Goal: Task Accomplishment & Management: Manage account settings

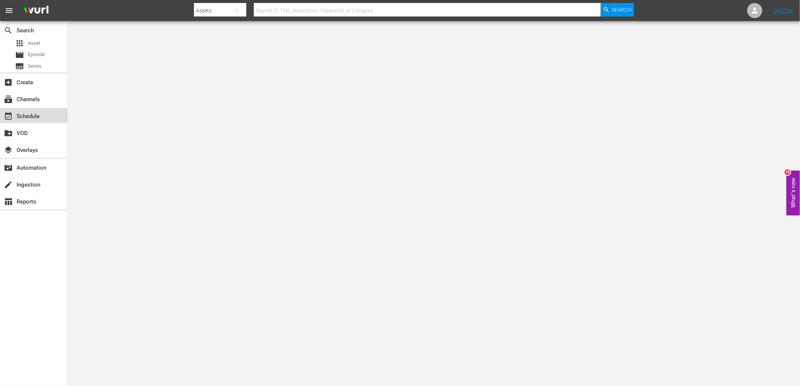
click at [40, 112] on div "event_available Schedule" at bounding box center [21, 115] width 42 height 7
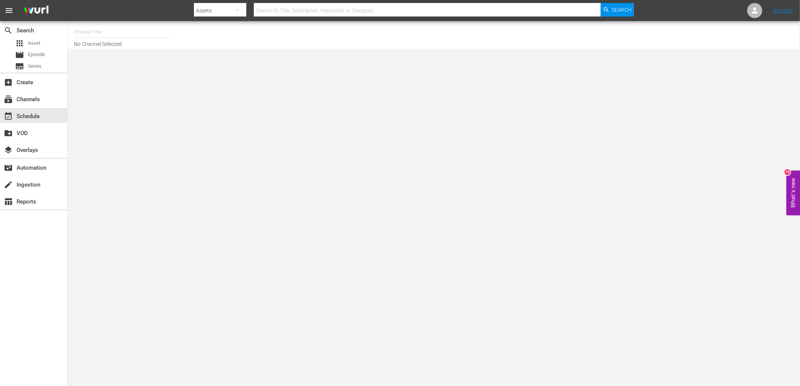
click at [129, 32] on input "text" at bounding box center [122, 32] width 96 height 18
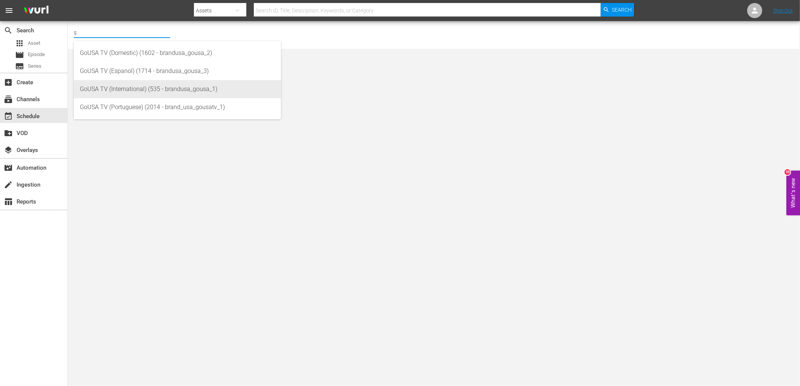
click at [143, 85] on div "GoUSA TV (International) (535 - brandusa_gousa_1)" at bounding box center [177, 89] width 195 height 18
type input "GoUSA TV (International) (535 - brandusa_gousa_1)"
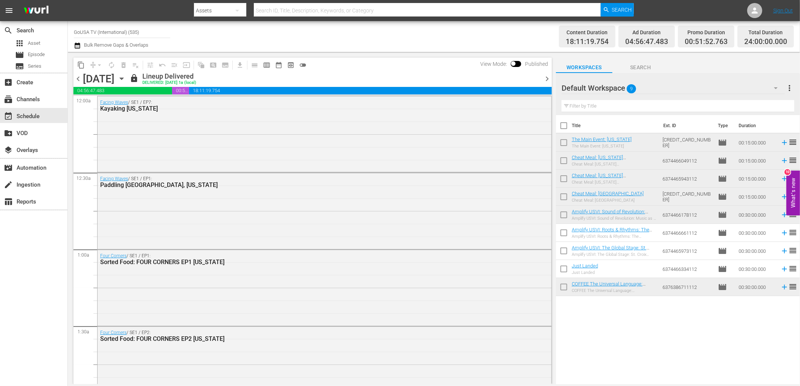
click at [126, 76] on icon "button" at bounding box center [121, 79] width 8 height 8
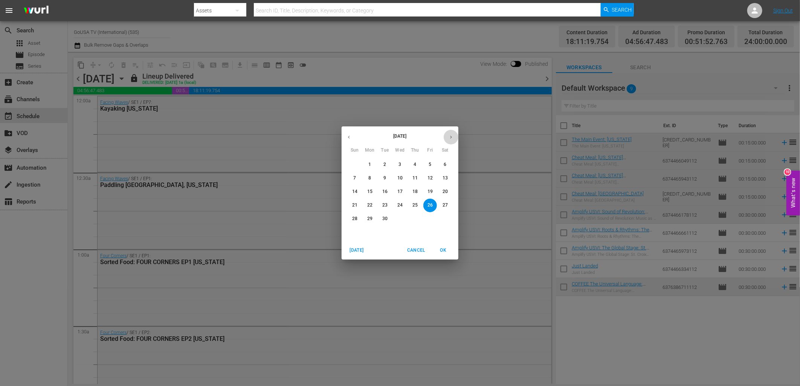
click at [447, 140] on button "button" at bounding box center [450, 137] width 15 height 15
click at [396, 164] on span "1" at bounding box center [400, 164] width 14 height 6
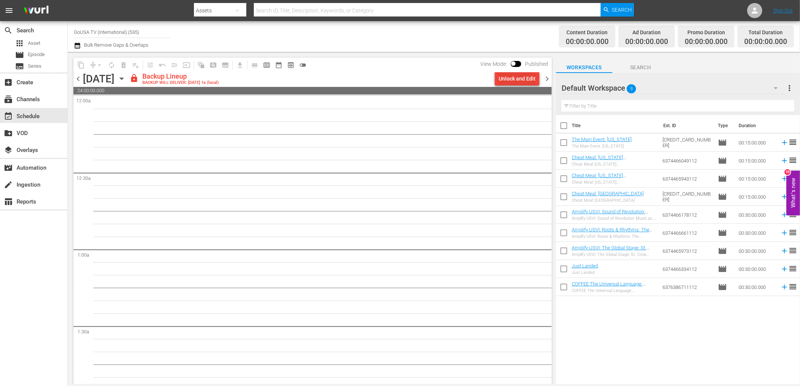
click at [531, 76] on div "Unlock and Edit" at bounding box center [516, 79] width 37 height 14
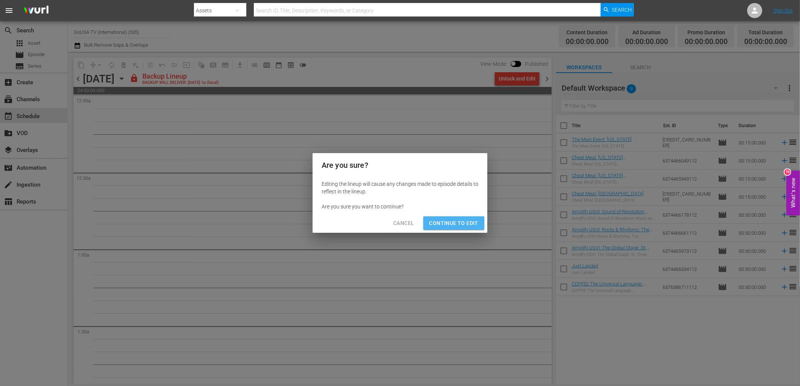
click at [468, 225] on span "Continue to Edit" at bounding box center [453, 223] width 49 height 9
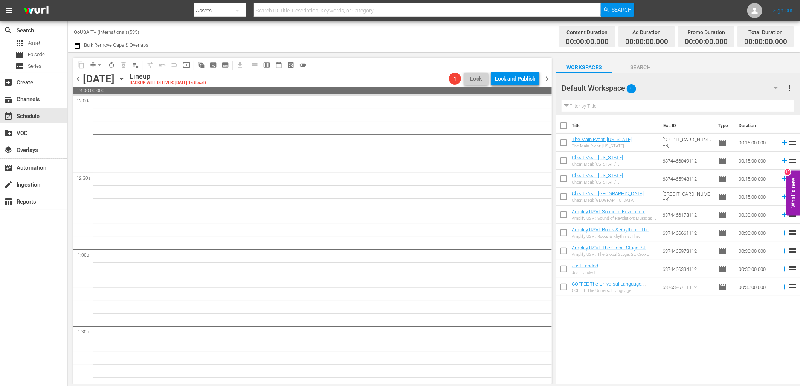
click at [543, 78] on span "chevron_right" at bounding box center [546, 78] width 9 height 9
click at [510, 80] on div "Unlock and Edit" at bounding box center [516, 79] width 37 height 14
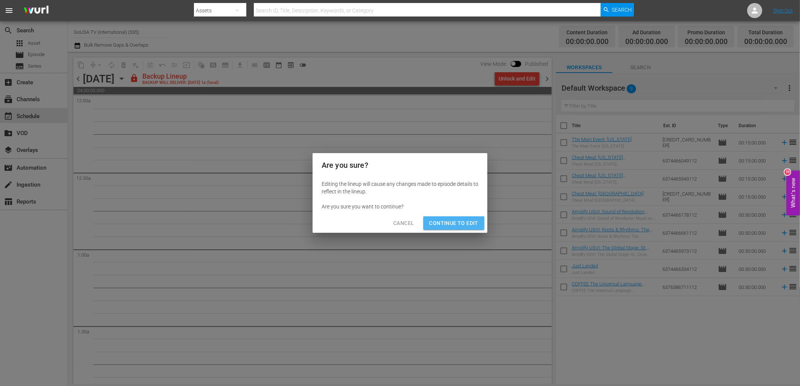
click at [462, 224] on span "Continue to Edit" at bounding box center [453, 223] width 49 height 9
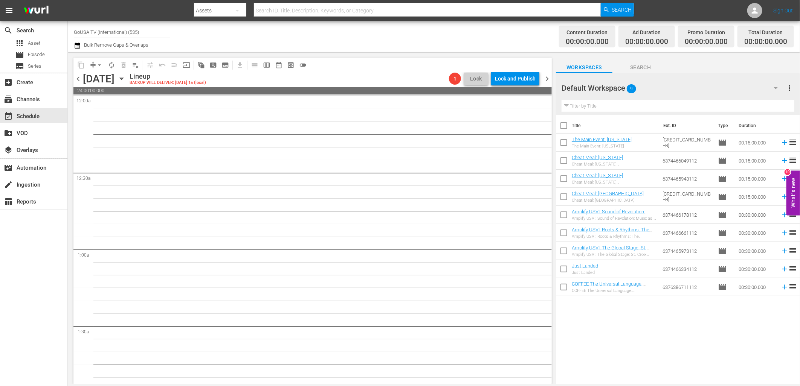
click at [545, 78] on span "chevron_right" at bounding box center [546, 78] width 9 height 9
click at [511, 79] on div "Unlock and Edit" at bounding box center [516, 79] width 37 height 14
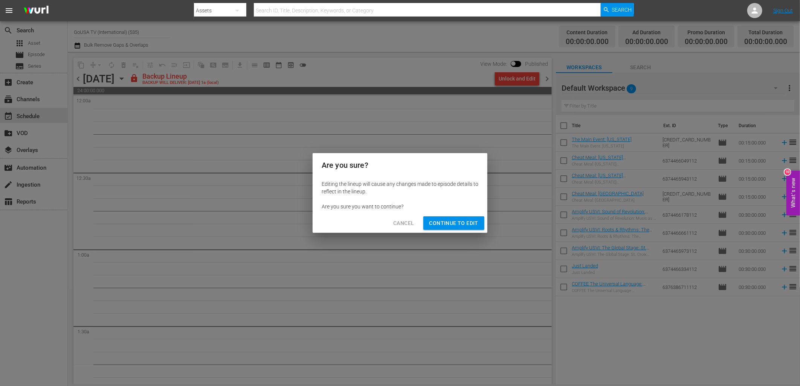
click at [443, 224] on span "Continue to Edit" at bounding box center [453, 223] width 49 height 9
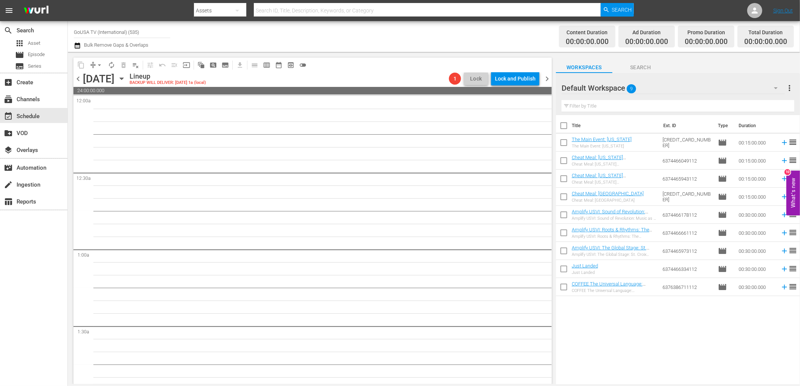
click at [544, 78] on span "chevron_right" at bounding box center [546, 78] width 9 height 9
click at [126, 76] on icon "button" at bounding box center [121, 79] width 8 height 8
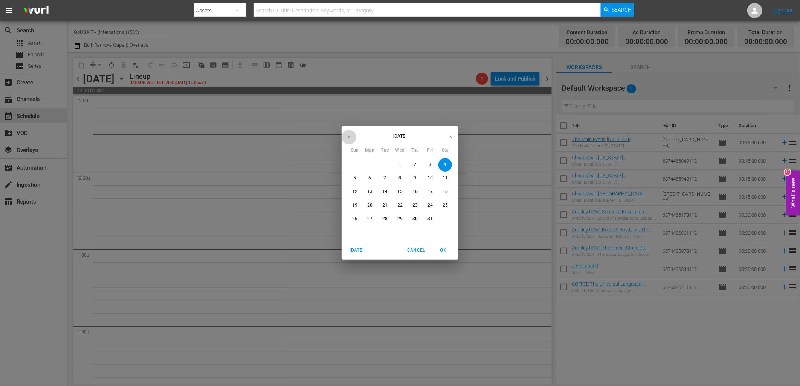
click at [349, 140] on icon "button" at bounding box center [349, 137] width 6 height 6
click at [399, 206] on p "24" at bounding box center [399, 205] width 5 height 6
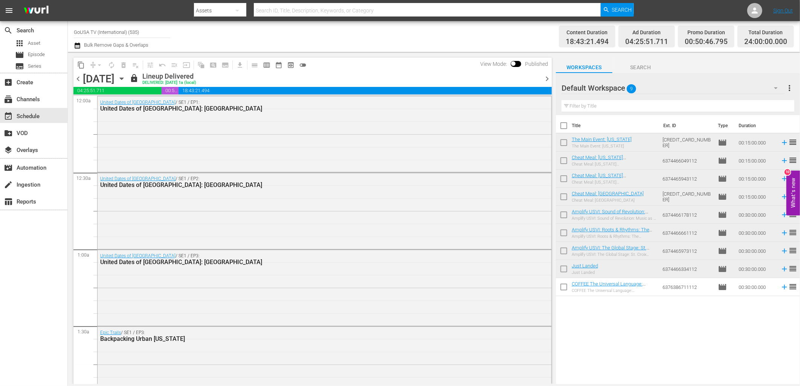
click at [126, 78] on icon "button" at bounding box center [121, 79] width 8 height 8
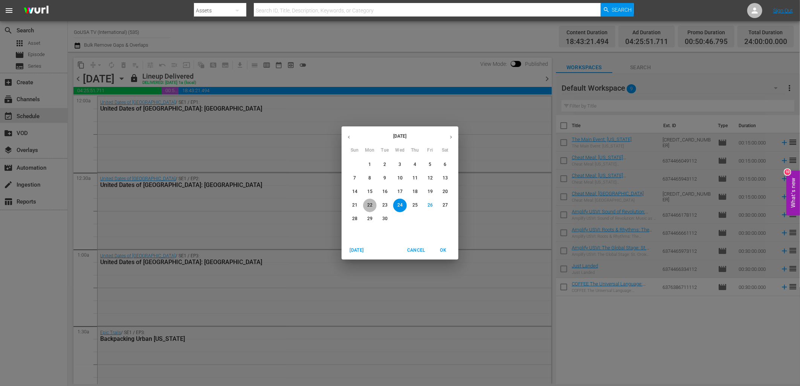
click at [370, 203] on p "22" at bounding box center [369, 205] width 5 height 6
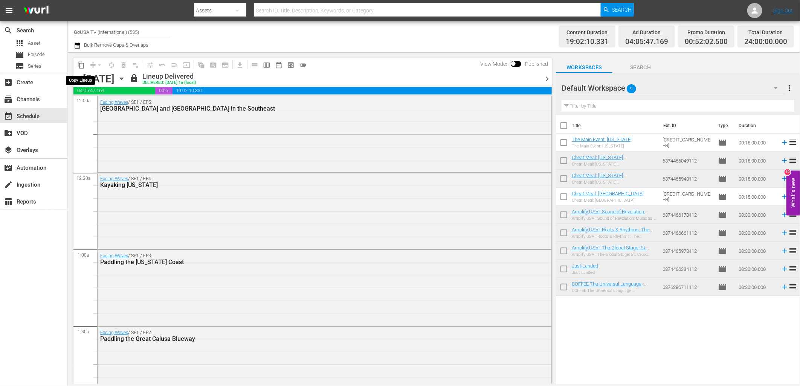
click at [80, 66] on span "content_copy" at bounding box center [81, 65] width 8 height 8
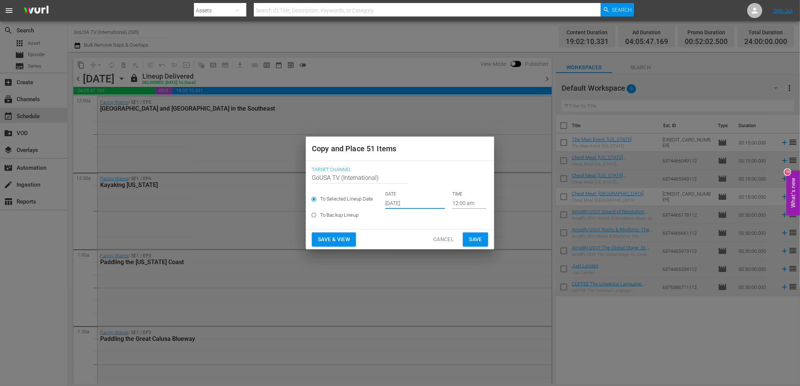
click at [416, 205] on input "[DATE]" at bounding box center [414, 203] width 59 height 11
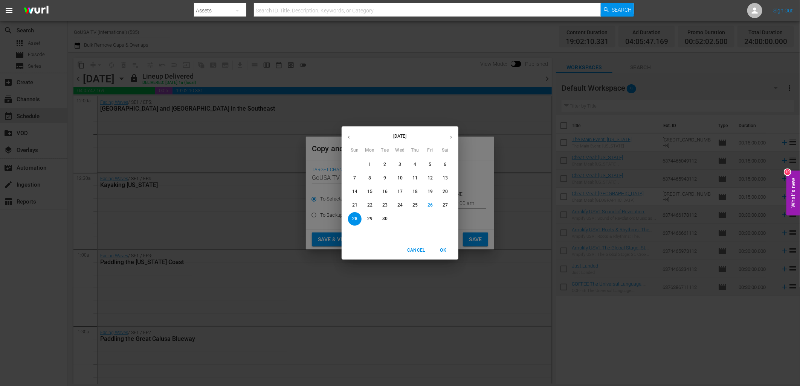
click at [451, 134] on icon "button" at bounding box center [451, 137] width 6 height 6
click at [397, 166] on span "1" at bounding box center [400, 164] width 14 height 6
type input "Oct 1st 2025"
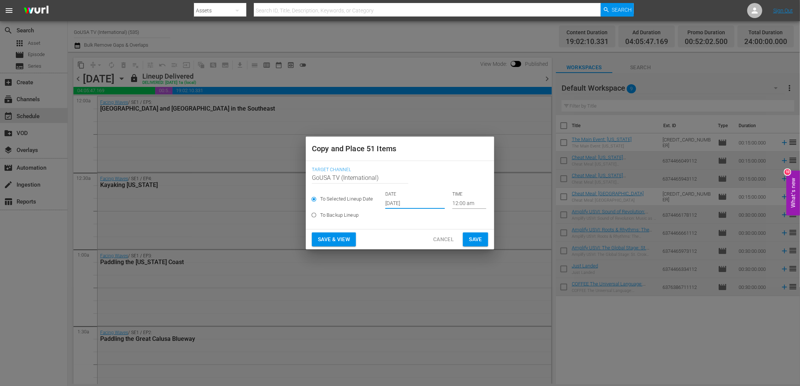
click at [475, 240] on span "Save" at bounding box center [475, 239] width 13 height 9
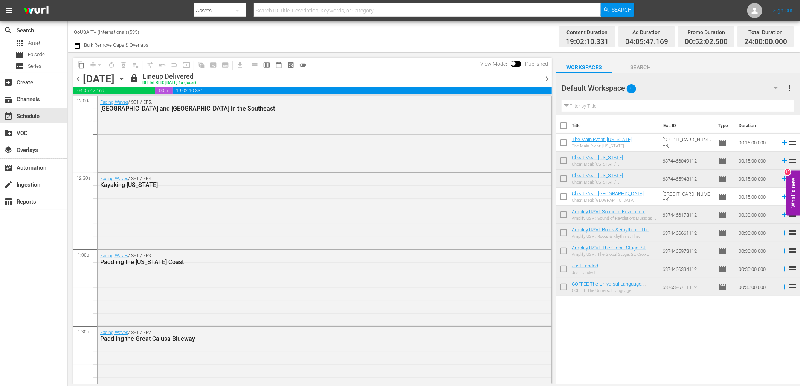
click at [545, 79] on span "chevron_right" at bounding box center [546, 78] width 9 height 9
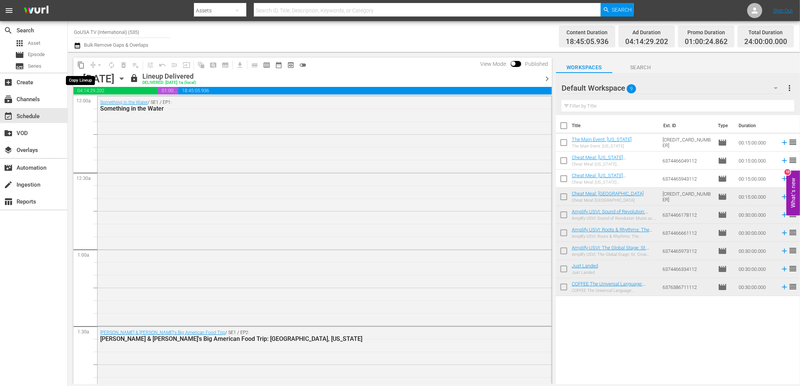
click at [79, 65] on span "content_copy" at bounding box center [81, 65] width 8 height 8
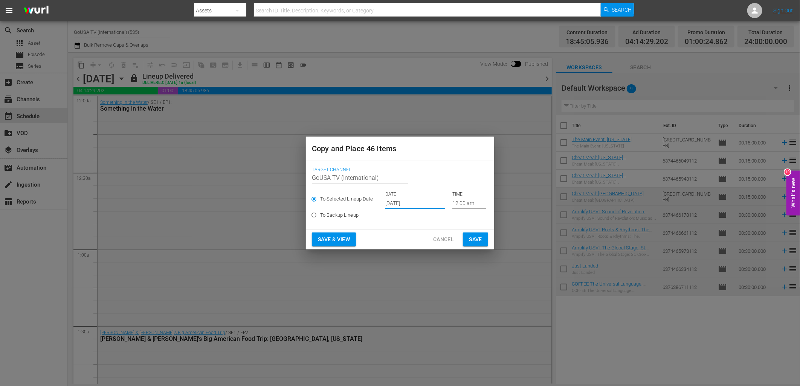
click at [409, 201] on input "[DATE]" at bounding box center [414, 203] width 59 height 11
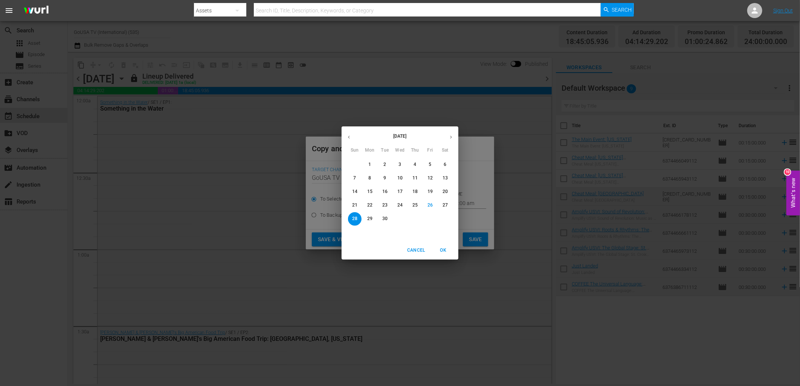
click at [452, 137] on icon "button" at bounding box center [451, 137] width 6 height 6
click at [416, 167] on p "2" at bounding box center [414, 164] width 3 height 6
type input "Oct 2nd 2025"
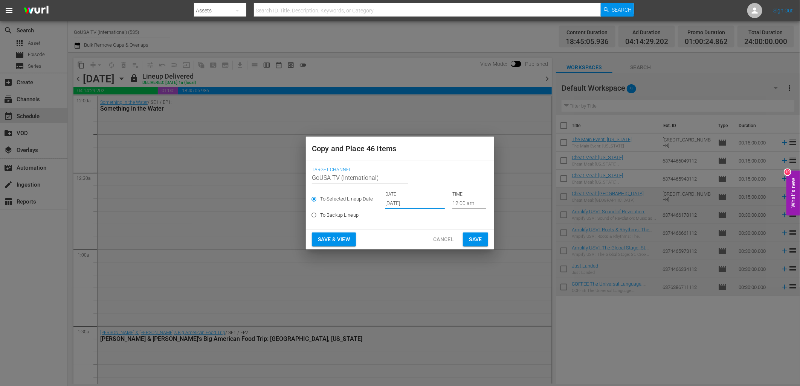
click at [481, 236] on span "Save" at bounding box center [475, 239] width 13 height 9
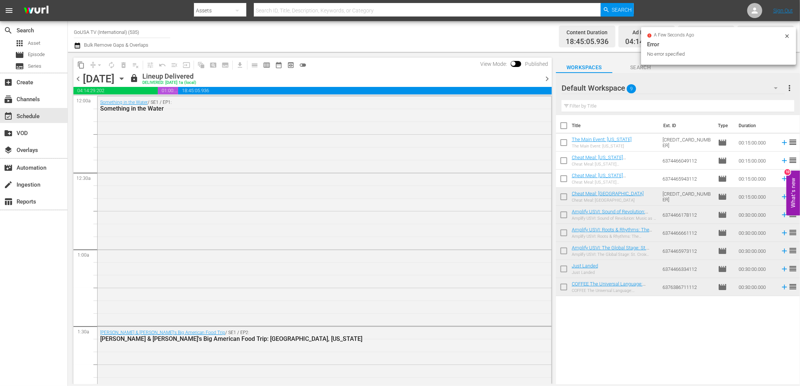
click at [547, 78] on span "chevron_right" at bounding box center [546, 78] width 9 height 9
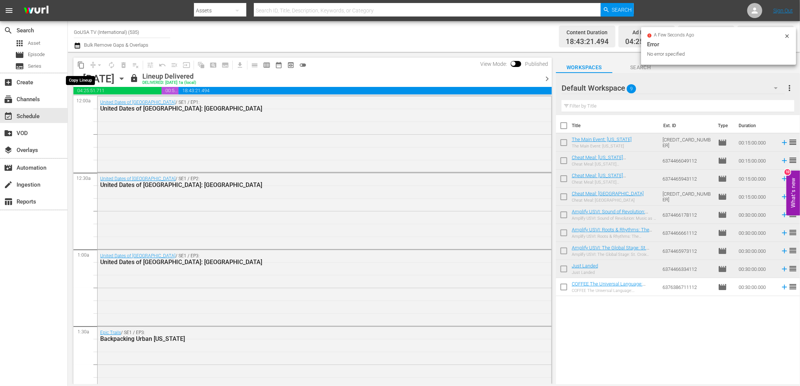
click at [81, 65] on span "content_copy" at bounding box center [81, 65] width 8 height 8
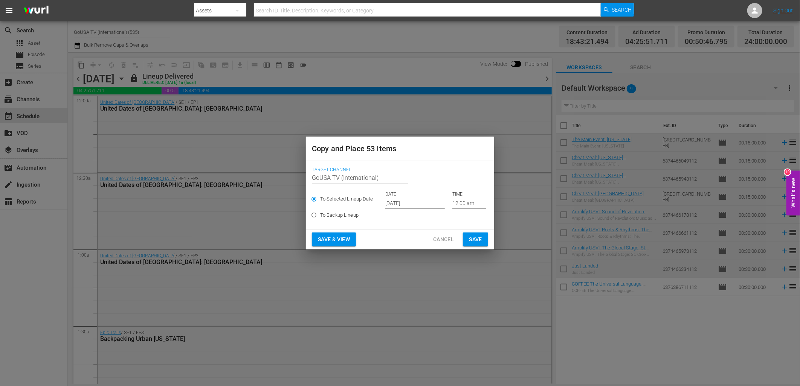
click at [405, 206] on input "[DATE]" at bounding box center [414, 203] width 59 height 11
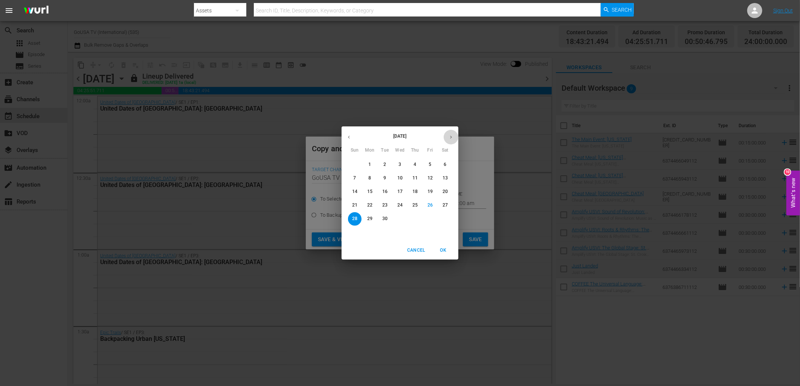
click at [449, 137] on icon "button" at bounding box center [451, 137] width 6 height 6
click at [429, 163] on p "3" at bounding box center [429, 164] width 3 height 6
type input "Oct 3rd 2025"
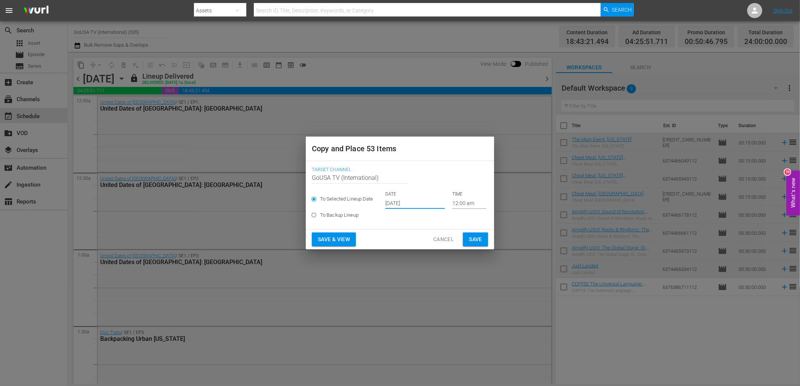
click at [475, 237] on span "Save" at bounding box center [475, 239] width 13 height 9
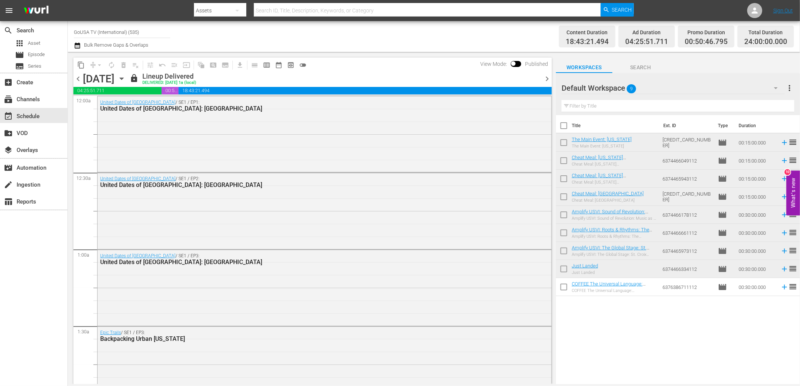
click at [547, 80] on span "chevron_right" at bounding box center [546, 78] width 9 height 9
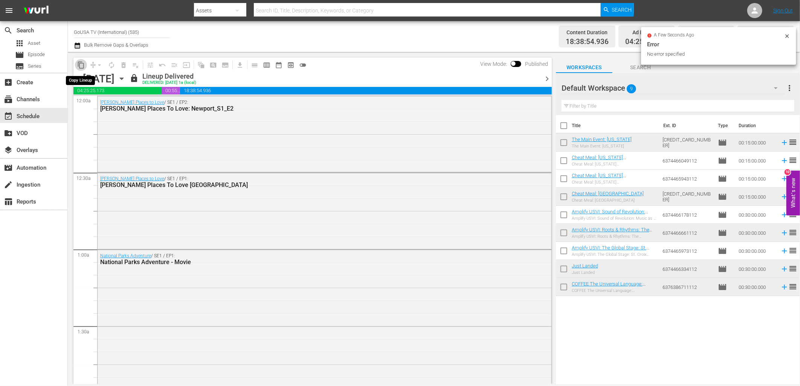
click at [79, 65] on span "content_copy" at bounding box center [81, 65] width 8 height 8
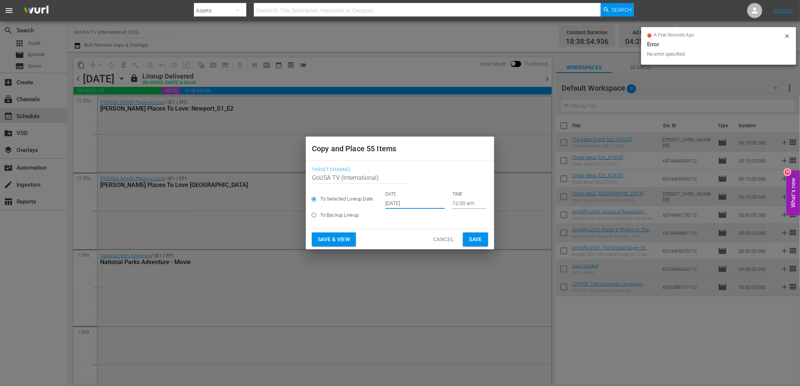
click at [407, 204] on input "[DATE]" at bounding box center [414, 203] width 59 height 11
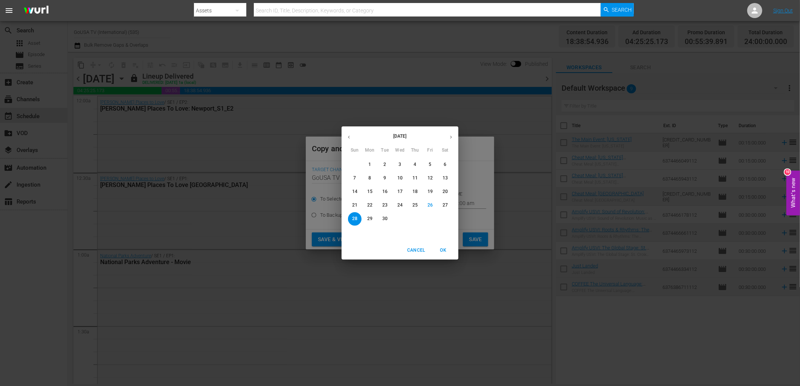
click at [451, 139] on icon "button" at bounding box center [451, 137] width 6 height 6
click at [446, 164] on p "4" at bounding box center [444, 164] width 3 height 6
type input "Oct 4th 2025"
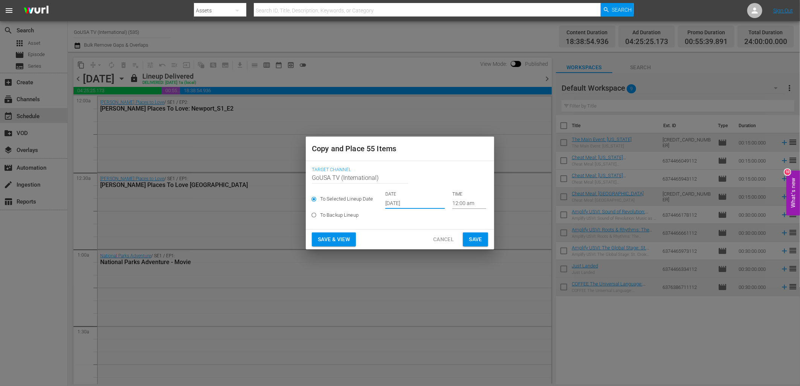
click at [481, 238] on span "Save" at bounding box center [475, 239] width 13 height 9
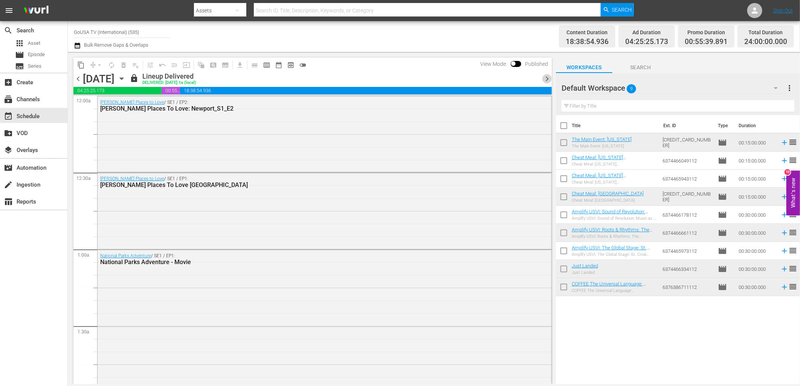
click at [547, 75] on span "chevron_right" at bounding box center [546, 78] width 9 height 9
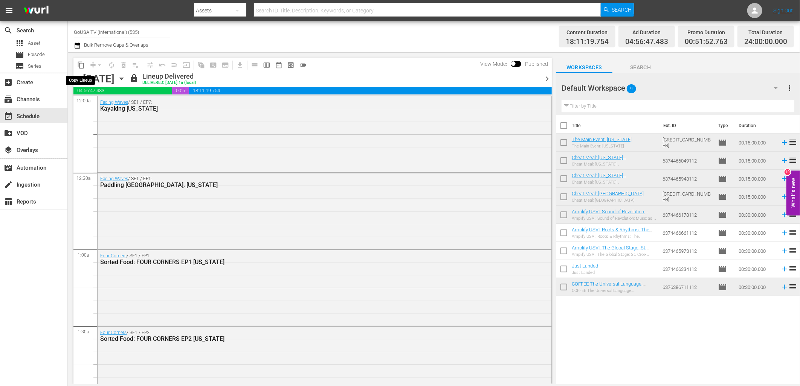
click at [81, 64] on span "content_copy" at bounding box center [81, 65] width 8 height 8
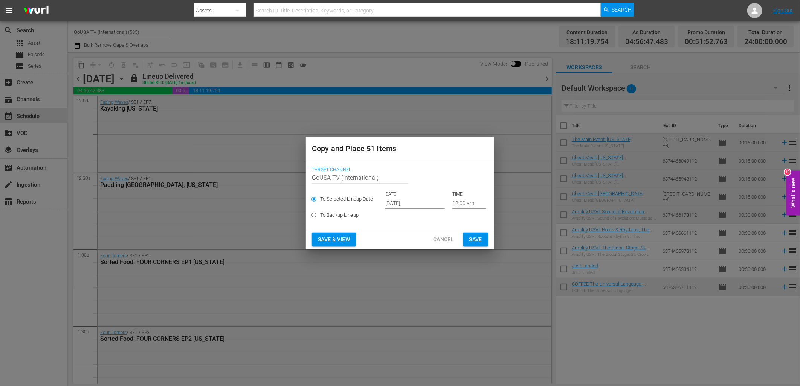
click at [393, 203] on input "[DATE]" at bounding box center [414, 203] width 59 height 11
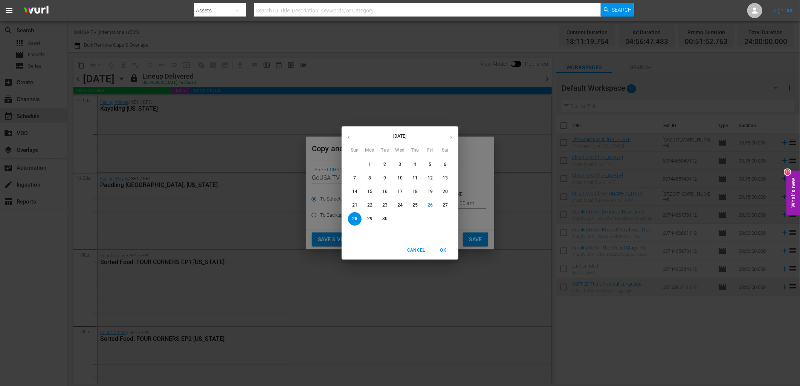
click at [447, 138] on button "button" at bounding box center [450, 137] width 15 height 15
click at [357, 176] on span "5" at bounding box center [355, 178] width 14 height 6
type input "Oct 5th 2025"
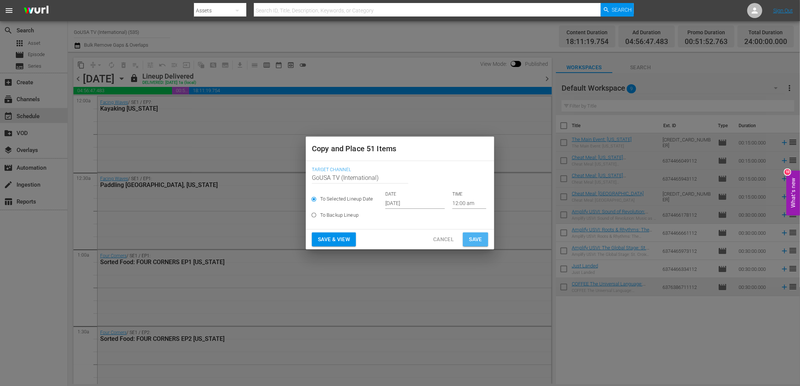
click at [481, 238] on span "Save" at bounding box center [475, 239] width 13 height 9
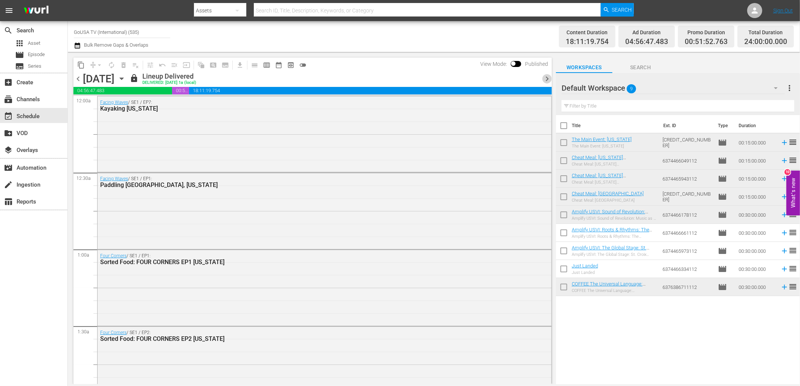
click at [542, 77] on span "chevron_right" at bounding box center [546, 78] width 9 height 9
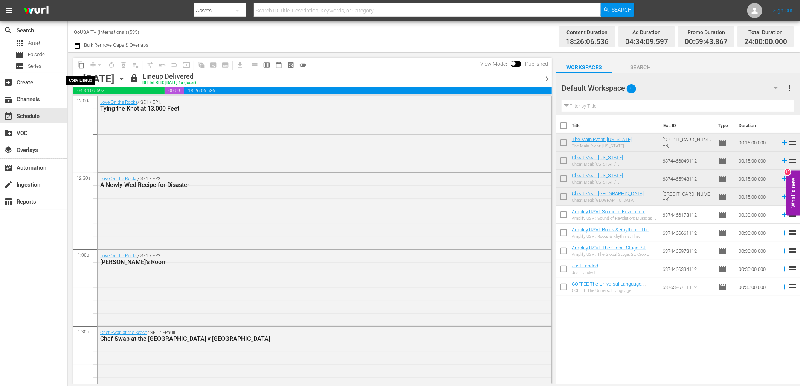
click at [81, 65] on span "content_copy" at bounding box center [81, 65] width 8 height 8
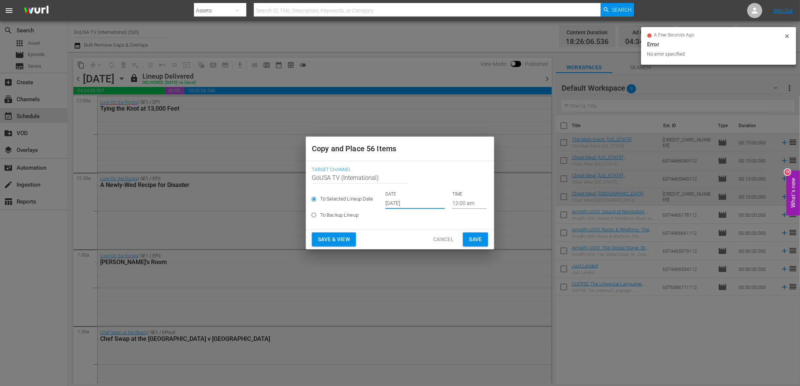
click at [396, 204] on input "[DATE]" at bounding box center [414, 203] width 59 height 11
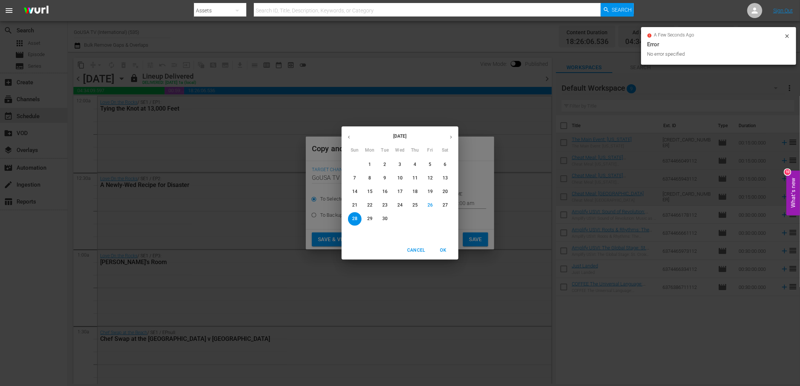
click at [453, 138] on icon "button" at bounding box center [451, 137] width 6 height 6
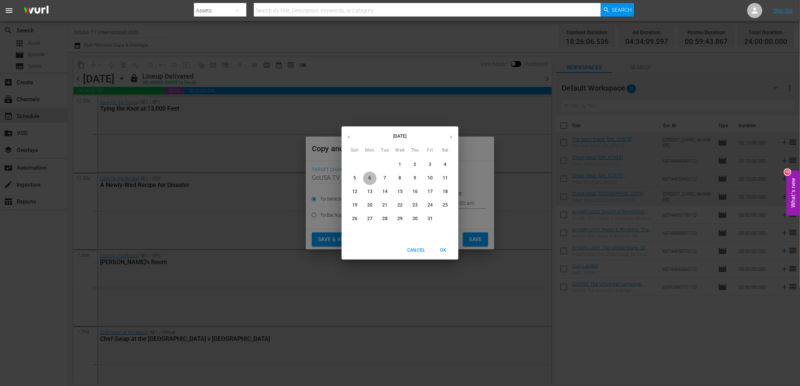
click at [369, 179] on p "6" at bounding box center [369, 178] width 3 height 6
type input "Oct 6th 2025"
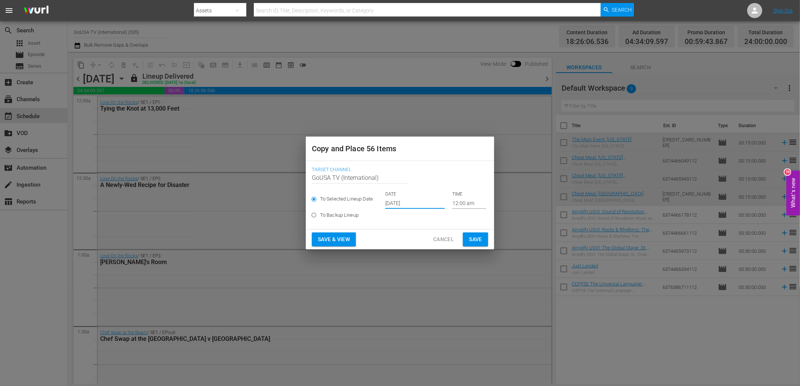
click at [476, 242] on span "Save" at bounding box center [475, 239] width 13 height 9
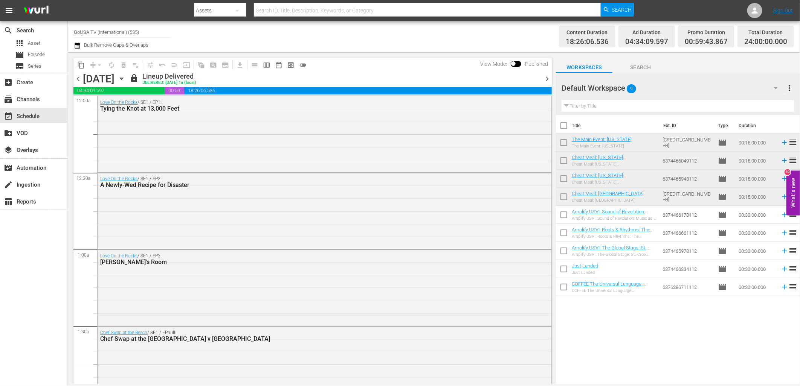
click at [547, 80] on span "chevron_right" at bounding box center [546, 78] width 9 height 9
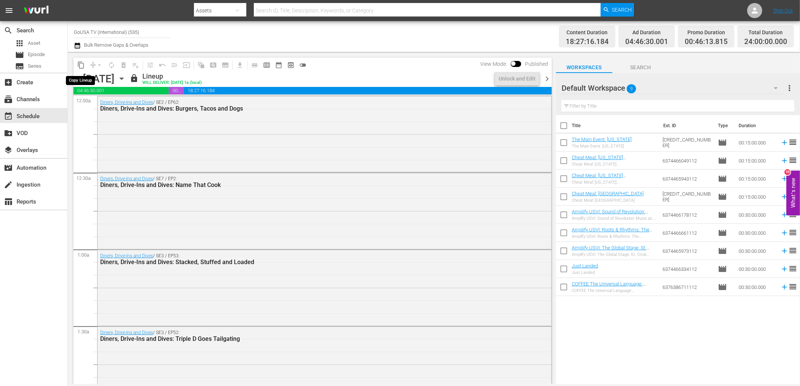
click at [80, 66] on span "content_copy" at bounding box center [81, 65] width 8 height 8
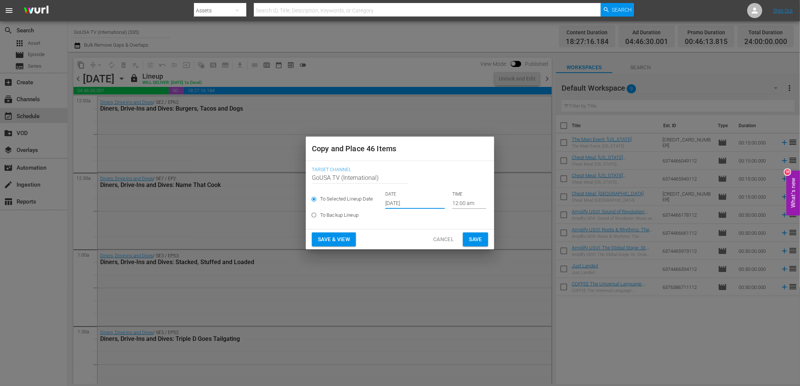
click at [408, 204] on input "[DATE]" at bounding box center [414, 203] width 59 height 11
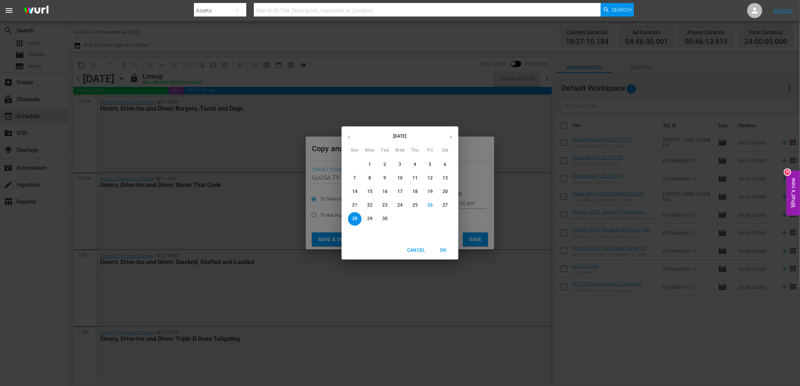
click at [450, 141] on button "button" at bounding box center [450, 137] width 15 height 15
click at [383, 177] on p "7" at bounding box center [384, 178] width 3 height 6
type input "Oct 7th 2025"
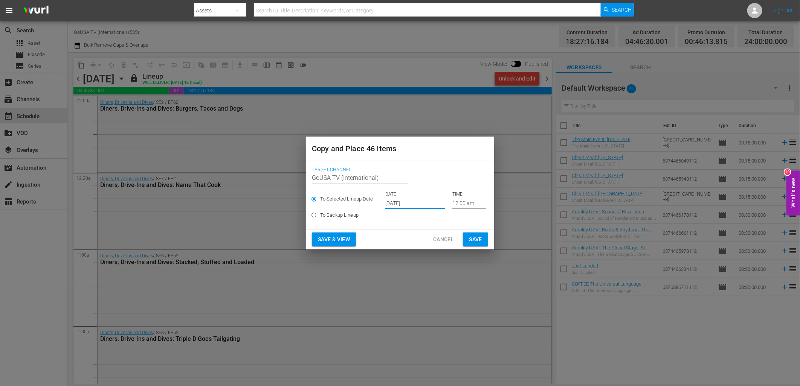
click at [478, 239] on span "Save" at bounding box center [475, 239] width 13 height 9
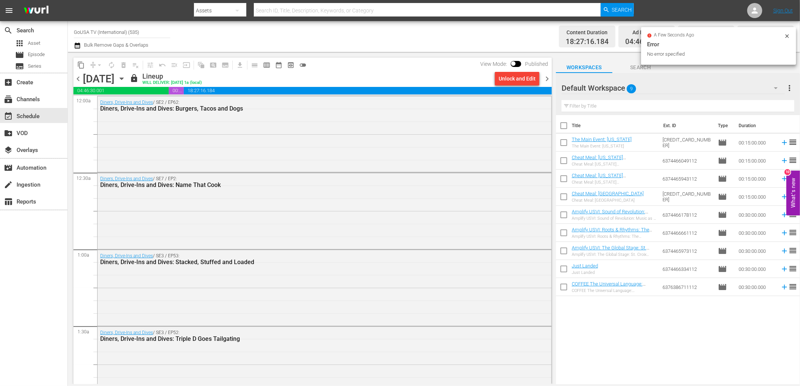
click at [126, 76] on icon "button" at bounding box center [121, 79] width 8 height 8
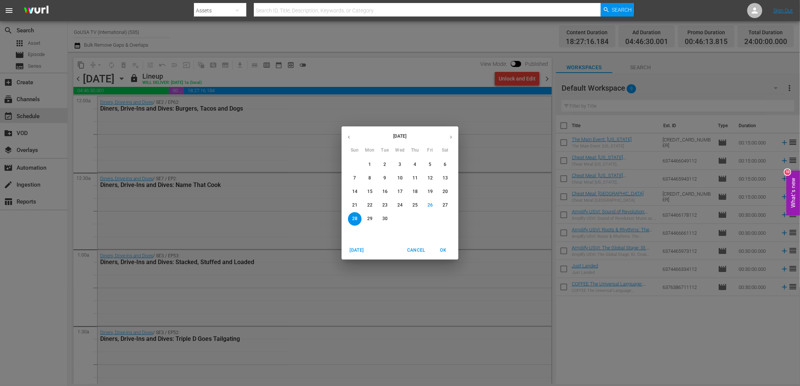
click at [451, 134] on icon "button" at bounding box center [451, 137] width 6 height 6
click at [399, 162] on p "1" at bounding box center [399, 164] width 3 height 6
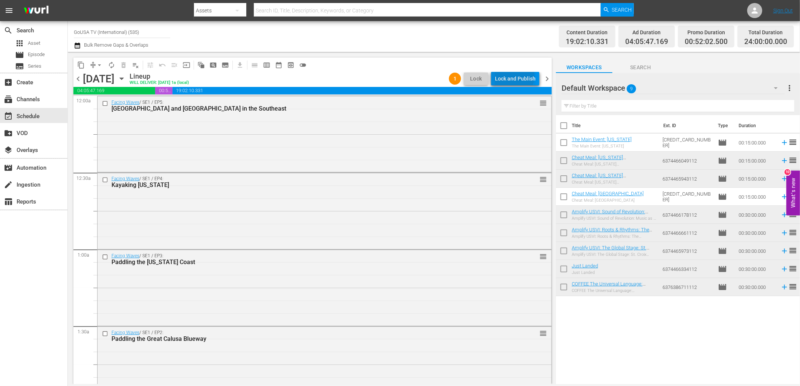
click at [516, 76] on div "Lock and Publish" at bounding box center [515, 79] width 41 height 14
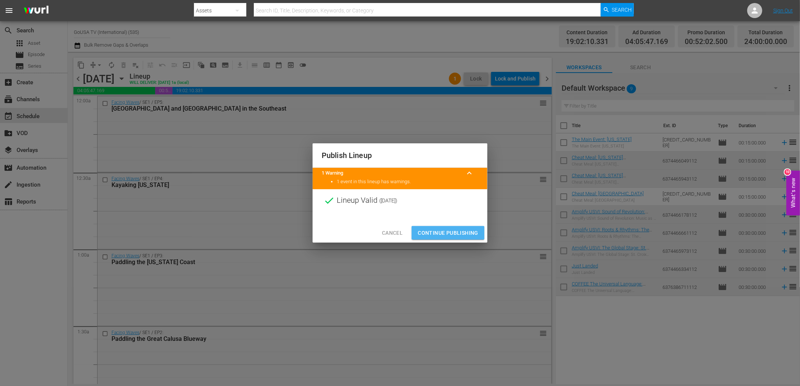
click at [453, 230] on span "Continue Publishing" at bounding box center [447, 232] width 61 height 9
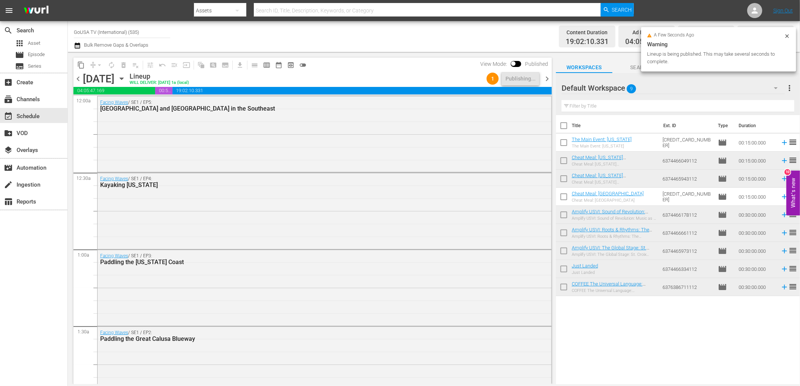
click at [547, 78] on span "chevron_right" at bounding box center [546, 78] width 9 height 9
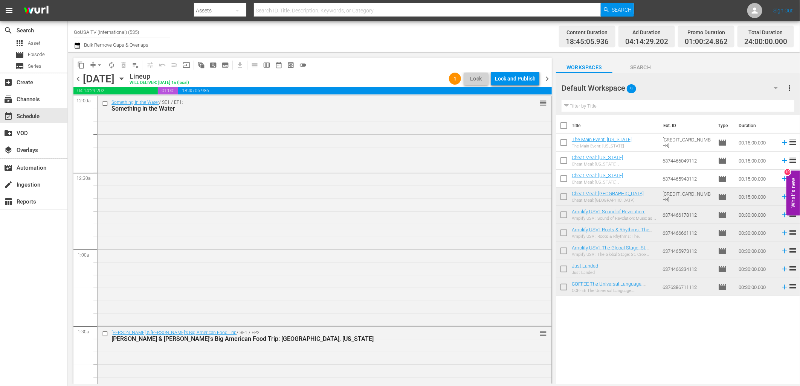
click at [516, 79] on div "Lock and Publish" at bounding box center [515, 79] width 41 height 14
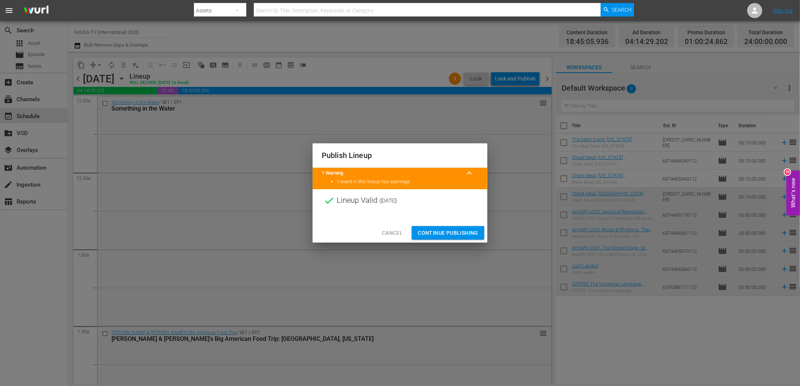
click at [447, 235] on span "Continue Publishing" at bounding box center [447, 232] width 61 height 9
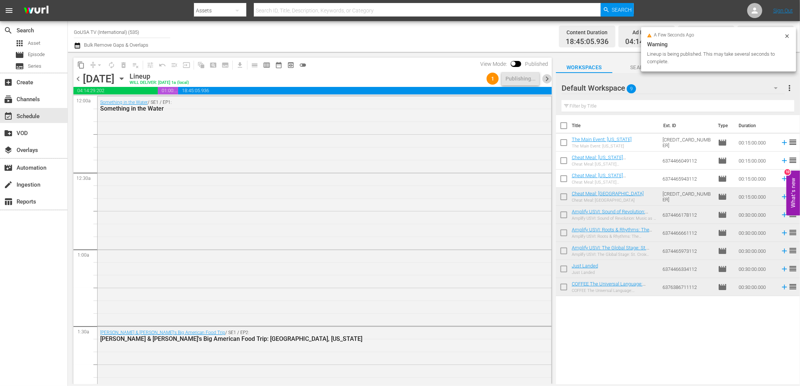
click at [544, 80] on span "chevron_right" at bounding box center [546, 78] width 9 height 9
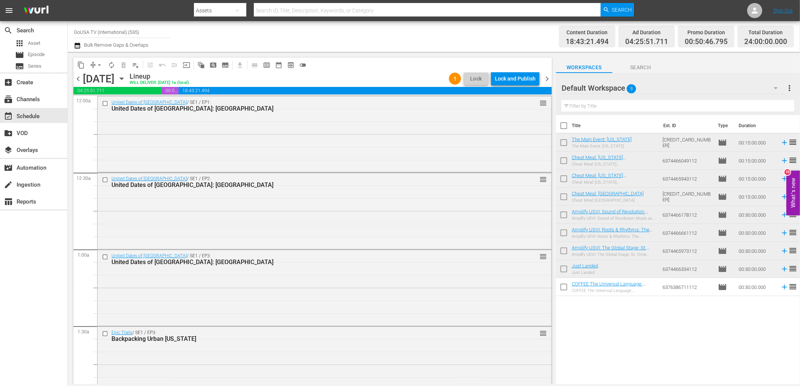
click at [507, 79] on div "Lock and Publish" at bounding box center [515, 79] width 41 height 14
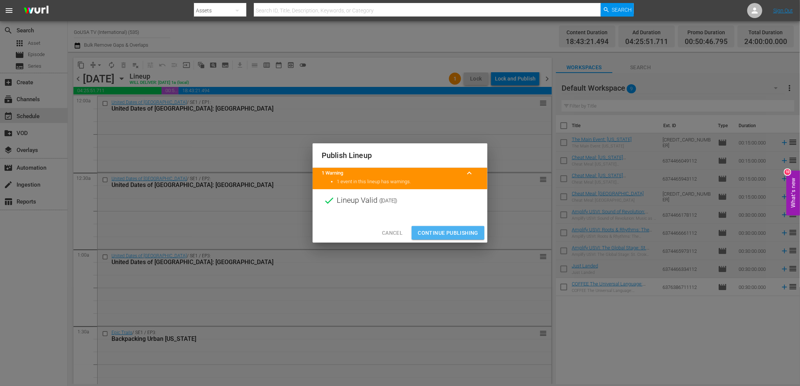
click at [452, 231] on span "Continue Publishing" at bounding box center [447, 232] width 61 height 9
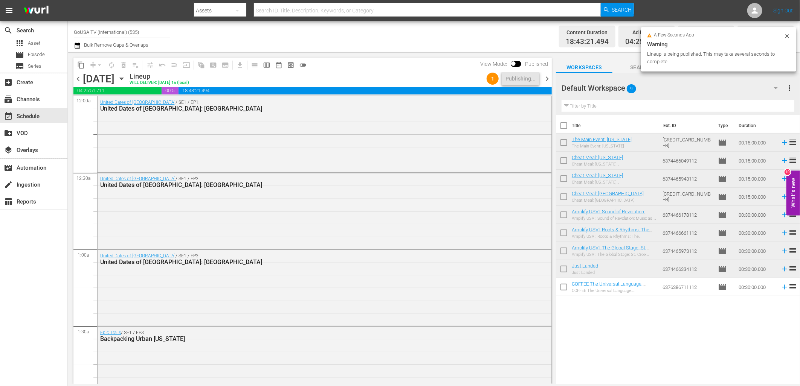
click at [544, 84] on div "chevron_left Friday, October 3rd October 3rd Lineup WILL DELIVER: 10/2 @ 1a (lo…" at bounding box center [312, 79] width 478 height 15
click at [545, 80] on span "chevron_right" at bounding box center [546, 78] width 9 height 9
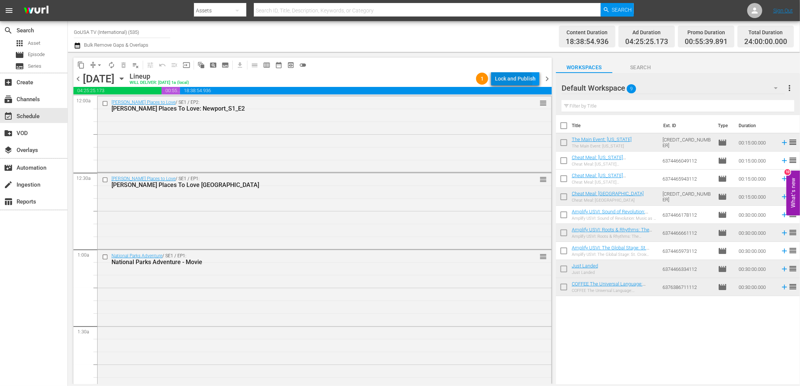
click at [502, 81] on div "Lock and Publish" at bounding box center [515, 79] width 41 height 14
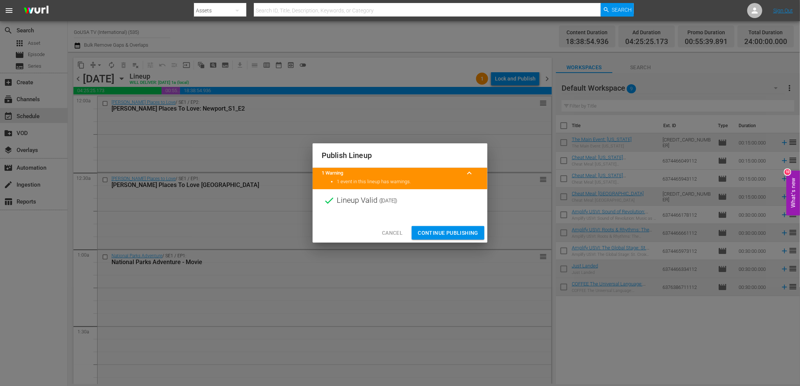
click at [468, 229] on span "Continue Publishing" at bounding box center [447, 232] width 61 height 9
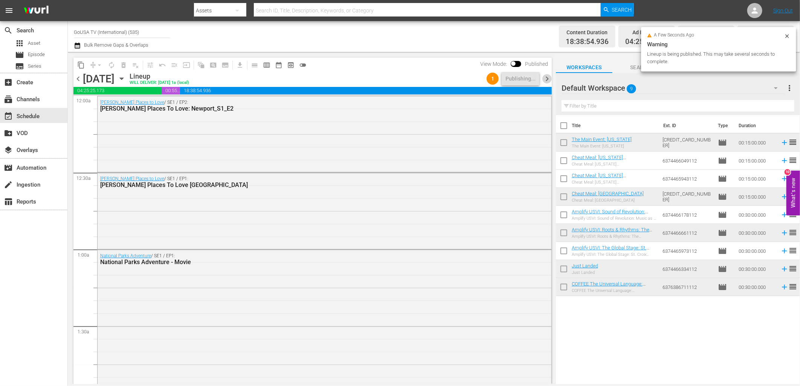
click at [547, 81] on span "chevron_right" at bounding box center [546, 78] width 9 height 9
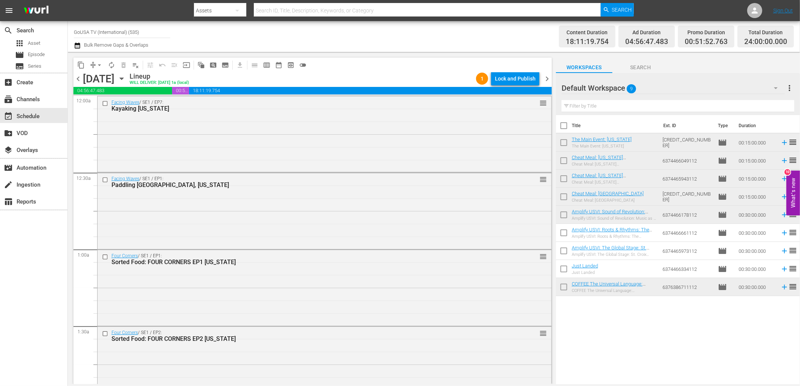
click at [516, 80] on div "Lock and Publish" at bounding box center [515, 79] width 41 height 14
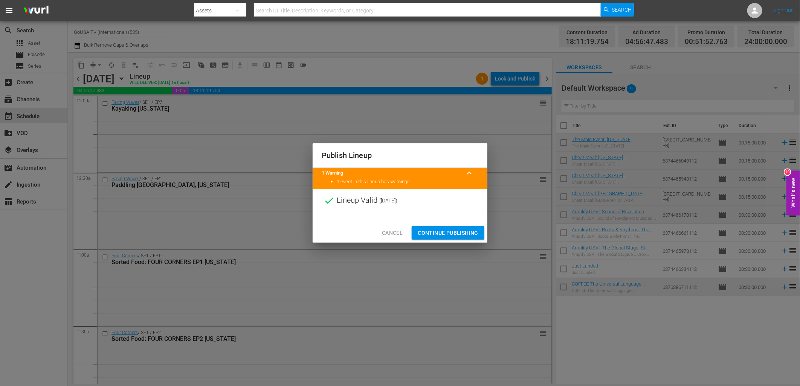
click at [465, 235] on span "Continue Publishing" at bounding box center [447, 232] width 61 height 9
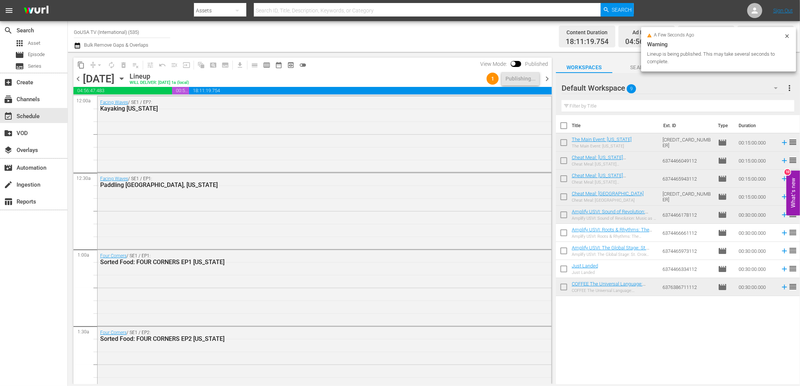
click at [546, 78] on span "chevron_right" at bounding box center [546, 78] width 9 height 9
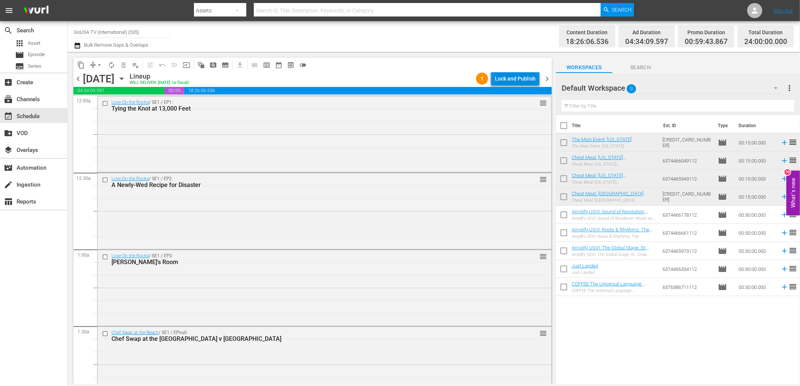
click at [521, 77] on div "Lock and Publish" at bounding box center [515, 79] width 41 height 14
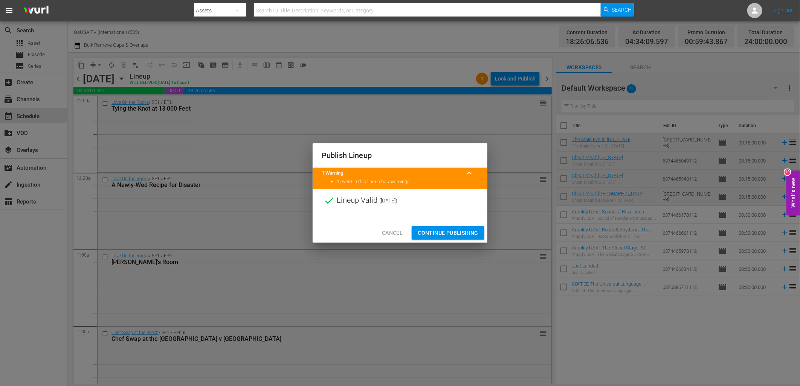
click at [435, 231] on span "Continue Publishing" at bounding box center [447, 232] width 61 height 9
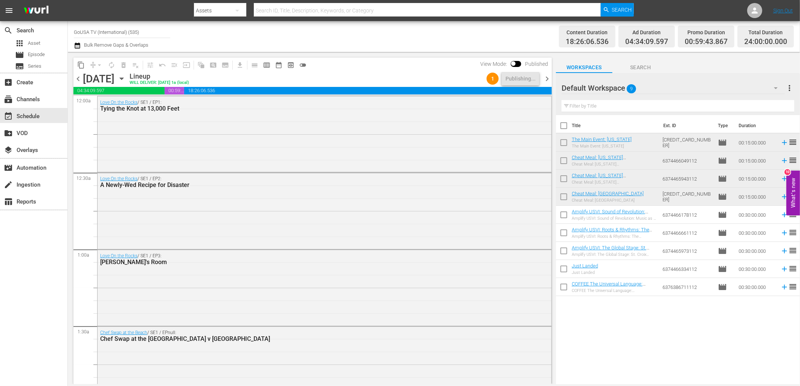
click at [542, 82] on span "chevron_right" at bounding box center [546, 78] width 9 height 9
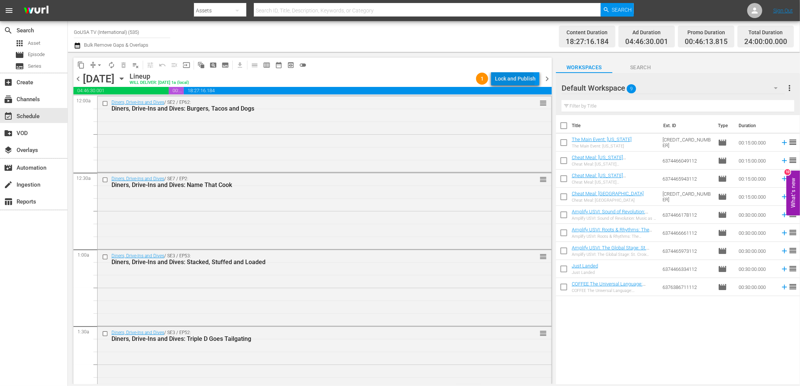
click at [516, 81] on div "Lock and Publish" at bounding box center [515, 79] width 41 height 14
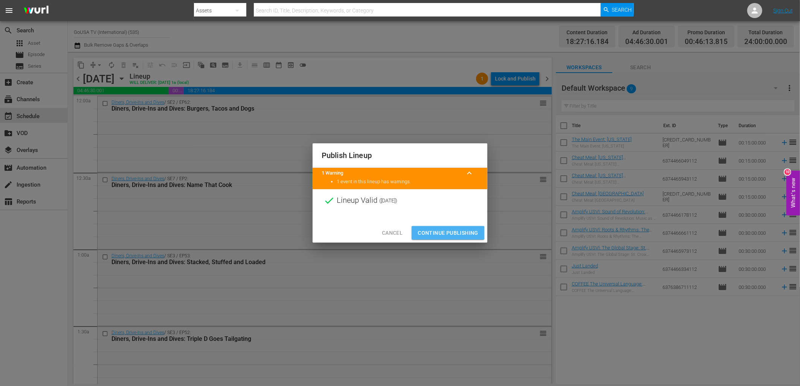
click at [454, 232] on span "Continue Publishing" at bounding box center [447, 232] width 61 height 9
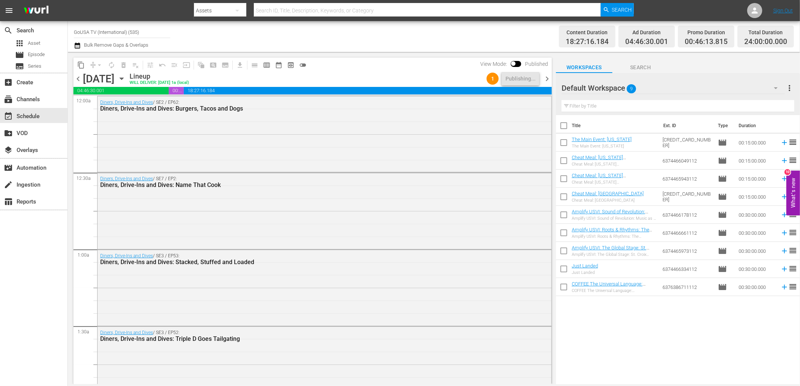
click at [546, 80] on span "chevron_right" at bounding box center [546, 78] width 9 height 9
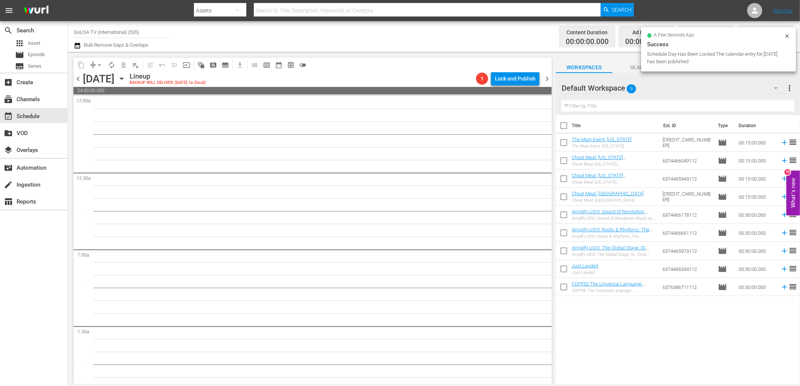
click at [126, 80] on icon "button" at bounding box center [121, 79] width 8 height 8
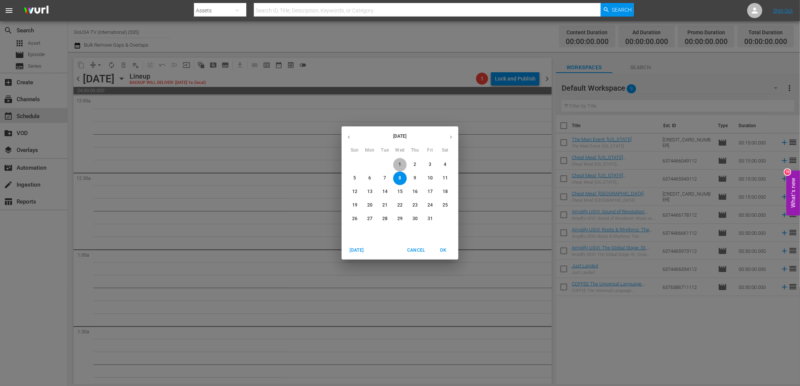
click at [399, 163] on p "1" at bounding box center [399, 164] width 3 height 6
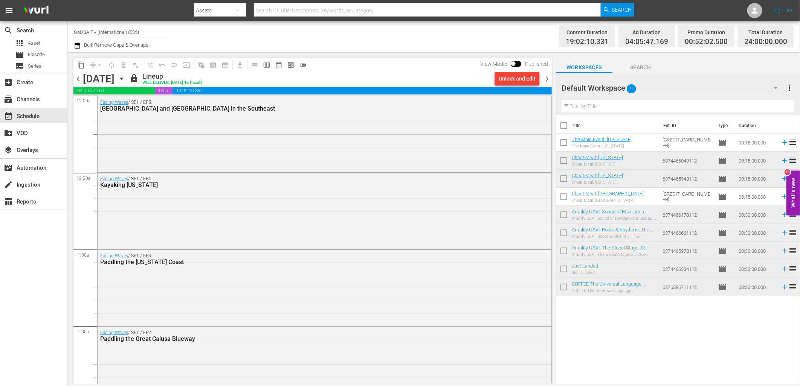
click at [128, 83] on div "Wednesday, October 1st October 1st" at bounding box center [105, 79] width 45 height 12
click at [123, 79] on icon "button" at bounding box center [121, 79] width 3 height 2
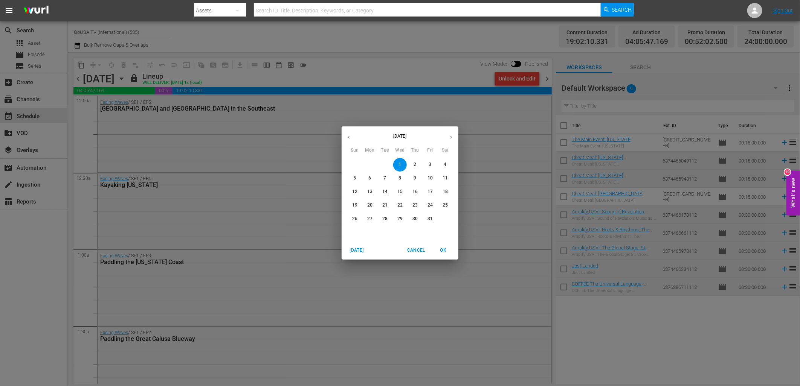
click at [398, 178] on p "8" at bounding box center [399, 178] width 3 height 6
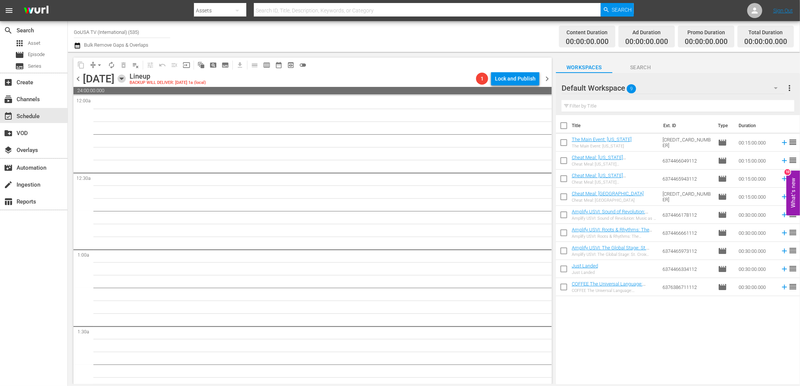
click at [126, 78] on icon "button" at bounding box center [121, 79] width 8 height 8
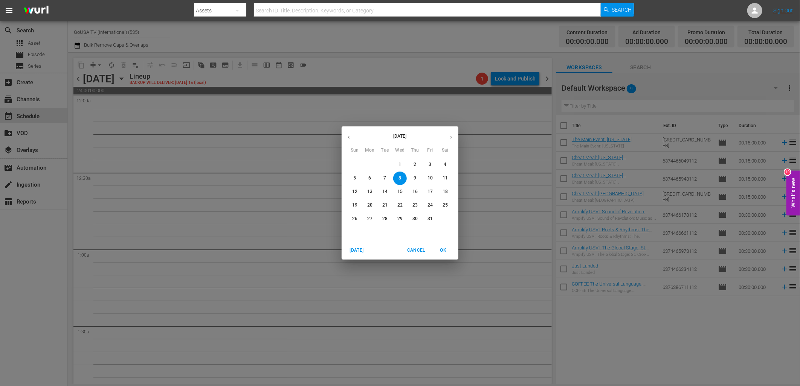
click at [403, 163] on span "1" at bounding box center [400, 164] width 14 height 6
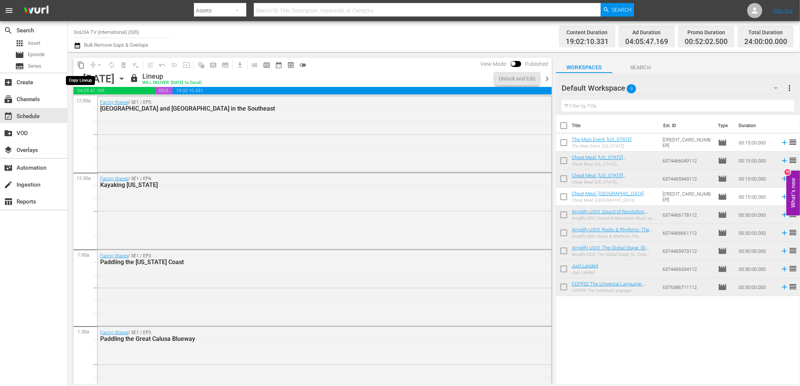
click at [83, 65] on span "content_copy" at bounding box center [81, 65] width 8 height 8
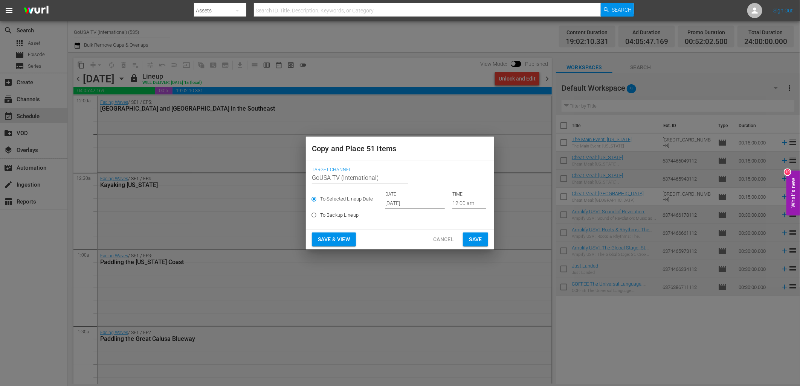
click at [405, 204] on input "Sep 28th 2025" at bounding box center [414, 203] width 59 height 11
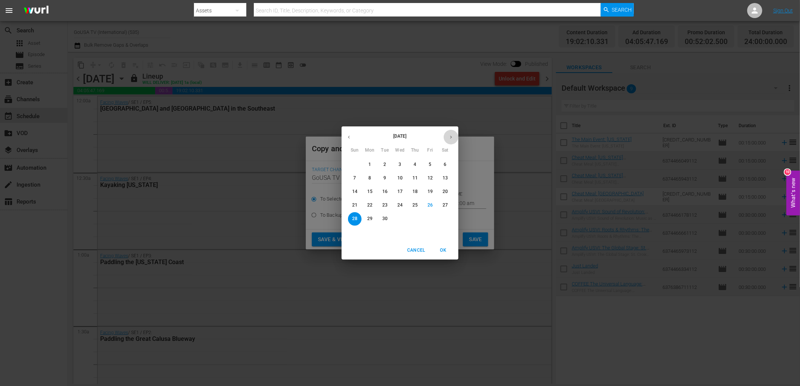
click at [449, 139] on icon "button" at bounding box center [451, 137] width 6 height 6
click at [399, 182] on button "8" at bounding box center [400, 179] width 14 height 14
type input "Oct 8th 2025"
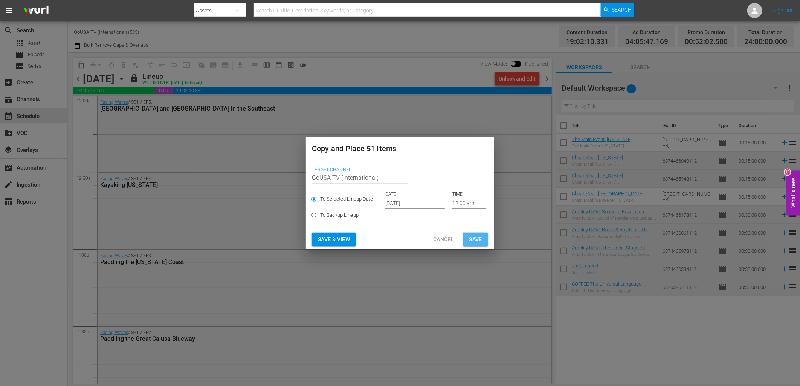
click at [469, 240] on span "Save" at bounding box center [475, 239] width 13 height 9
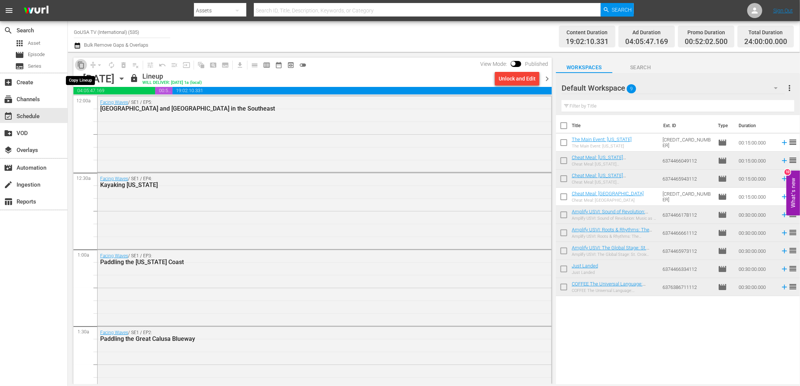
click at [80, 66] on span "content_copy" at bounding box center [81, 65] width 8 height 8
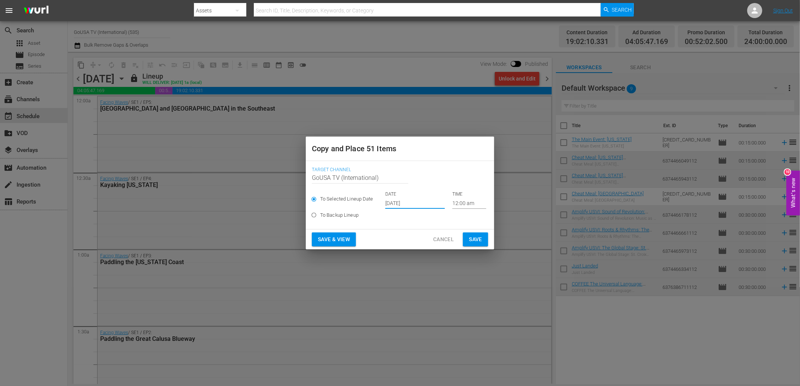
click at [394, 204] on input "Sep 28th 2025" at bounding box center [414, 203] width 59 height 11
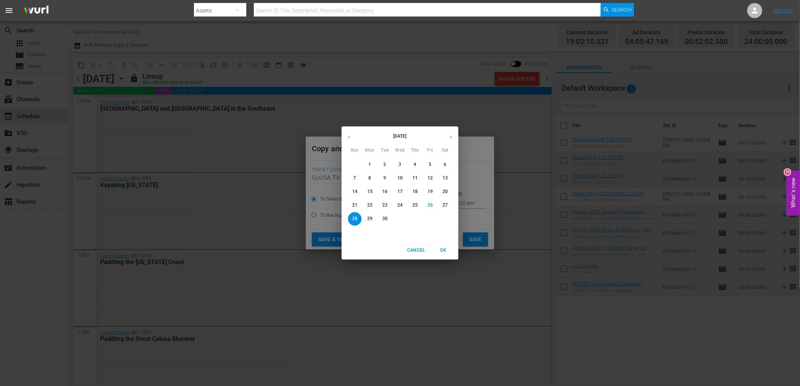
click at [451, 139] on icon "button" at bounding box center [451, 137] width 6 height 6
click at [399, 196] on button "15" at bounding box center [400, 192] width 14 height 14
type input "Oct 15th 2025"
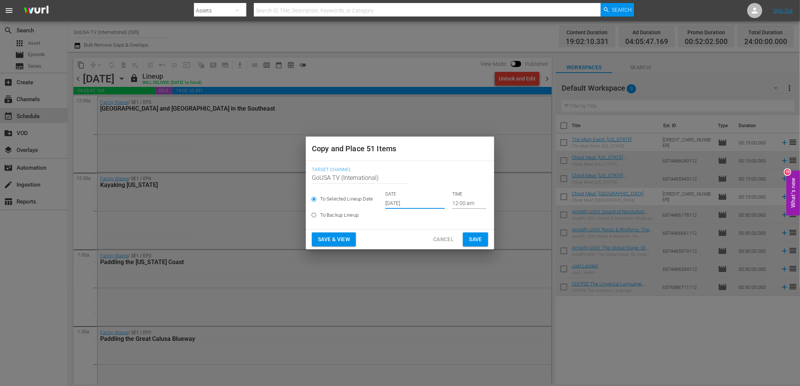
click at [477, 239] on span "Save" at bounding box center [475, 239] width 13 height 9
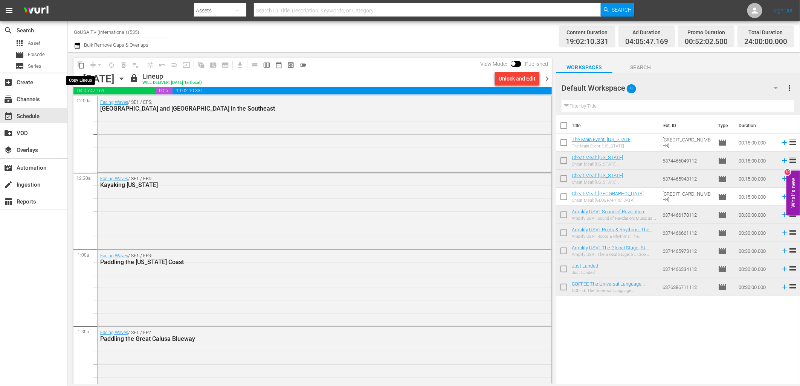
click at [78, 66] on span "content_copy" at bounding box center [81, 65] width 8 height 8
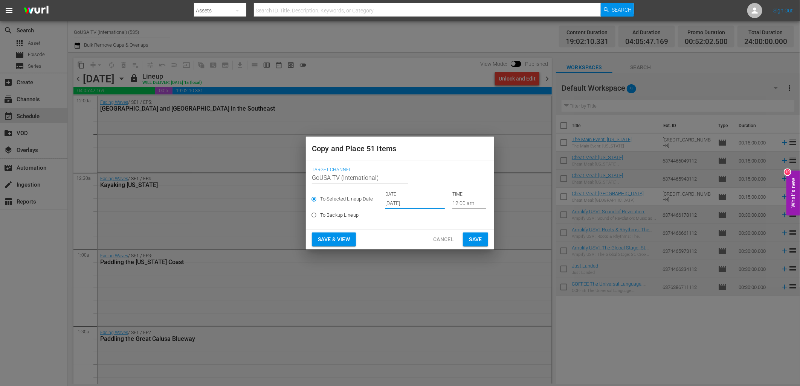
click at [408, 207] on input "Sep 28th 2025" at bounding box center [414, 203] width 59 height 11
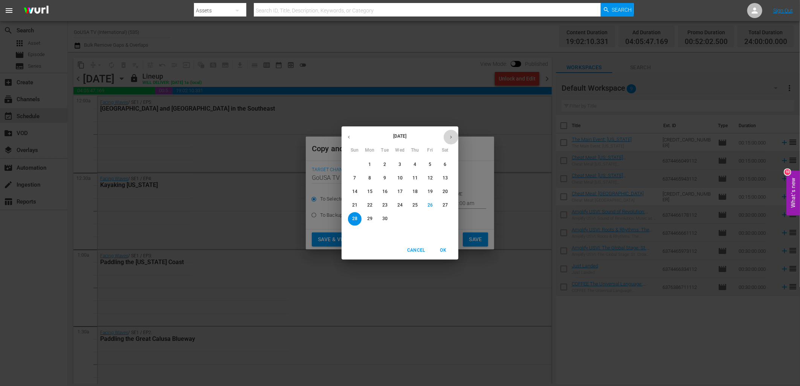
click at [452, 138] on icon "button" at bounding box center [451, 137] width 6 height 6
click at [401, 205] on p "22" at bounding box center [399, 205] width 5 height 6
type input "Oct 22nd 2025"
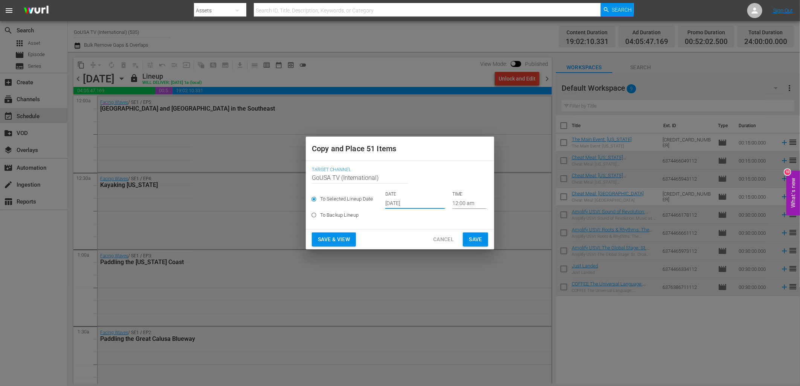
click at [474, 239] on span "Save" at bounding box center [475, 239] width 13 height 9
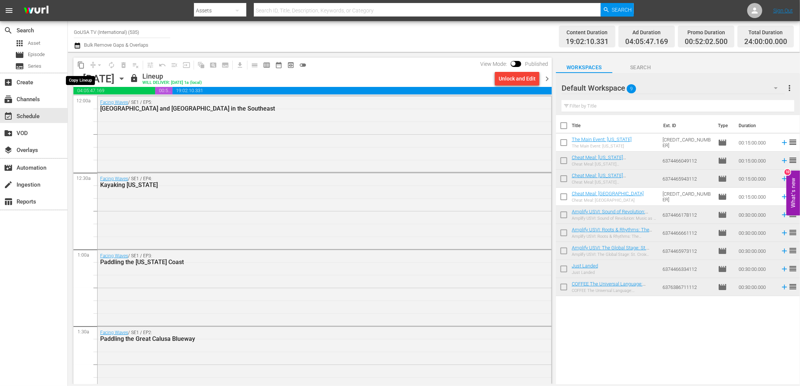
click at [82, 65] on span "content_copy" at bounding box center [81, 65] width 8 height 8
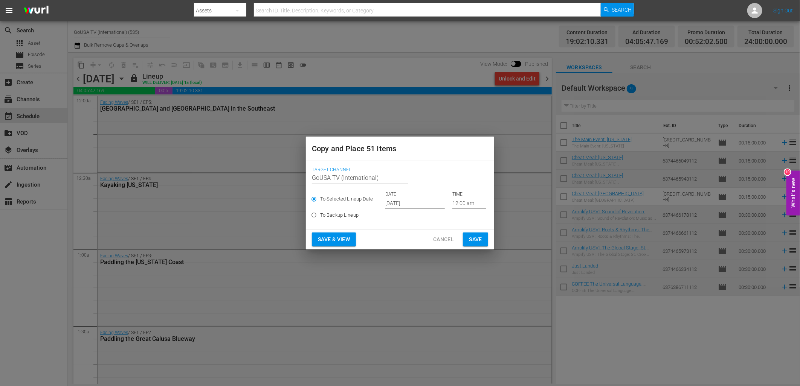
click at [403, 203] on input "Sep 28th 2025" at bounding box center [414, 203] width 59 height 11
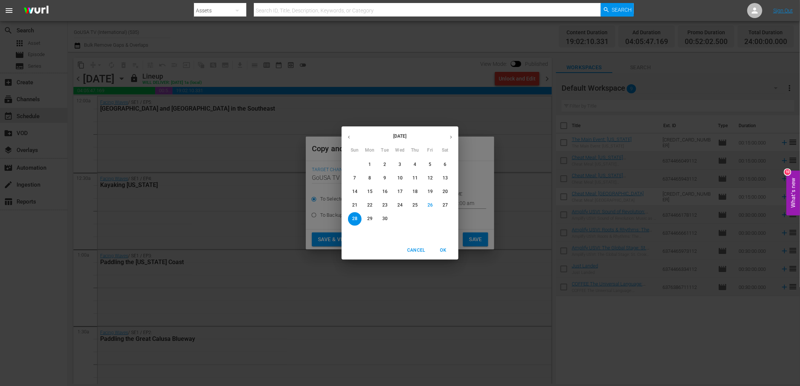
click at [449, 137] on icon "button" at bounding box center [451, 137] width 6 height 6
click at [399, 217] on p "29" at bounding box center [399, 219] width 5 height 6
type input "Oct 29th 2025"
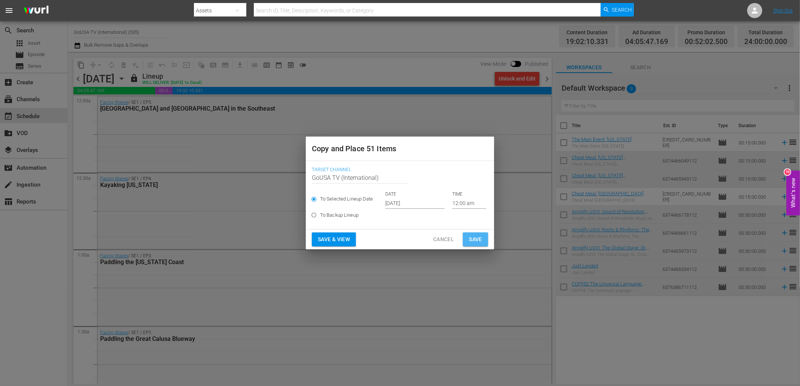
click at [473, 240] on span "Save" at bounding box center [475, 239] width 13 height 9
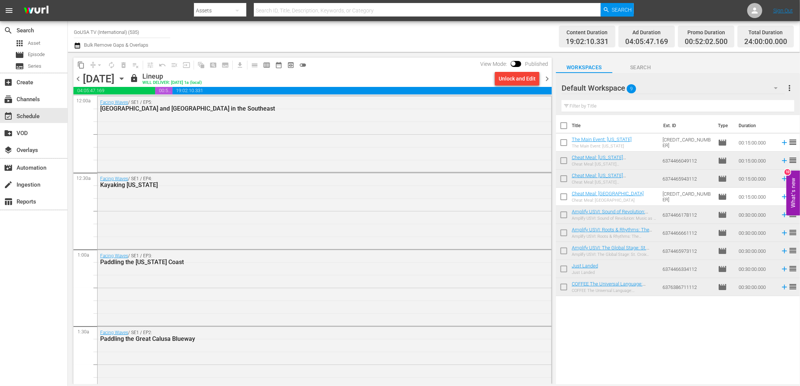
click at [126, 80] on icon "button" at bounding box center [121, 79] width 8 height 8
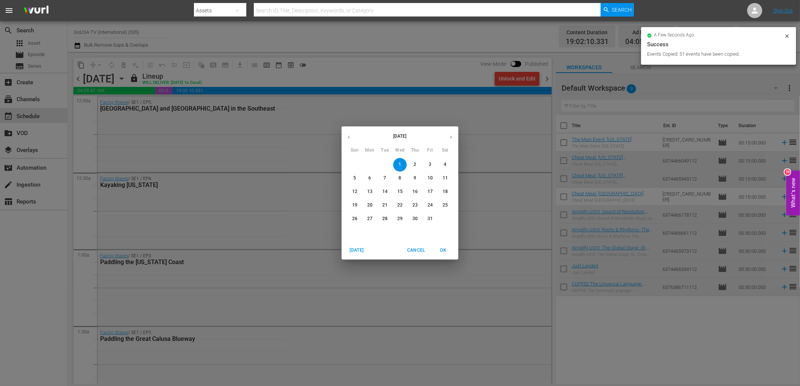
click at [401, 179] on p "8" at bounding box center [399, 178] width 3 height 6
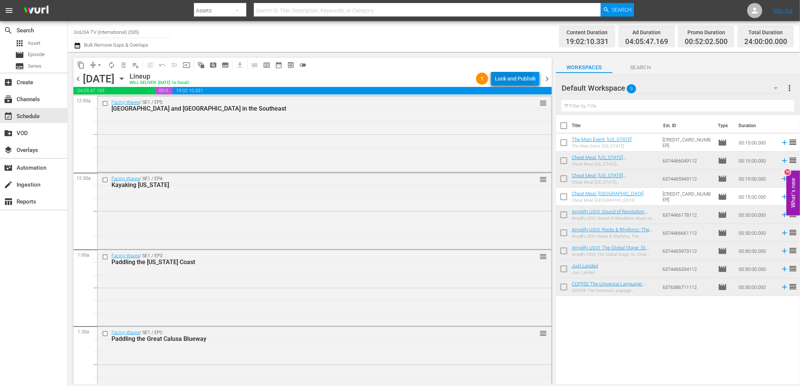
click at [510, 81] on div "Lock and Publish" at bounding box center [515, 79] width 41 height 14
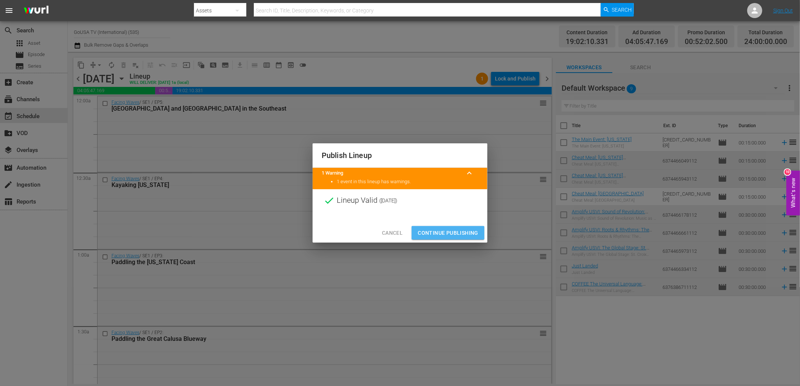
click at [446, 232] on span "Continue Publishing" at bounding box center [447, 232] width 61 height 9
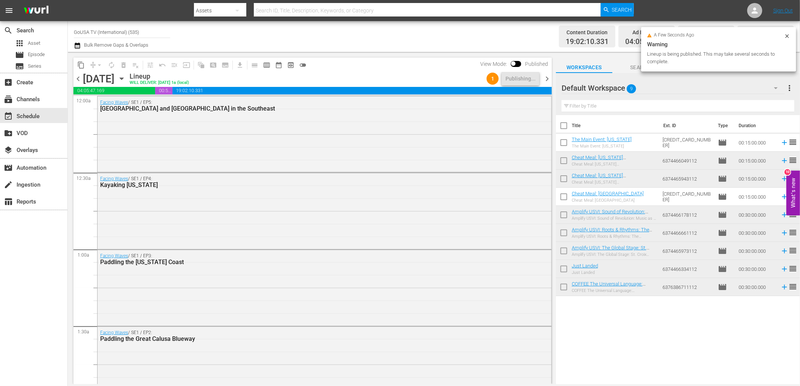
click at [126, 79] on icon "button" at bounding box center [121, 79] width 8 height 8
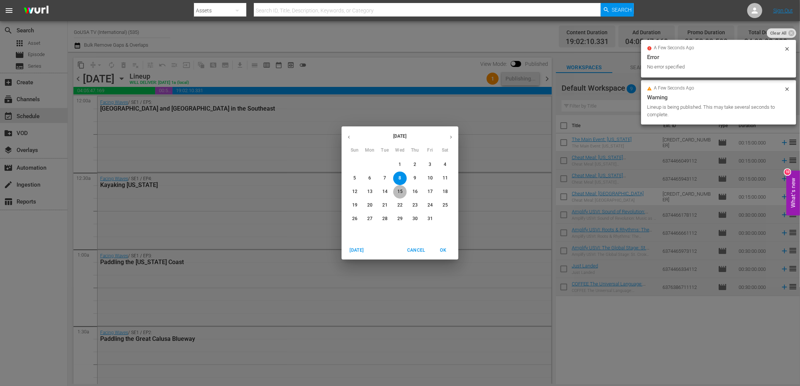
click at [401, 192] on p "15" at bounding box center [399, 192] width 5 height 6
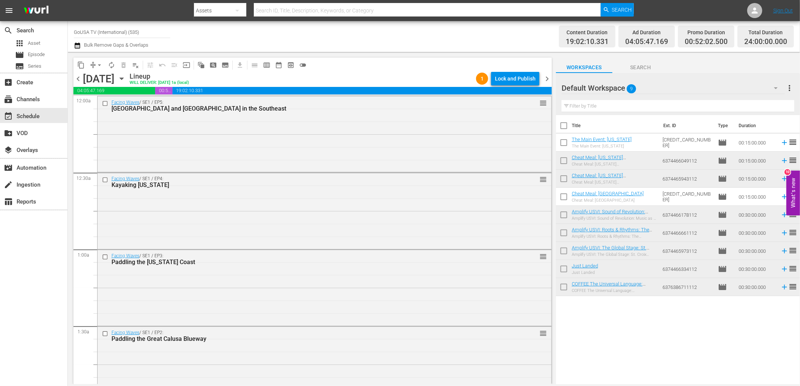
click at [511, 78] on div "Lock and Publish" at bounding box center [515, 79] width 41 height 14
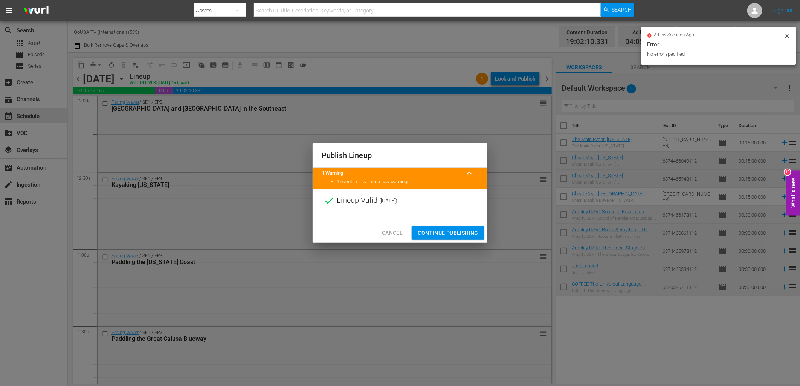
click at [451, 230] on span "Continue Publishing" at bounding box center [447, 232] width 61 height 9
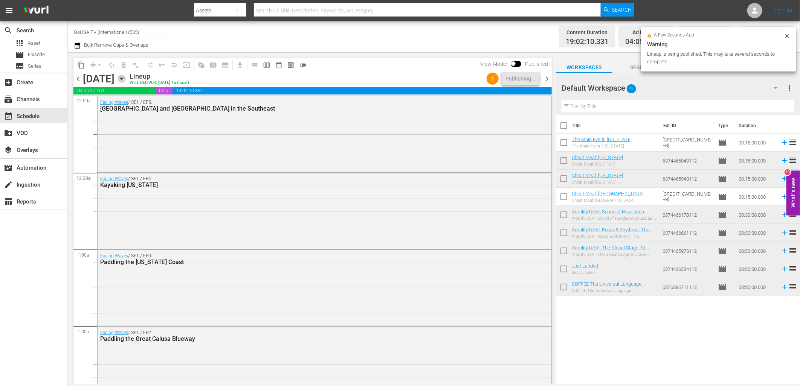
click at [126, 79] on icon "button" at bounding box center [121, 79] width 8 height 8
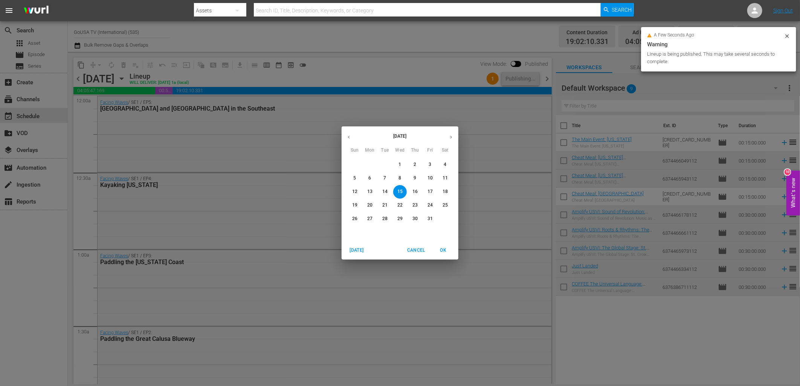
click at [401, 206] on p "22" at bounding box center [399, 205] width 5 height 6
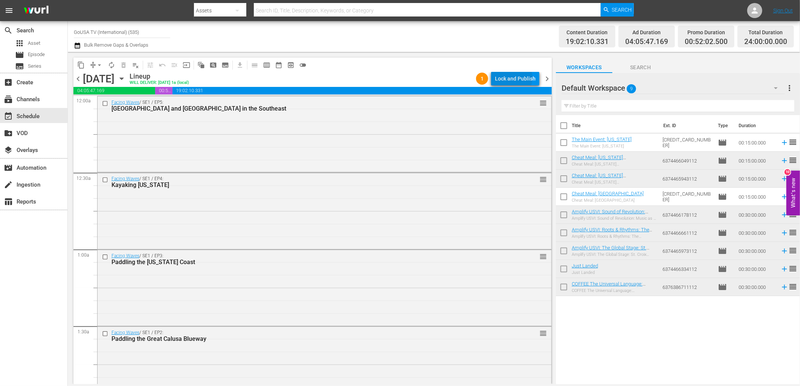
click at [514, 78] on div "Lock and Publish" at bounding box center [515, 79] width 41 height 14
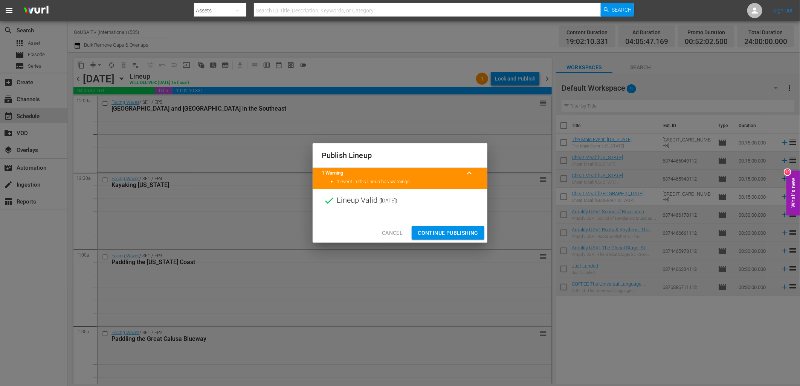
click at [445, 234] on span "Continue Publishing" at bounding box center [447, 232] width 61 height 9
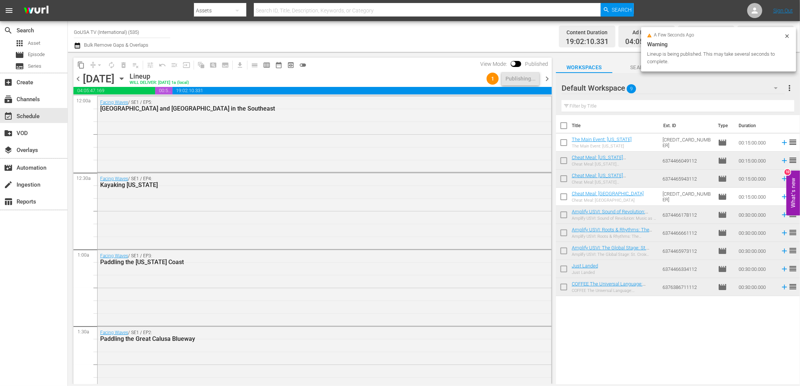
click at [126, 79] on icon "button" at bounding box center [121, 79] width 8 height 8
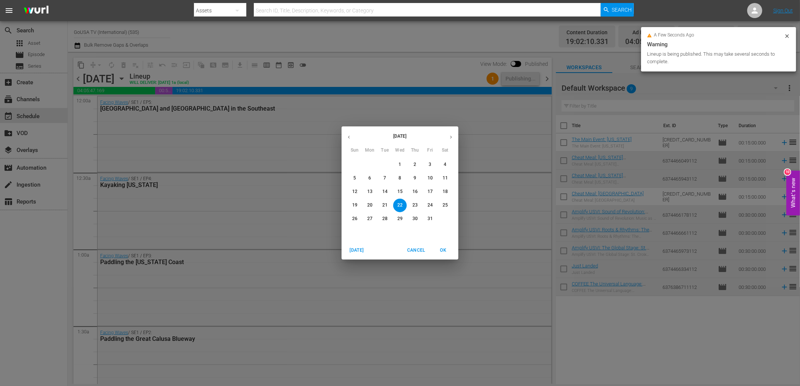
click at [400, 220] on p "29" at bounding box center [399, 219] width 5 height 6
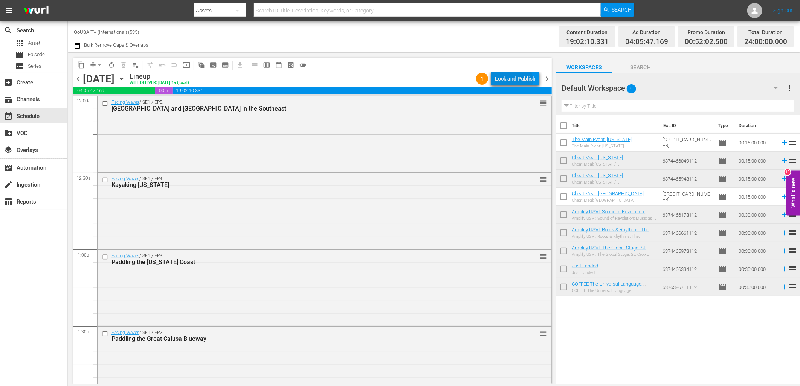
click at [515, 80] on div "Lock and Publish" at bounding box center [515, 79] width 41 height 14
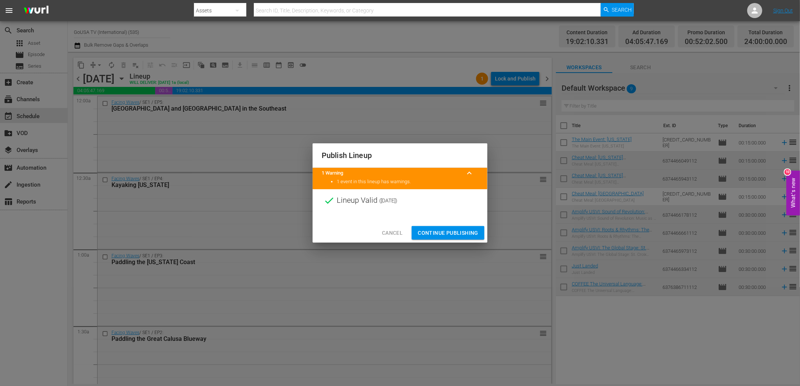
click at [439, 231] on span "Continue Publishing" at bounding box center [447, 232] width 61 height 9
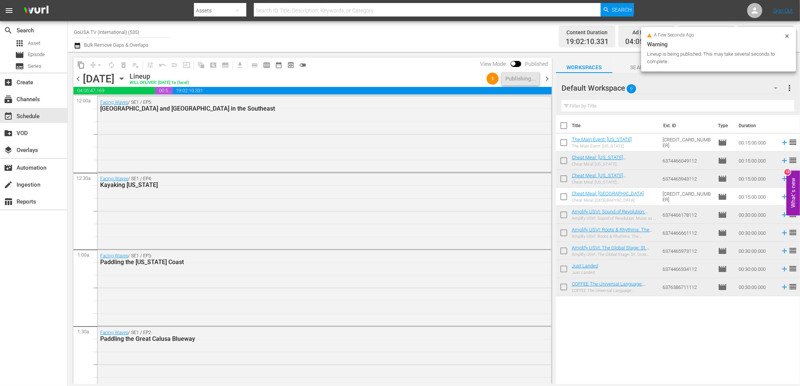
click at [126, 77] on icon "button" at bounding box center [121, 79] width 8 height 8
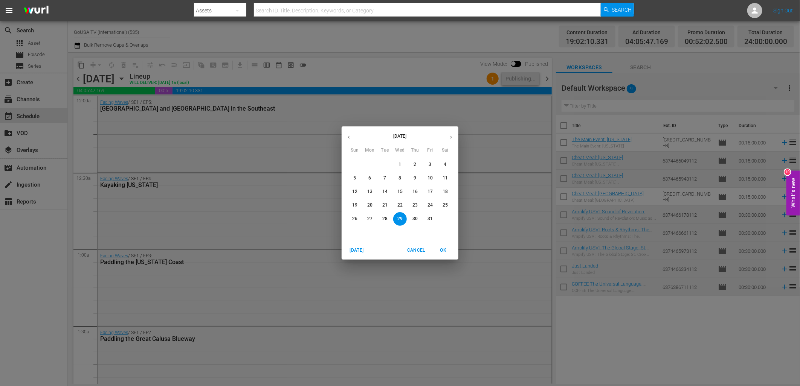
click at [416, 165] on span "2" at bounding box center [415, 164] width 14 height 6
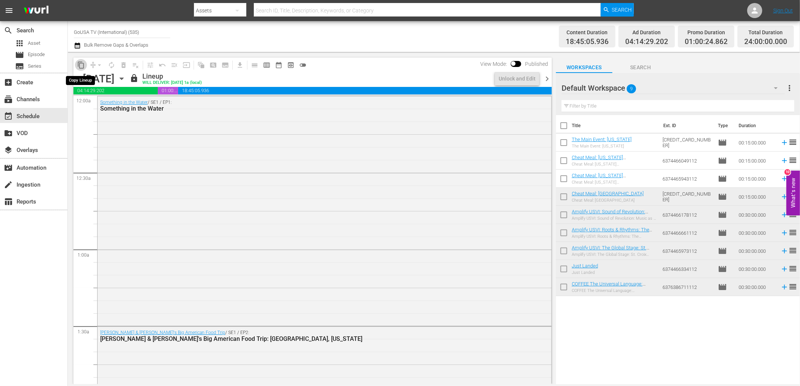
click at [81, 65] on span "content_copy" at bounding box center [81, 65] width 8 height 8
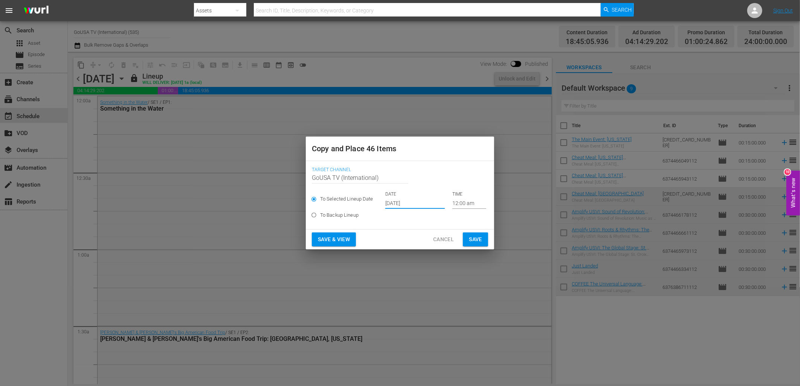
click at [407, 206] on input "Sep 28th 2025" at bounding box center [414, 203] width 59 height 11
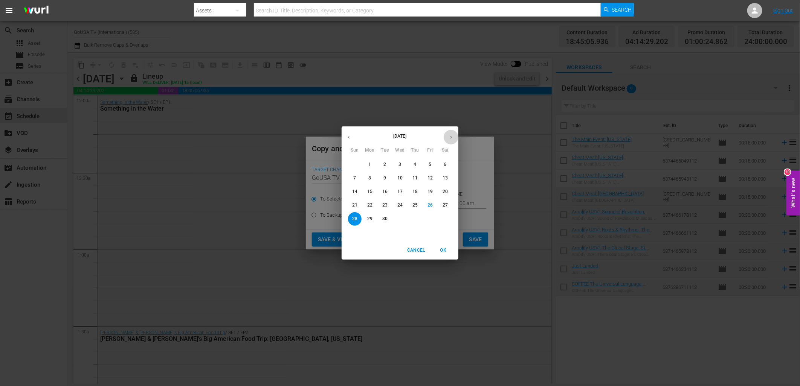
click at [452, 137] on icon "button" at bounding box center [451, 137] width 6 height 6
click at [415, 178] on p "9" at bounding box center [414, 178] width 3 height 6
type input "Oct 9th 2025"
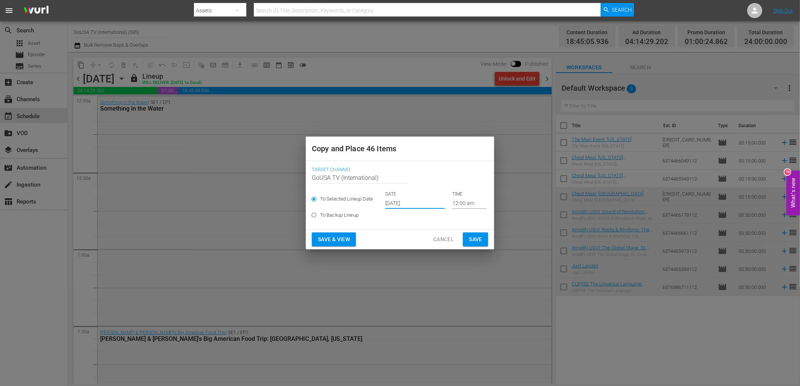
click at [477, 240] on span "Save" at bounding box center [475, 239] width 13 height 9
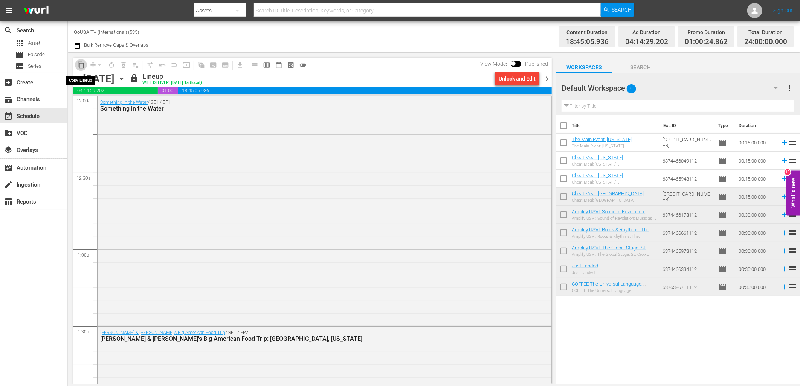
click at [78, 65] on span "content_copy" at bounding box center [81, 65] width 8 height 8
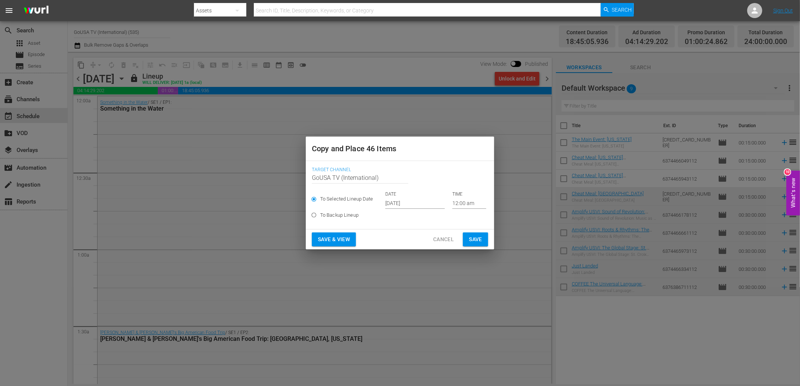
click at [400, 204] on input "Sep 28th 2025" at bounding box center [414, 203] width 59 height 11
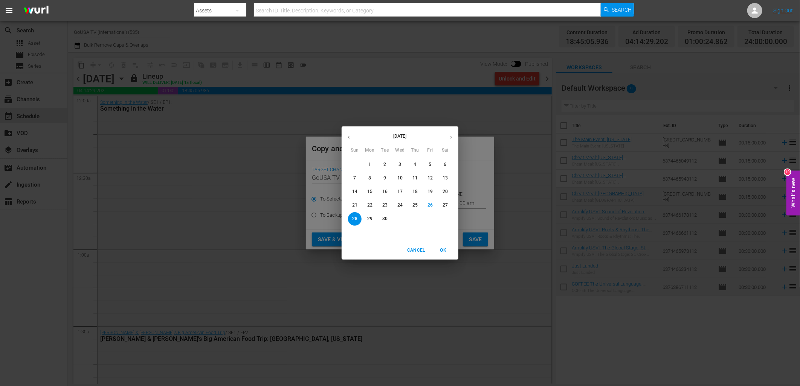
click at [450, 139] on icon "button" at bounding box center [451, 137] width 6 height 6
click at [416, 193] on p "16" at bounding box center [414, 192] width 5 height 6
type input "Oct 16th 2025"
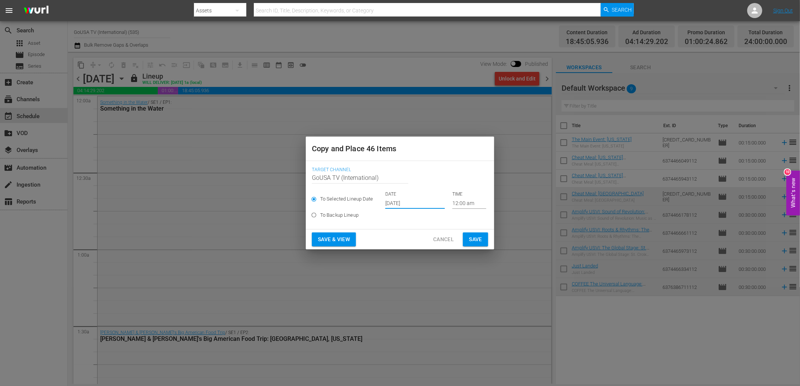
click at [474, 240] on span "Save" at bounding box center [475, 239] width 13 height 9
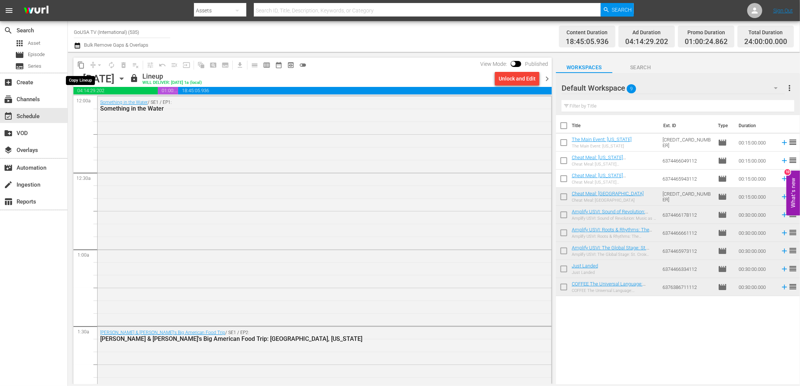
click at [78, 65] on span "content_copy" at bounding box center [81, 65] width 8 height 8
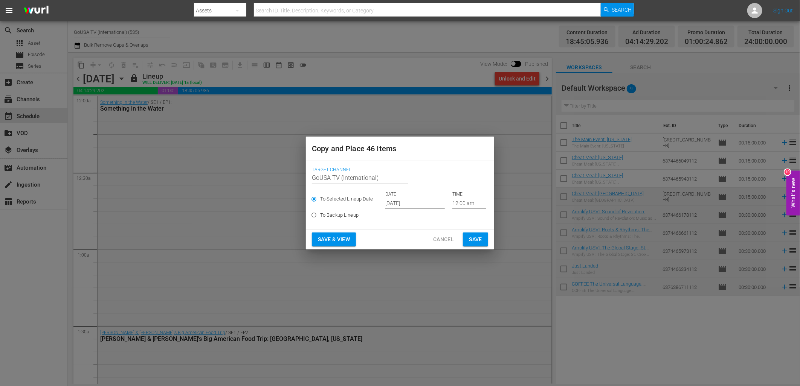
click at [408, 202] on input "Sep 28th 2025" at bounding box center [414, 203] width 59 height 11
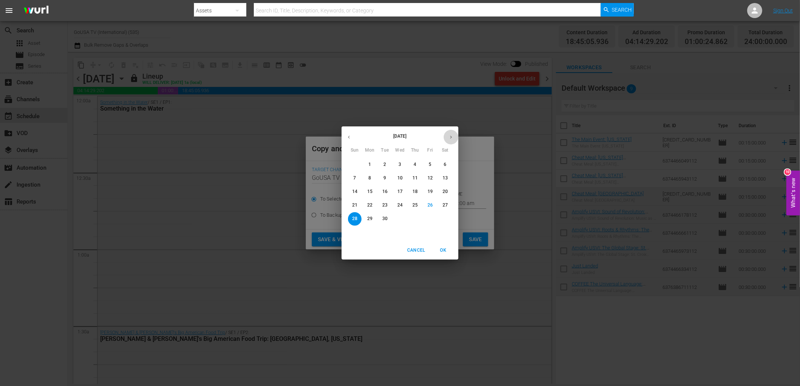
drag, startPoint x: 450, startPoint y: 136, endPoint x: 448, endPoint y: 142, distance: 6.3
click at [450, 136] on icon "button" at bounding box center [451, 137] width 6 height 6
click at [416, 207] on p "23" at bounding box center [414, 205] width 5 height 6
type input "Oct 23rd 2025"
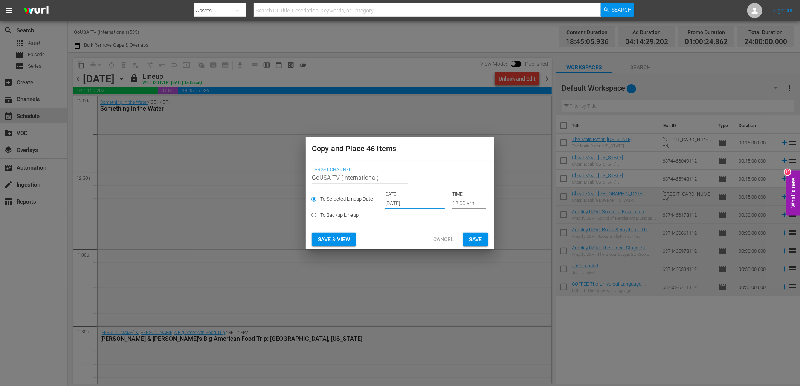
click at [476, 238] on span "Save" at bounding box center [475, 239] width 13 height 9
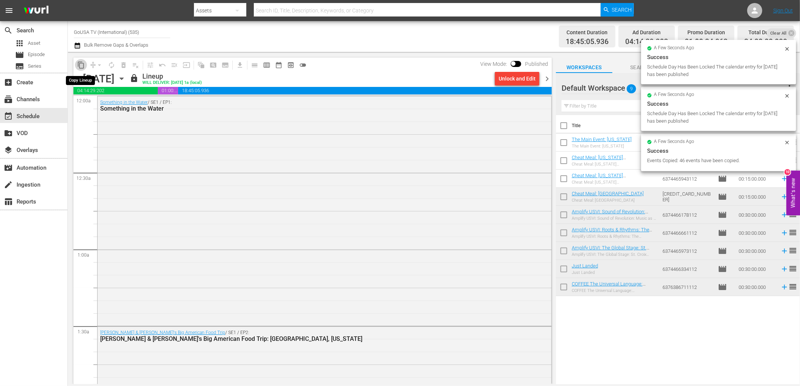
click at [78, 62] on span "content_copy" at bounding box center [81, 65] width 8 height 8
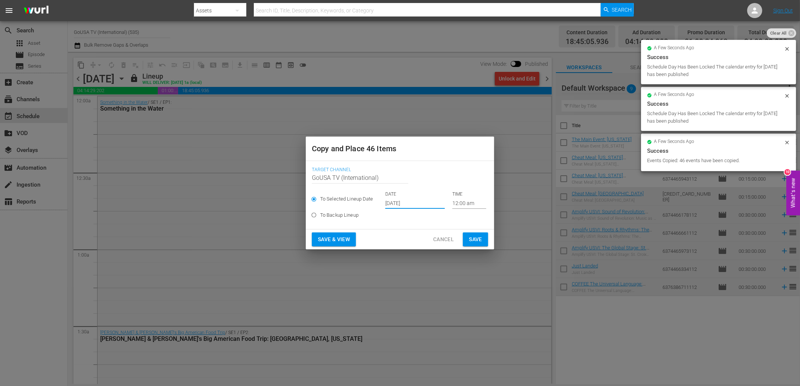
click at [397, 209] on input "Sep 28th 2025" at bounding box center [414, 203] width 59 height 11
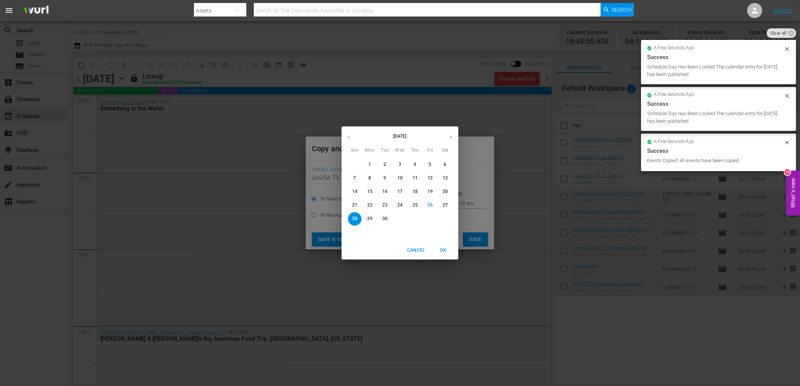
click at [453, 136] on icon "button" at bounding box center [451, 137] width 6 height 6
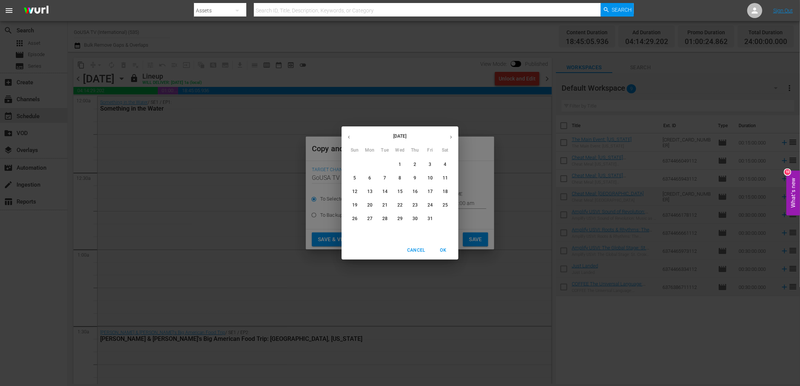
click at [415, 217] on p "30" at bounding box center [414, 219] width 5 height 6
type input "Oct 30th 2025"
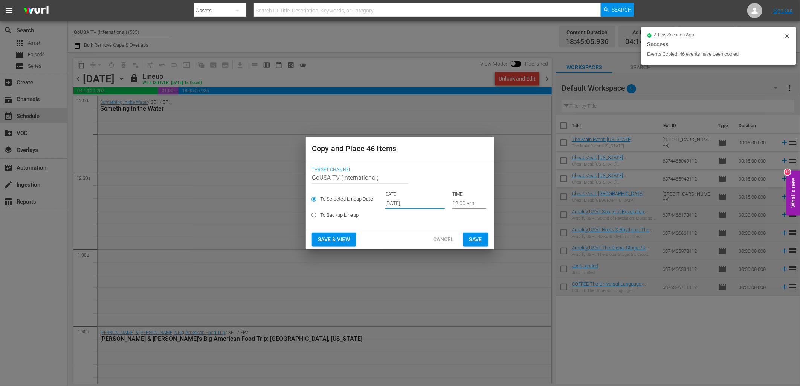
click at [472, 241] on span "Save" at bounding box center [475, 239] width 13 height 9
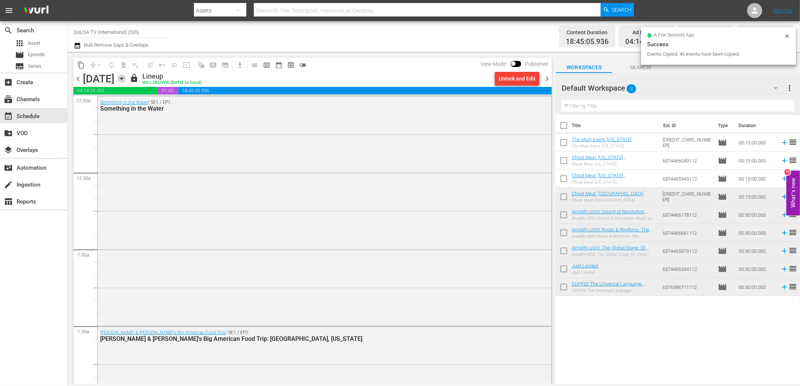
click at [126, 77] on icon "button" at bounding box center [121, 79] width 8 height 8
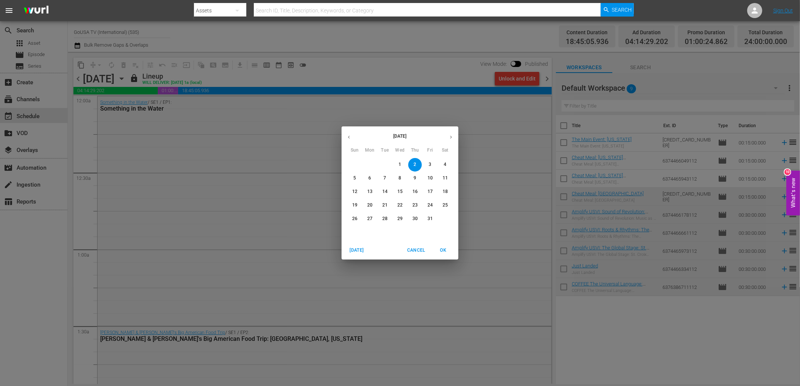
click at [413, 179] on p "9" at bounding box center [414, 178] width 3 height 6
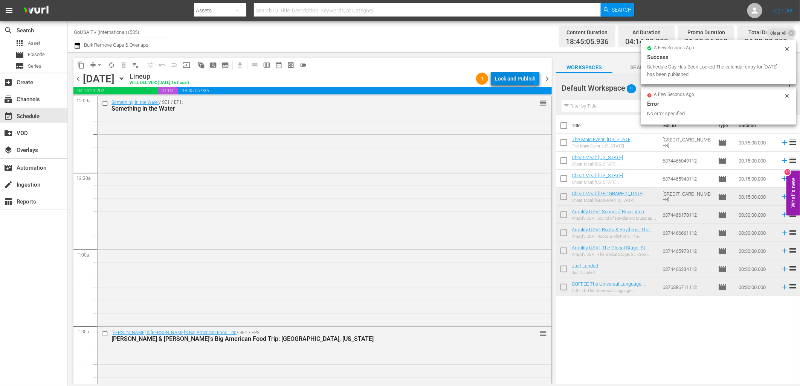
click at [514, 82] on div "Lock and Publish" at bounding box center [515, 79] width 41 height 14
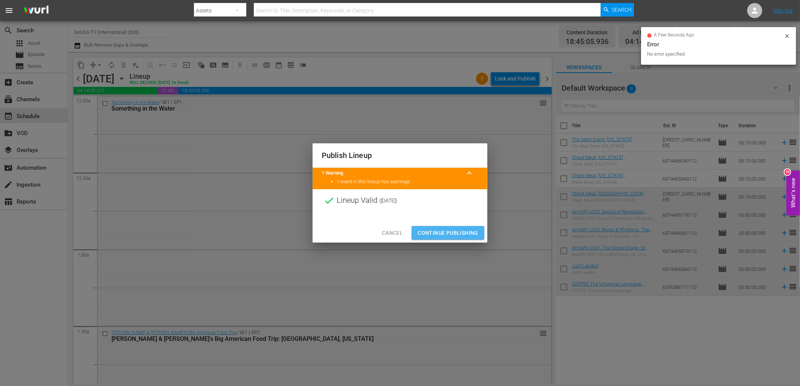
click at [456, 229] on span "Continue Publishing" at bounding box center [447, 232] width 61 height 9
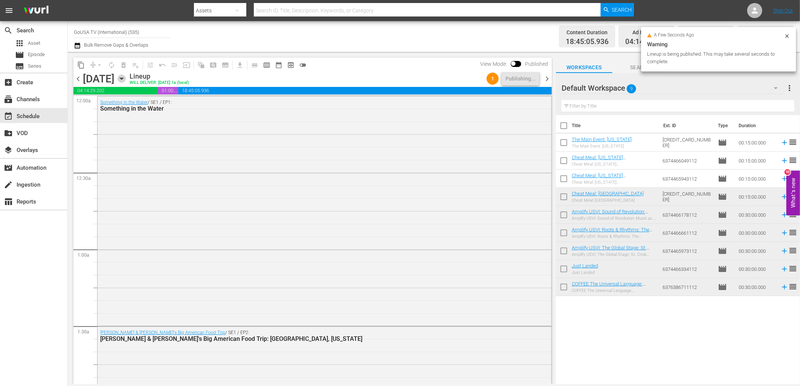
click at [126, 77] on icon "button" at bounding box center [121, 79] width 8 height 8
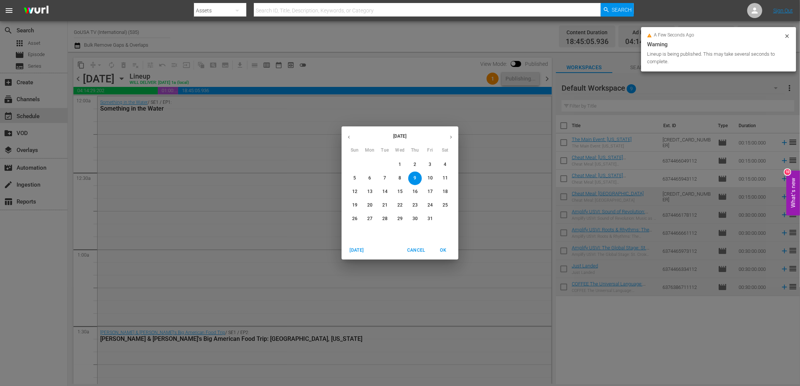
click at [416, 190] on p "16" at bounding box center [414, 192] width 5 height 6
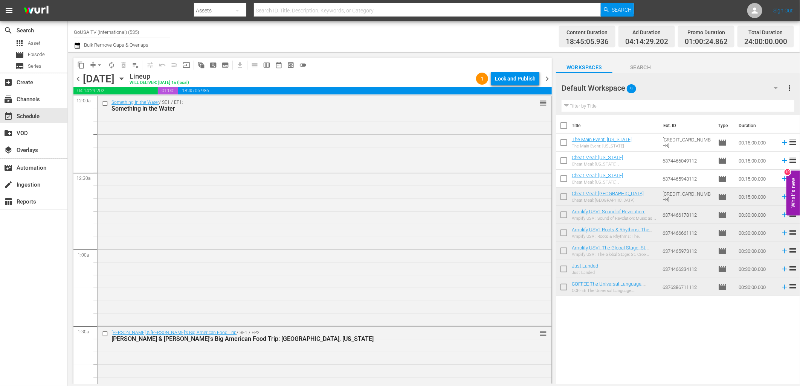
click at [509, 81] on div "Lock and Publish" at bounding box center [515, 79] width 41 height 14
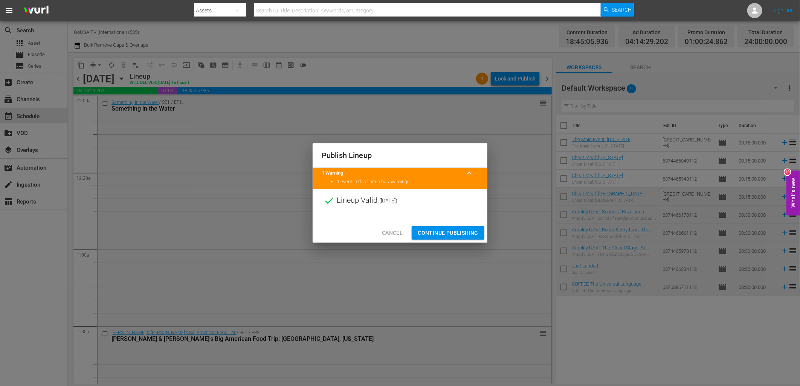
click at [455, 233] on span "Continue Publishing" at bounding box center [447, 232] width 61 height 9
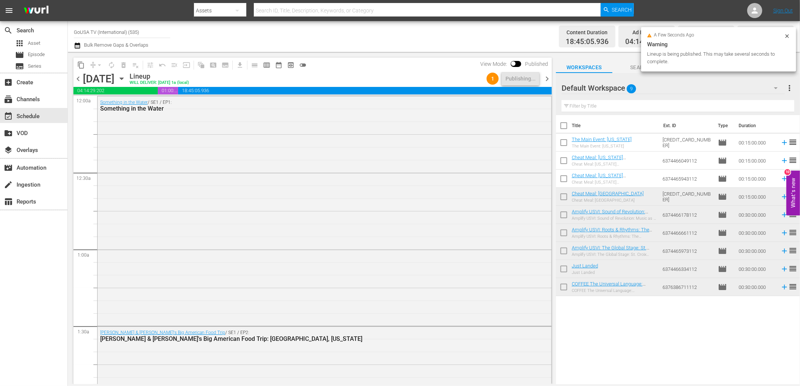
click at [123, 78] on icon "button" at bounding box center [121, 79] width 3 height 2
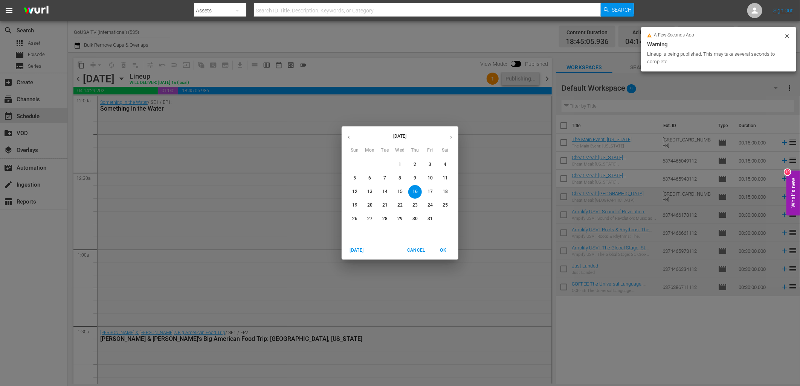
click at [415, 207] on p "23" at bounding box center [414, 205] width 5 height 6
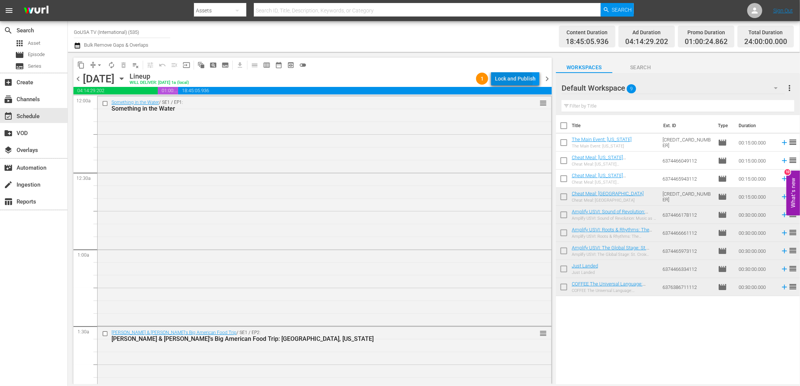
click at [511, 80] on div "Lock and Publish" at bounding box center [515, 79] width 41 height 14
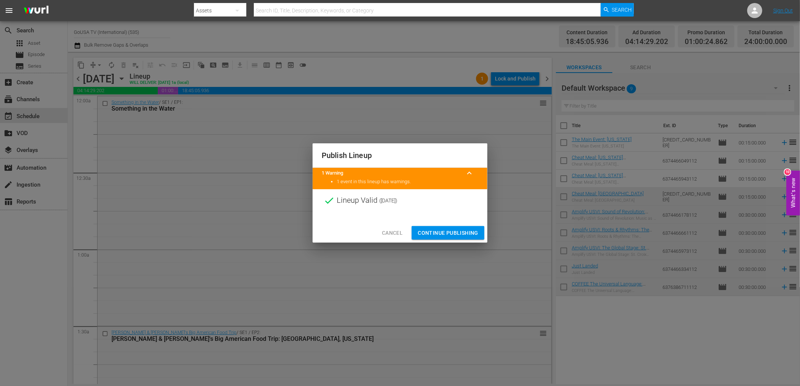
click at [449, 231] on span "Continue Publishing" at bounding box center [447, 232] width 61 height 9
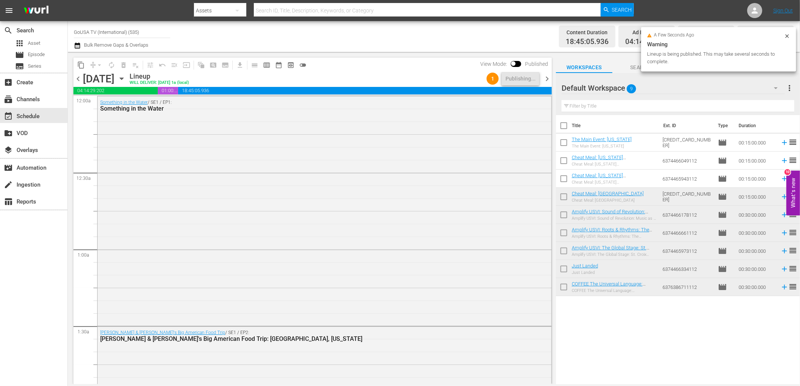
click at [126, 77] on icon "button" at bounding box center [121, 79] width 8 height 8
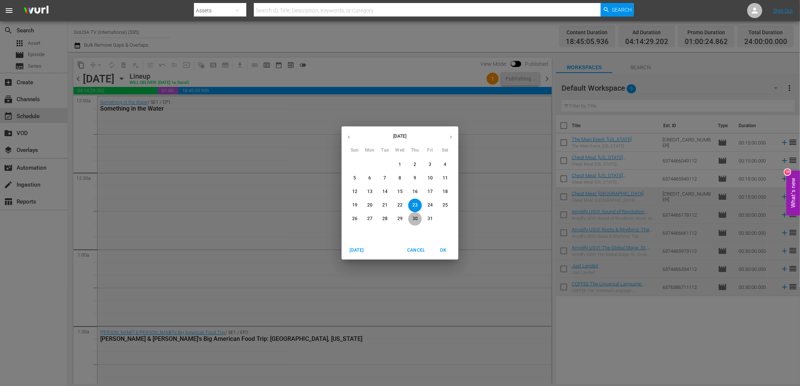
click at [416, 220] on p "30" at bounding box center [414, 219] width 5 height 6
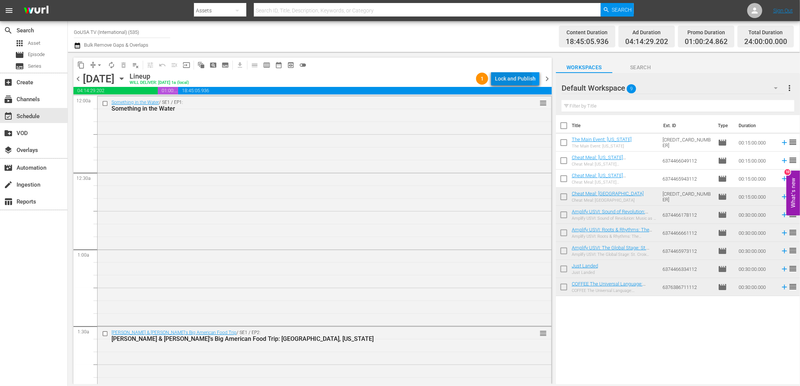
click at [510, 80] on div "Lock and Publish" at bounding box center [515, 79] width 41 height 14
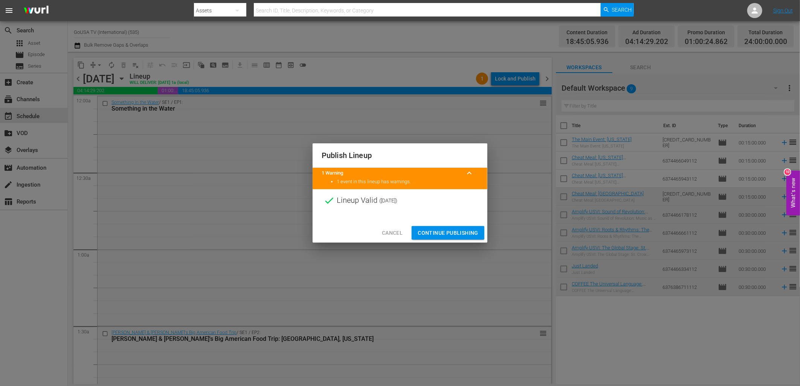
click at [459, 231] on span "Continue Publishing" at bounding box center [447, 232] width 61 height 9
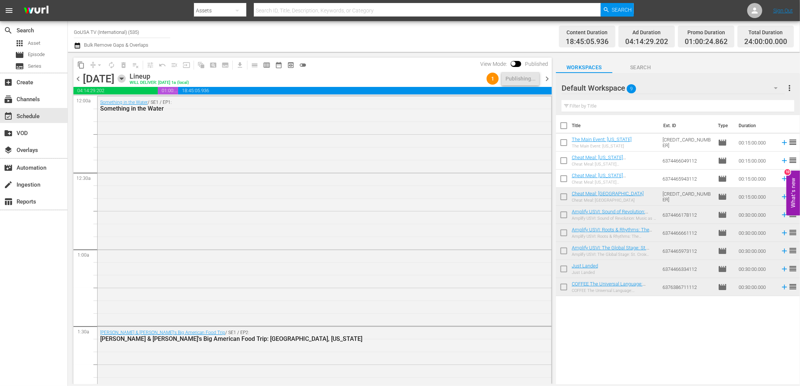
click at [126, 77] on icon "button" at bounding box center [121, 79] width 8 height 8
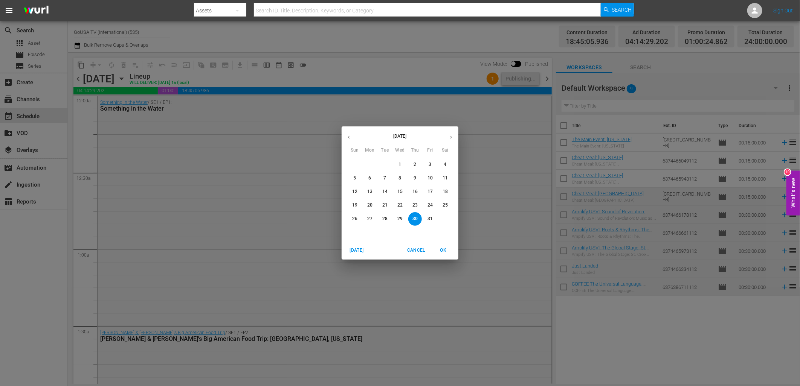
click at [430, 160] on button "3" at bounding box center [430, 165] width 14 height 14
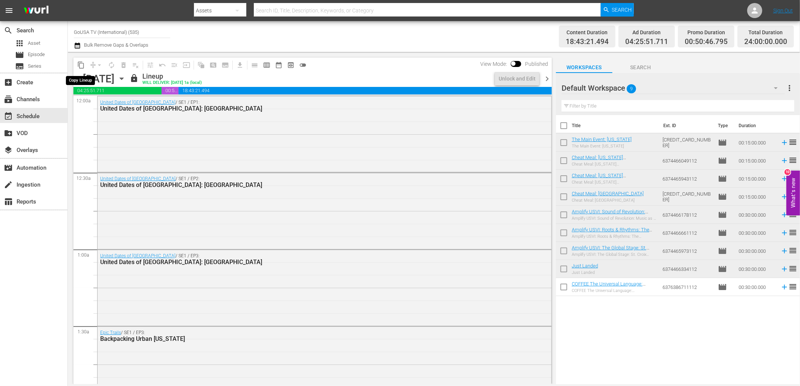
click at [81, 65] on span "content_copy" at bounding box center [81, 65] width 8 height 8
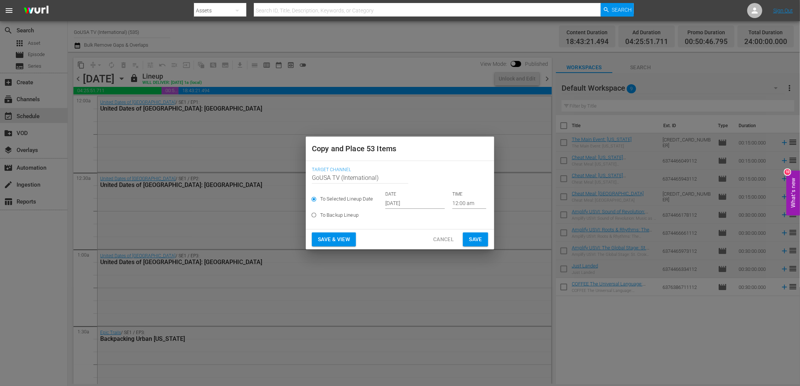
click at [415, 206] on input "Sep 28th 2025" at bounding box center [414, 203] width 59 height 11
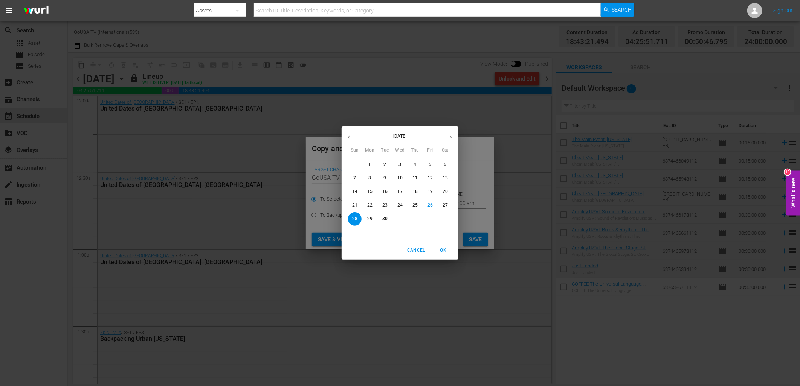
click at [452, 140] on icon "button" at bounding box center [451, 137] width 6 height 6
click at [430, 181] on p "10" at bounding box center [429, 178] width 5 height 6
type input "Oct 10th 2025"
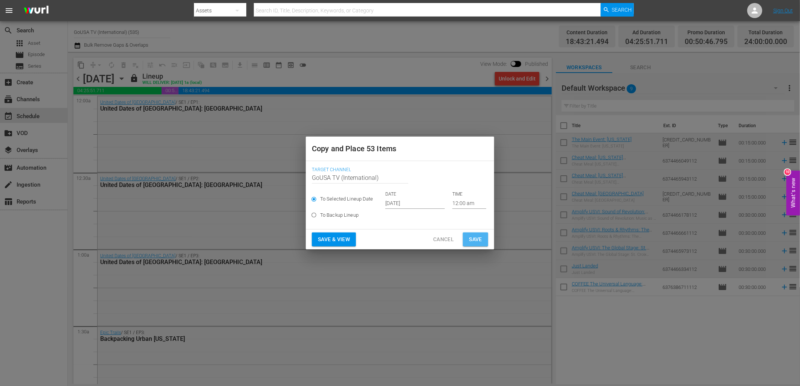
click at [475, 244] on button "Save" at bounding box center [475, 240] width 25 height 14
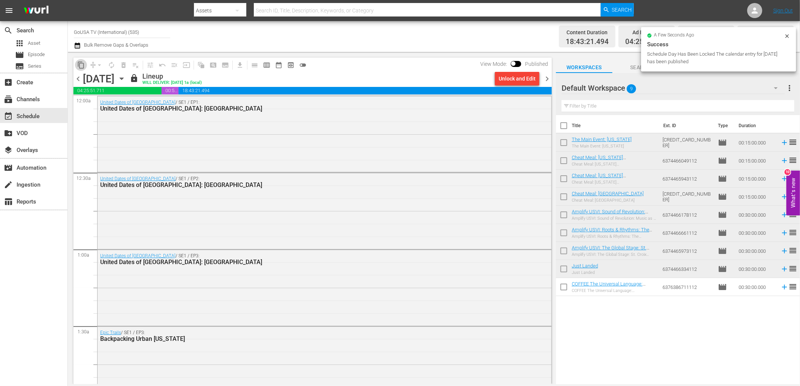
click at [80, 66] on span "content_copy" at bounding box center [81, 65] width 8 height 8
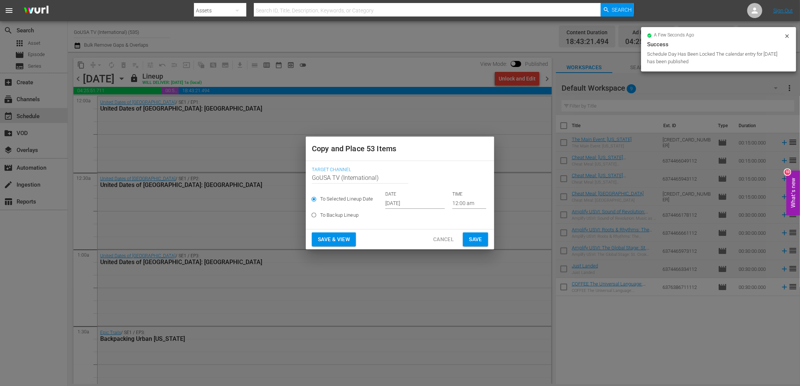
click at [401, 207] on input "Sep 28th 2025" at bounding box center [414, 203] width 59 height 11
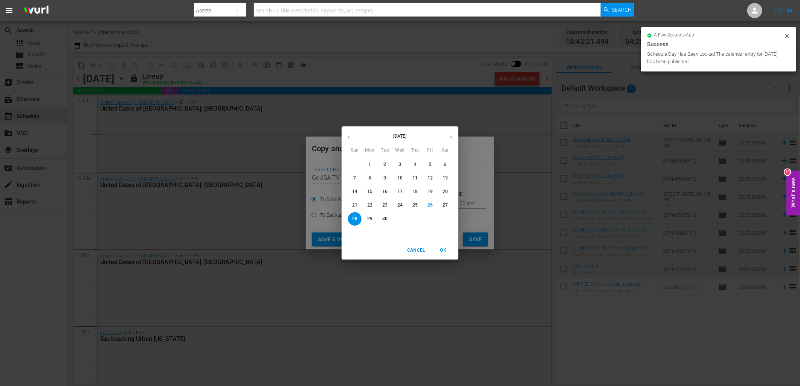
click at [452, 136] on icon "button" at bounding box center [451, 137] width 6 height 6
click at [430, 192] on p "17" at bounding box center [429, 192] width 5 height 6
type input "Oct 17th 2025"
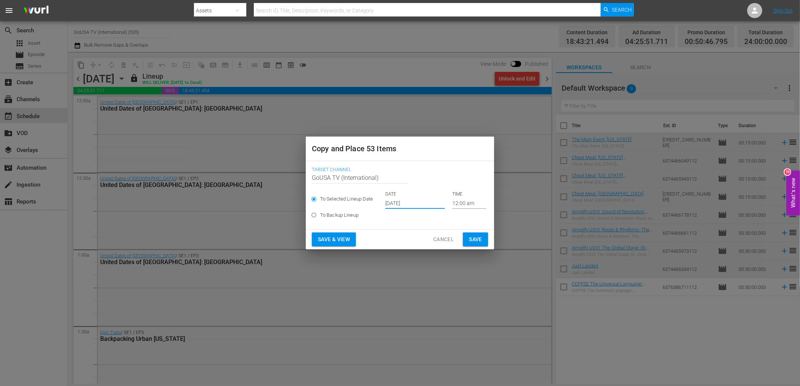
click at [479, 241] on span "Save" at bounding box center [475, 239] width 13 height 9
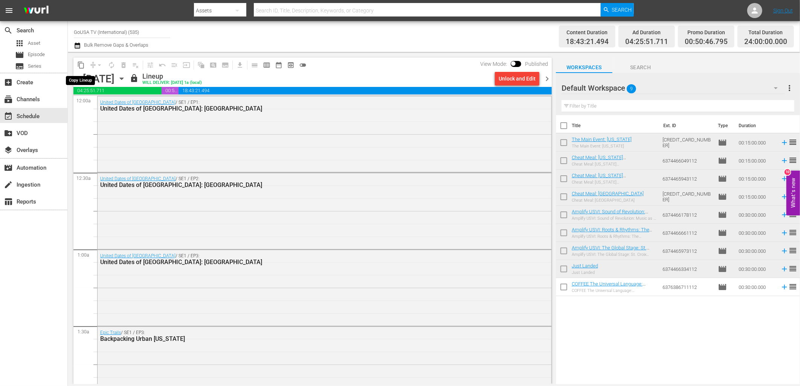
click at [82, 64] on span "content_copy" at bounding box center [81, 65] width 8 height 8
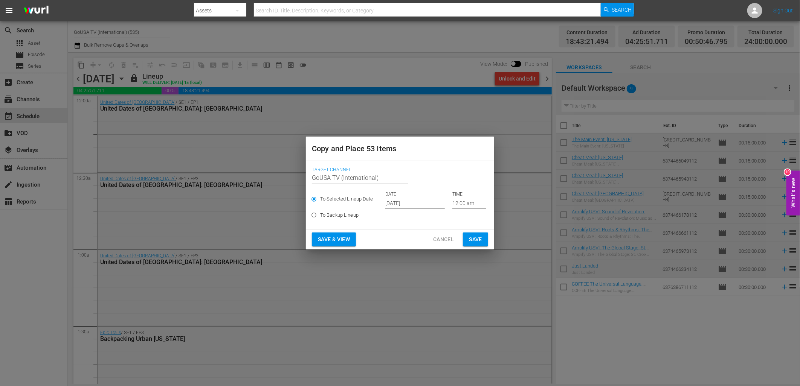
click at [389, 202] on input "Sep 28th 2025" at bounding box center [414, 203] width 59 height 11
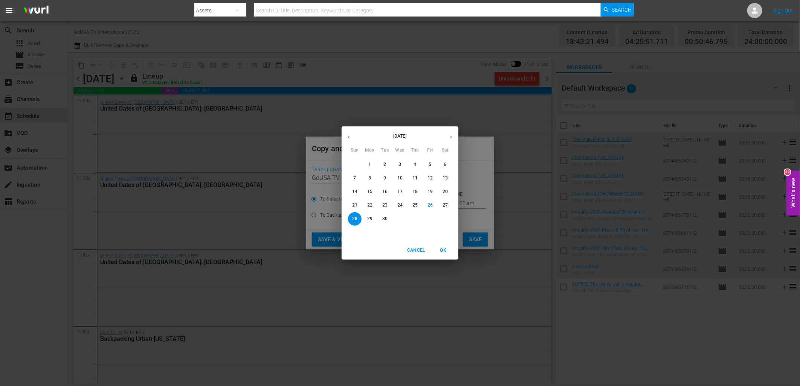
click at [451, 138] on icon "button" at bounding box center [451, 137] width 2 height 3
click at [430, 193] on p "17" at bounding box center [429, 192] width 5 height 6
type input "Oct 17th 2025"
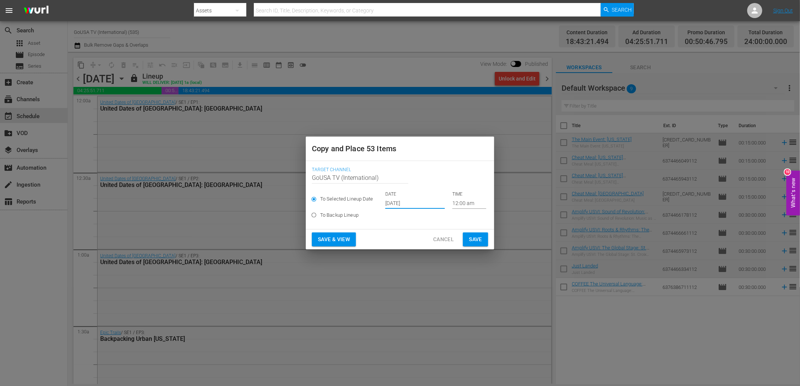
click at [472, 238] on span "Save" at bounding box center [475, 239] width 13 height 9
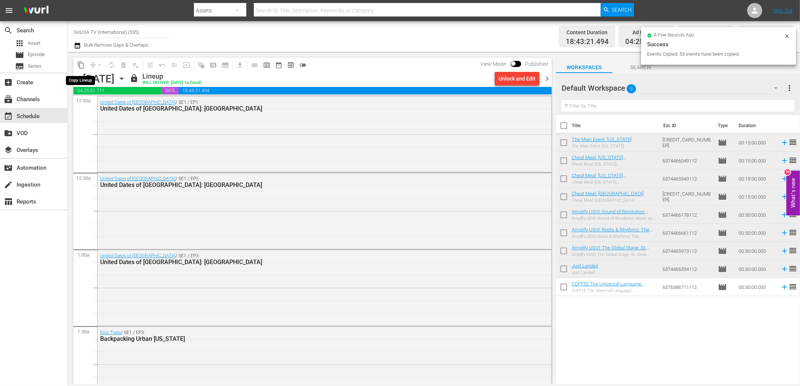
click at [80, 66] on span "content_copy" at bounding box center [81, 65] width 8 height 8
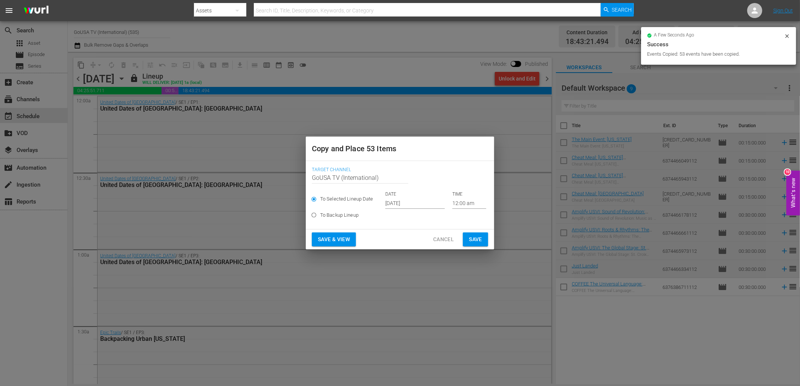
click at [408, 202] on input "Sep 28th 2025" at bounding box center [414, 203] width 59 height 11
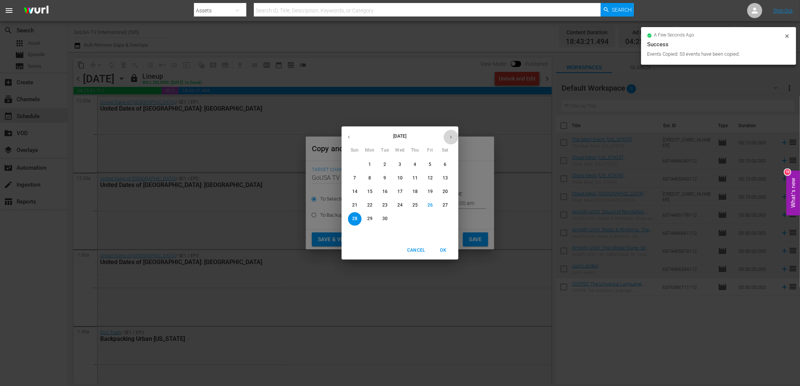
click at [452, 134] on icon "button" at bounding box center [451, 137] width 6 height 6
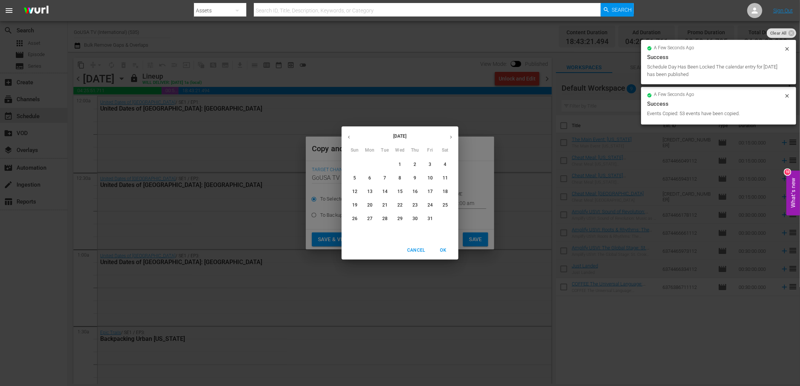
click at [431, 207] on p "24" at bounding box center [429, 205] width 5 height 6
type input "Oct 24th 2025"
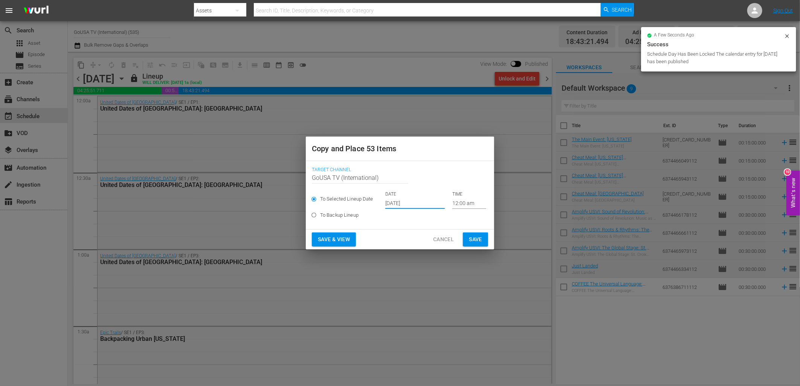
click at [477, 236] on span "Save" at bounding box center [475, 239] width 13 height 9
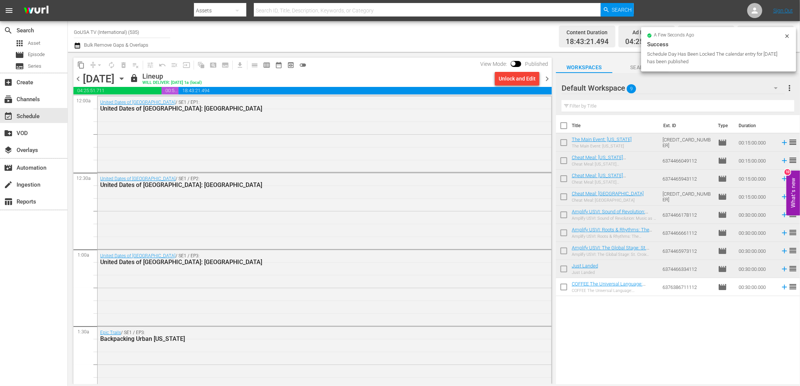
click at [78, 67] on span "content_copy" at bounding box center [81, 65] width 8 height 8
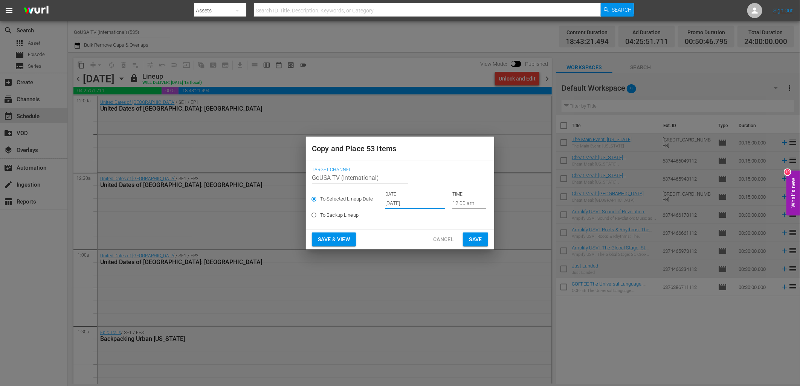
click at [398, 203] on input "Sep 28th 2025" at bounding box center [414, 203] width 59 height 11
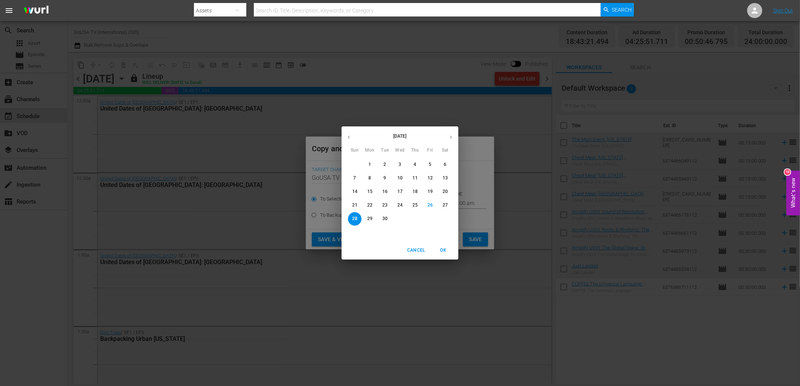
click at [454, 136] on button "button" at bounding box center [450, 137] width 15 height 15
click at [430, 216] on p "31" at bounding box center [429, 219] width 5 height 6
type input "Oct 31st 2025"
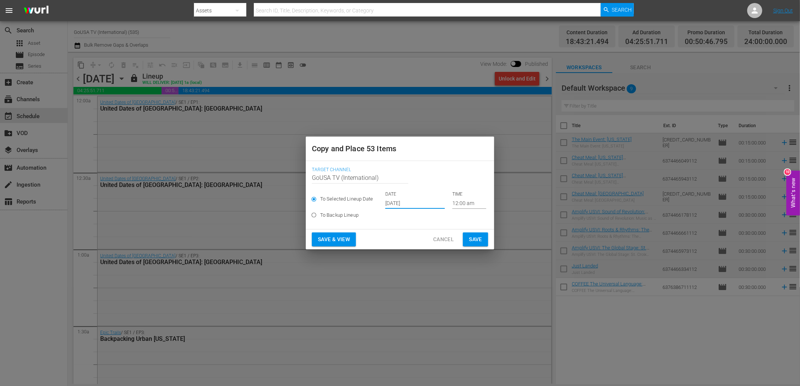
click at [469, 235] on button "Save" at bounding box center [475, 240] width 25 height 14
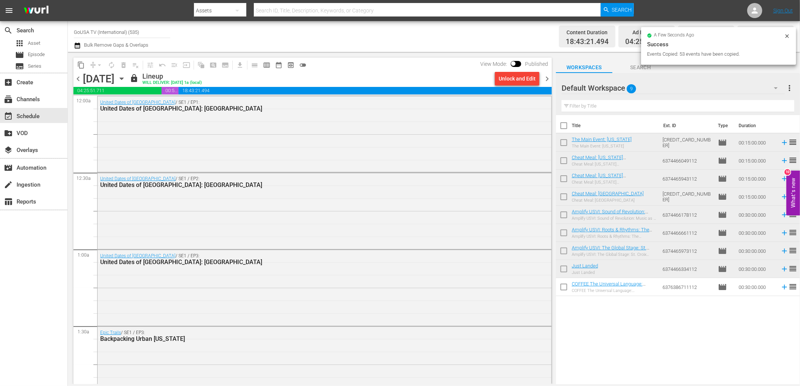
click at [123, 78] on icon "button" at bounding box center [121, 79] width 3 height 2
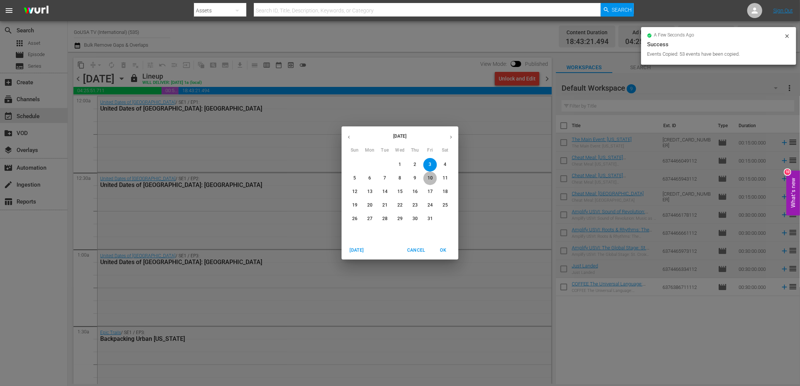
click at [430, 179] on p "10" at bounding box center [429, 178] width 5 height 6
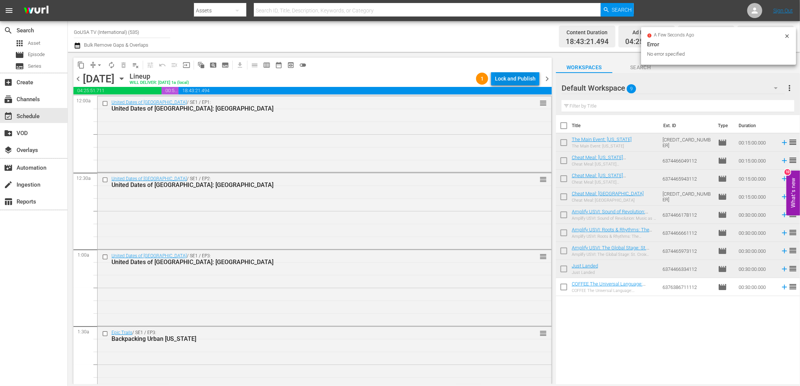
click at [511, 79] on div "Lock and Publish" at bounding box center [515, 79] width 41 height 14
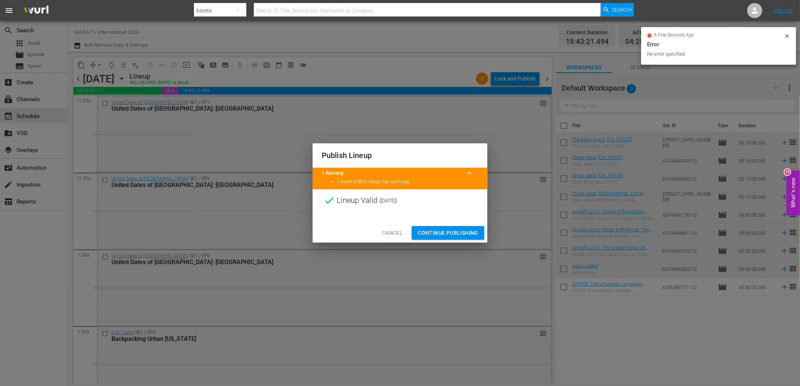
click at [438, 236] on span "Continue Publishing" at bounding box center [447, 232] width 61 height 9
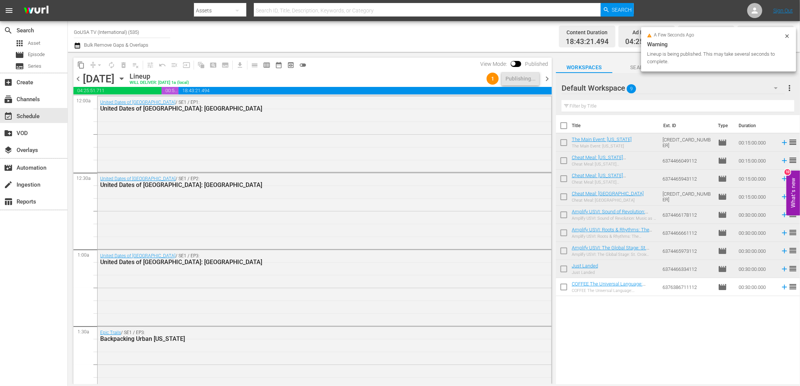
click at [126, 80] on icon "button" at bounding box center [121, 79] width 8 height 8
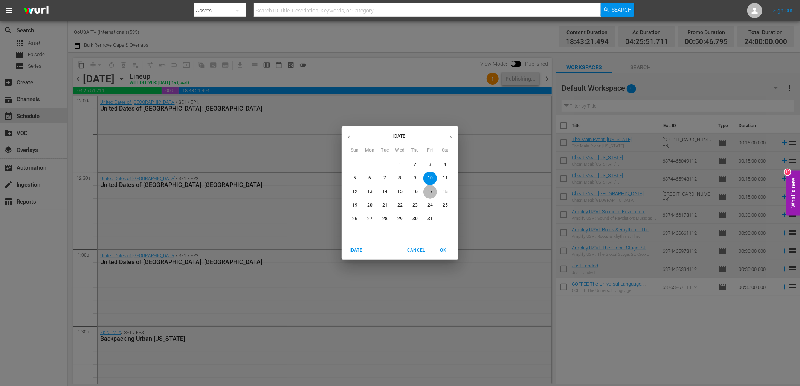
click at [430, 194] on p "17" at bounding box center [429, 192] width 5 height 6
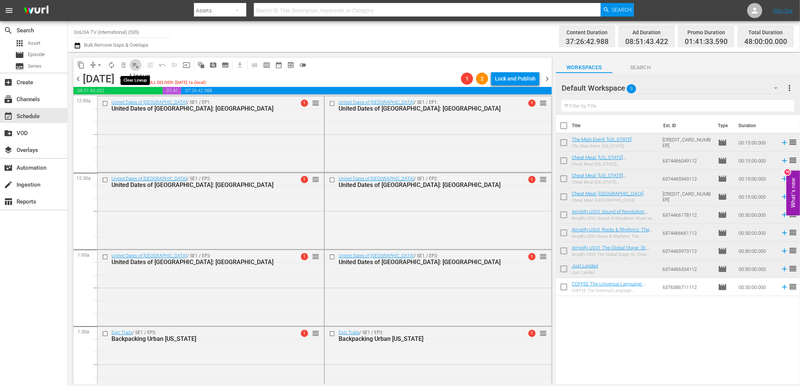
click at [137, 64] on span "playlist_remove_outlined" at bounding box center [136, 65] width 8 height 8
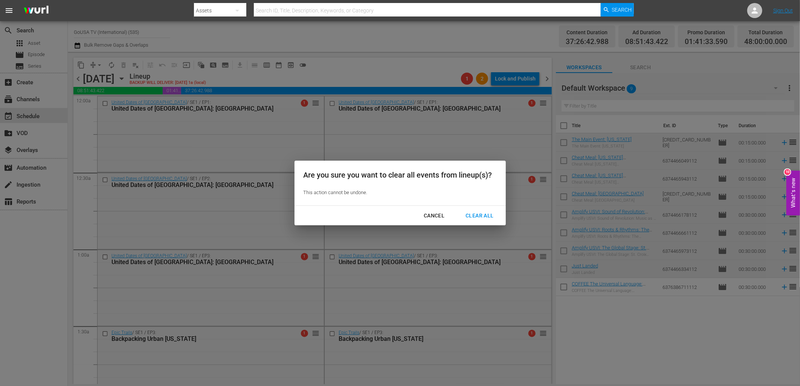
click at [480, 216] on div "Clear All" at bounding box center [479, 215] width 40 height 9
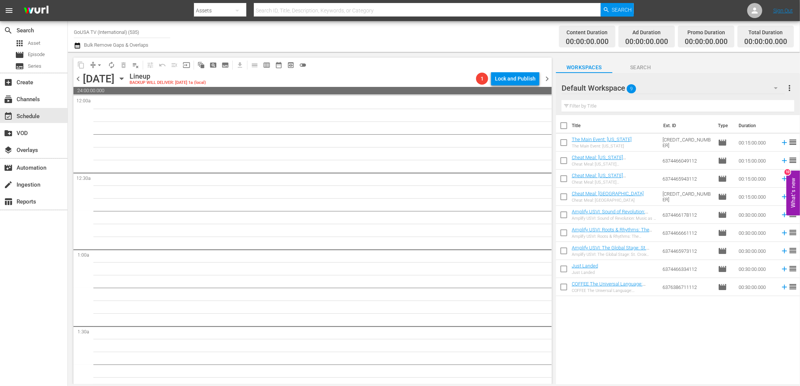
click at [126, 80] on icon "button" at bounding box center [121, 79] width 8 height 8
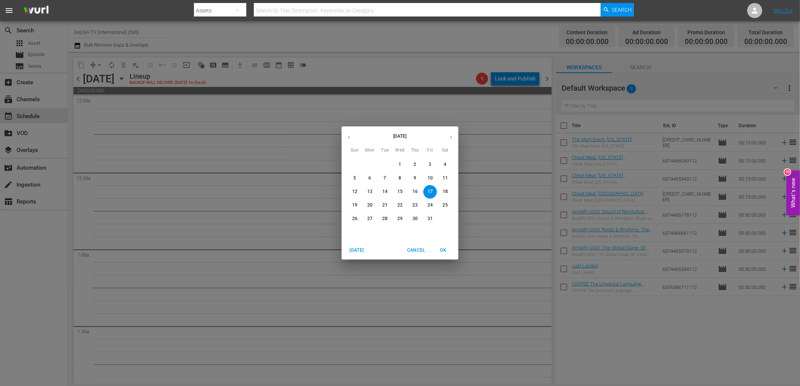
click at [430, 166] on p "3" at bounding box center [429, 164] width 3 height 6
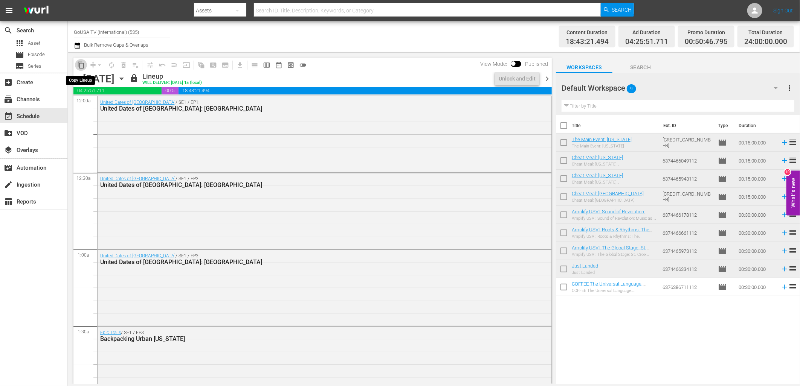
click at [79, 66] on span "content_copy" at bounding box center [81, 65] width 8 height 8
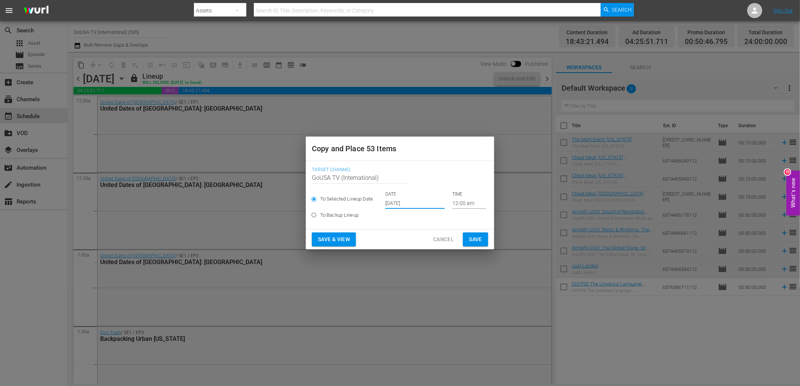
click at [402, 204] on input "Sep 28th 2025" at bounding box center [414, 203] width 59 height 11
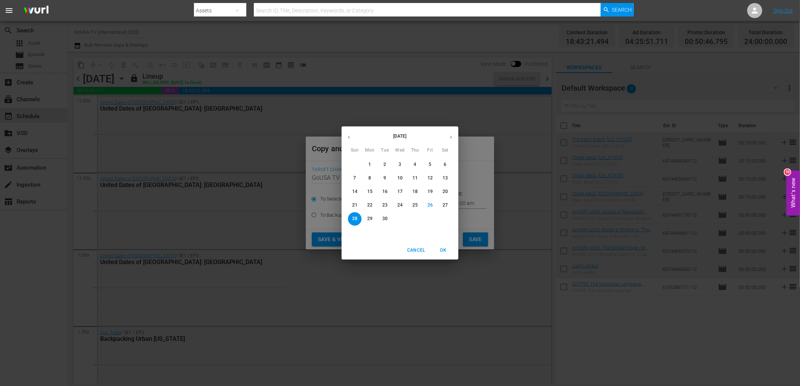
click at [452, 138] on icon "button" at bounding box center [451, 137] width 6 height 6
click at [430, 196] on button "17" at bounding box center [430, 192] width 14 height 14
type input "Oct 17th 2025"
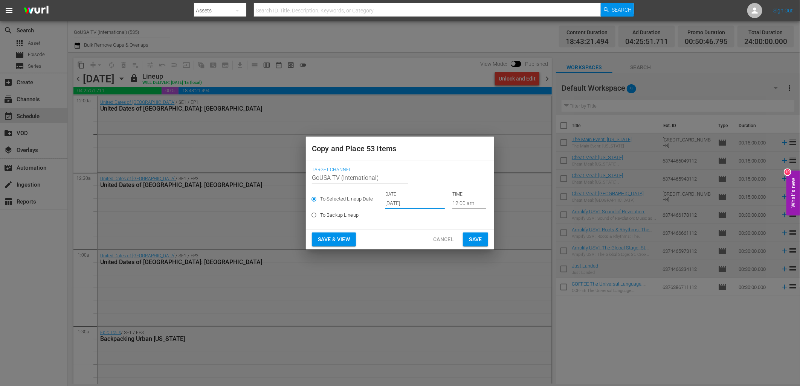
click at [480, 242] on span "Save" at bounding box center [475, 239] width 13 height 9
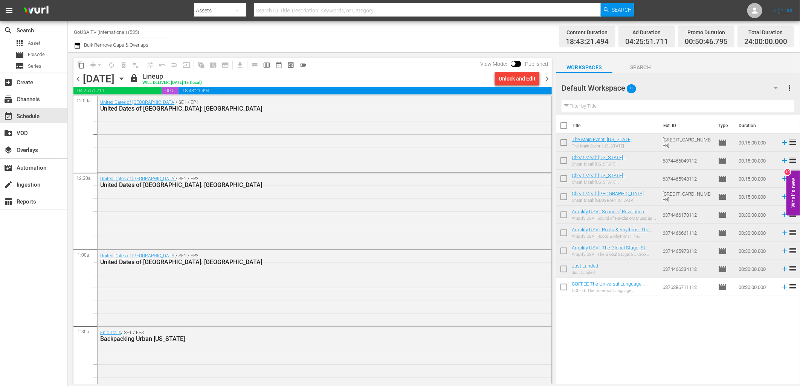
click at [126, 78] on icon "button" at bounding box center [121, 79] width 8 height 8
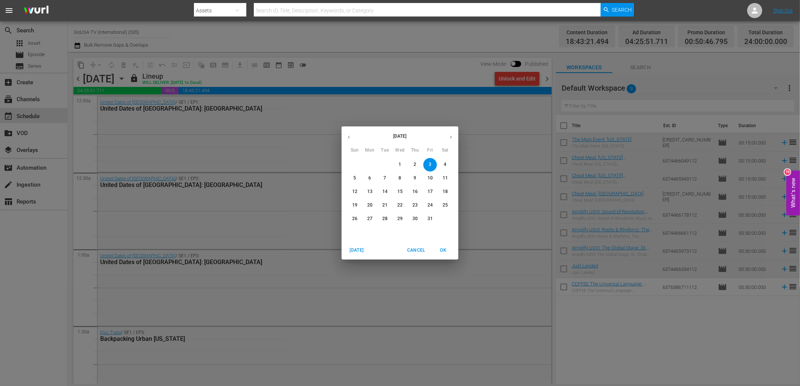
click at [430, 203] on p "24" at bounding box center [429, 205] width 5 height 6
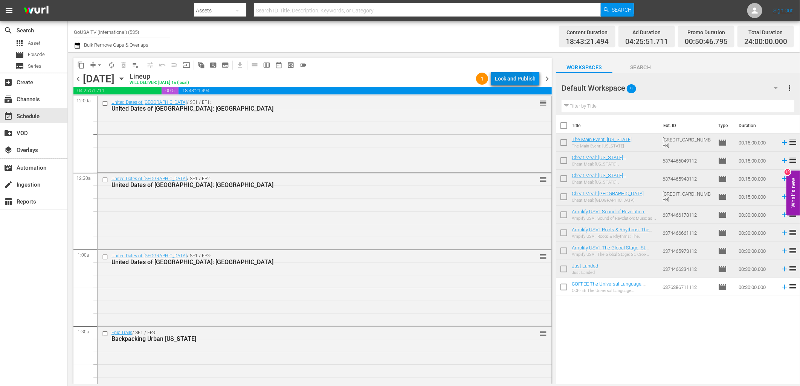
click at [514, 81] on div "Lock and Publish" at bounding box center [515, 79] width 41 height 14
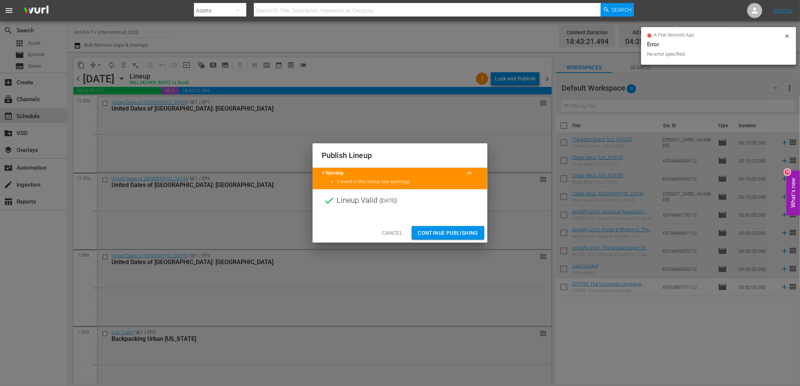
click at [458, 234] on span "Continue Publishing" at bounding box center [447, 232] width 61 height 9
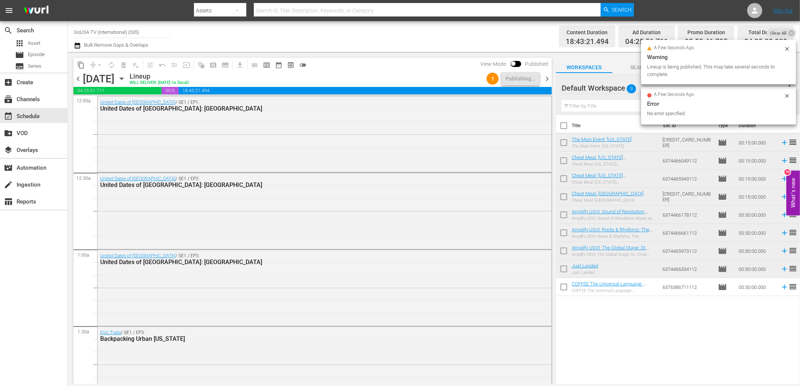
click at [123, 78] on icon "button" at bounding box center [121, 79] width 3 height 2
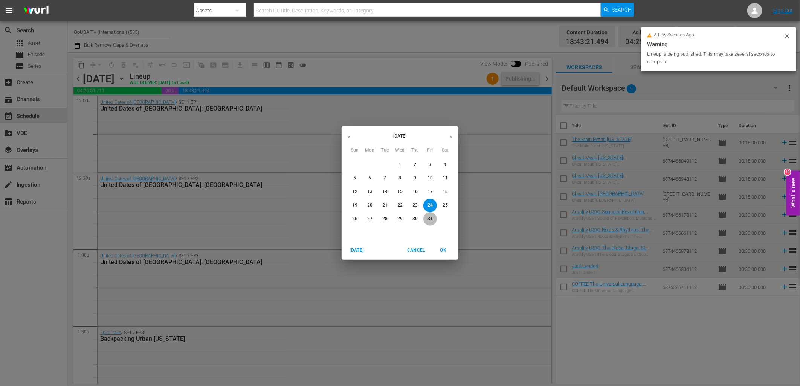
click at [430, 219] on p "31" at bounding box center [429, 219] width 5 height 6
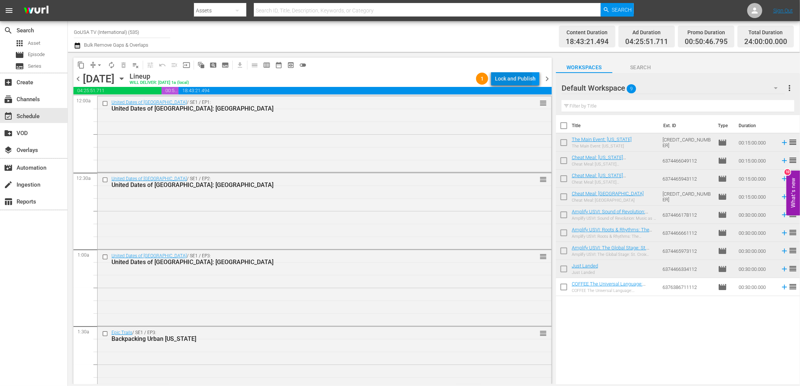
click at [509, 78] on div "Lock and Publish" at bounding box center [515, 79] width 41 height 14
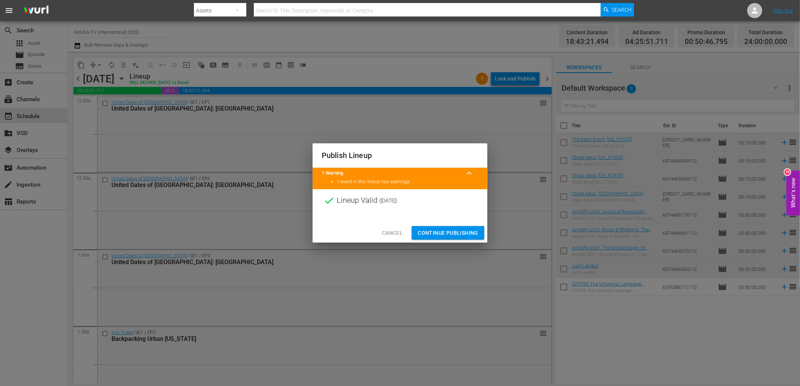
click at [446, 234] on span "Continue Publishing" at bounding box center [447, 232] width 61 height 9
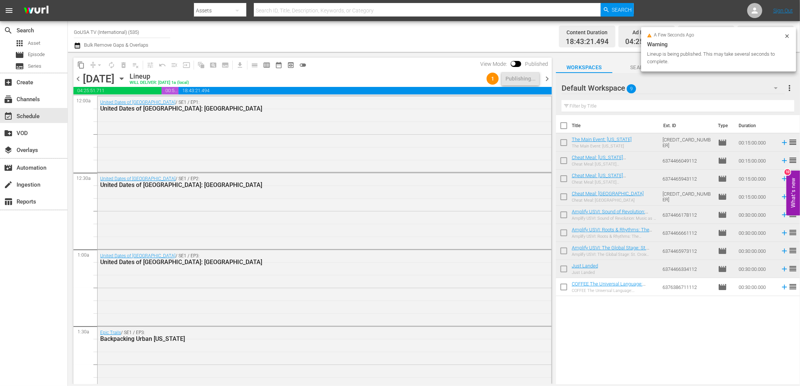
click at [126, 77] on icon "button" at bounding box center [121, 79] width 8 height 8
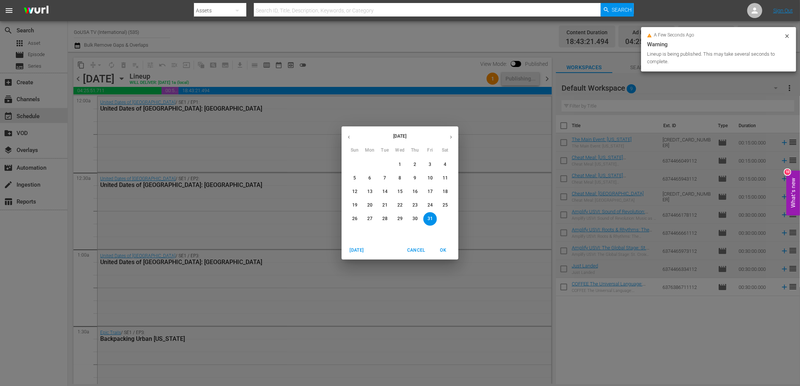
click at [431, 193] on p "17" at bounding box center [429, 192] width 5 height 6
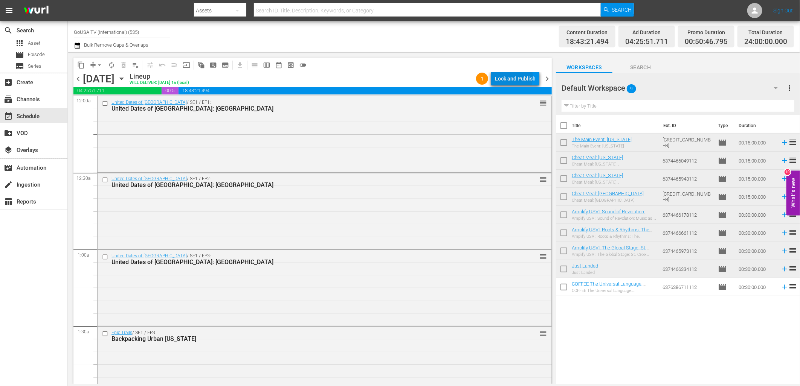
click at [512, 77] on div "Lock and Publish" at bounding box center [515, 79] width 41 height 14
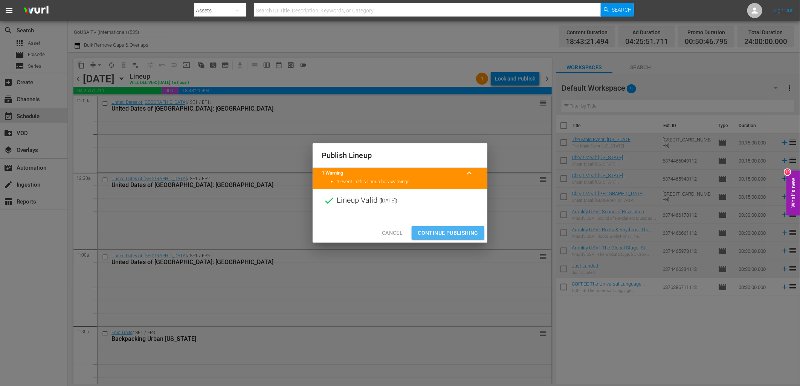
click at [448, 232] on span "Continue Publishing" at bounding box center [447, 232] width 61 height 9
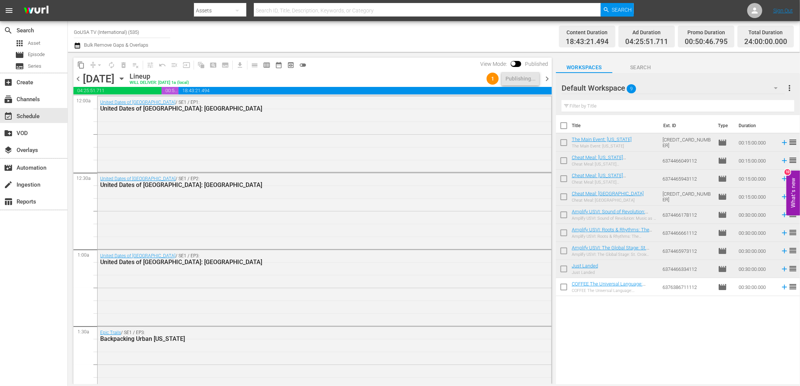
click at [126, 81] on icon "button" at bounding box center [121, 79] width 8 height 8
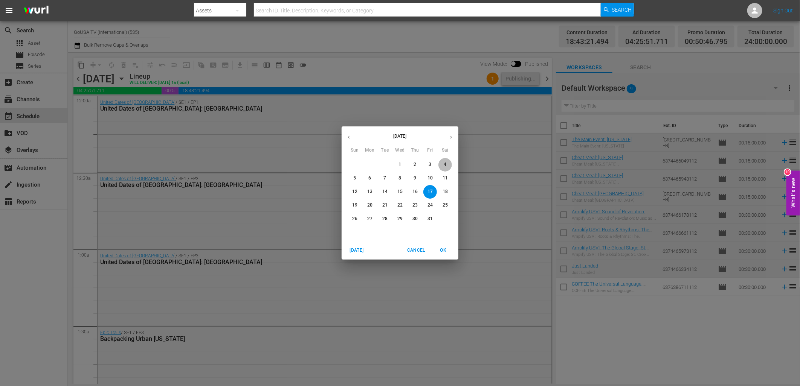
click at [446, 167] on p "4" at bounding box center [444, 164] width 3 height 6
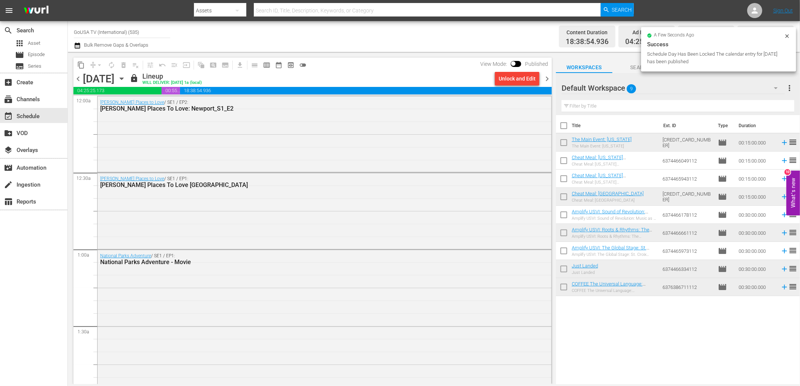
click at [79, 63] on span "content_copy" at bounding box center [81, 65] width 8 height 8
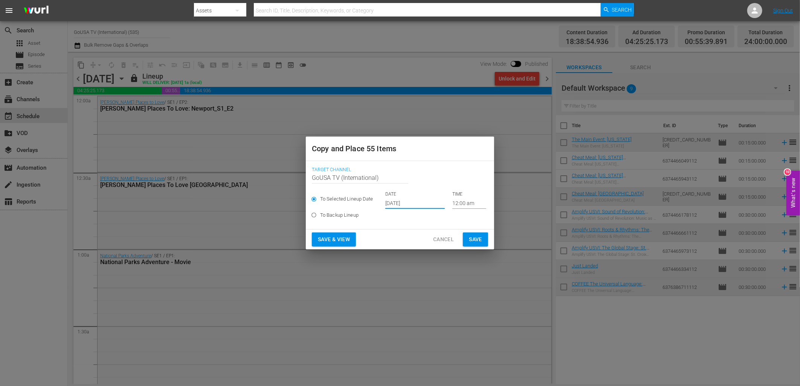
click at [412, 203] on input "Sep 28th 2025" at bounding box center [414, 203] width 59 height 11
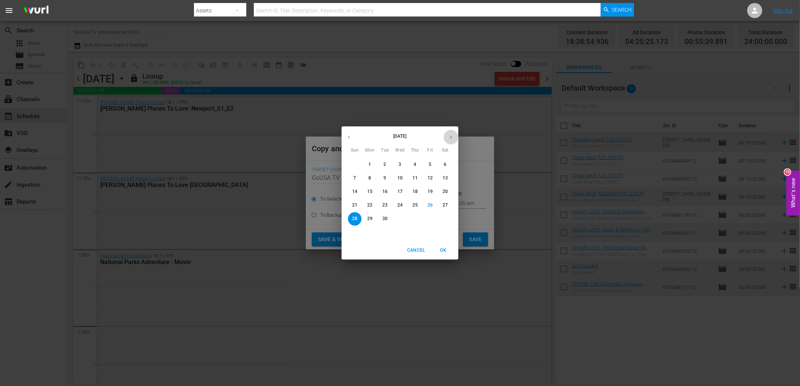
click at [452, 138] on icon "button" at bounding box center [451, 137] width 6 height 6
click at [441, 178] on span "11" at bounding box center [445, 178] width 14 height 6
type input "Oct 11th 2025"
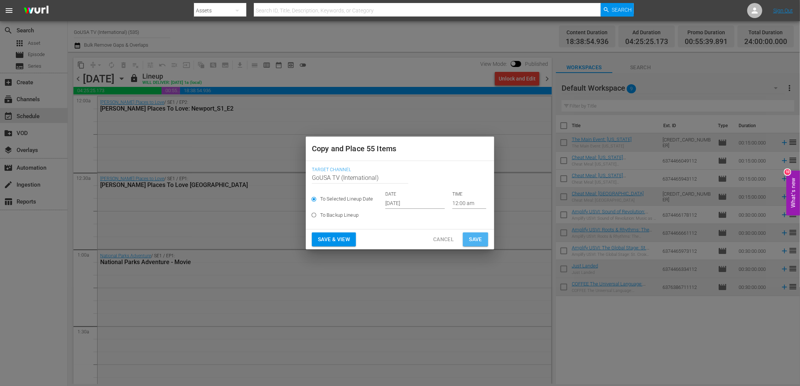
click at [477, 241] on span "Save" at bounding box center [475, 239] width 13 height 9
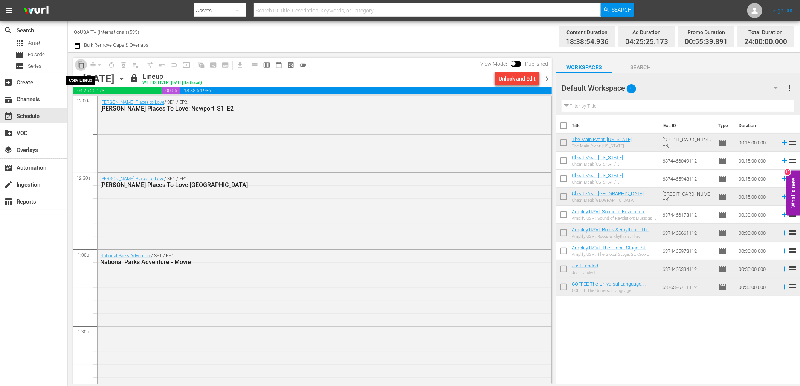
click at [81, 66] on span "content_copy" at bounding box center [81, 65] width 8 height 8
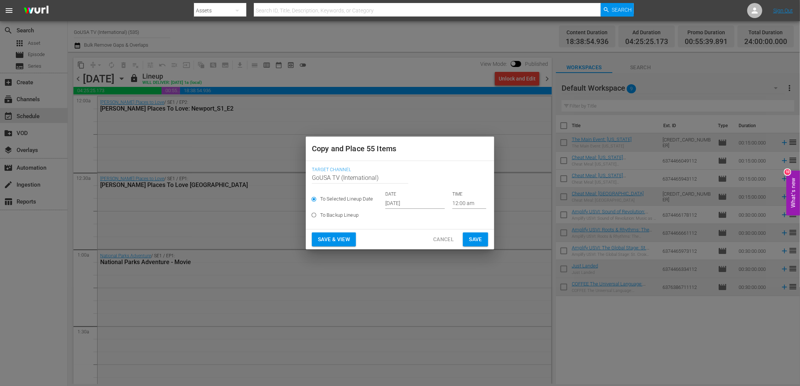
click at [394, 203] on input "Sep 28th 2025" at bounding box center [414, 203] width 59 height 11
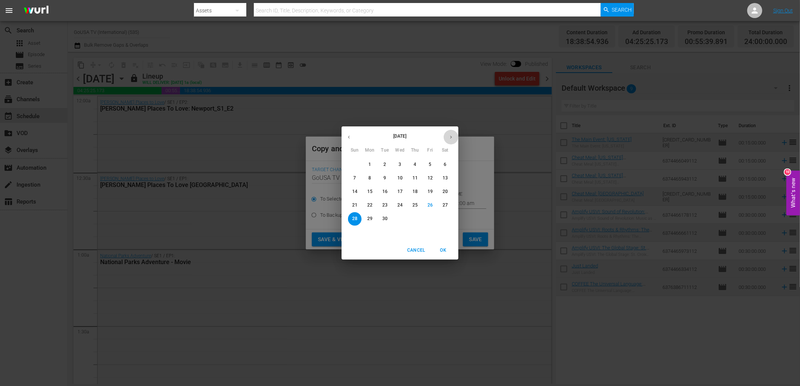
click at [452, 140] on icon "button" at bounding box center [451, 137] width 6 height 6
click at [443, 193] on p "18" at bounding box center [444, 192] width 5 height 6
type input "Oct 18th 2025"
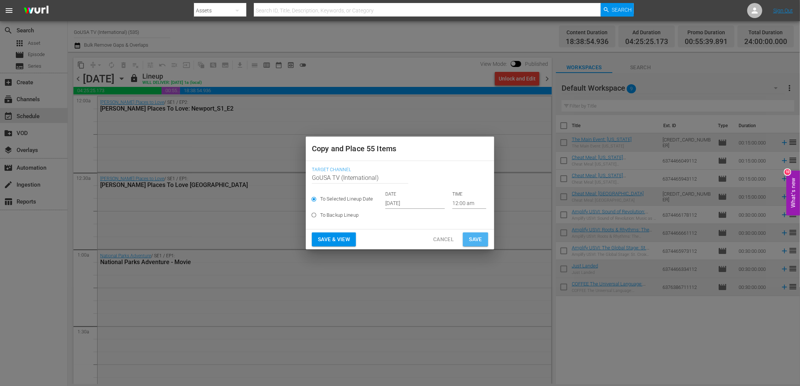
click at [477, 243] on span "Save" at bounding box center [475, 239] width 13 height 9
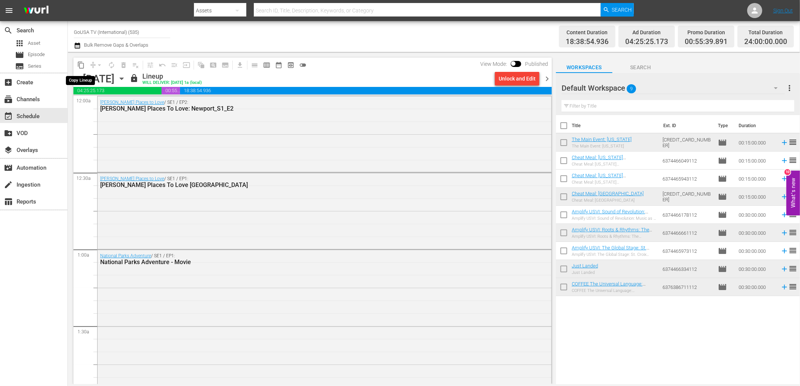
click at [82, 69] on span "content_copy" at bounding box center [81, 65] width 8 height 8
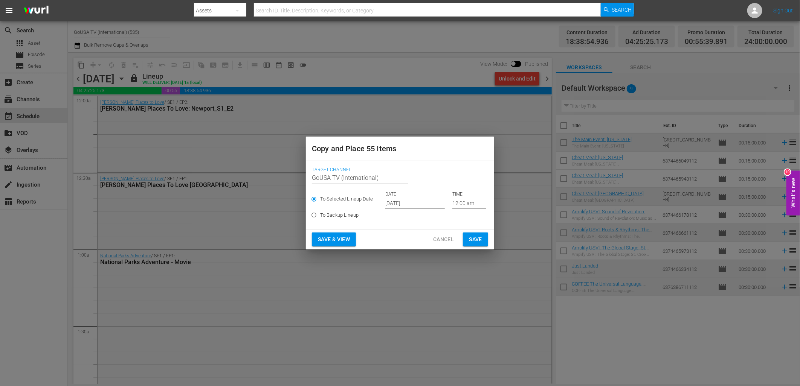
click at [391, 202] on input "Sep 28th 2025" at bounding box center [414, 203] width 59 height 11
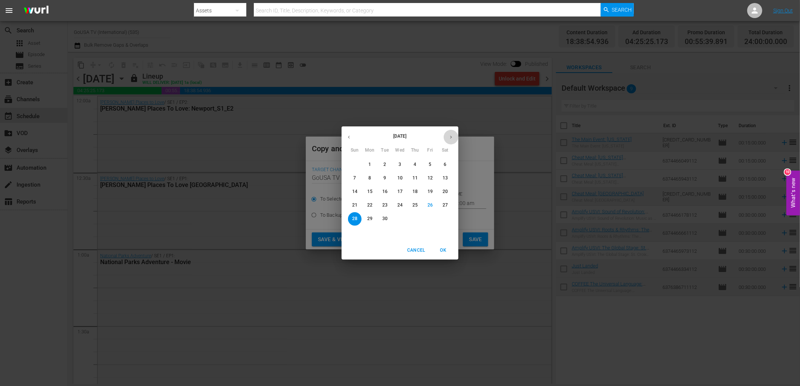
click at [449, 139] on icon "button" at bounding box center [451, 137] width 6 height 6
click at [447, 204] on p "25" at bounding box center [444, 205] width 5 height 6
type input "Oct 25th 2025"
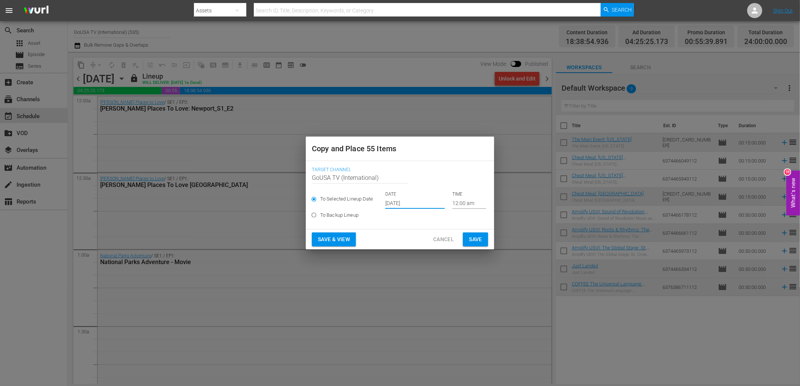
click at [475, 239] on span "Save" at bounding box center [475, 239] width 13 height 9
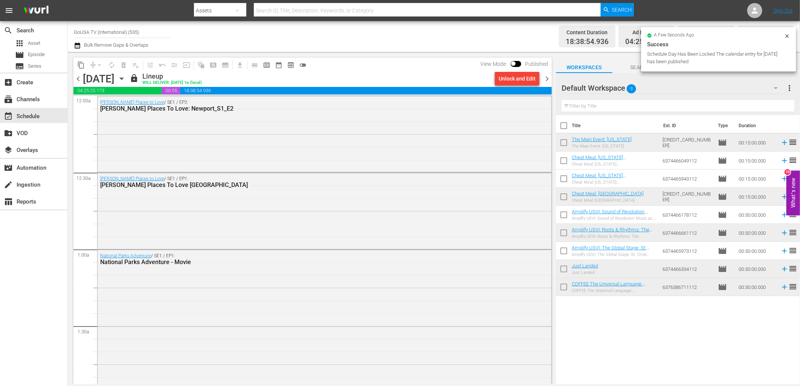
click at [126, 77] on icon "button" at bounding box center [121, 79] width 8 height 8
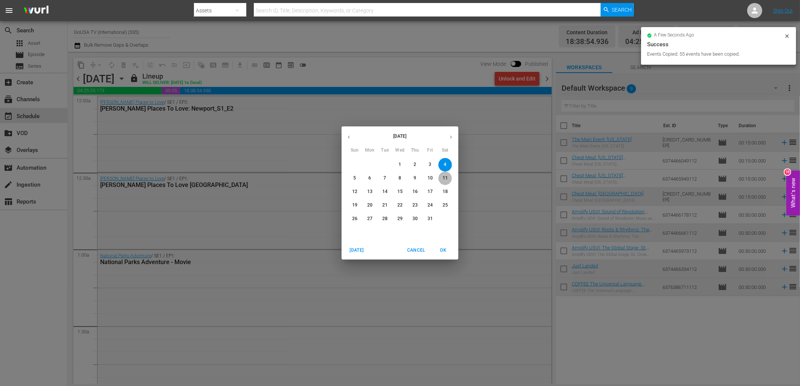
click at [446, 180] on p "11" at bounding box center [444, 178] width 5 height 6
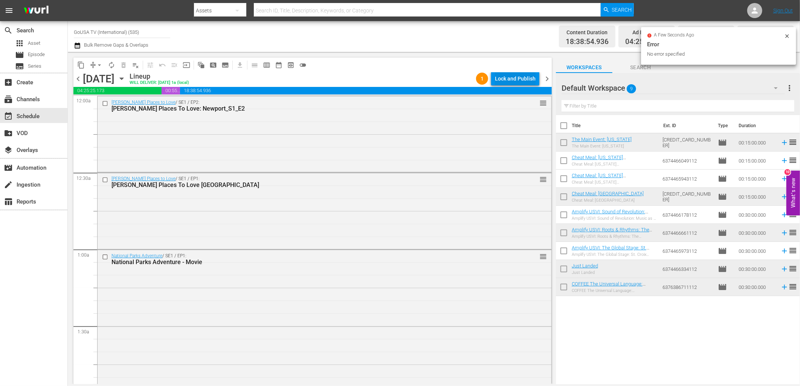
click at [504, 81] on div "Lock and Publish" at bounding box center [515, 79] width 41 height 14
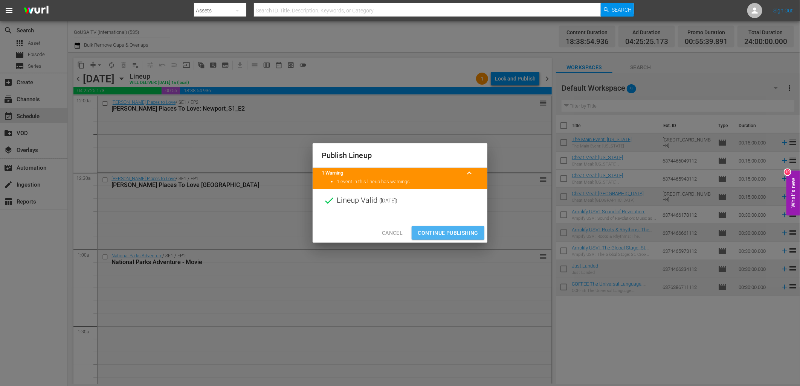
click at [449, 232] on span "Continue Publishing" at bounding box center [447, 232] width 61 height 9
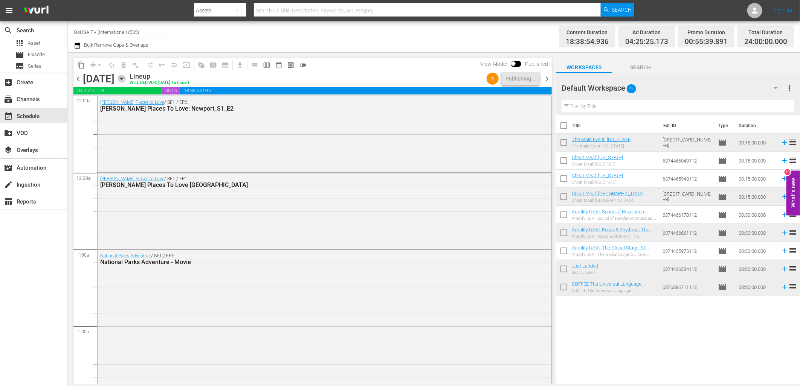
click at [126, 78] on icon "button" at bounding box center [121, 79] width 8 height 8
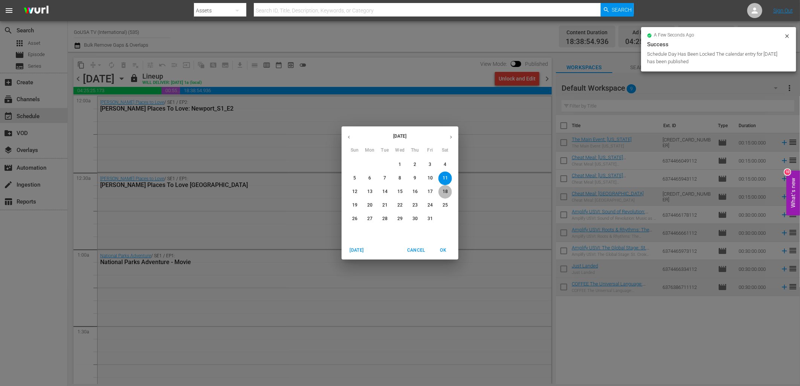
click at [446, 193] on p "18" at bounding box center [444, 192] width 5 height 6
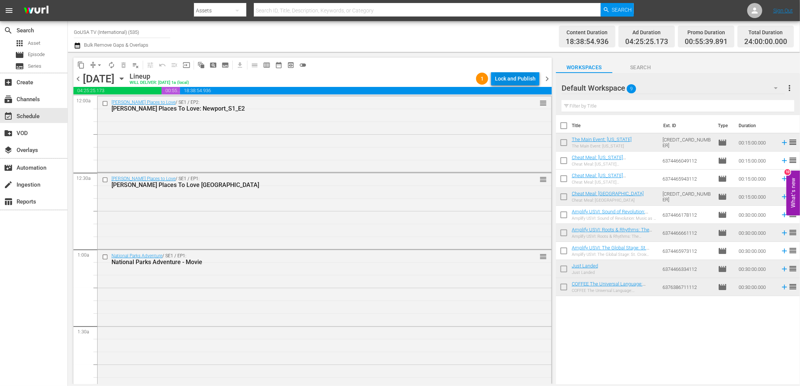
click at [518, 80] on div "Lock and Publish" at bounding box center [515, 79] width 41 height 14
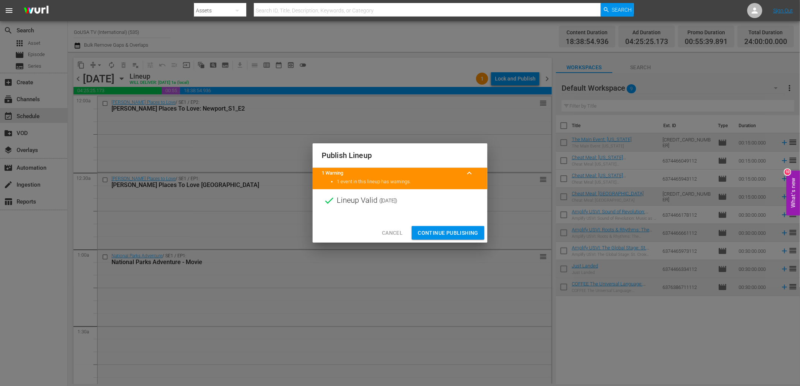
click at [468, 235] on span "Continue Publishing" at bounding box center [447, 232] width 61 height 9
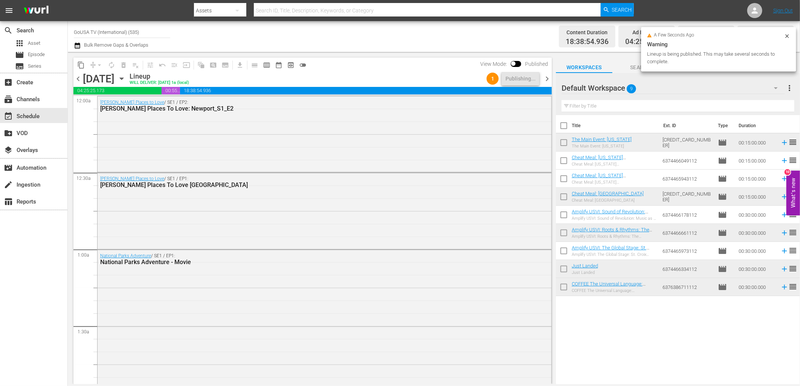
click at [126, 80] on icon "button" at bounding box center [121, 79] width 8 height 8
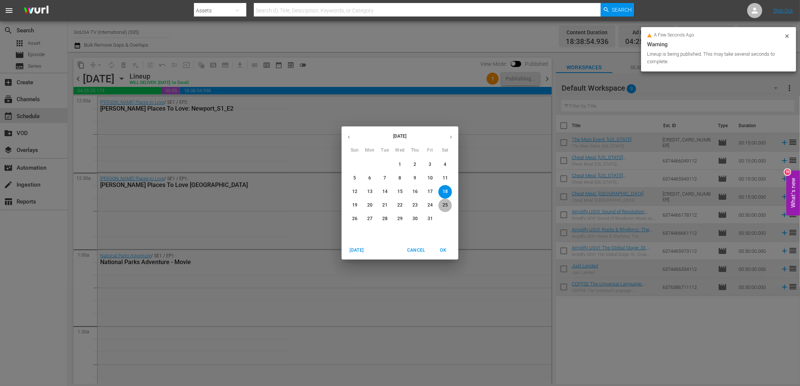
click at [446, 206] on p "25" at bounding box center [444, 205] width 5 height 6
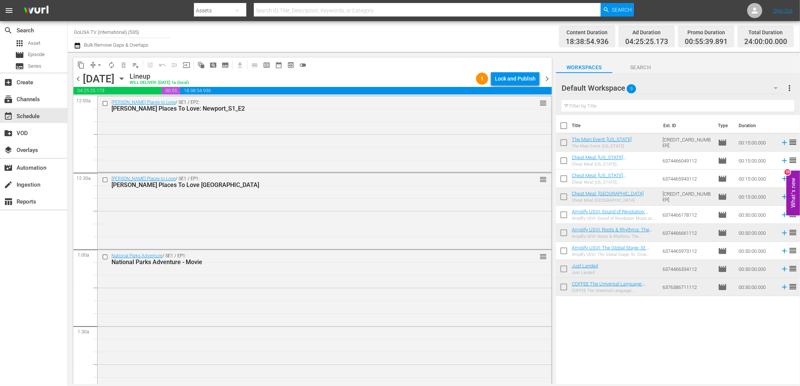
click at [512, 79] on div "Lock and Publish" at bounding box center [515, 79] width 41 height 14
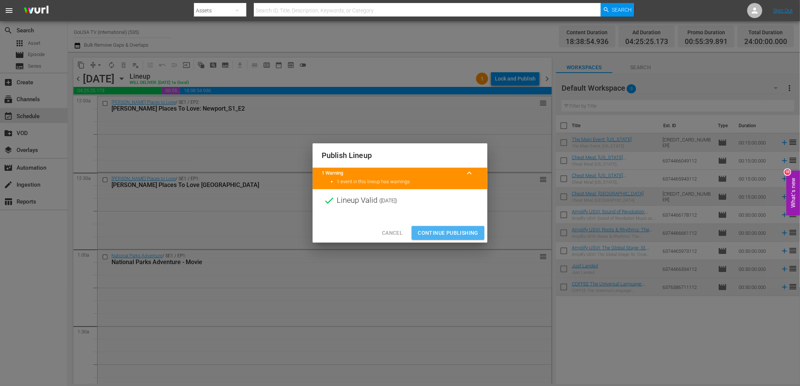
click at [451, 230] on span "Continue Publishing" at bounding box center [447, 232] width 61 height 9
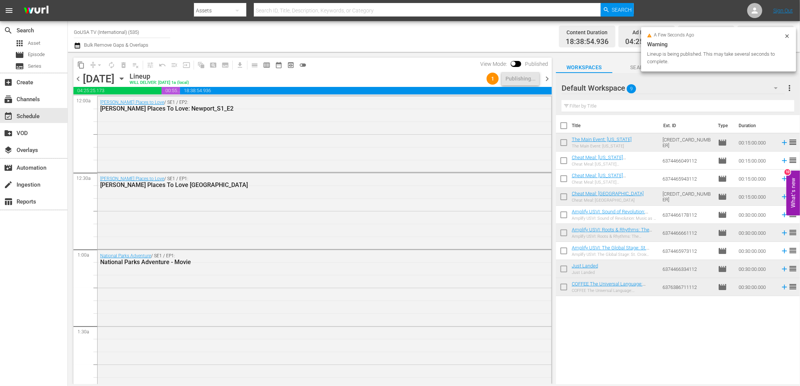
click at [123, 78] on icon "button" at bounding box center [121, 79] width 3 height 2
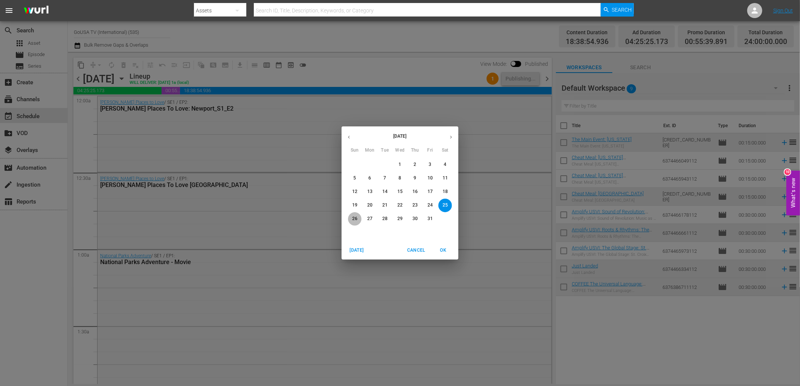
click at [351, 219] on span "26" at bounding box center [355, 219] width 14 height 6
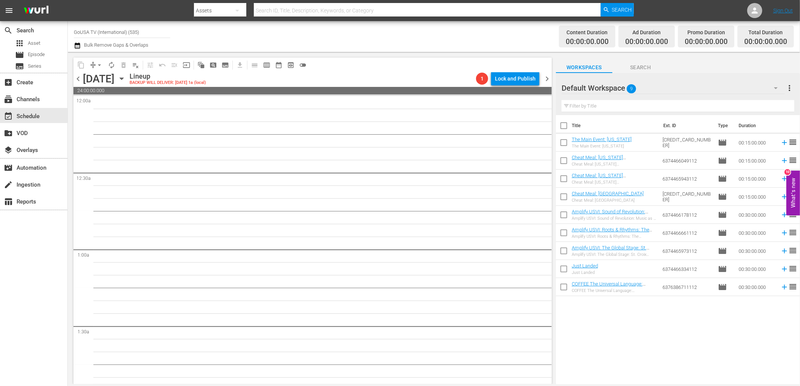
click at [123, 78] on icon "button" at bounding box center [121, 79] width 3 height 2
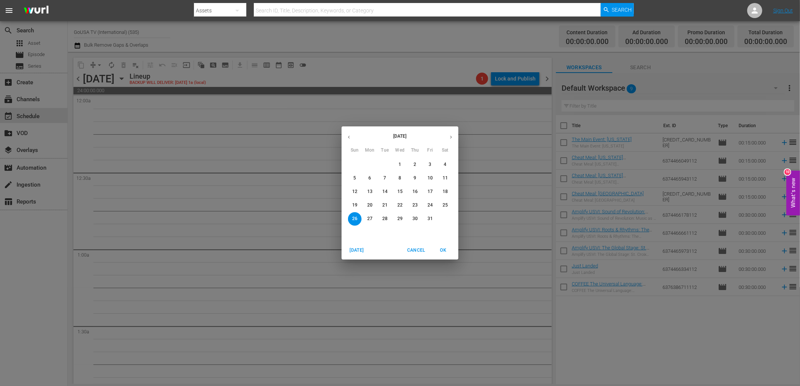
click at [355, 180] on p "5" at bounding box center [354, 178] width 3 height 6
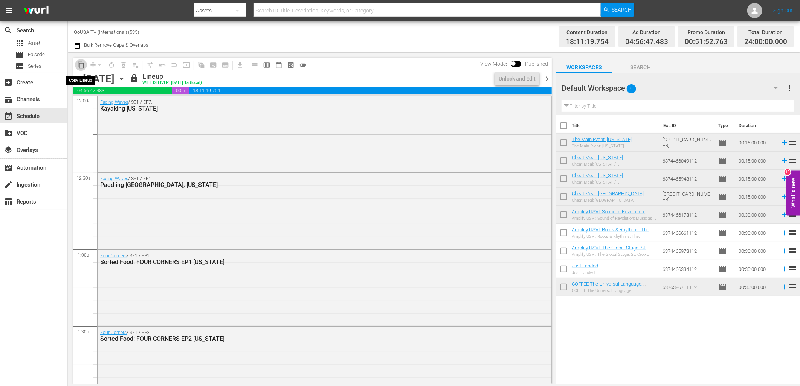
click at [80, 62] on span "content_copy" at bounding box center [81, 65] width 8 height 8
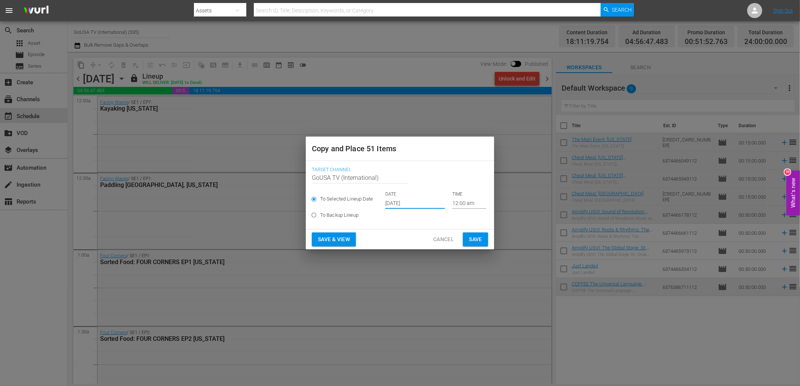
click at [413, 202] on input "[DATE]" at bounding box center [414, 203] width 59 height 11
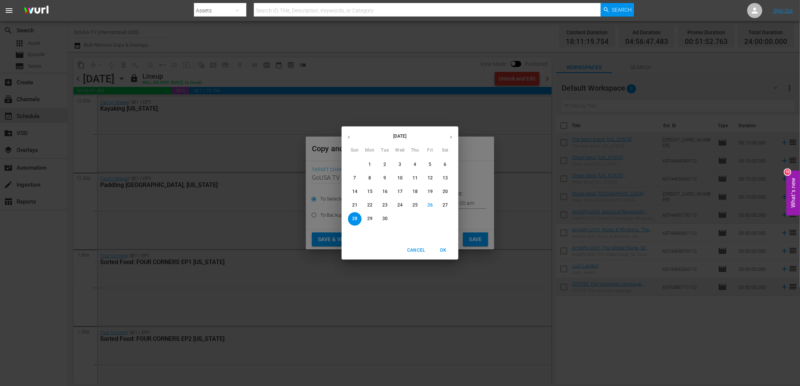
click at [454, 135] on button "button" at bounding box center [450, 137] width 15 height 15
click at [355, 191] on p "12" at bounding box center [354, 192] width 5 height 6
type input "[DATE]"
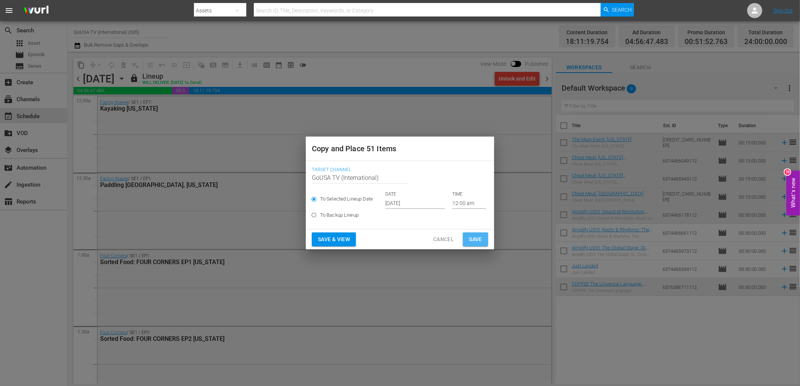
click at [484, 238] on button "Save" at bounding box center [475, 240] width 25 height 14
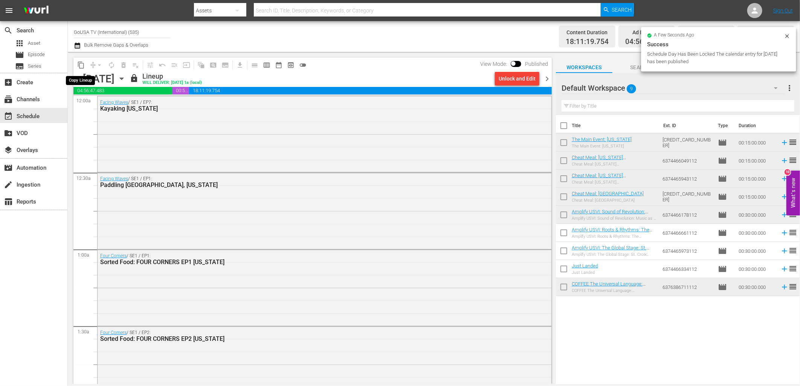
click at [79, 63] on span "content_copy" at bounding box center [81, 65] width 8 height 8
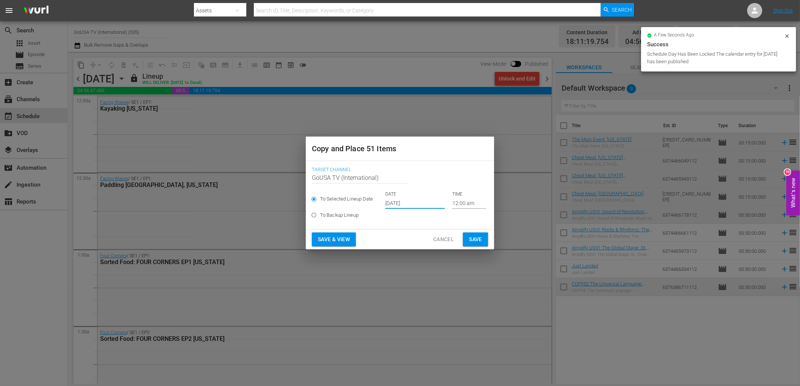
click at [416, 205] on input "[DATE]" at bounding box center [414, 203] width 59 height 11
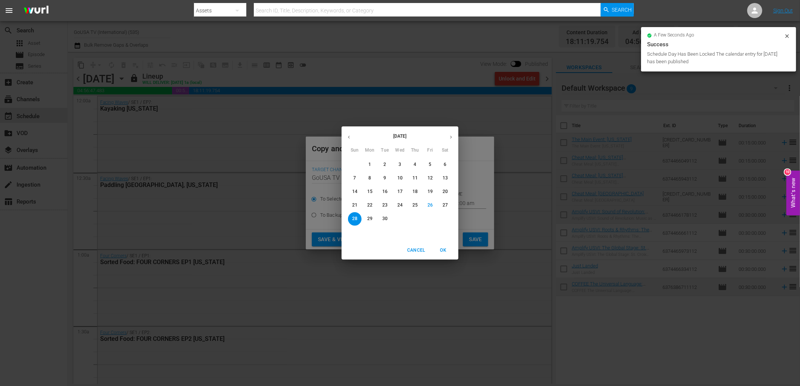
click at [450, 134] on icon "button" at bounding box center [451, 137] width 6 height 6
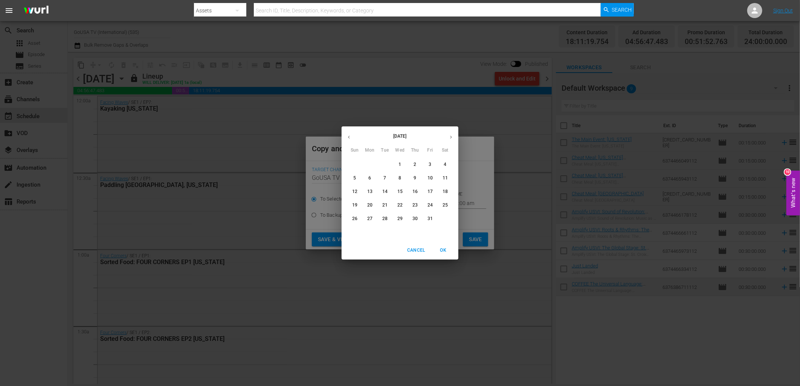
click at [356, 201] on button "19" at bounding box center [355, 206] width 14 height 14
type input "[DATE]"
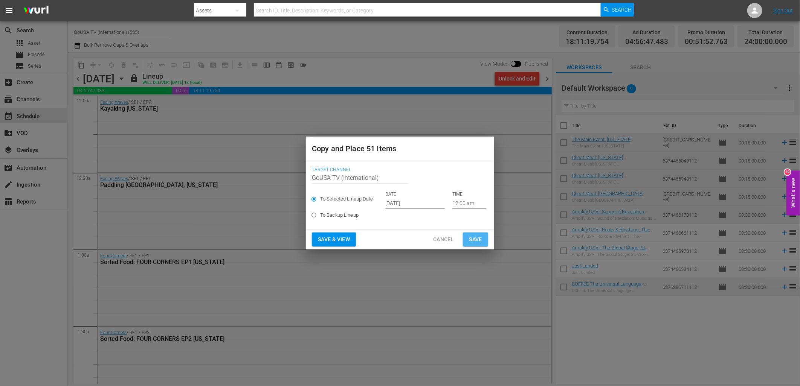
click at [477, 243] on span "Save" at bounding box center [475, 239] width 13 height 9
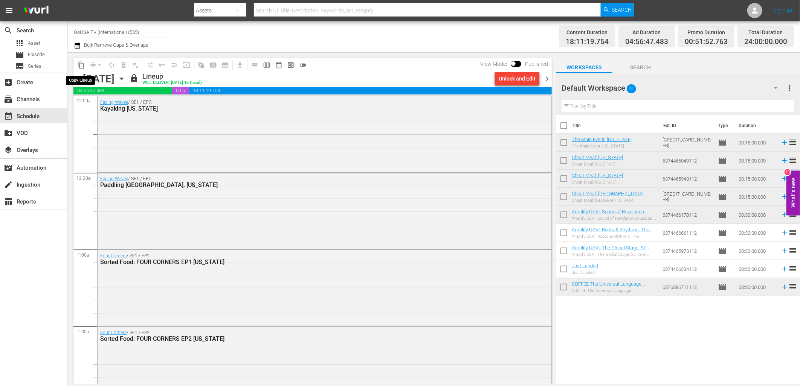
click at [84, 64] on span "content_copy" at bounding box center [81, 65] width 8 height 8
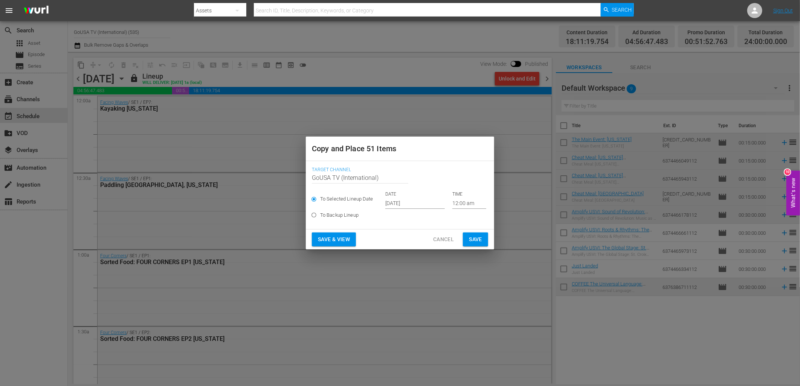
click at [397, 202] on input "[DATE]" at bounding box center [414, 203] width 59 height 11
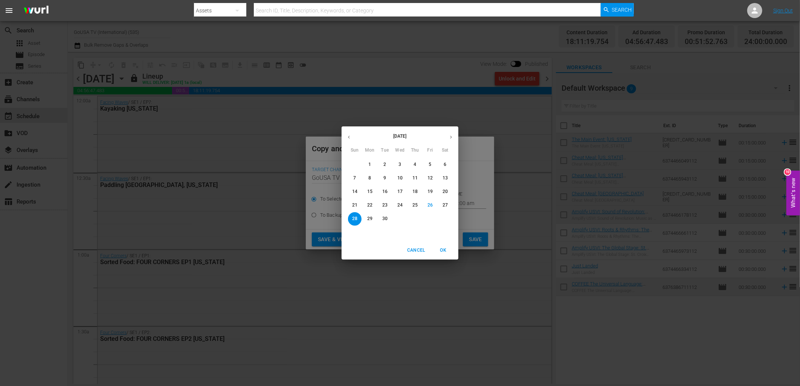
click at [450, 136] on icon "button" at bounding box center [451, 137] width 6 height 6
click at [358, 217] on span "26" at bounding box center [355, 219] width 14 height 6
type input "[DATE]"
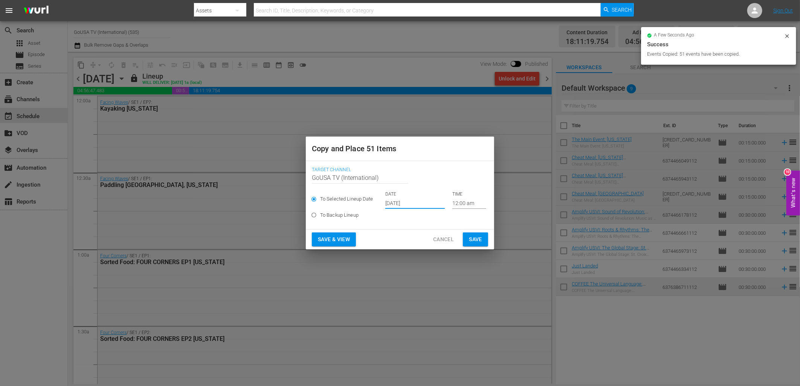
click at [477, 239] on span "Save" at bounding box center [475, 239] width 13 height 9
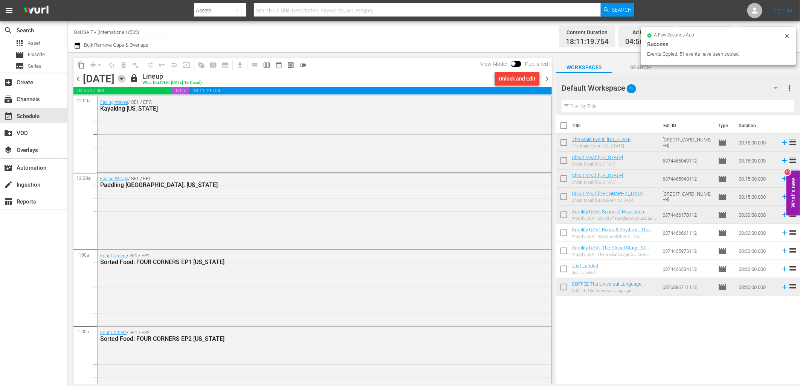
click at [126, 77] on icon "button" at bounding box center [121, 79] width 8 height 8
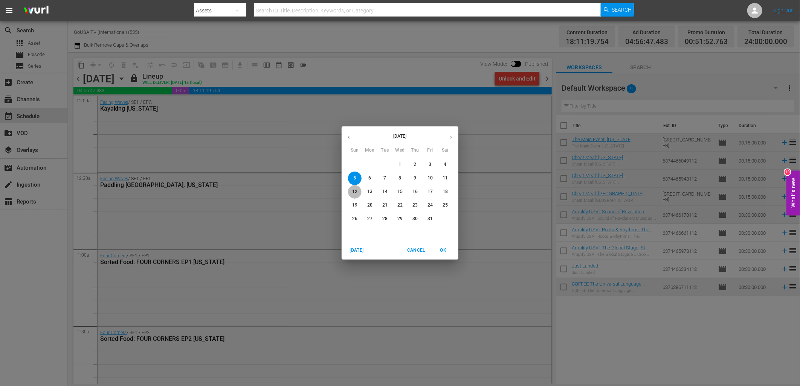
click at [353, 191] on p "12" at bounding box center [354, 192] width 5 height 6
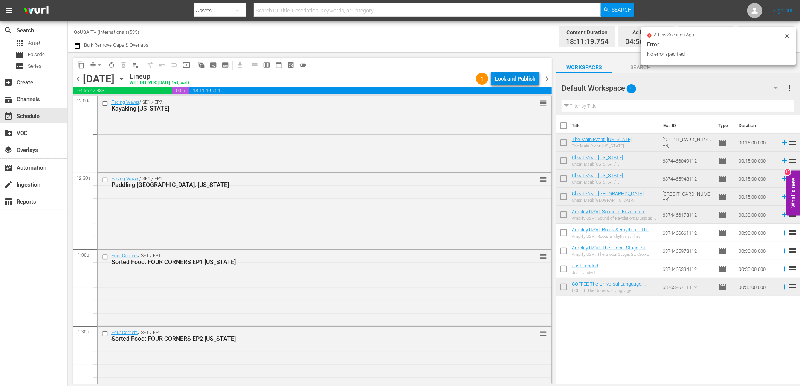
click at [504, 75] on div "Lock and Publish" at bounding box center [515, 79] width 41 height 14
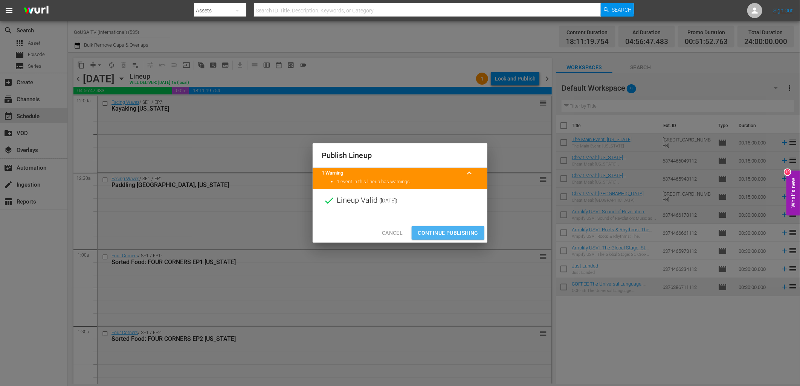
click at [456, 234] on span "Continue Publishing" at bounding box center [447, 232] width 61 height 9
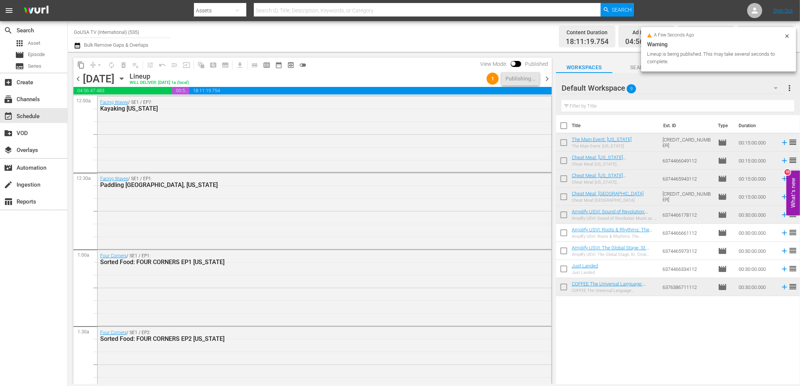
click at [126, 79] on icon "button" at bounding box center [121, 79] width 8 height 8
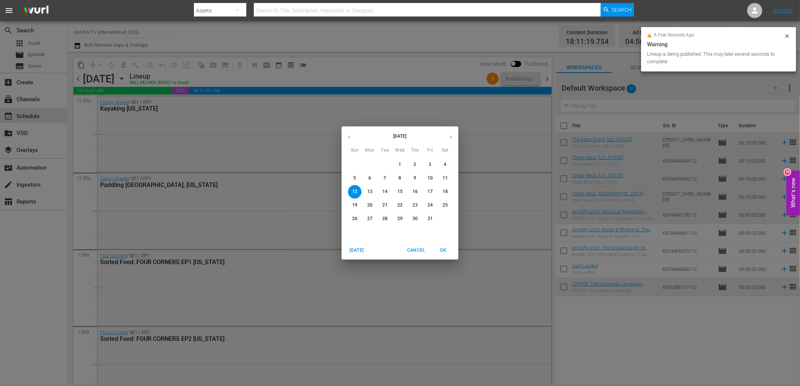
click at [355, 207] on p "19" at bounding box center [354, 205] width 5 height 6
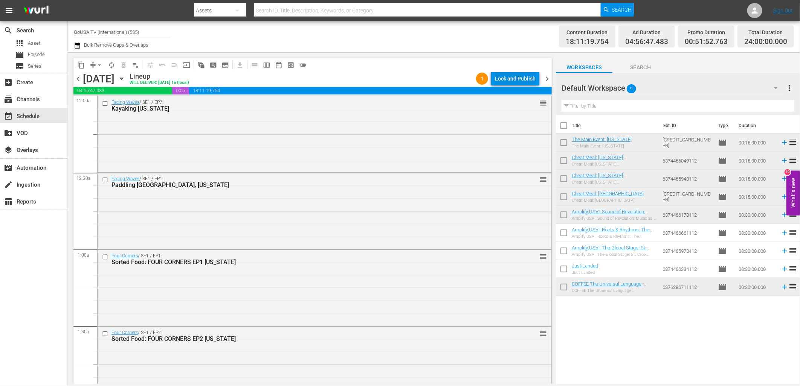
click at [501, 76] on div "Lock and Publish" at bounding box center [515, 79] width 41 height 14
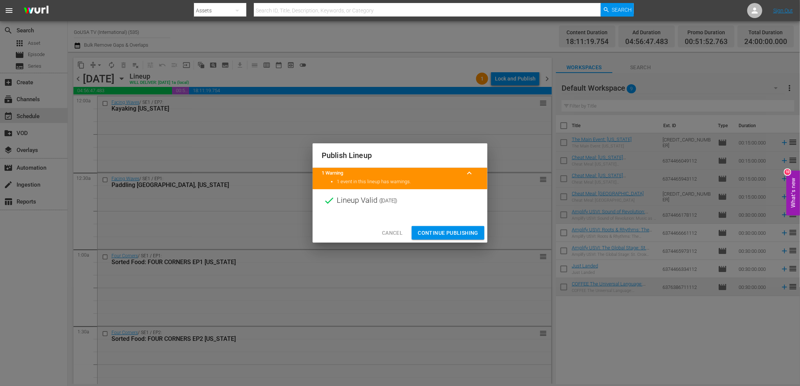
click at [432, 231] on span "Continue Publishing" at bounding box center [447, 232] width 61 height 9
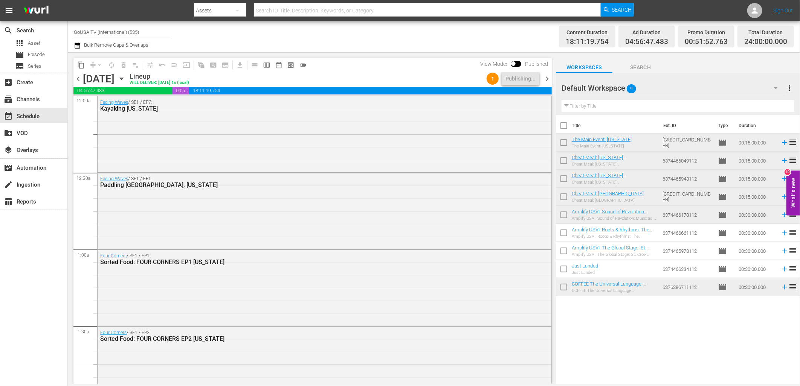
click at [126, 75] on icon "button" at bounding box center [121, 79] width 8 height 8
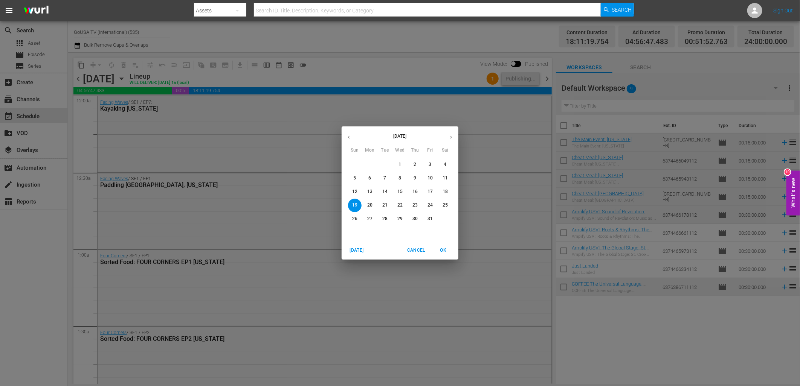
click at [352, 219] on p "26" at bounding box center [354, 219] width 5 height 6
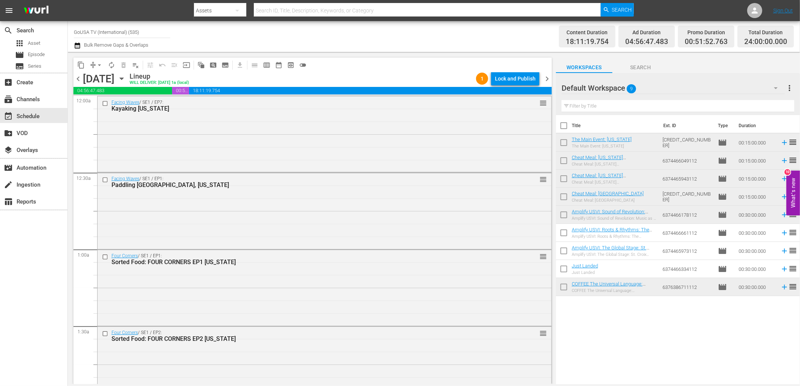
click at [510, 80] on div "Lock and Publish" at bounding box center [515, 79] width 41 height 14
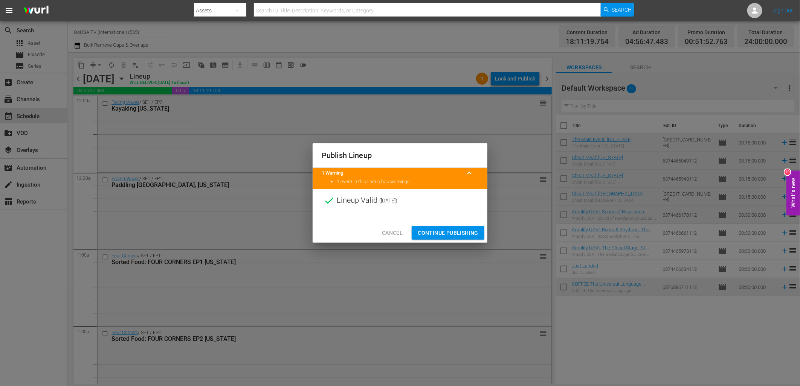
click at [445, 228] on span "Continue Publishing" at bounding box center [447, 232] width 61 height 9
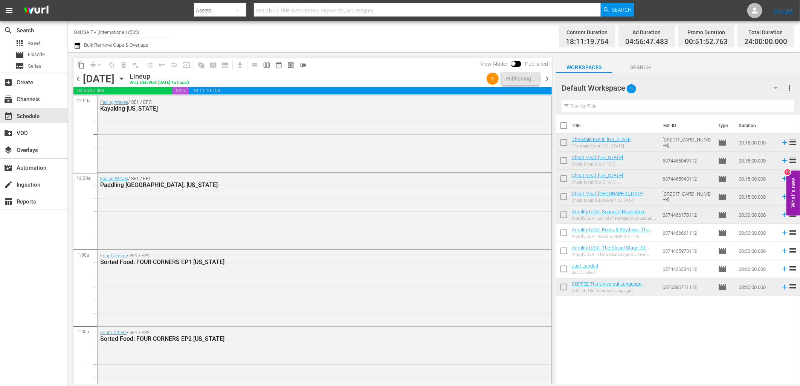
click at [126, 78] on icon "button" at bounding box center [121, 79] width 8 height 8
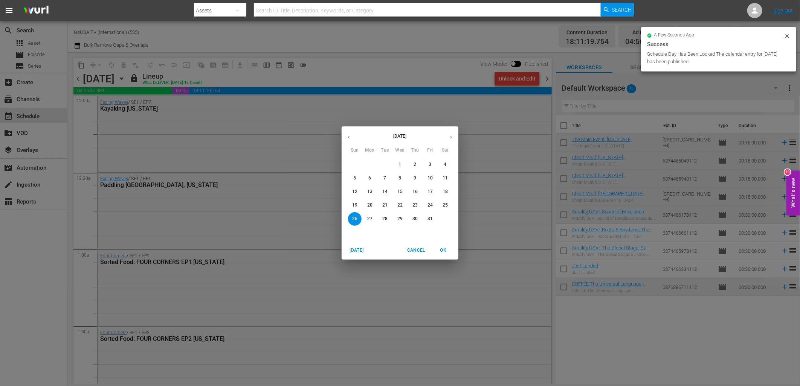
click at [371, 174] on button "6" at bounding box center [370, 179] width 14 height 14
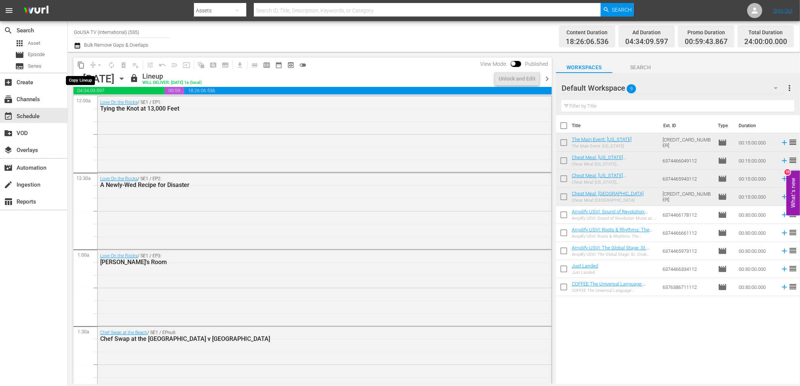
click at [80, 64] on span "content_copy" at bounding box center [81, 65] width 8 height 8
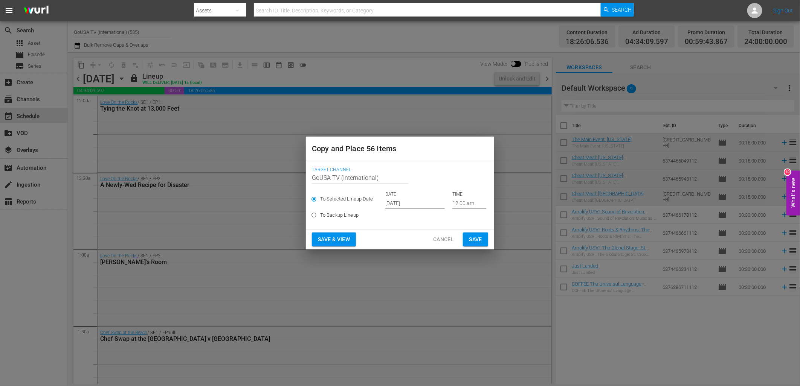
click at [407, 202] on input "[DATE]" at bounding box center [414, 203] width 59 height 11
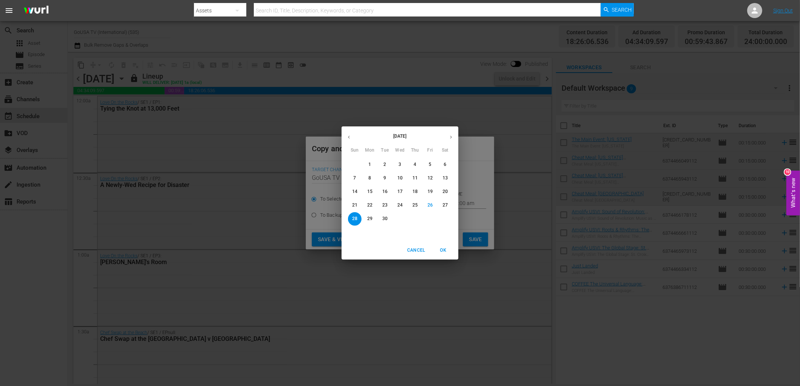
click at [452, 136] on icon "button" at bounding box center [451, 137] width 6 height 6
click at [369, 190] on p "13" at bounding box center [369, 192] width 5 height 6
type input "[DATE]"
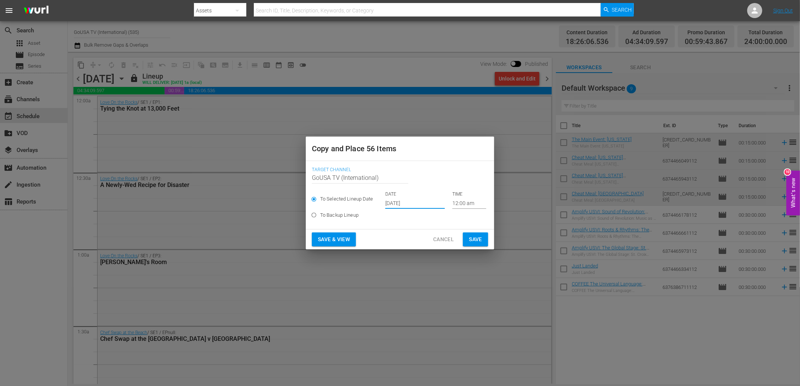
click at [472, 239] on span "Save" at bounding box center [475, 239] width 13 height 9
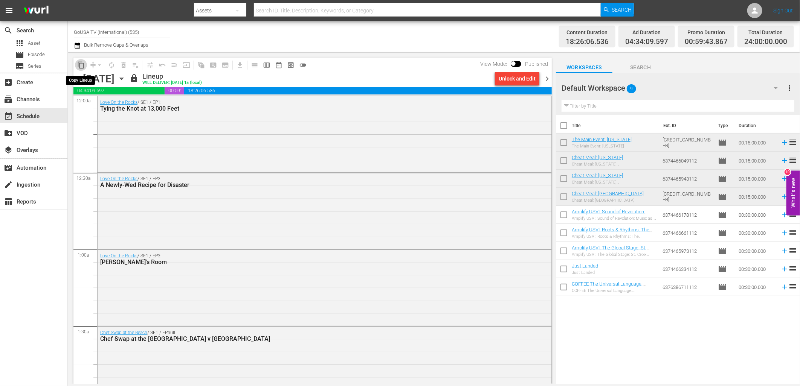
click at [81, 65] on span "content_copy" at bounding box center [81, 65] width 8 height 8
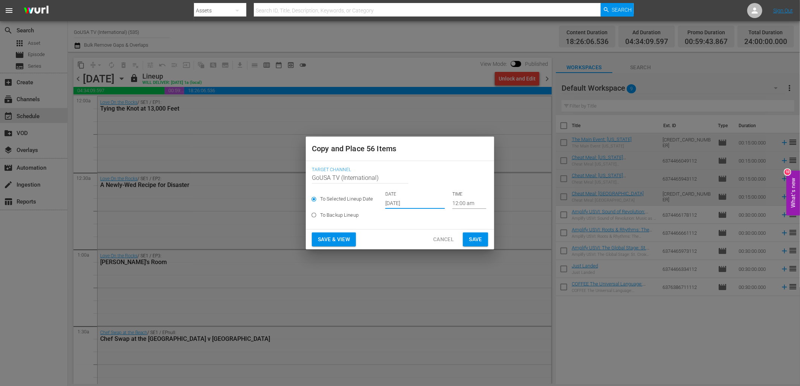
click at [392, 202] on input "[DATE]" at bounding box center [414, 203] width 59 height 11
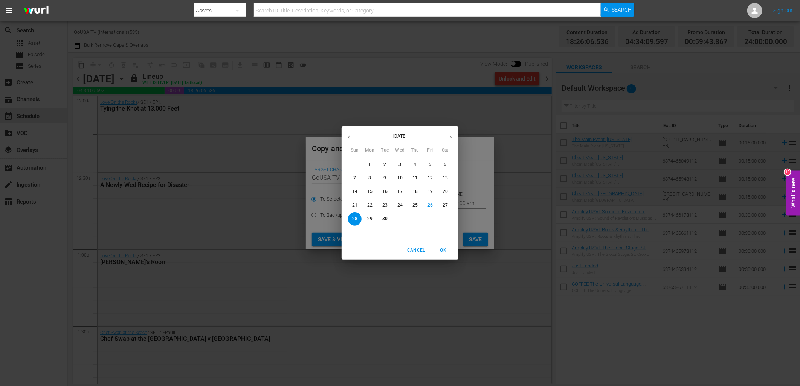
click at [454, 136] on button "button" at bounding box center [450, 137] width 15 height 15
click at [369, 204] on p "20" at bounding box center [369, 205] width 5 height 6
type input "[DATE]"
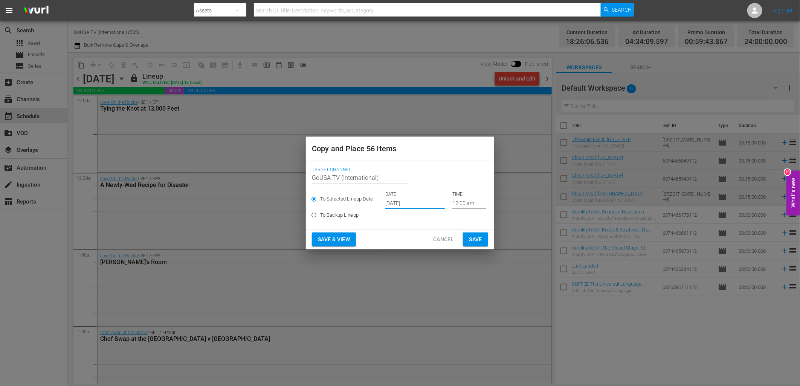
click at [475, 238] on span "Save" at bounding box center [475, 239] width 13 height 9
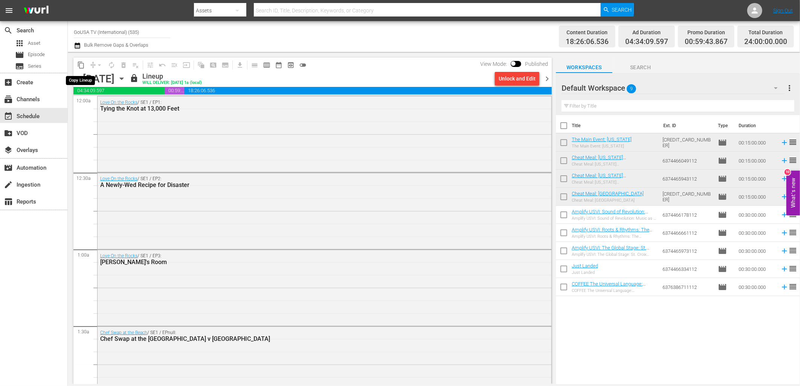
click at [78, 62] on span "content_copy" at bounding box center [81, 65] width 8 height 8
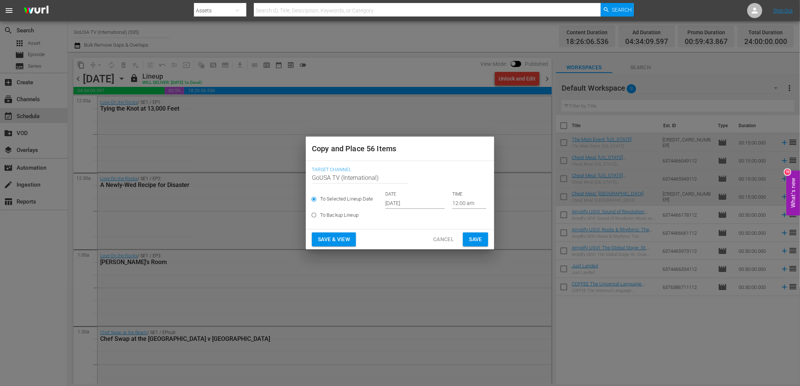
click at [396, 204] on input "[DATE]" at bounding box center [414, 203] width 59 height 11
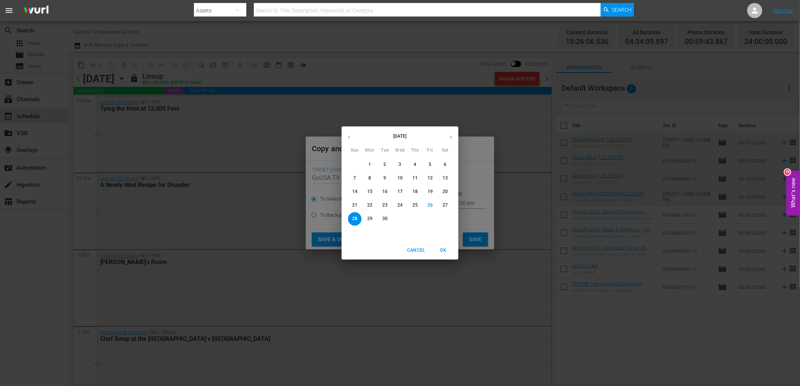
click at [450, 136] on icon "button" at bounding box center [451, 137] width 6 height 6
click at [367, 217] on span "27" at bounding box center [370, 219] width 14 height 6
type input "[DATE]"
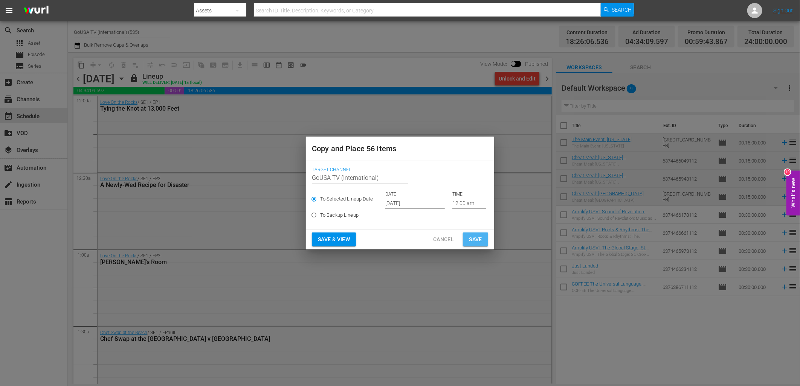
click at [472, 238] on span "Save" at bounding box center [475, 239] width 13 height 9
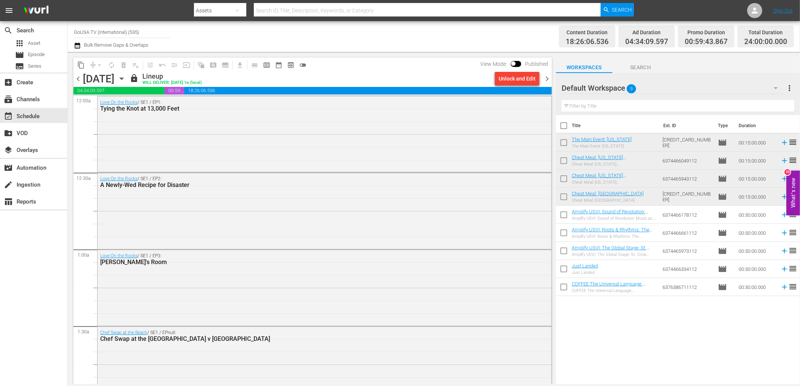
click at [126, 78] on icon "button" at bounding box center [121, 79] width 8 height 8
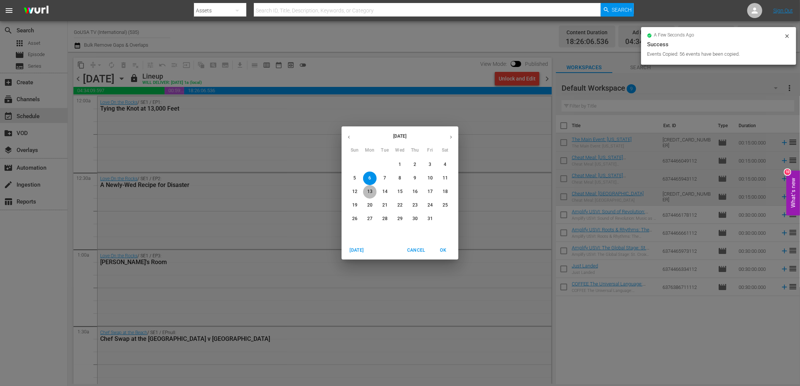
click at [373, 193] on span "13" at bounding box center [370, 192] width 14 height 6
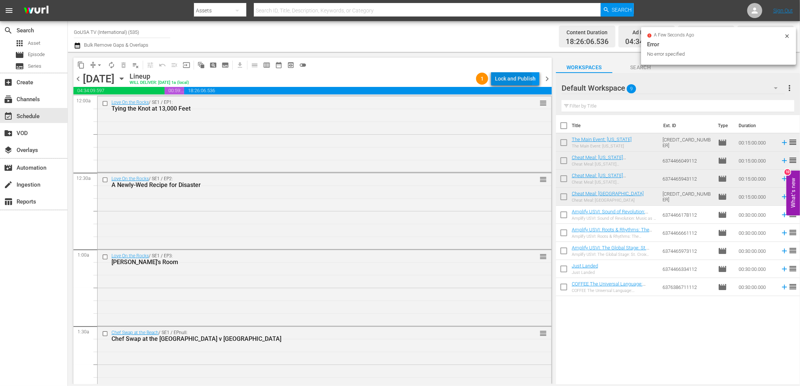
click at [513, 80] on div "Lock and Publish" at bounding box center [515, 79] width 41 height 14
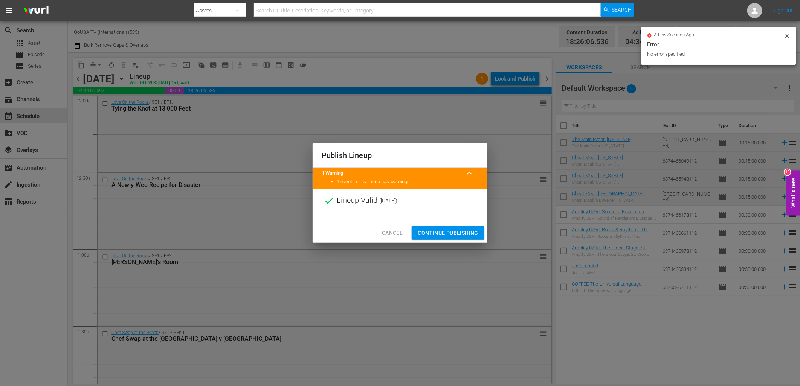
click at [452, 235] on span "Continue Publishing" at bounding box center [447, 232] width 61 height 9
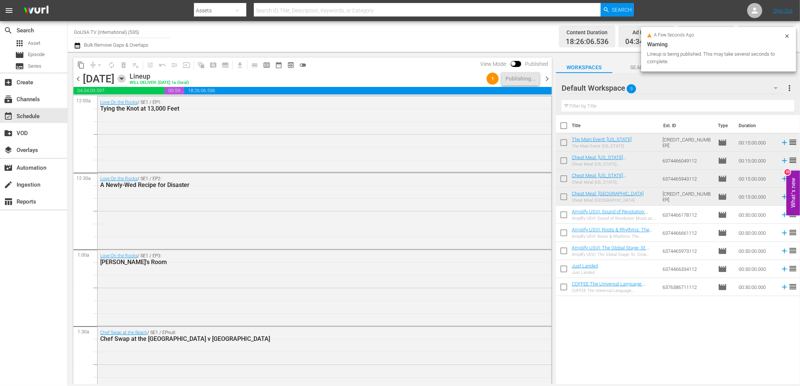
click at [126, 80] on icon "button" at bounding box center [121, 79] width 8 height 8
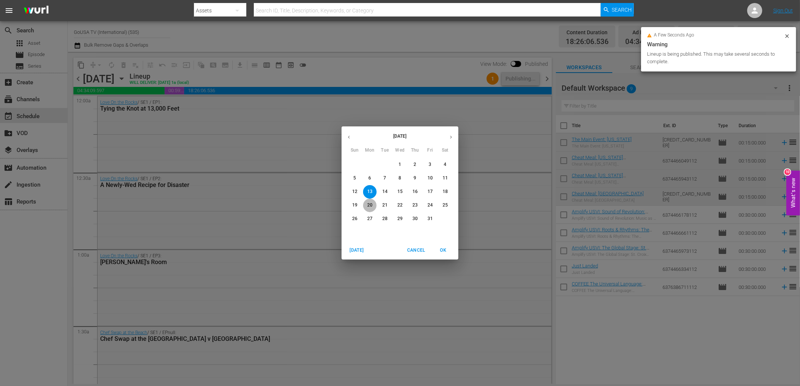
click at [368, 205] on p "20" at bounding box center [369, 205] width 5 height 6
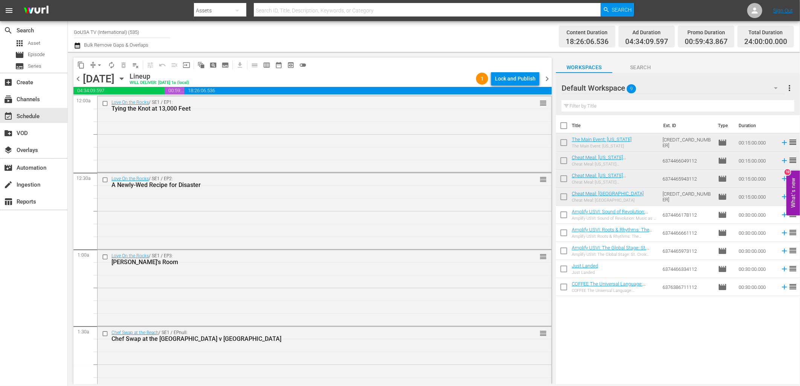
click at [512, 78] on div "Lock and Publish" at bounding box center [515, 79] width 41 height 14
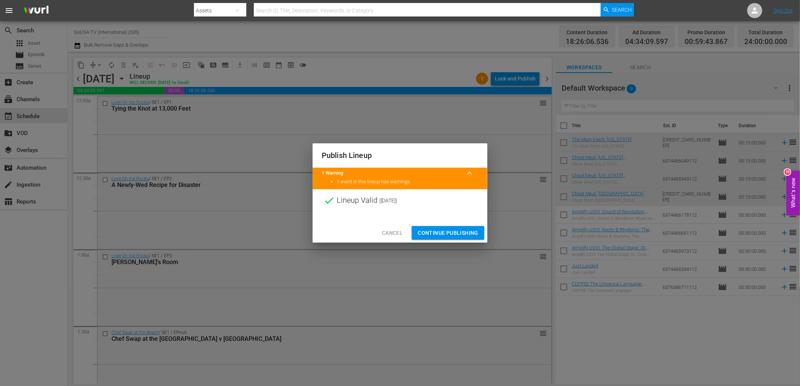
click at [450, 231] on span "Continue Publishing" at bounding box center [447, 232] width 61 height 9
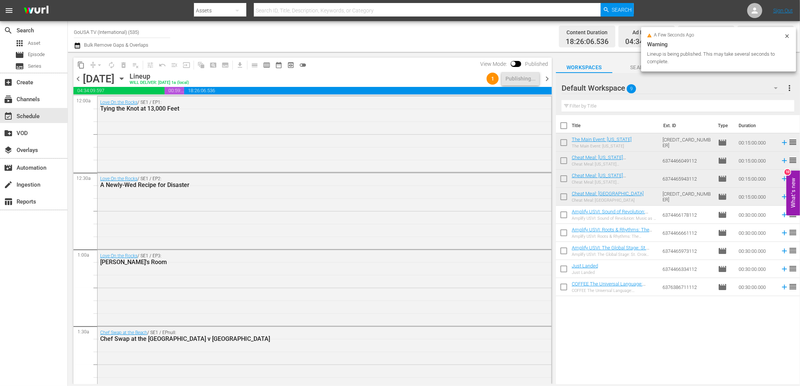
click at [126, 77] on icon "button" at bounding box center [121, 79] width 8 height 8
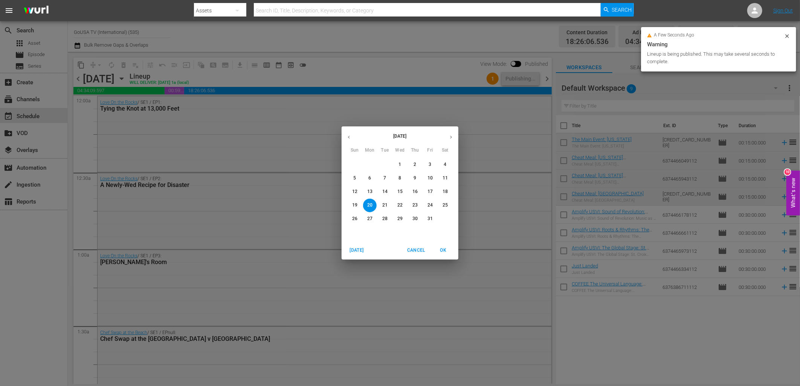
click at [367, 219] on span "27" at bounding box center [370, 219] width 14 height 6
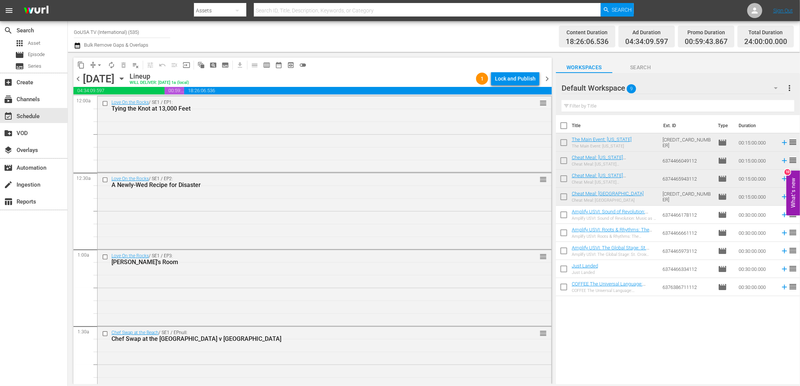
click at [509, 79] on div "Lock and Publish" at bounding box center [515, 79] width 41 height 14
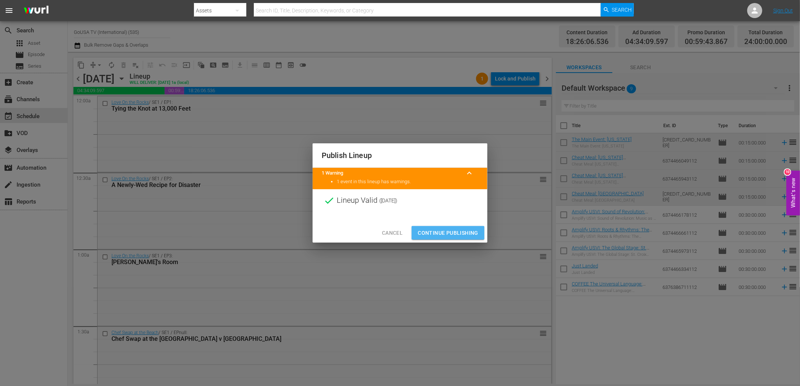
click at [456, 235] on span "Continue Publishing" at bounding box center [447, 232] width 61 height 9
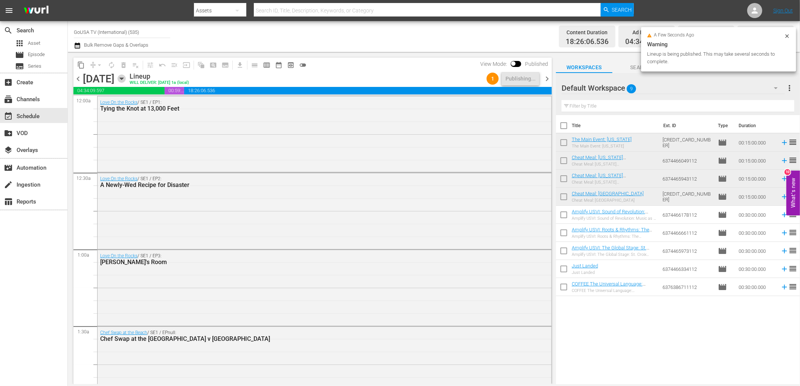
click at [126, 79] on icon "button" at bounding box center [121, 79] width 8 height 8
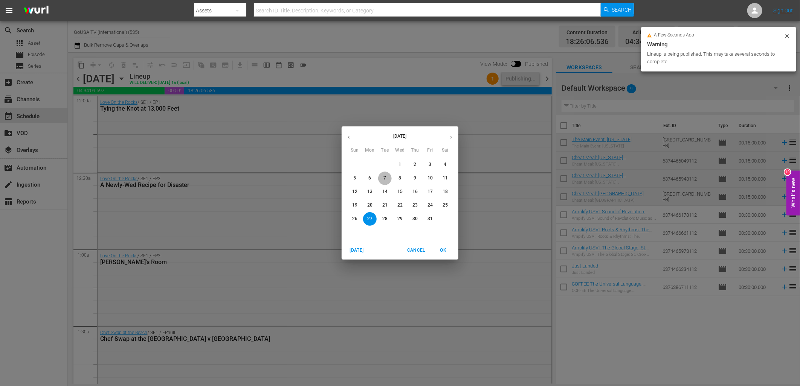
click at [382, 176] on span "7" at bounding box center [385, 178] width 14 height 6
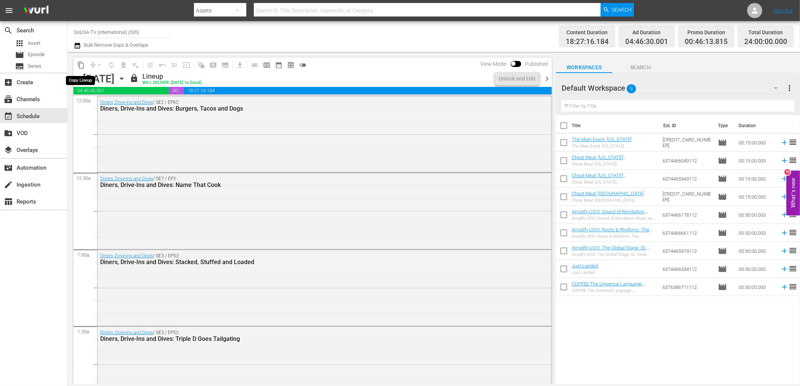
click at [82, 65] on span "content_copy" at bounding box center [81, 65] width 8 height 8
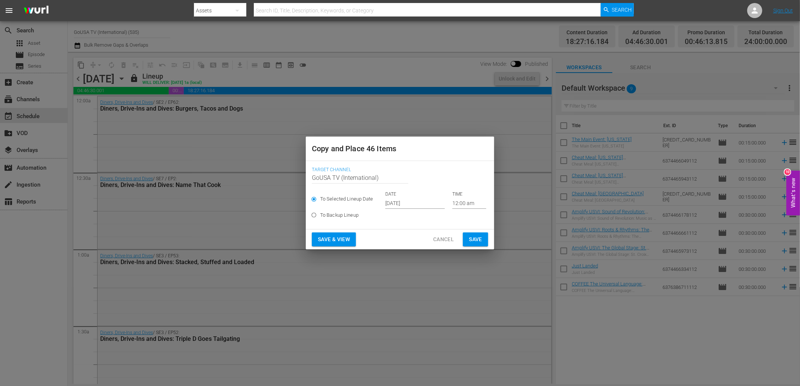
click at [393, 200] on input "Sep 28th 2025" at bounding box center [414, 203] width 59 height 11
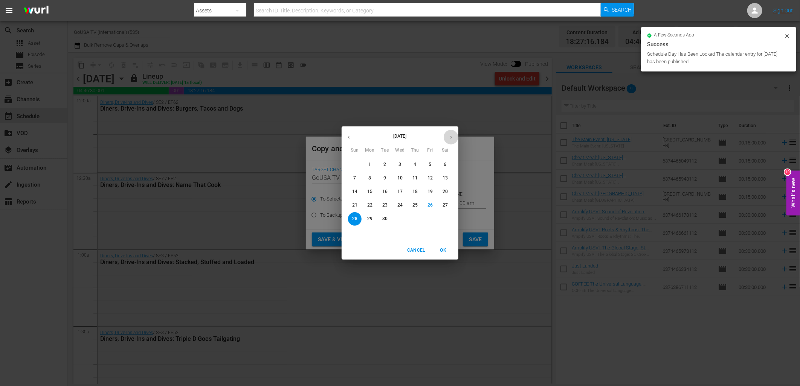
click at [452, 140] on icon "button" at bounding box center [451, 137] width 6 height 6
click at [382, 191] on p "14" at bounding box center [384, 192] width 5 height 6
type input "Oct 14th 2025"
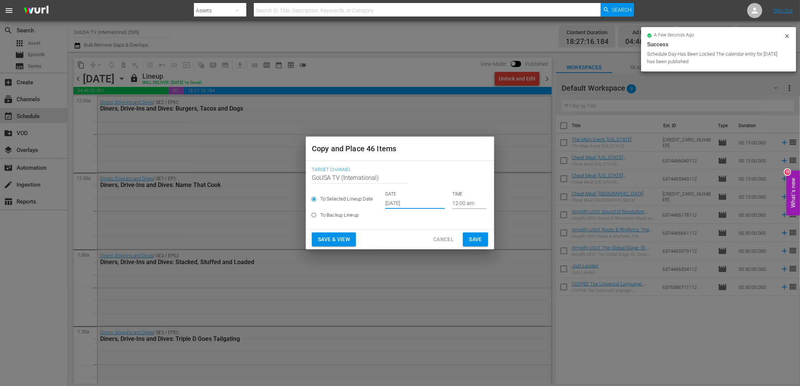
click at [481, 239] on span "Save" at bounding box center [475, 239] width 13 height 9
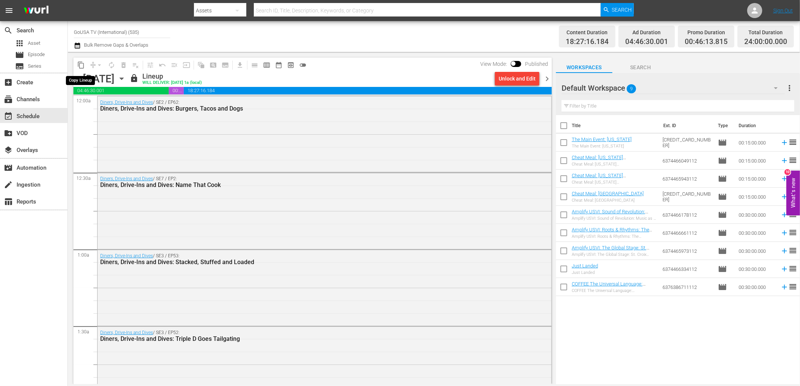
click at [80, 69] on span "content_copy" at bounding box center [81, 65] width 8 height 8
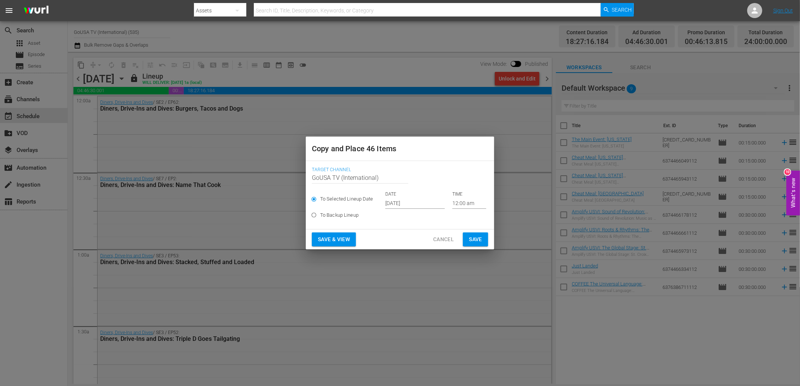
click at [408, 204] on input "Sep 28th 2025" at bounding box center [414, 203] width 59 height 11
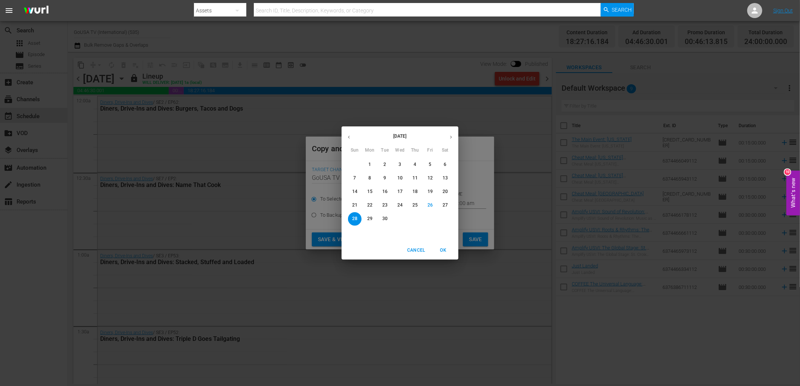
click at [452, 133] on button "button" at bounding box center [450, 137] width 15 height 15
click at [383, 206] on p "21" at bounding box center [384, 205] width 5 height 6
type input "Oct 21st 2025"
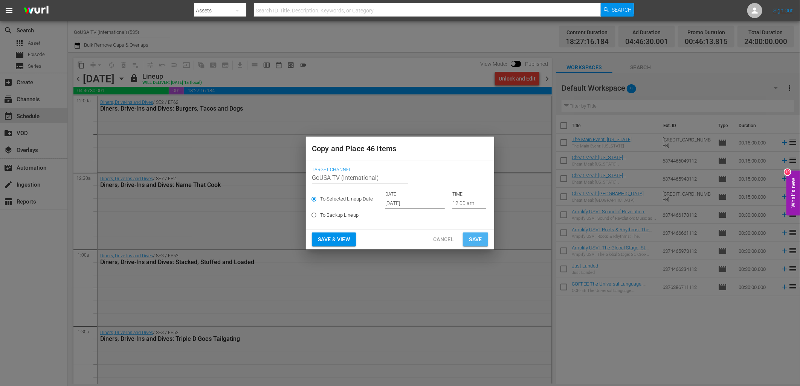
click at [476, 239] on span "Save" at bounding box center [475, 239] width 13 height 9
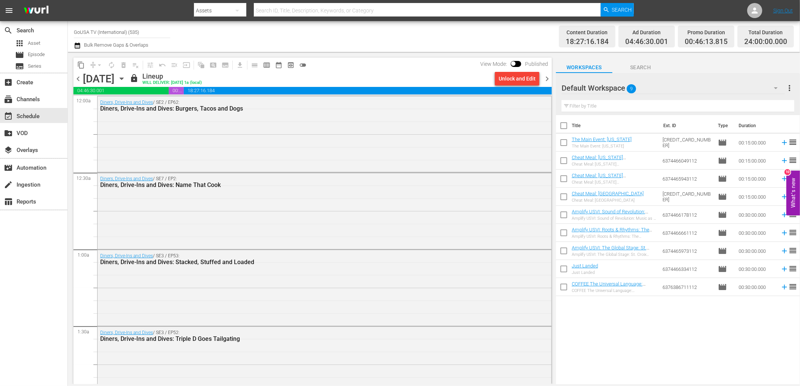
click at [76, 62] on button "content_copy" at bounding box center [81, 65] width 12 height 12
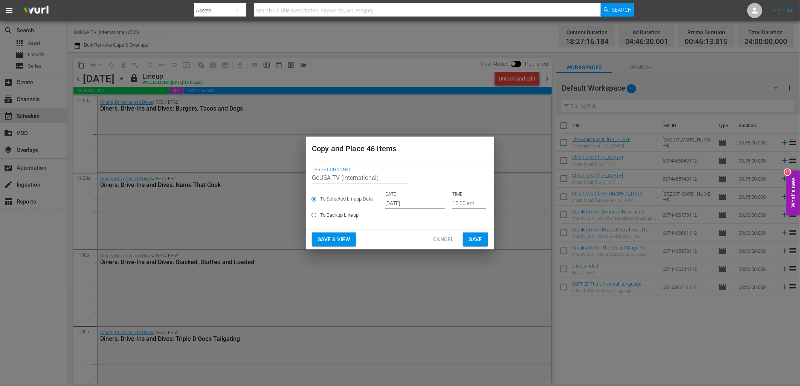
click at [396, 202] on input "Sep 28th 2025" at bounding box center [414, 203] width 59 height 11
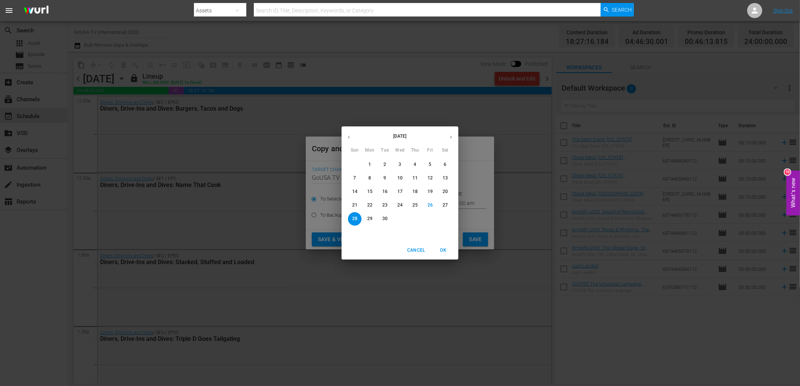
click at [449, 134] on button "button" at bounding box center [450, 137] width 15 height 15
click at [387, 222] on p "28" at bounding box center [384, 219] width 5 height 6
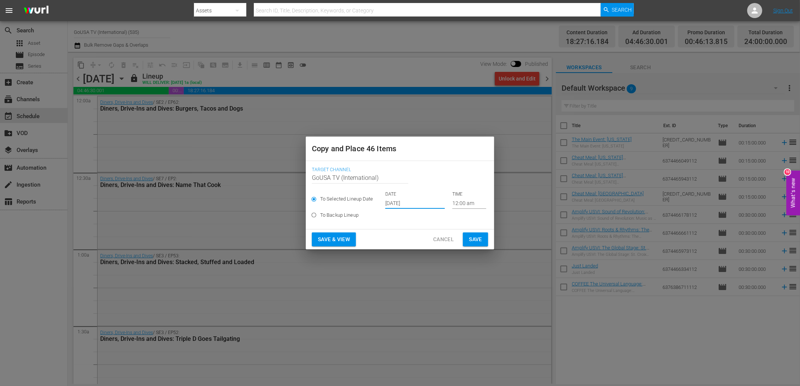
type input "Oct 28th 2025"
click at [473, 239] on span "Save" at bounding box center [475, 239] width 13 height 9
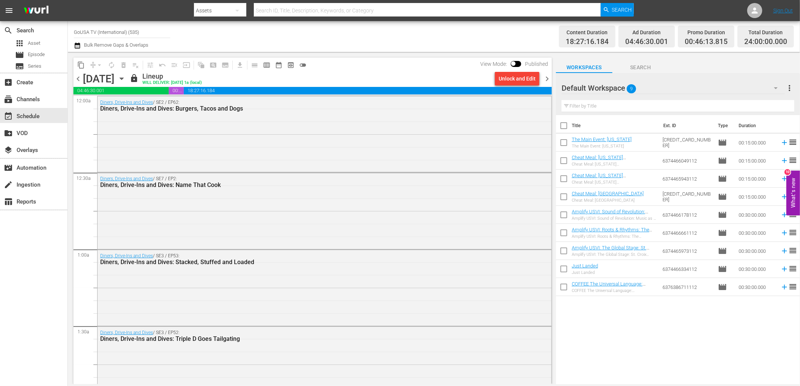
click at [126, 79] on icon "button" at bounding box center [121, 79] width 8 height 8
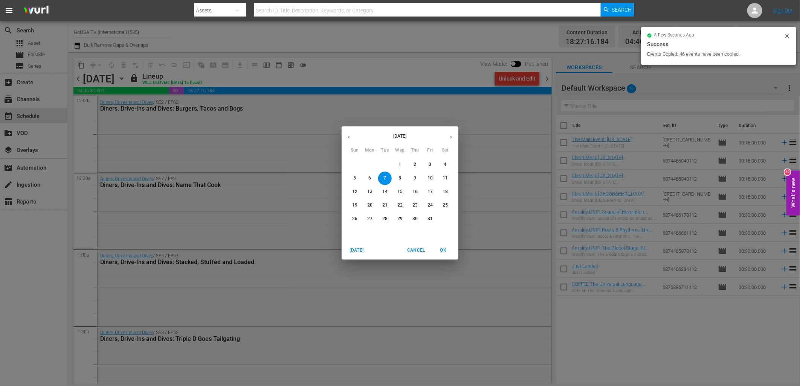
click at [385, 190] on p "14" at bounding box center [384, 192] width 5 height 6
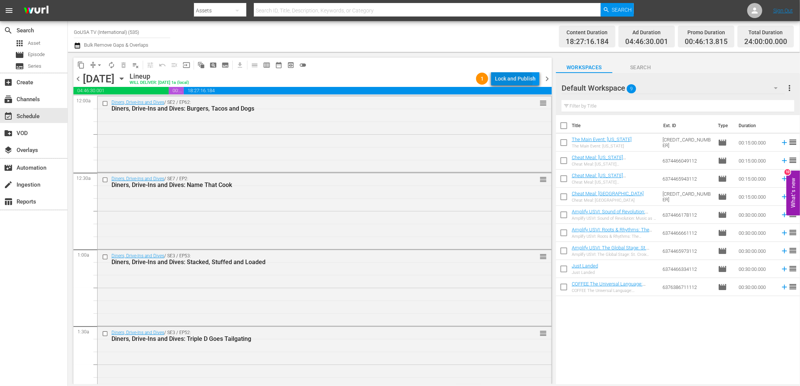
click at [514, 80] on div "Lock and Publish" at bounding box center [515, 79] width 41 height 14
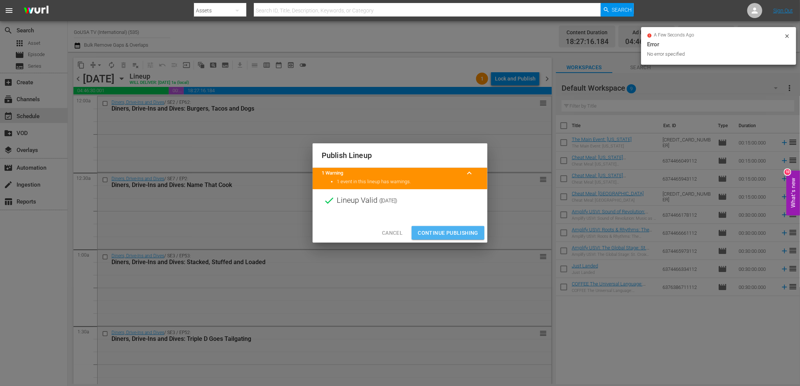
click at [455, 233] on span "Continue Publishing" at bounding box center [447, 232] width 61 height 9
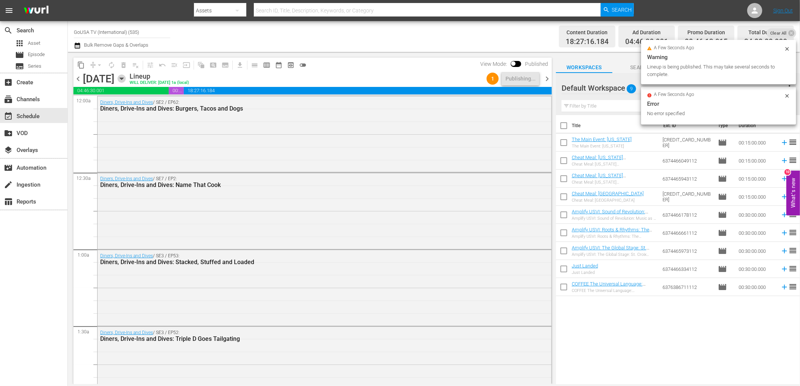
click at [126, 81] on icon "button" at bounding box center [121, 79] width 8 height 8
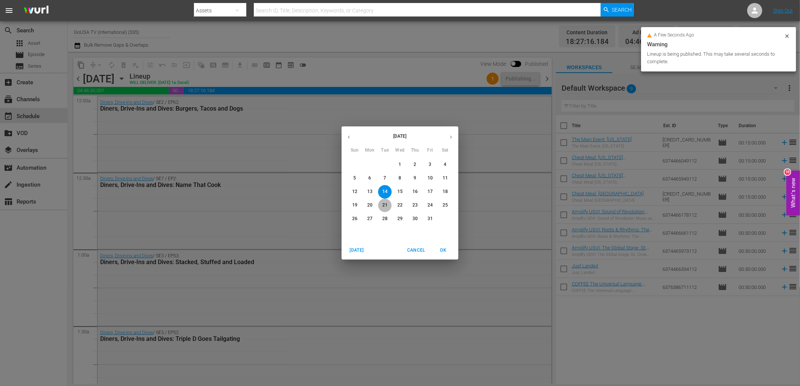
click at [382, 206] on p "21" at bounding box center [384, 205] width 5 height 6
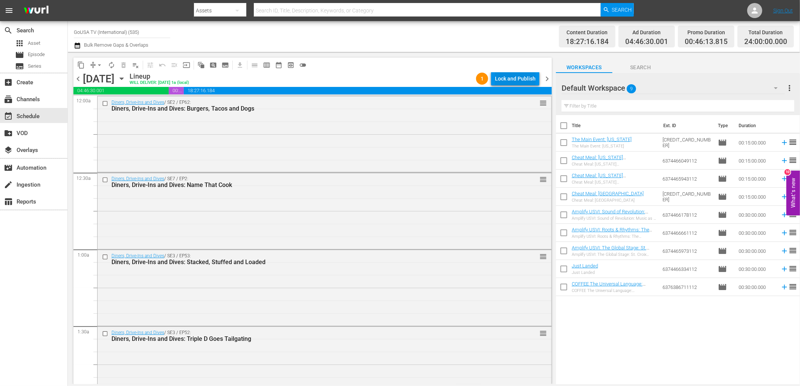
click at [515, 79] on div "Lock and Publish" at bounding box center [515, 79] width 41 height 14
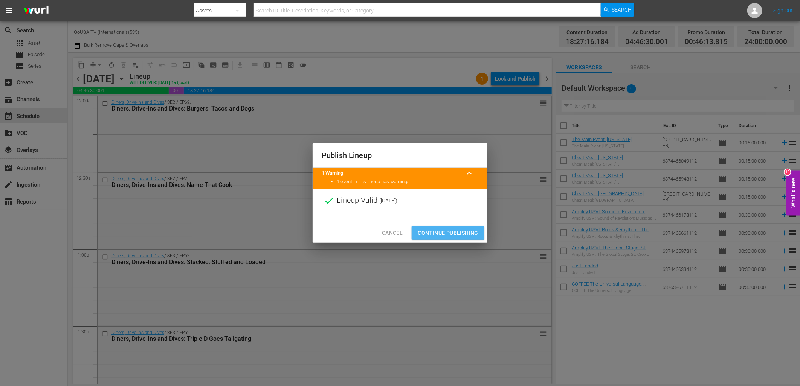
click at [449, 232] on span "Continue Publishing" at bounding box center [447, 232] width 61 height 9
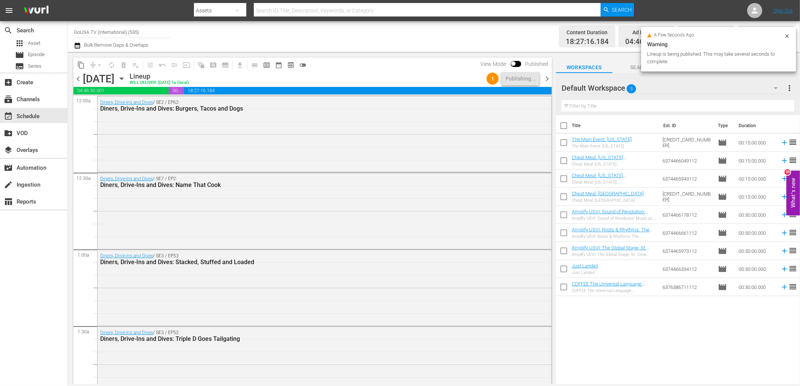
click at [126, 80] on icon "button" at bounding box center [121, 79] width 8 height 8
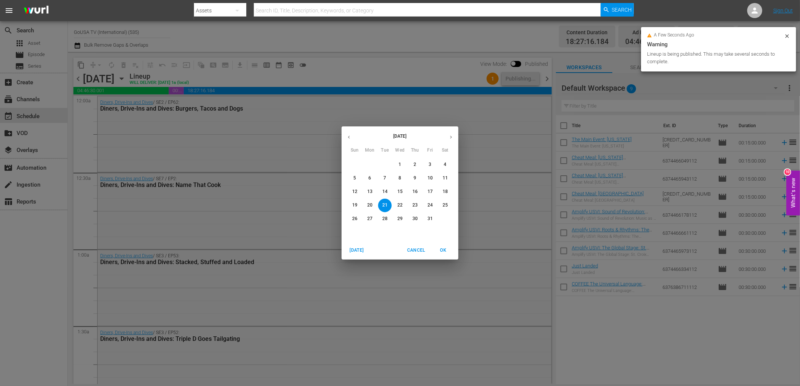
click at [383, 219] on p "28" at bounding box center [384, 219] width 5 height 6
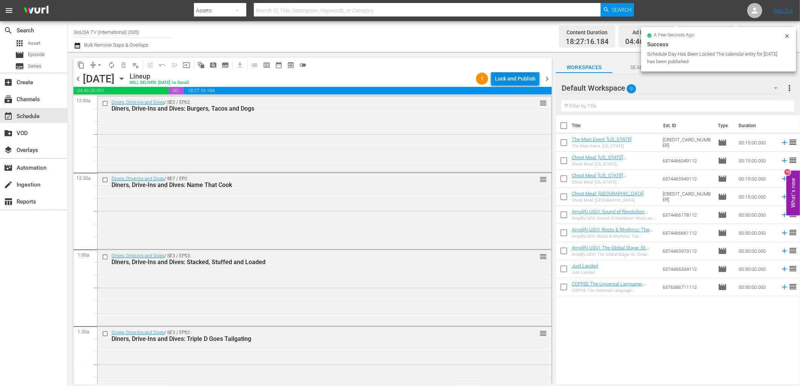
click at [510, 81] on div "Lock and Publish" at bounding box center [515, 79] width 41 height 14
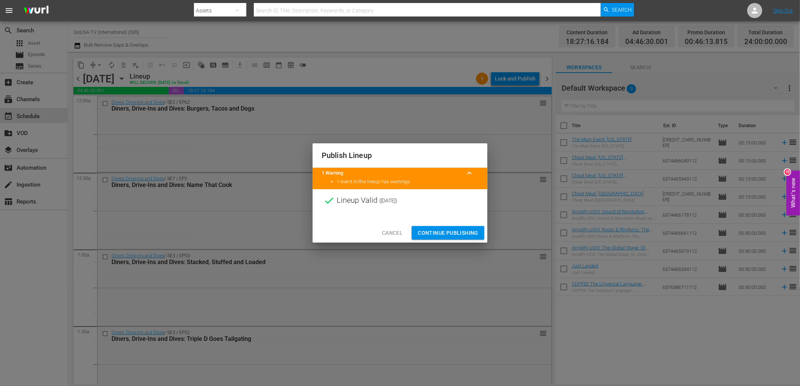
click at [458, 232] on span "Continue Publishing" at bounding box center [447, 232] width 61 height 9
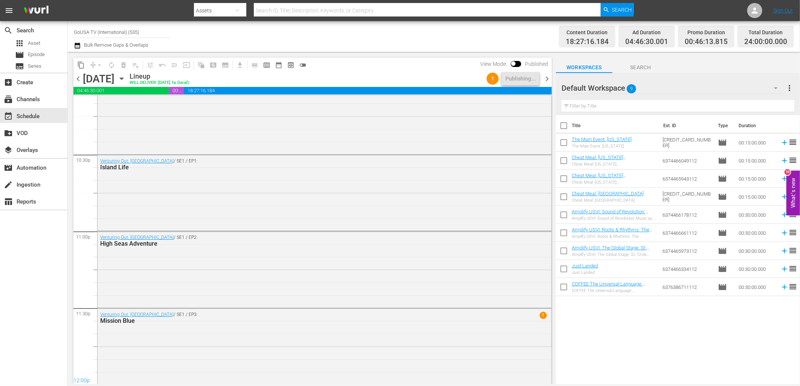
scroll to position [3397, 0]
click at [126, 80] on icon "button" at bounding box center [121, 79] width 8 height 8
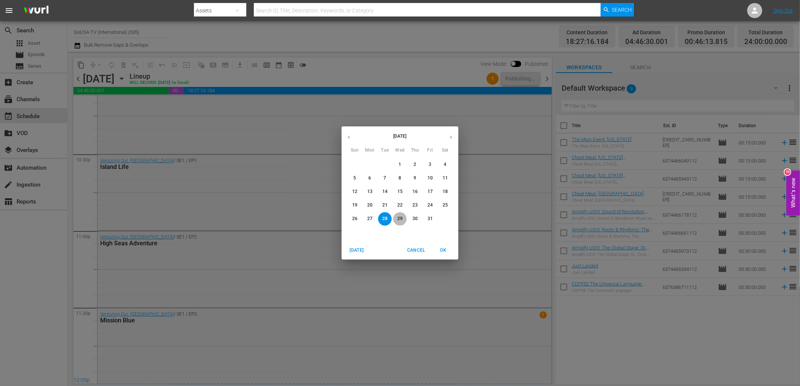
click at [396, 221] on span "29" at bounding box center [400, 219] width 14 height 6
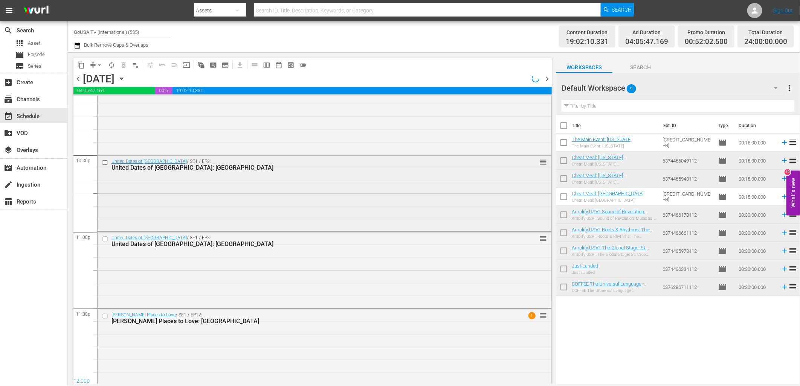
scroll to position [3397, 0]
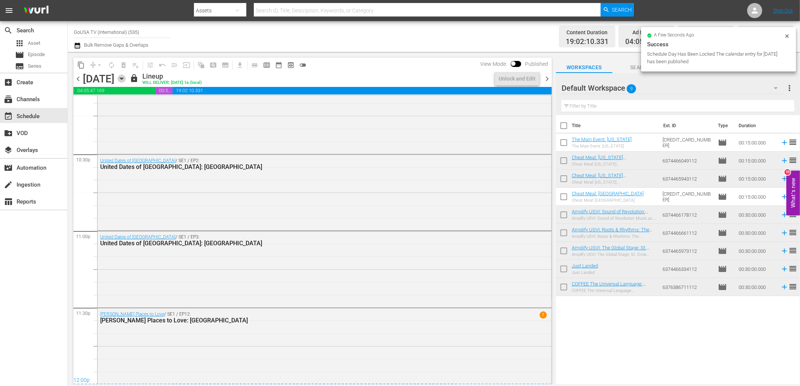
click at [126, 80] on icon "button" at bounding box center [121, 79] width 8 height 8
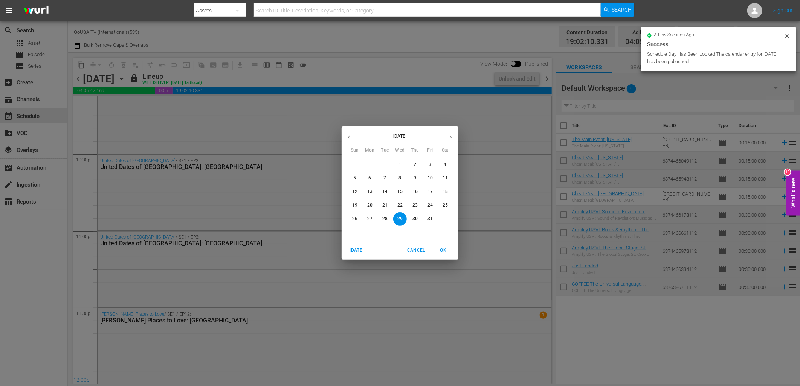
click at [397, 163] on span "1" at bounding box center [400, 164] width 14 height 6
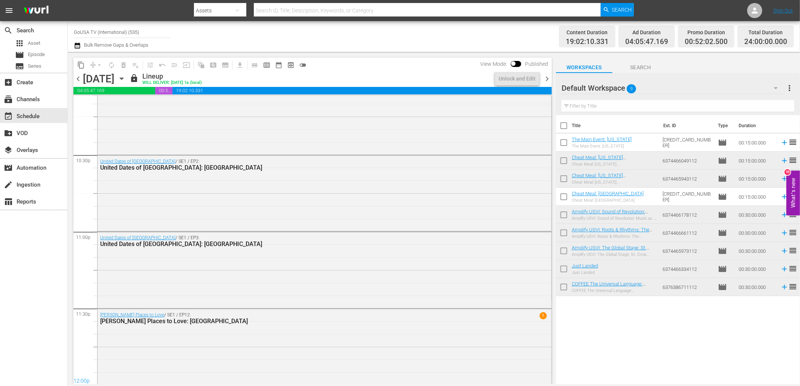
scroll to position [3397, 0]
click at [125, 29] on input "GoUSA TV (International) (535)" at bounding box center [122, 32] width 96 height 18
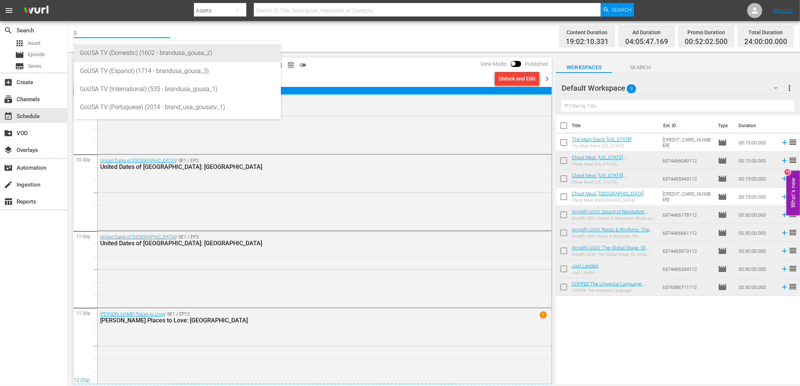
click at [125, 57] on div "GoUSA TV (Domestic) (1602 - brandusa_gousa_2)" at bounding box center [177, 53] width 195 height 18
type input "GoUSA TV (Domestic) (1602 - brandusa_gousa_2)"
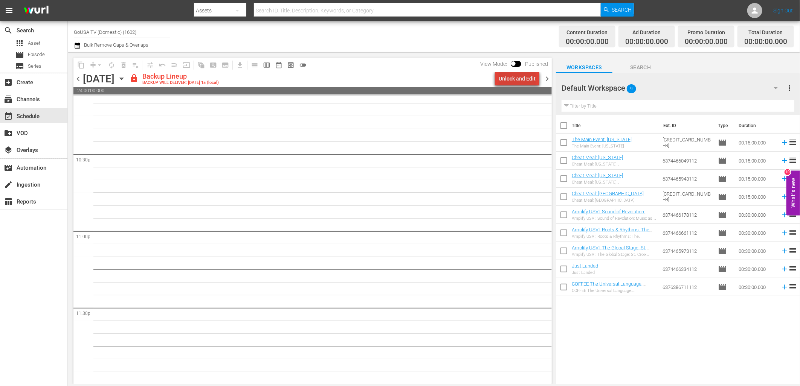
click at [522, 76] on div "Unlock and Edit" at bounding box center [516, 79] width 37 height 14
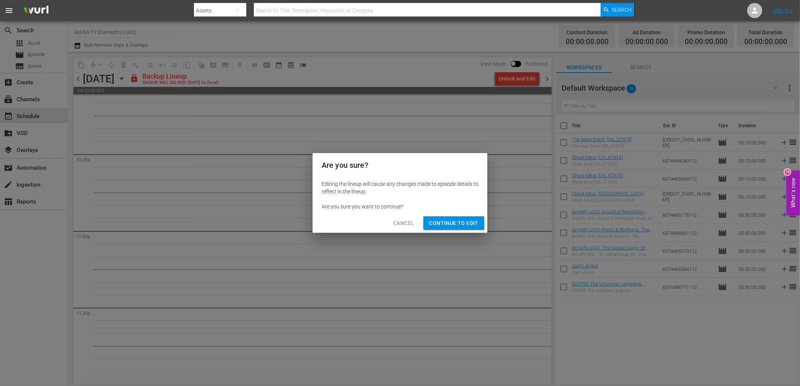
click at [456, 224] on span "Continue to Edit" at bounding box center [453, 223] width 49 height 9
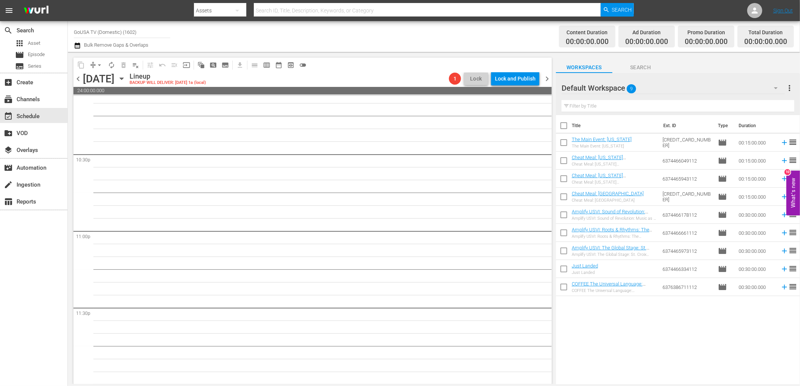
click at [547, 79] on span "chevron_right" at bounding box center [546, 78] width 9 height 9
click at [523, 81] on div "Unlock and Edit" at bounding box center [516, 79] width 37 height 14
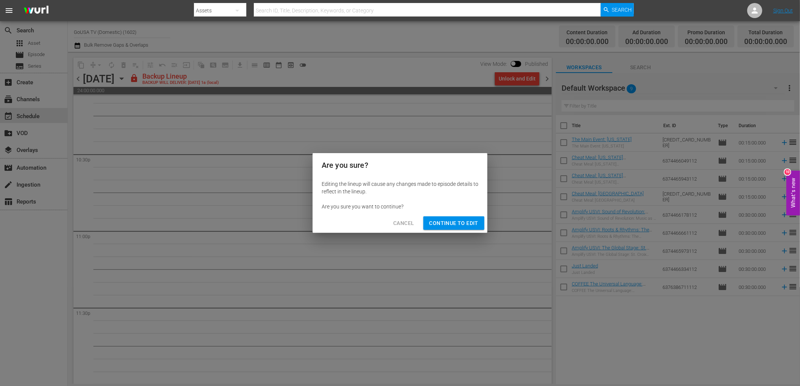
click at [439, 227] on span "Continue to Edit" at bounding box center [453, 223] width 49 height 9
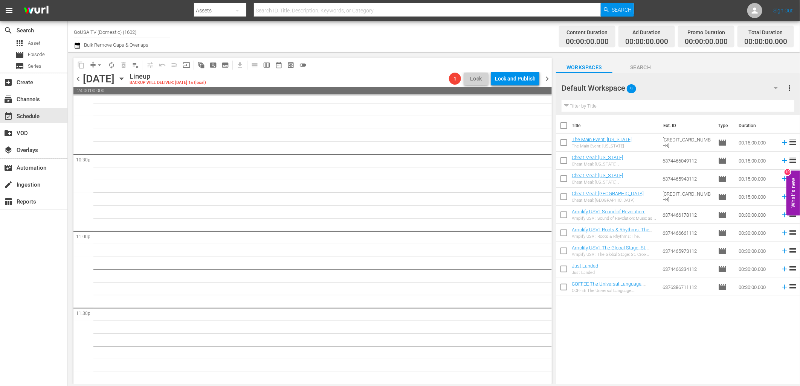
click at [547, 78] on span "chevron_right" at bounding box center [546, 78] width 9 height 9
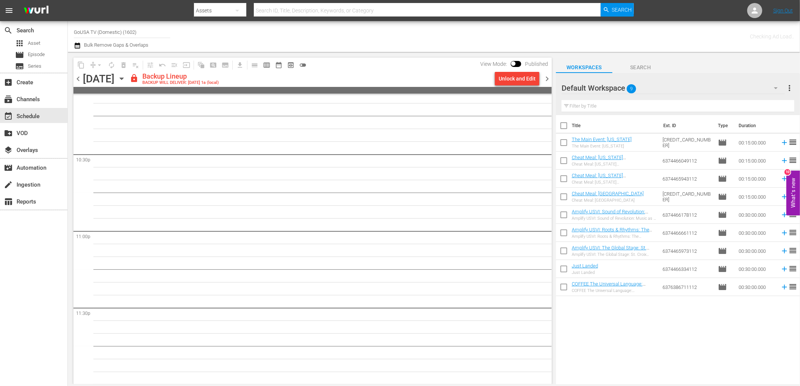
scroll to position [3397, 0]
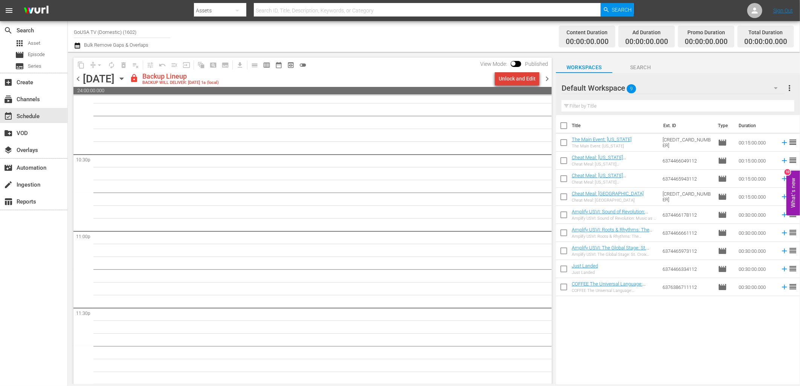
click at [521, 84] on div "Unlock and Edit" at bounding box center [516, 79] width 37 height 14
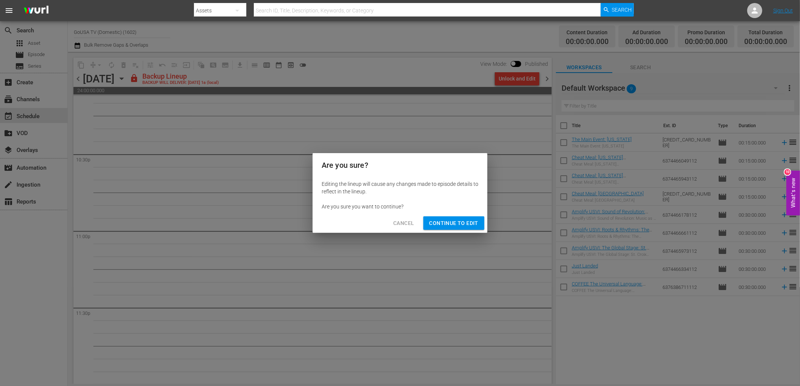
click at [457, 225] on span "Continue to Edit" at bounding box center [453, 223] width 49 height 9
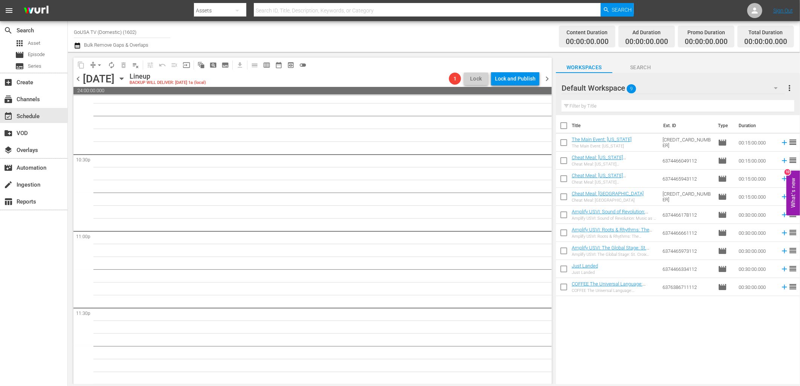
click at [547, 78] on span "chevron_right" at bounding box center [546, 78] width 9 height 9
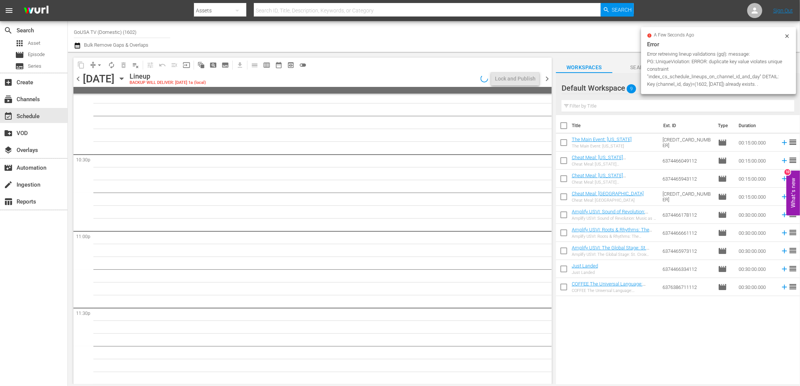
scroll to position [3397, 0]
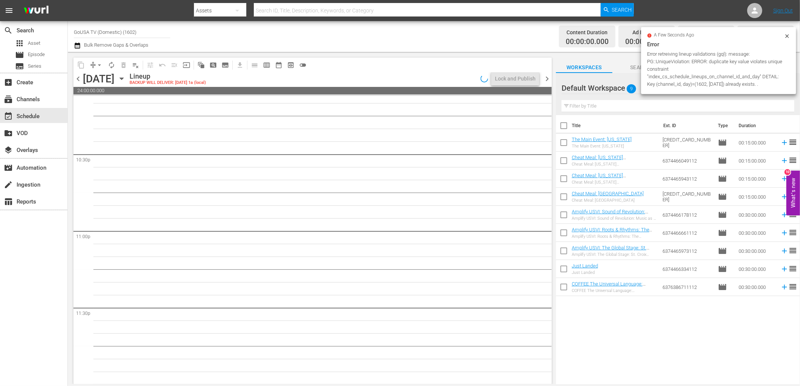
click at [126, 79] on icon "button" at bounding box center [121, 79] width 8 height 8
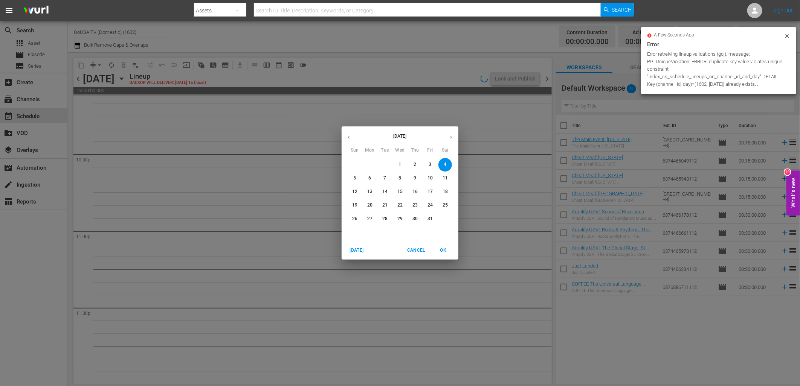
click at [350, 139] on icon "button" at bounding box center [349, 137] width 6 height 6
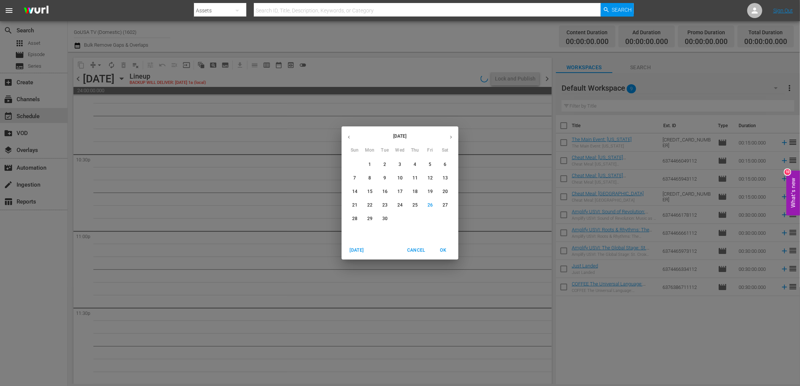
click at [369, 207] on p "22" at bounding box center [369, 205] width 5 height 6
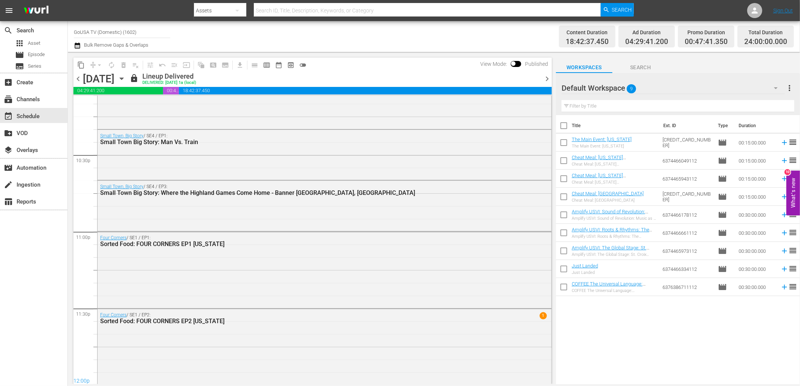
scroll to position [3397, 0]
click at [83, 64] on span "content_copy" at bounding box center [81, 65] width 8 height 8
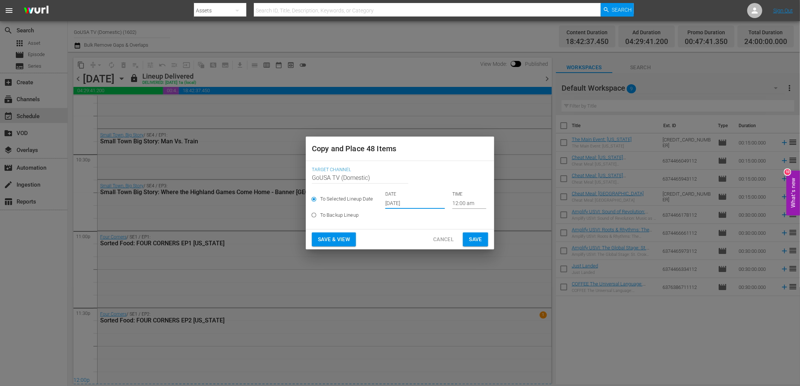
click at [405, 202] on input "Sep 28th 2025" at bounding box center [414, 203] width 59 height 11
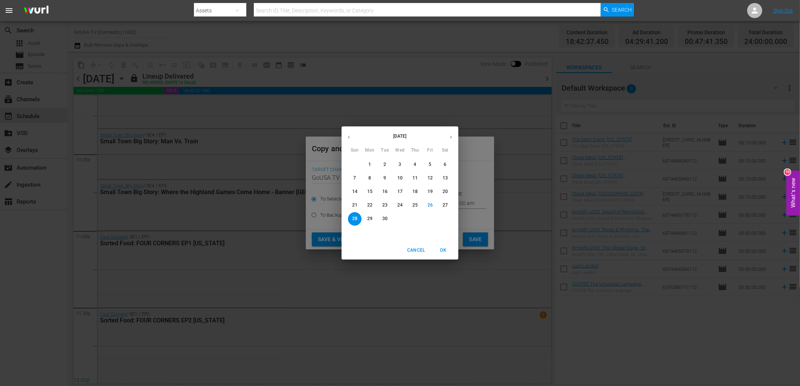
click at [451, 137] on icon "button" at bounding box center [451, 137] width 6 height 6
click at [398, 163] on p "1" at bounding box center [399, 164] width 3 height 6
type input "Oct 1st 2025"
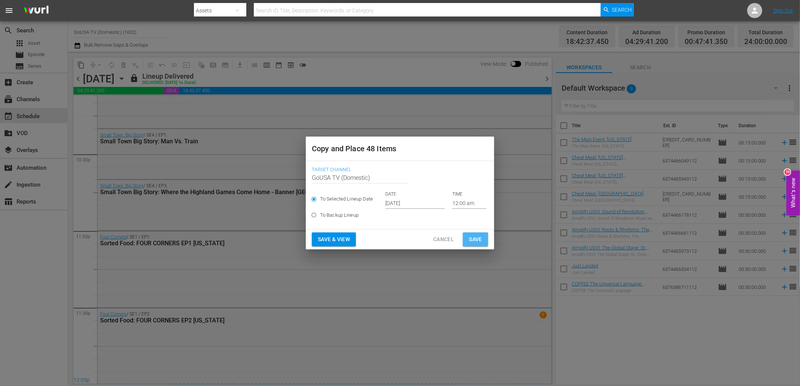
click at [480, 243] on span "Save" at bounding box center [475, 239] width 13 height 9
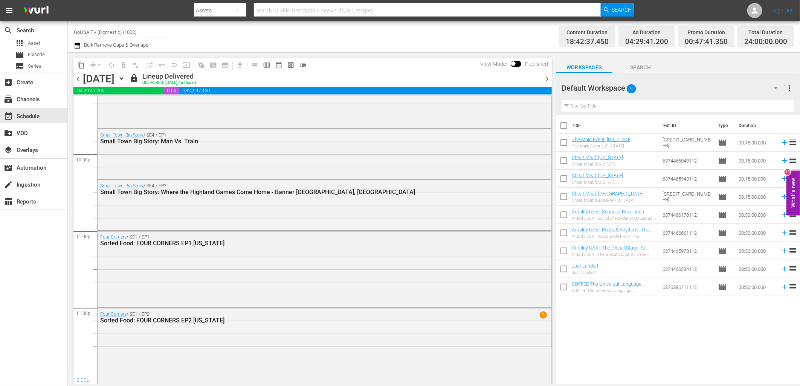
click at [545, 78] on span "chevron_right" at bounding box center [546, 78] width 9 height 9
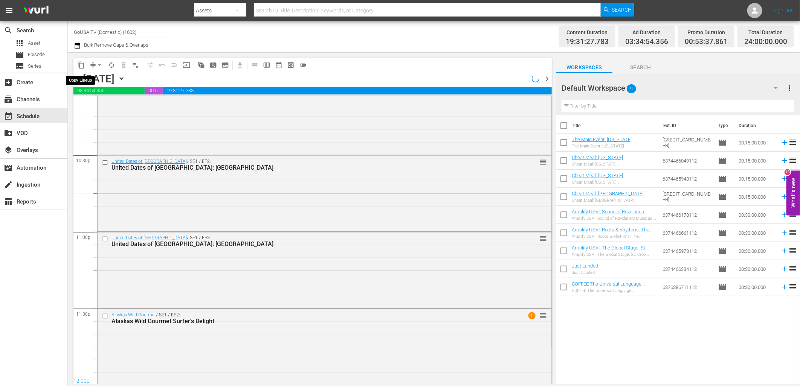
scroll to position [3397, 0]
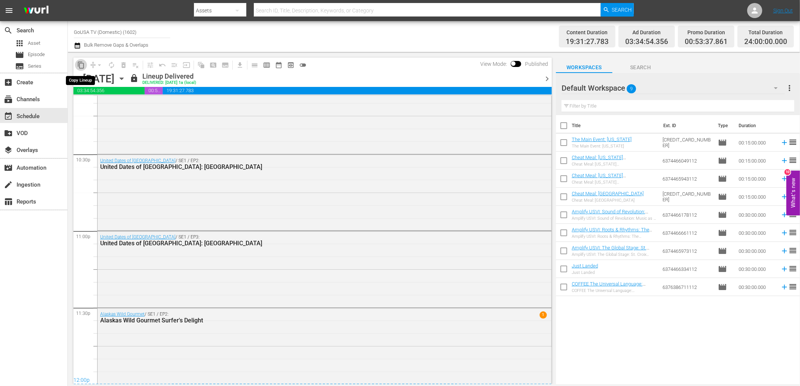
click at [81, 64] on span "content_copy" at bounding box center [81, 65] width 8 height 8
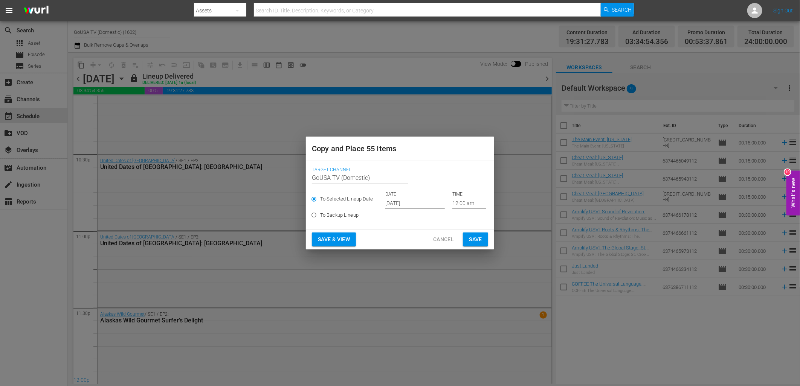
click at [404, 203] on input "Sep 28th 2025" at bounding box center [414, 203] width 59 height 11
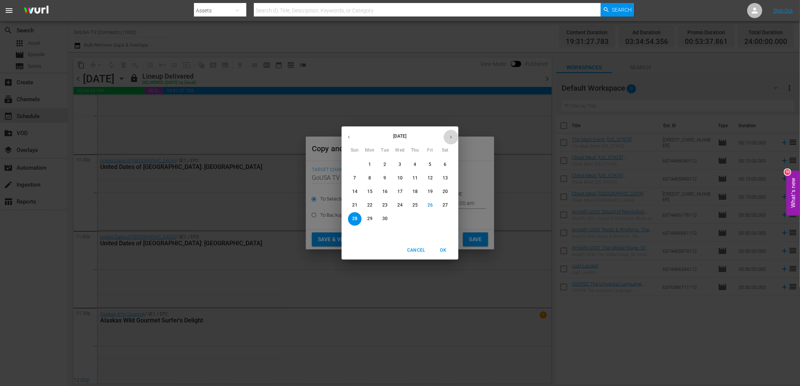
click at [453, 137] on icon "button" at bounding box center [451, 137] width 6 height 6
click at [417, 161] on span "2" at bounding box center [415, 164] width 14 height 6
type input "Oct 2nd 2025"
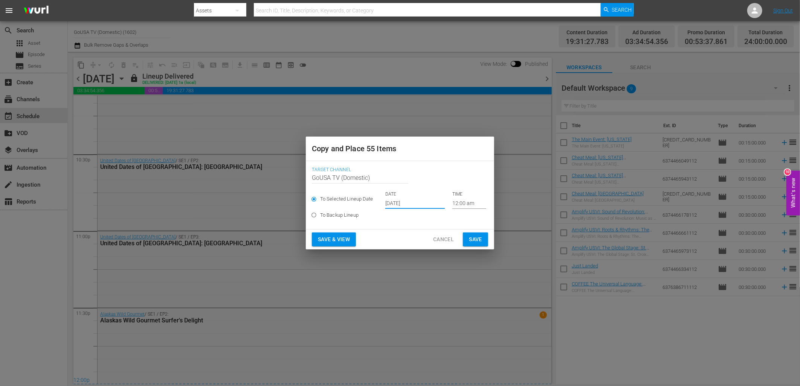
click at [471, 240] on span "Save" at bounding box center [475, 239] width 13 height 9
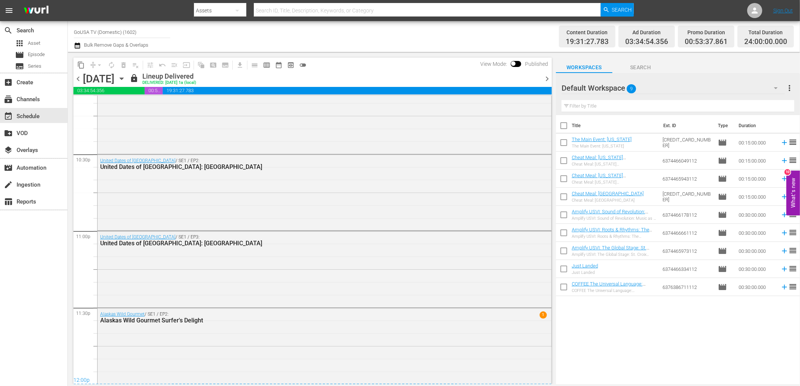
click at [545, 76] on span "chevron_right" at bounding box center [546, 78] width 9 height 9
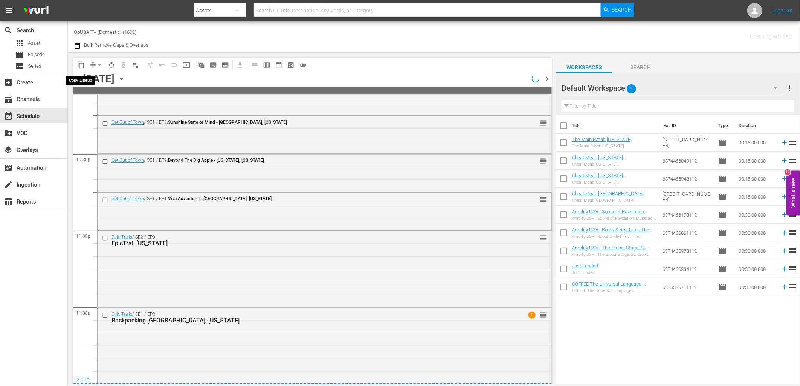
scroll to position [3397, 0]
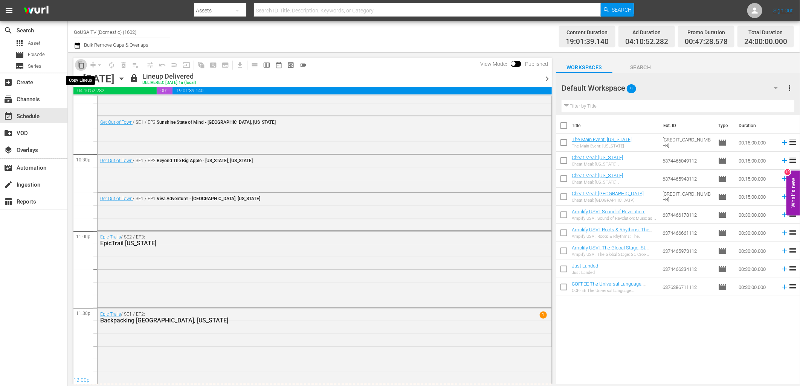
click at [81, 65] on span "content_copy" at bounding box center [81, 65] width 8 height 8
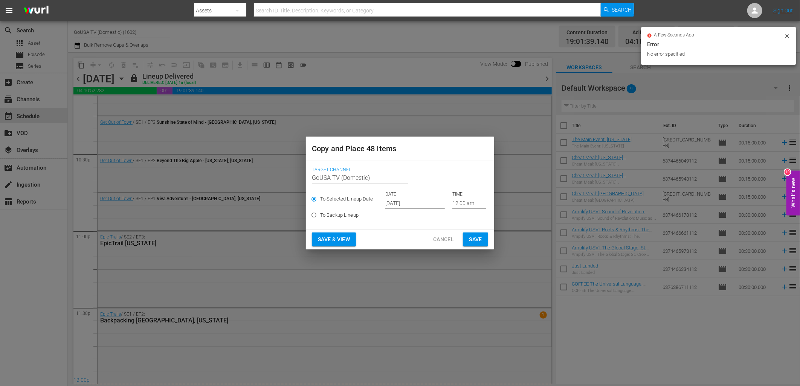
click at [406, 206] on input "Sep 28th 2025" at bounding box center [414, 203] width 59 height 11
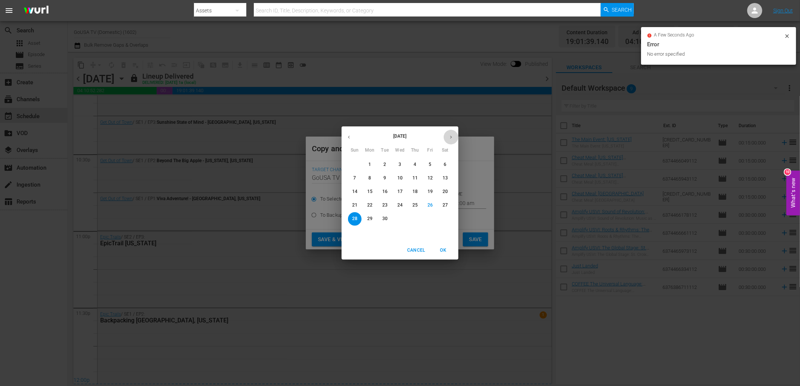
click at [451, 138] on icon "button" at bounding box center [451, 137] width 6 height 6
click at [427, 167] on span "3" at bounding box center [430, 164] width 14 height 6
type input "Oct 3rd 2025"
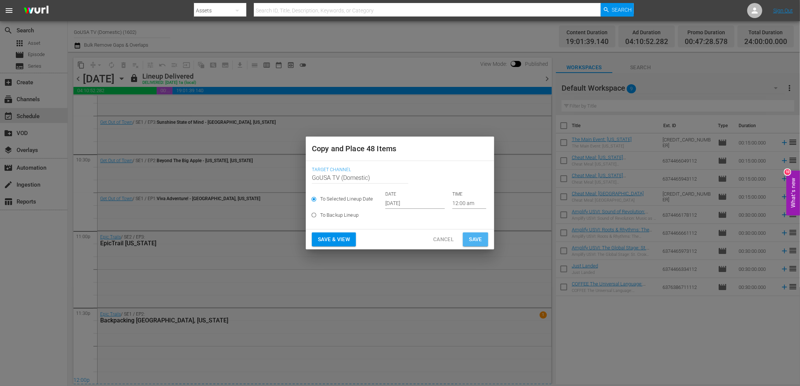
click at [477, 240] on span "Save" at bounding box center [475, 239] width 13 height 9
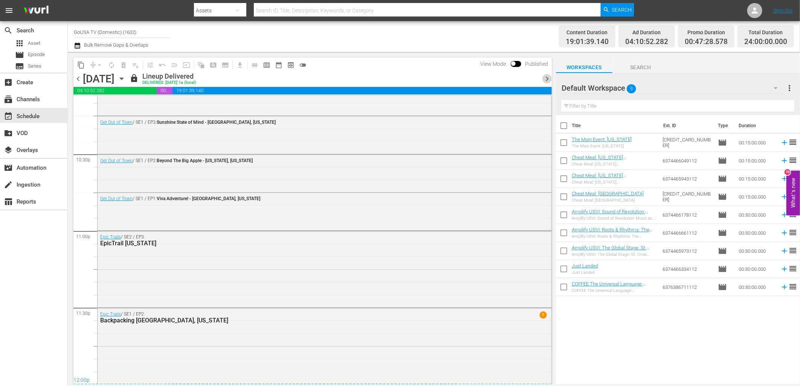
click at [547, 79] on span "chevron_right" at bounding box center [546, 78] width 9 height 9
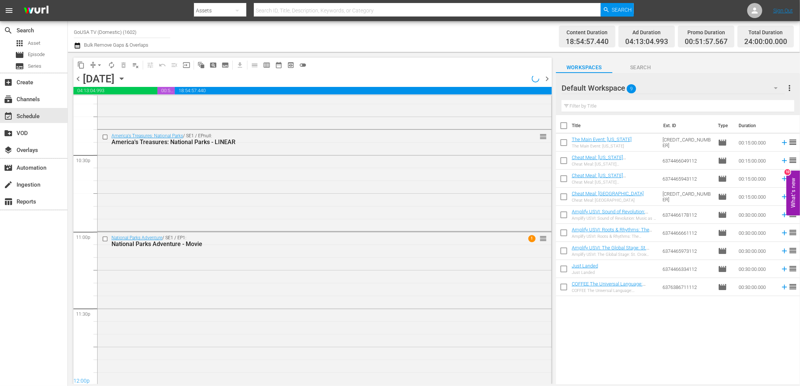
scroll to position [3397, 0]
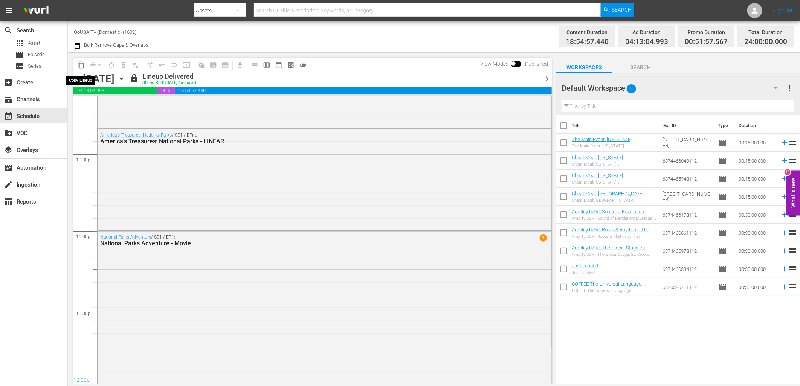
click at [81, 66] on span "content_copy" at bounding box center [81, 65] width 8 height 8
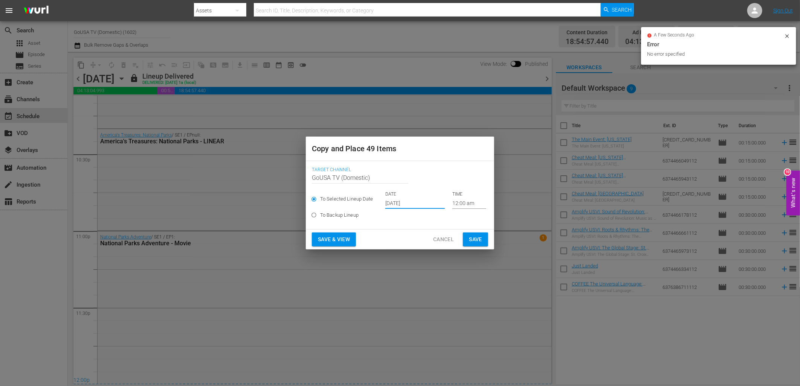
click at [420, 206] on input "Sep 28th 2025" at bounding box center [414, 203] width 59 height 11
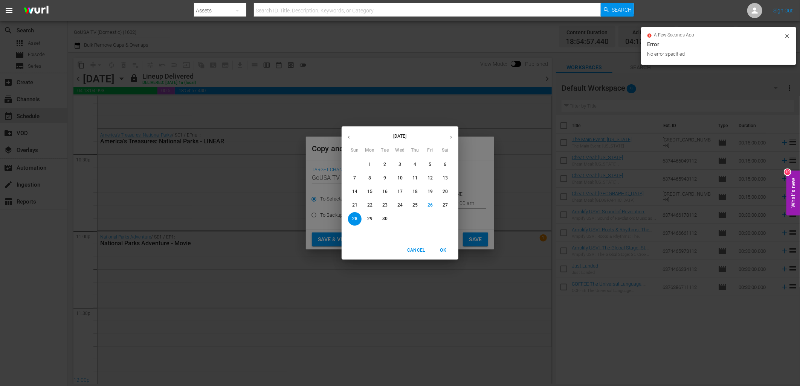
click at [454, 139] on button "button" at bounding box center [450, 137] width 15 height 15
click at [443, 164] on p "4" at bounding box center [444, 164] width 3 height 6
type input "Oct 4th 2025"
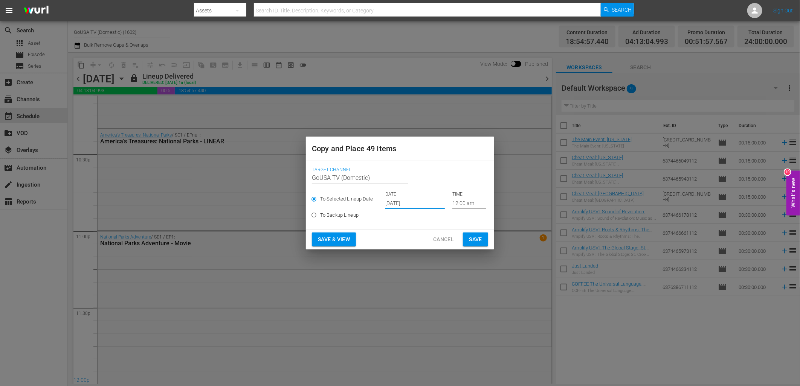
click at [474, 234] on button "Save" at bounding box center [475, 240] width 25 height 14
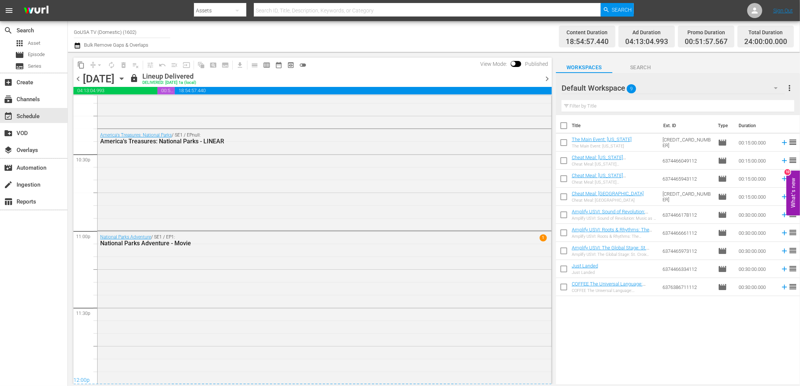
click at [547, 75] on span "chevron_right" at bounding box center [546, 78] width 9 height 9
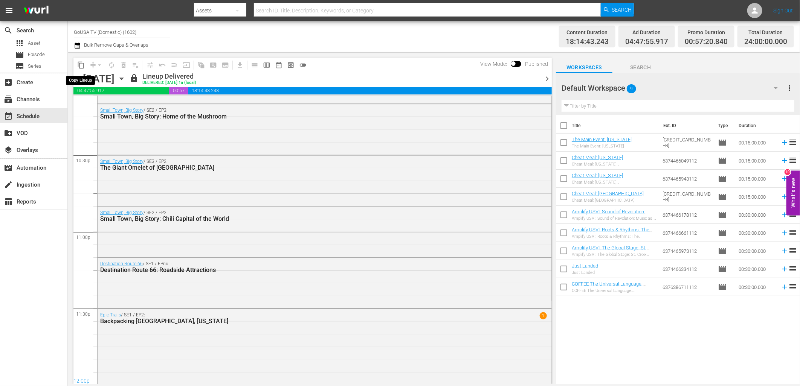
scroll to position [3397, 0]
click at [81, 65] on span "content_copy" at bounding box center [81, 65] width 8 height 8
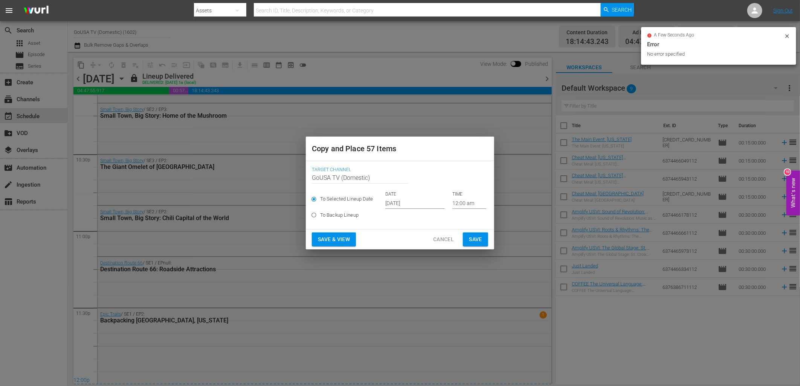
click at [399, 202] on input "Sep 28th 2025" at bounding box center [414, 203] width 59 height 11
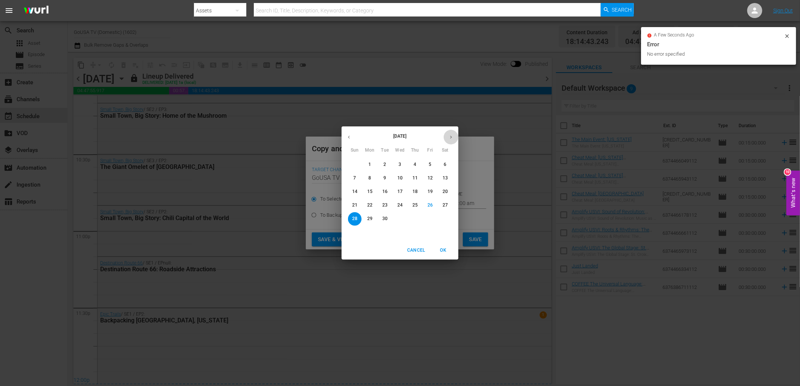
click at [446, 140] on button "button" at bounding box center [450, 137] width 15 height 15
click at [354, 176] on p "5" at bounding box center [354, 178] width 3 height 6
type input "Oct 5th 2025"
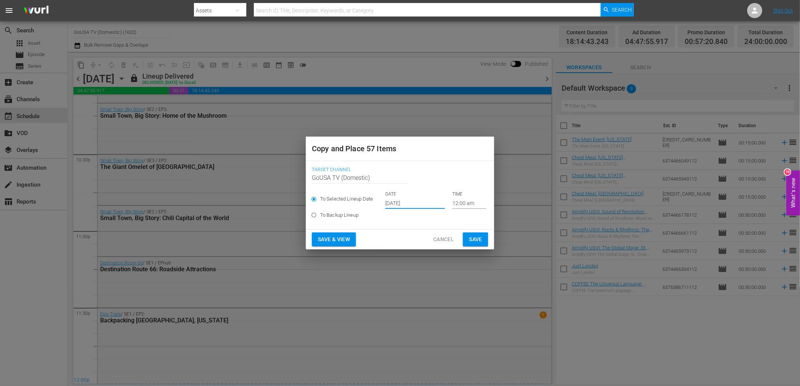
click at [481, 242] on span "Save" at bounding box center [475, 239] width 13 height 9
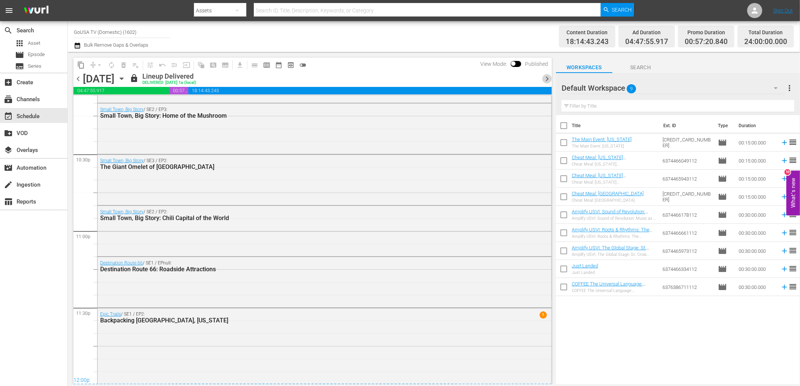
click at [547, 80] on span "chevron_right" at bounding box center [546, 78] width 9 height 9
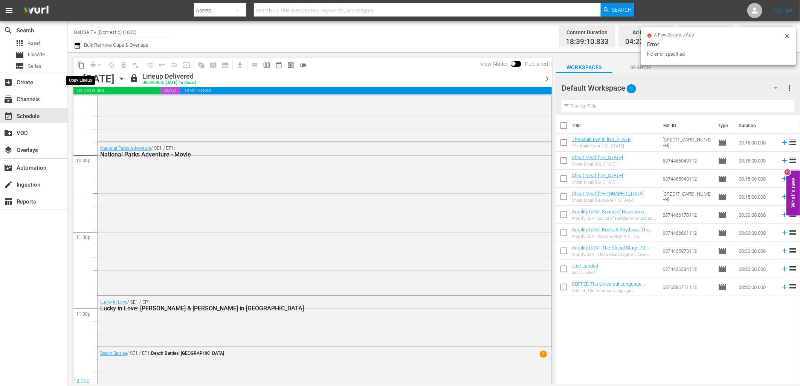
scroll to position [3397, 0]
click at [81, 67] on span "content_copy" at bounding box center [81, 65] width 8 height 8
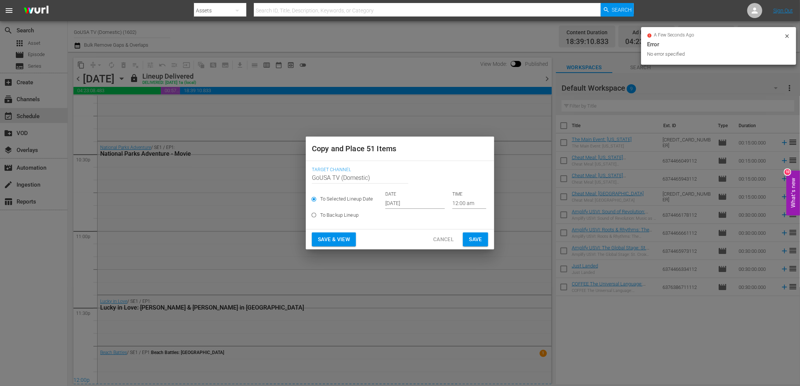
click at [394, 204] on input "Sep 28th 2025" at bounding box center [414, 203] width 59 height 11
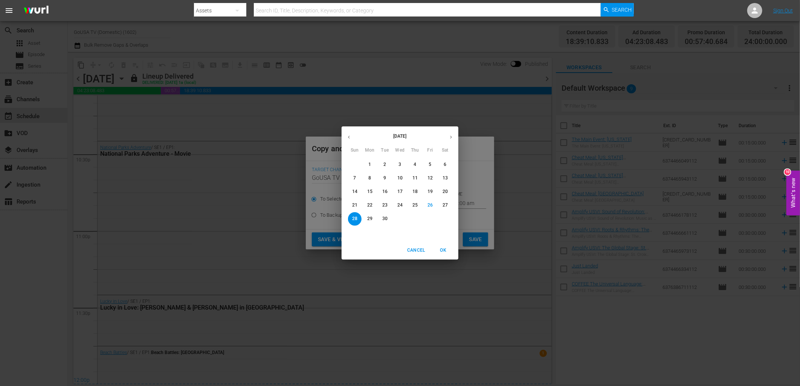
click at [453, 136] on icon "button" at bounding box center [451, 137] width 6 height 6
click at [370, 178] on p "6" at bounding box center [369, 178] width 3 height 6
type input "Oct 6th 2025"
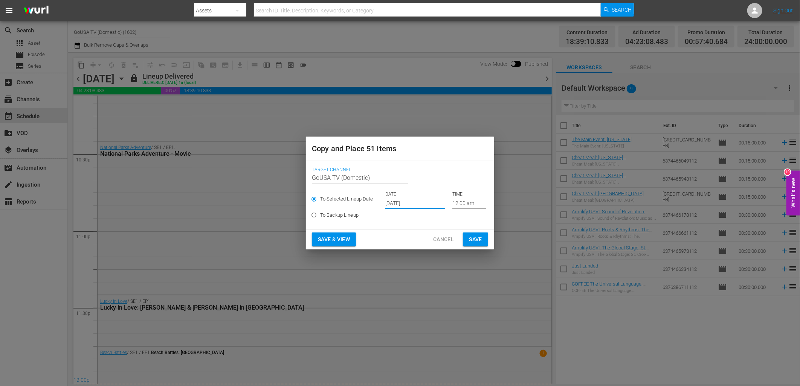
click at [472, 236] on span "Save" at bounding box center [475, 239] width 13 height 9
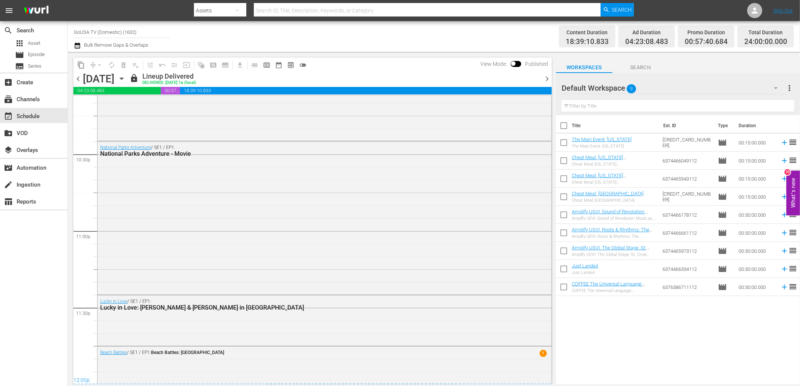
click at [546, 79] on span "chevron_right" at bounding box center [546, 78] width 9 height 9
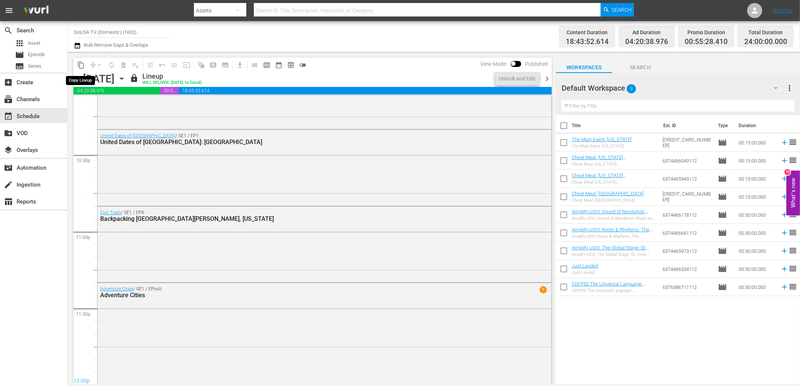
scroll to position [3397, 0]
click at [82, 66] on span "content_copy" at bounding box center [81, 65] width 8 height 8
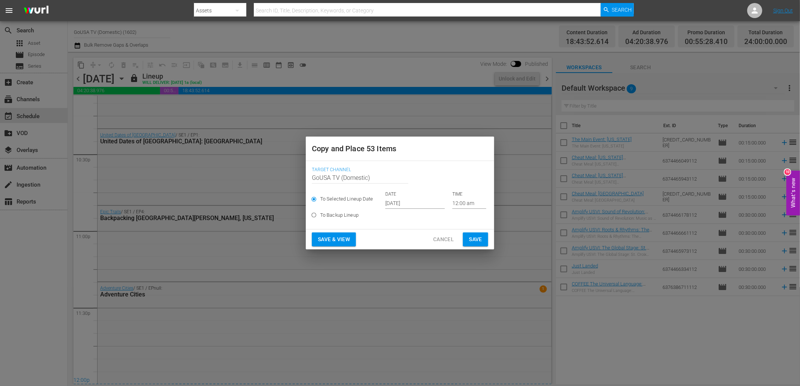
click at [393, 203] on input "Sep 28th 2025" at bounding box center [414, 203] width 59 height 11
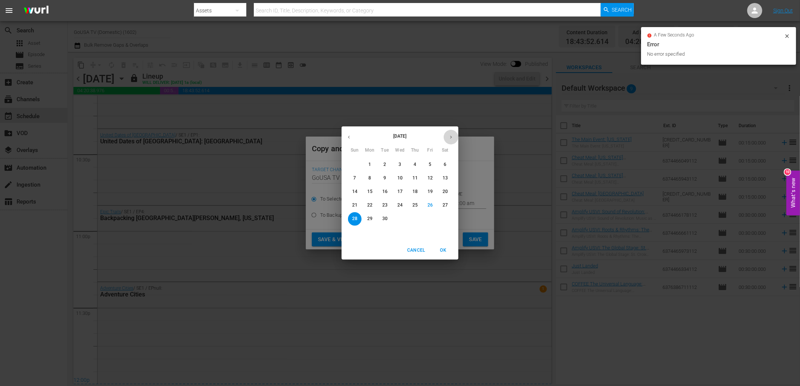
click at [450, 137] on icon "button" at bounding box center [451, 137] width 6 height 6
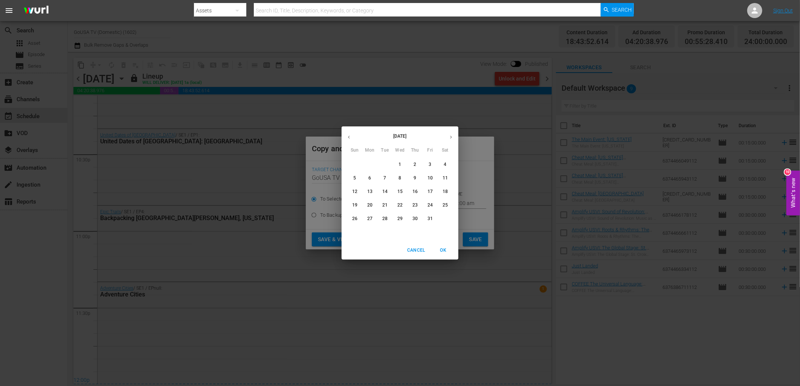
click at [385, 178] on p "7" at bounding box center [384, 178] width 3 height 6
type input "Oct 7th 2025"
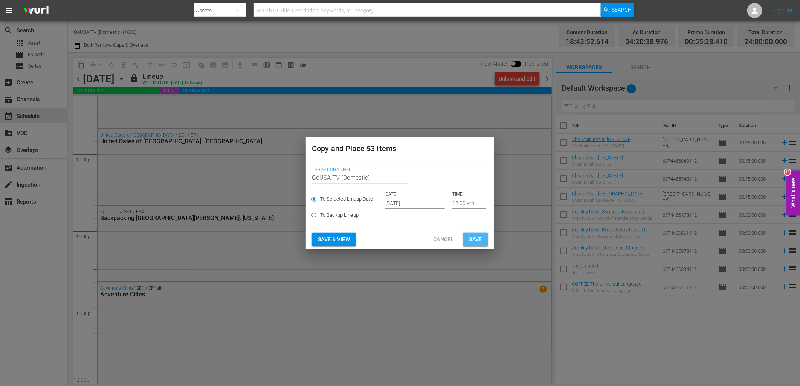
click at [474, 236] on span "Save" at bounding box center [475, 239] width 13 height 9
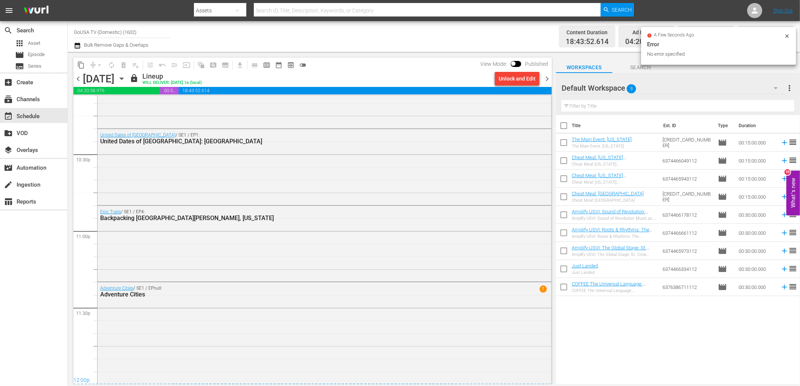
click at [545, 78] on span "chevron_right" at bounding box center [546, 78] width 9 height 9
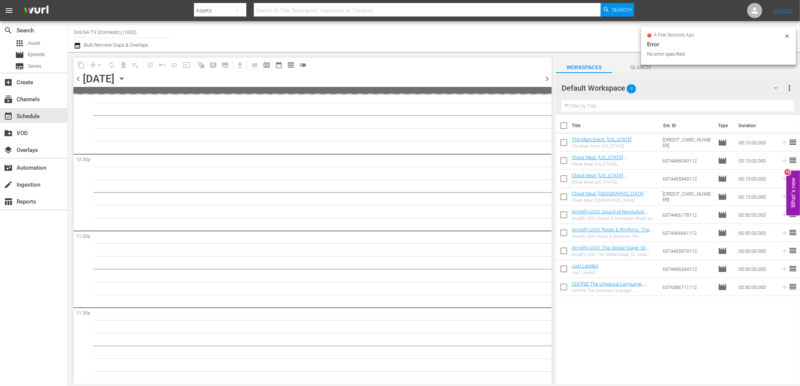
scroll to position [3396, 0]
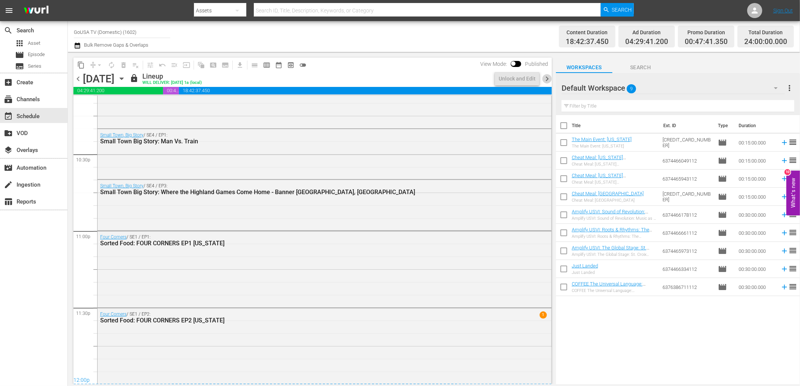
click at [545, 78] on span "chevron_right" at bounding box center [546, 78] width 9 height 9
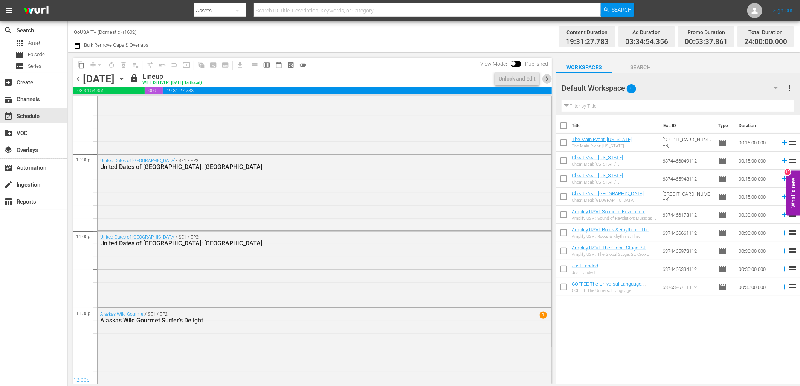
click at [544, 78] on span "chevron_right" at bounding box center [546, 78] width 9 height 9
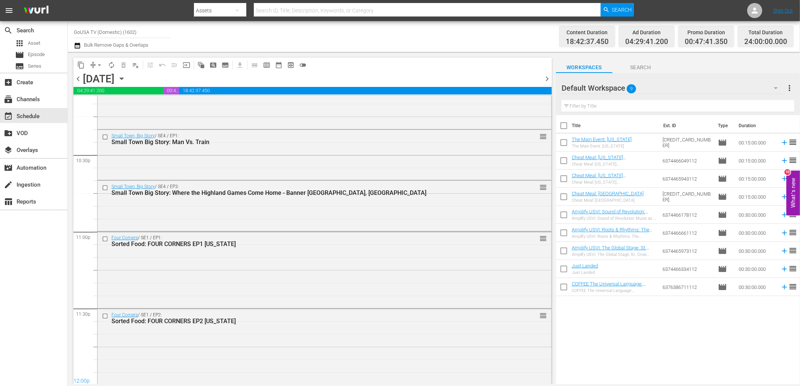
scroll to position [3397, 0]
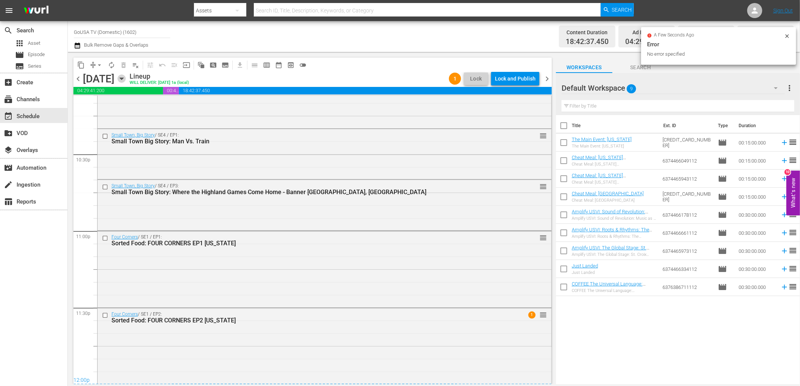
click at [126, 80] on icon "button" at bounding box center [121, 79] width 8 height 8
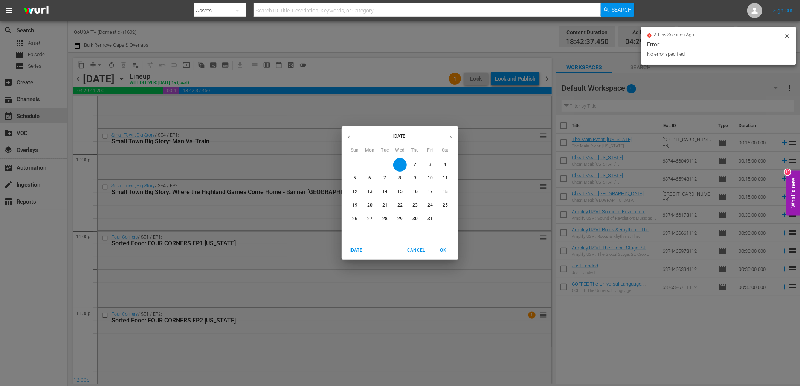
click at [384, 178] on p "7" at bounding box center [384, 178] width 3 height 6
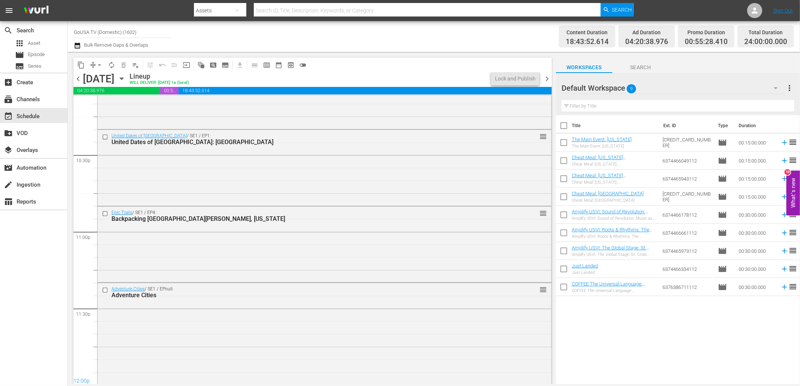
scroll to position [3397, 0]
click at [126, 77] on icon "button" at bounding box center [121, 79] width 8 height 8
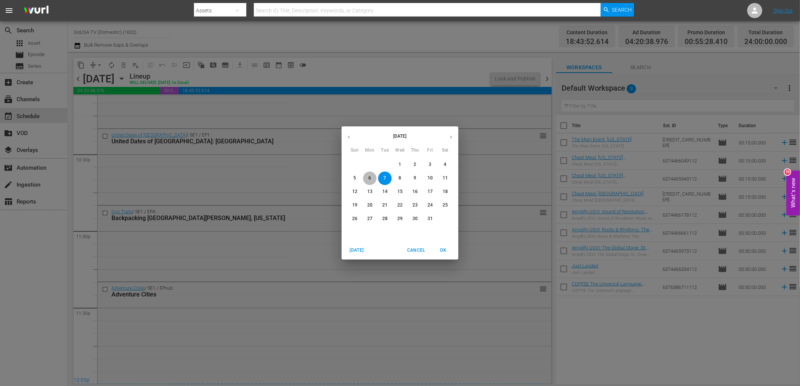
click at [369, 176] on p "6" at bounding box center [369, 178] width 3 height 6
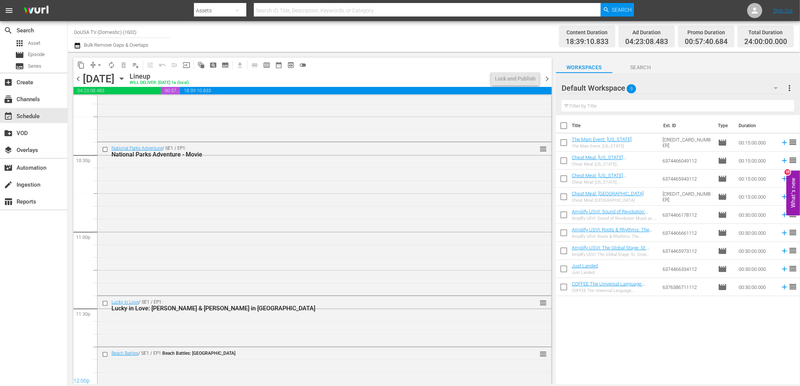
scroll to position [3397, 0]
click at [126, 76] on icon "button" at bounding box center [121, 79] width 8 height 8
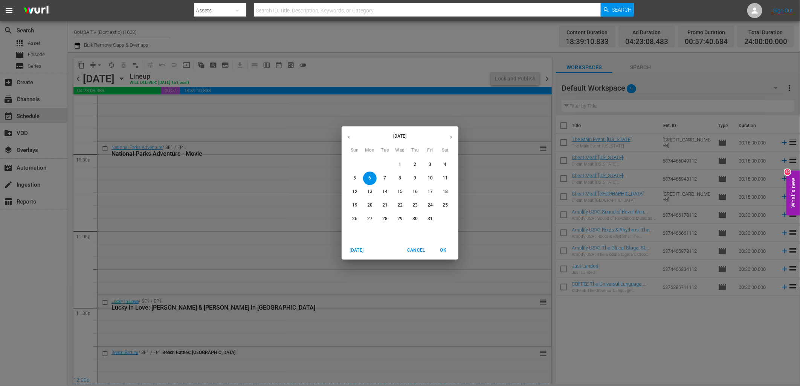
click at [400, 164] on p "1" at bounding box center [399, 164] width 3 height 6
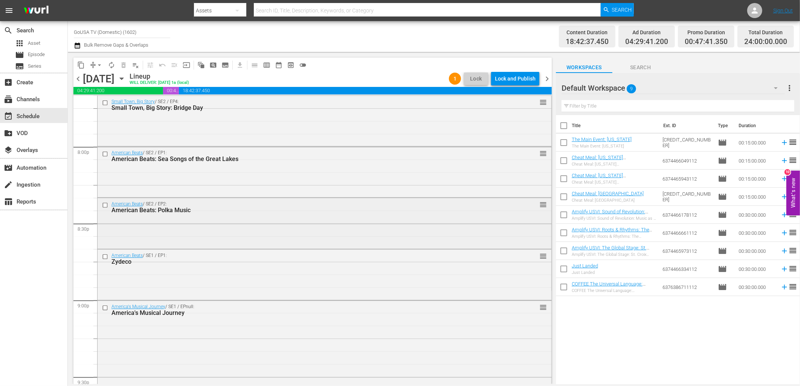
scroll to position [2979, 0]
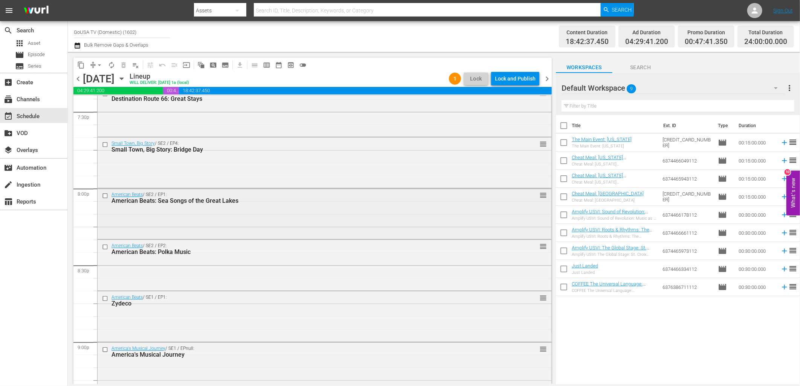
click at [106, 196] on input "checkbox" at bounding box center [106, 196] width 8 height 6
click at [105, 246] on input "checkbox" at bounding box center [106, 247] width 8 height 6
click at [104, 298] on input "checkbox" at bounding box center [106, 298] width 8 height 6
click at [123, 62] on span "delete_forever_outlined" at bounding box center [124, 65] width 8 height 8
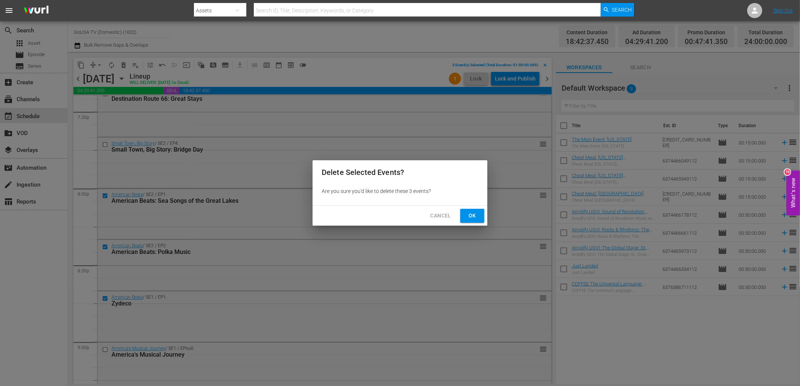
click at [472, 213] on span "Ok" at bounding box center [472, 215] width 12 height 9
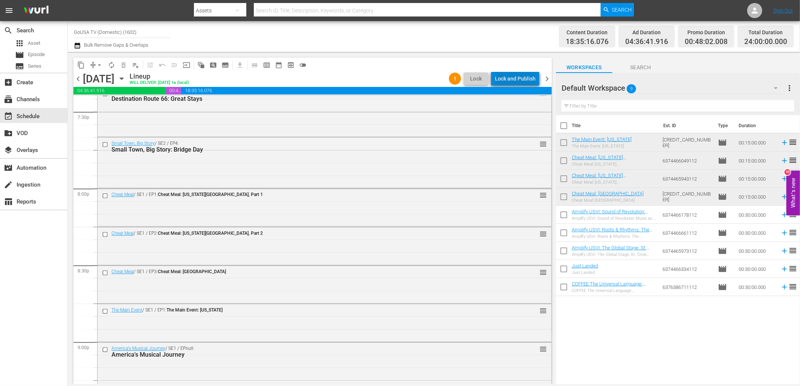
click at [520, 82] on div "Lock and Publish" at bounding box center [515, 79] width 41 height 14
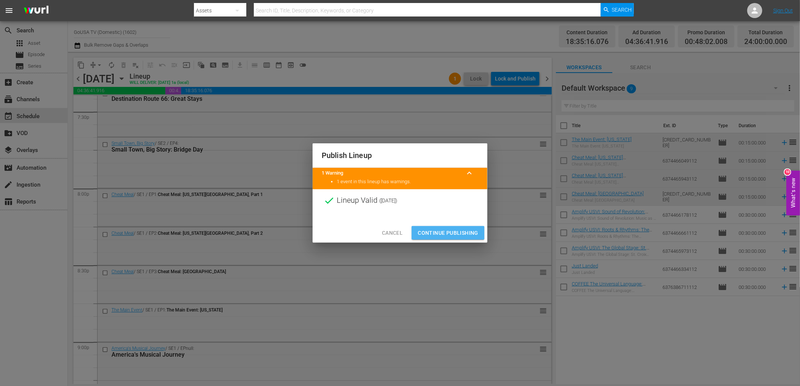
click at [464, 235] on span "Continue Publishing" at bounding box center [447, 232] width 61 height 9
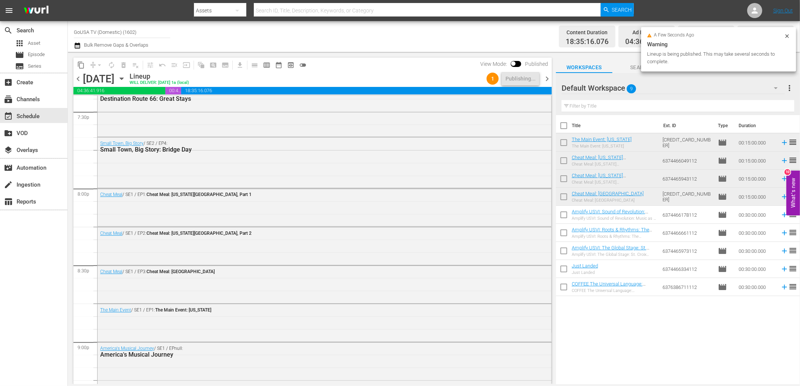
click at [547, 80] on span "chevron_right" at bounding box center [546, 78] width 9 height 9
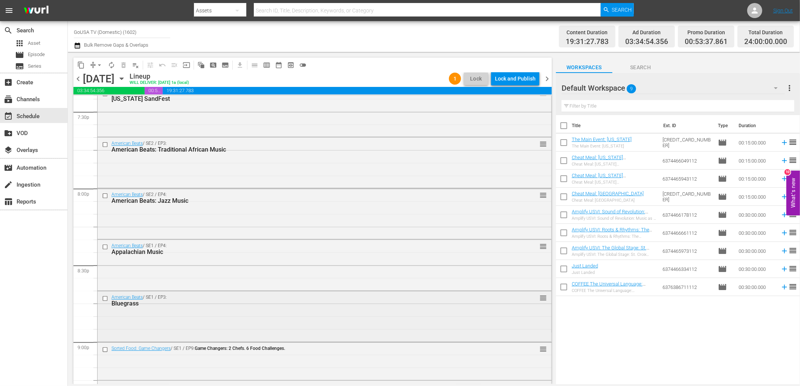
click at [104, 298] on input "checkbox" at bounding box center [106, 298] width 8 height 6
click at [104, 246] on input "checkbox" at bounding box center [106, 247] width 8 height 6
click at [104, 196] on input "checkbox" at bounding box center [106, 196] width 8 height 6
click at [121, 66] on span "delete_forever_outlined" at bounding box center [124, 65] width 8 height 8
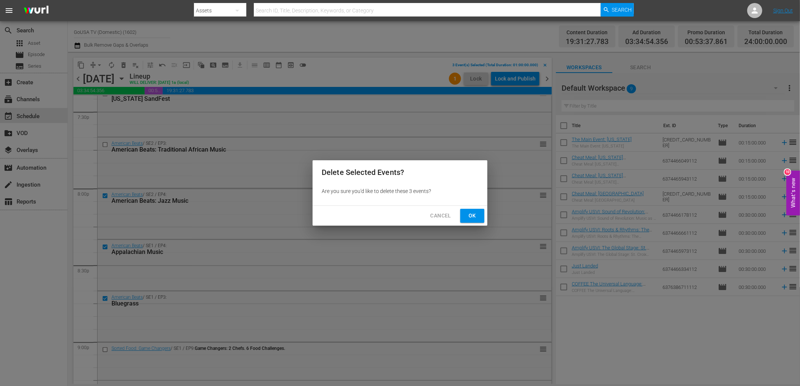
click at [465, 216] on button "Ok" at bounding box center [472, 216] width 24 height 14
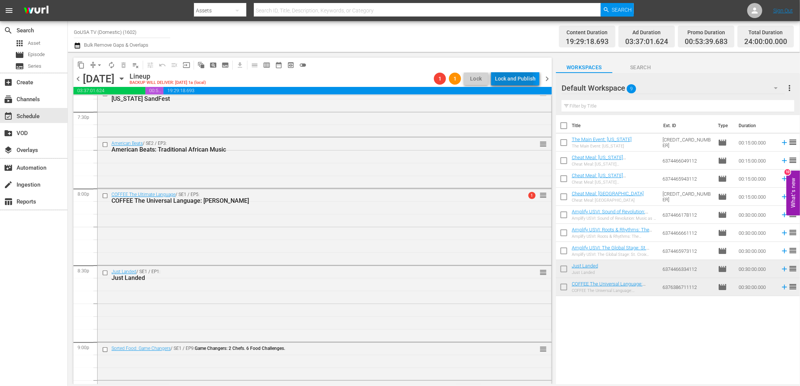
click at [516, 80] on div "Lock and Publish" at bounding box center [515, 79] width 41 height 14
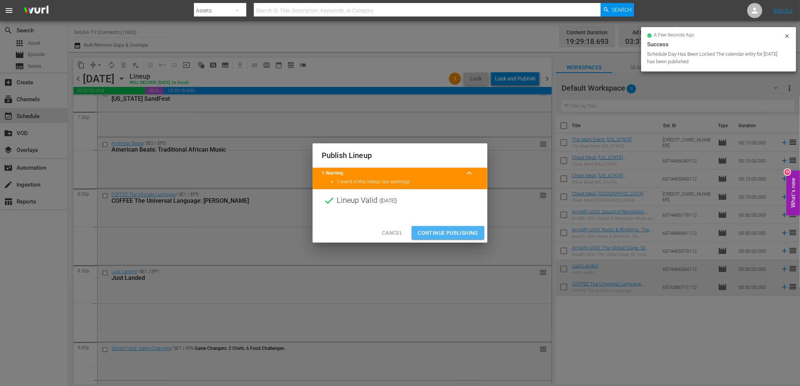
click at [451, 234] on span "Continue Publishing" at bounding box center [447, 232] width 61 height 9
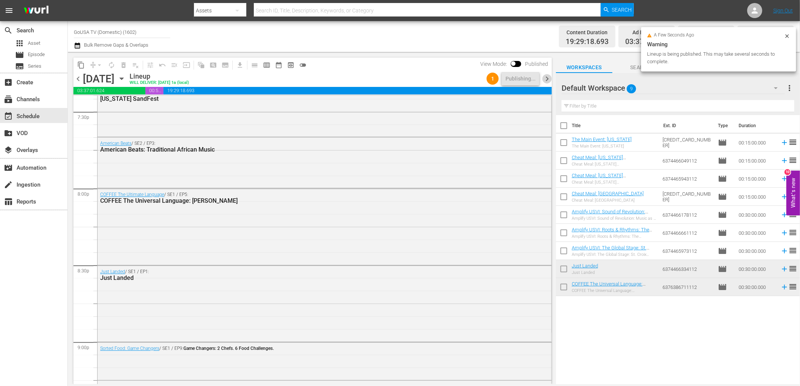
click at [547, 79] on span "chevron_right" at bounding box center [546, 78] width 9 height 9
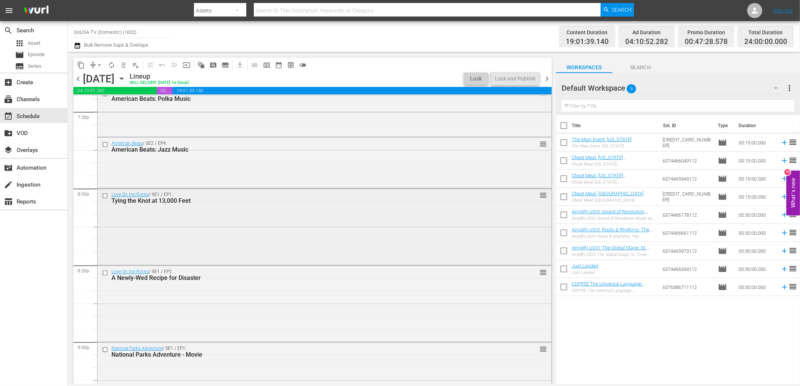
click at [103, 195] on input "checkbox" at bounding box center [106, 196] width 8 height 6
click at [102, 272] on input "checkbox" at bounding box center [106, 273] width 8 height 6
click at [124, 61] on span "delete_forever_outlined" at bounding box center [124, 65] width 8 height 8
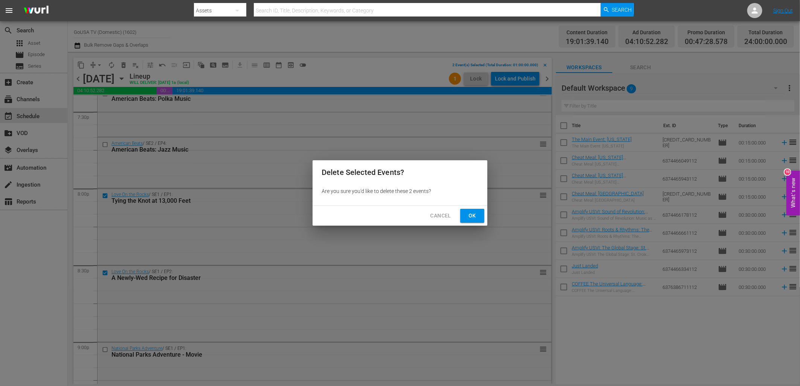
click at [471, 218] on span "Ok" at bounding box center [472, 215] width 12 height 9
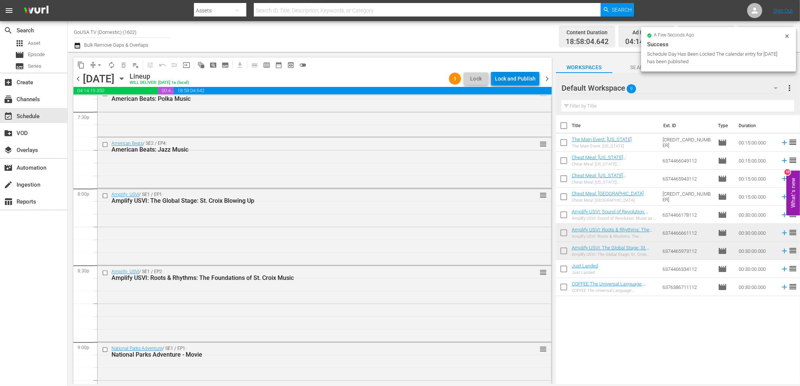
click at [509, 73] on div "Lock and Publish" at bounding box center [515, 79] width 41 height 14
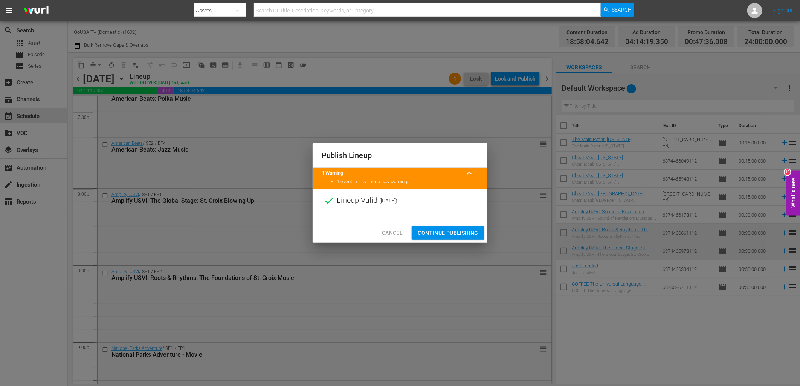
click at [459, 232] on span "Continue Publishing" at bounding box center [447, 232] width 61 height 9
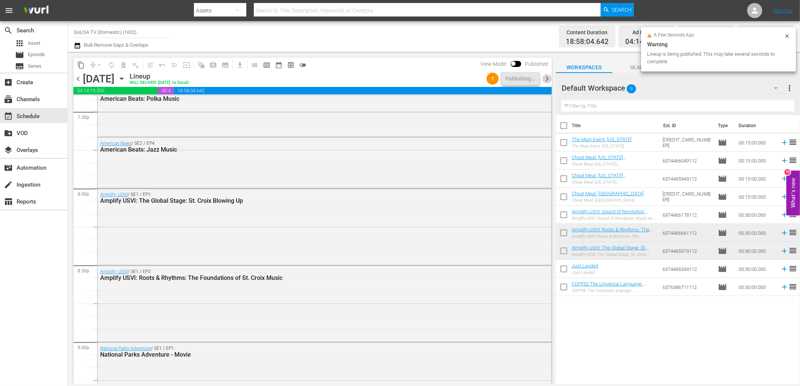
click at [548, 75] on span "chevron_right" at bounding box center [546, 78] width 9 height 9
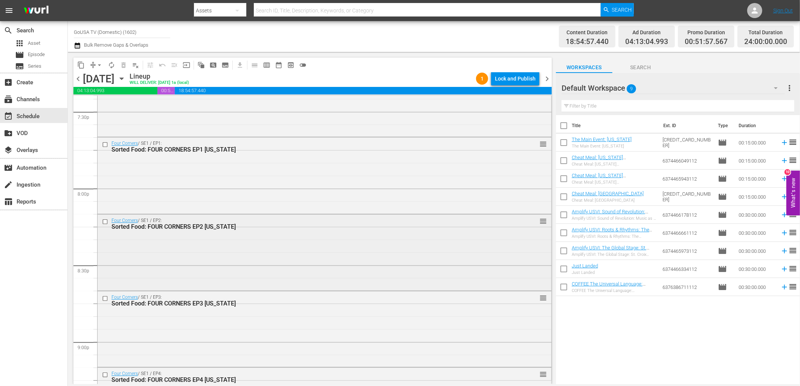
click at [106, 221] on input "checkbox" at bounding box center [106, 221] width 8 height 6
click at [103, 300] on input "checkbox" at bounding box center [106, 298] width 8 height 6
click at [122, 65] on span "delete_forever_outlined" at bounding box center [124, 65] width 8 height 8
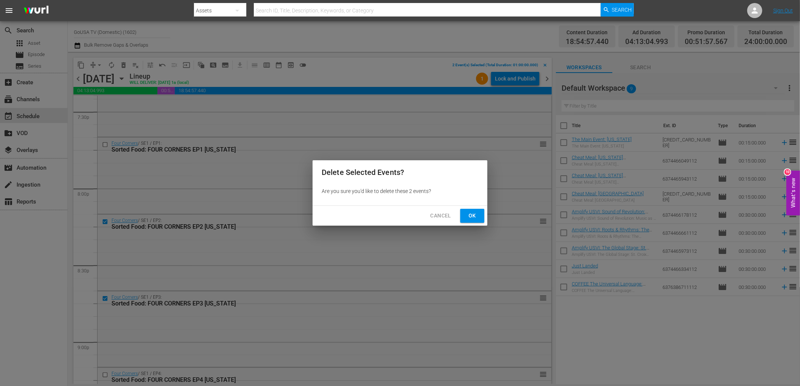
click at [471, 218] on span "Ok" at bounding box center [472, 215] width 12 height 9
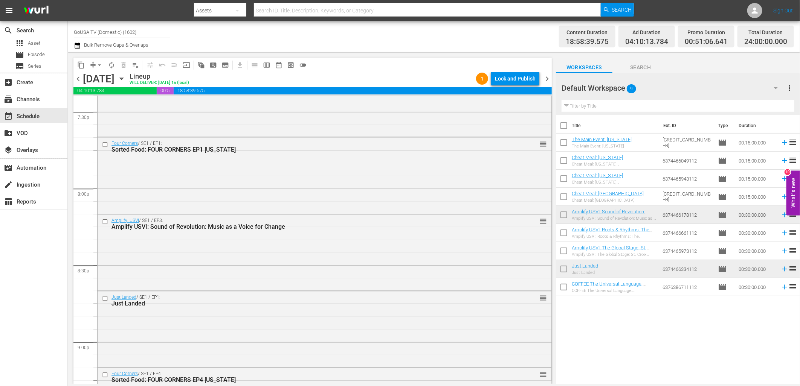
click at [513, 80] on div "Lock and Publish" at bounding box center [515, 79] width 41 height 14
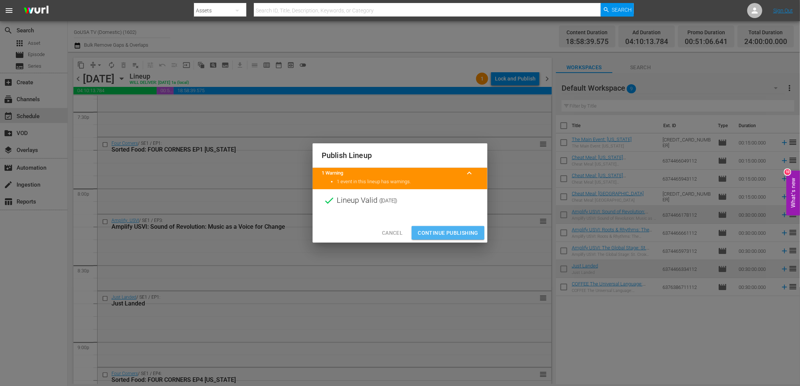
click at [451, 238] on button "Continue Publishing" at bounding box center [447, 233] width 73 height 14
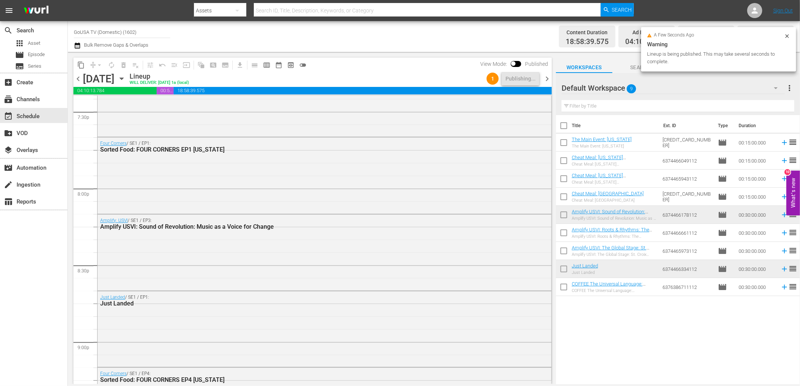
click at [545, 80] on span "chevron_right" at bounding box center [546, 78] width 9 height 9
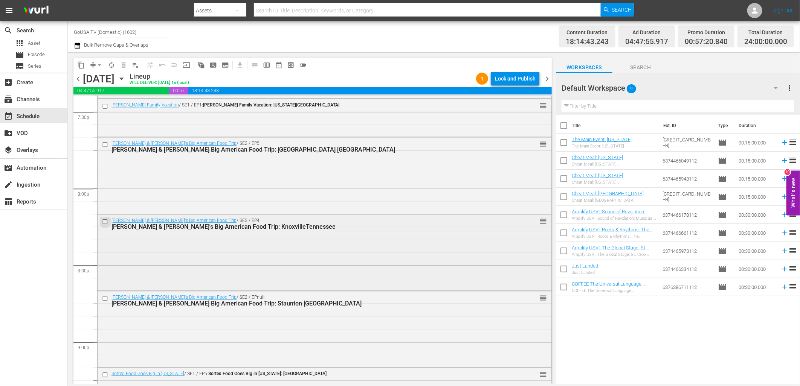
click at [104, 222] on input "checkbox" at bounding box center [106, 221] width 8 height 6
click at [103, 144] on input "checkbox" at bounding box center [106, 145] width 8 height 6
click at [104, 297] on input "checkbox" at bounding box center [106, 298] width 8 height 6
click at [124, 65] on span "delete_forever_outlined" at bounding box center [124, 65] width 8 height 8
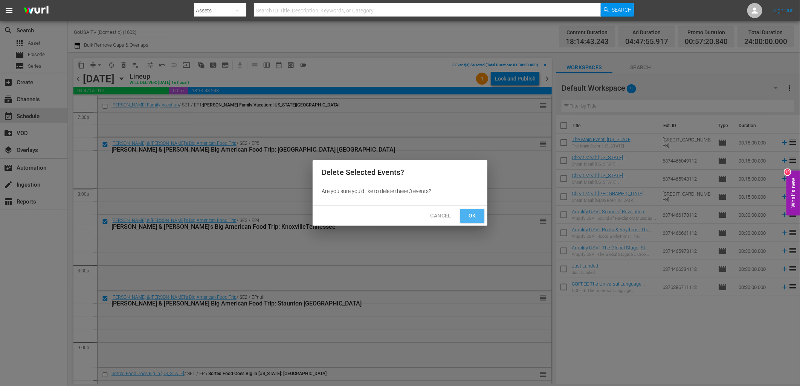
click at [475, 213] on span "Ok" at bounding box center [472, 215] width 12 height 9
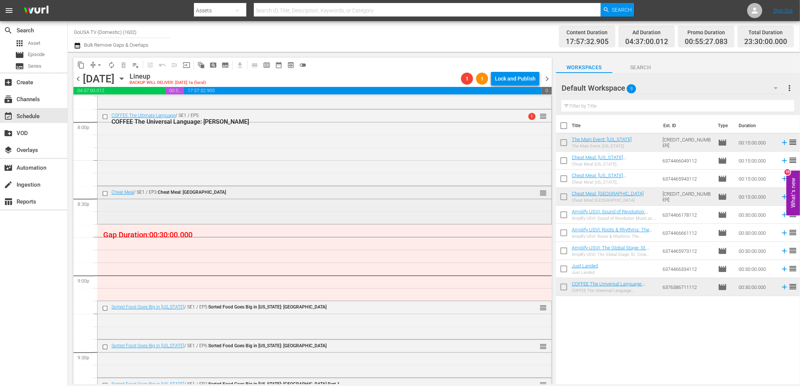
scroll to position [3063, 0]
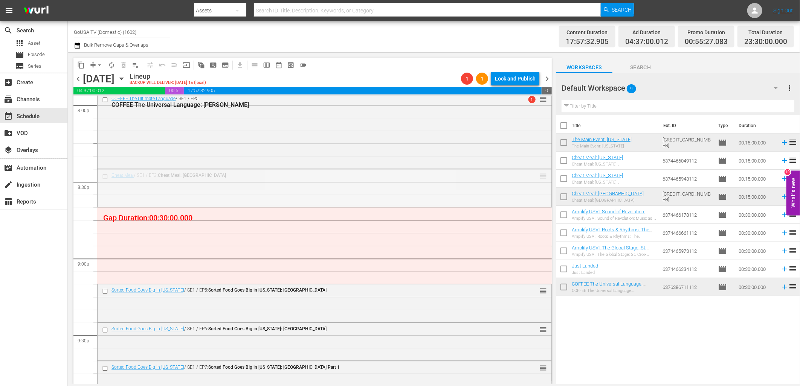
drag, startPoint x: 536, startPoint y: 176, endPoint x: 525, endPoint y: 253, distance: 77.5
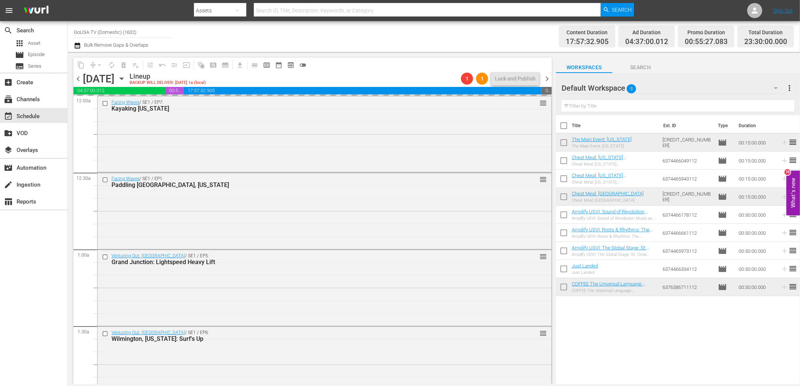
scroll to position [3063, 0]
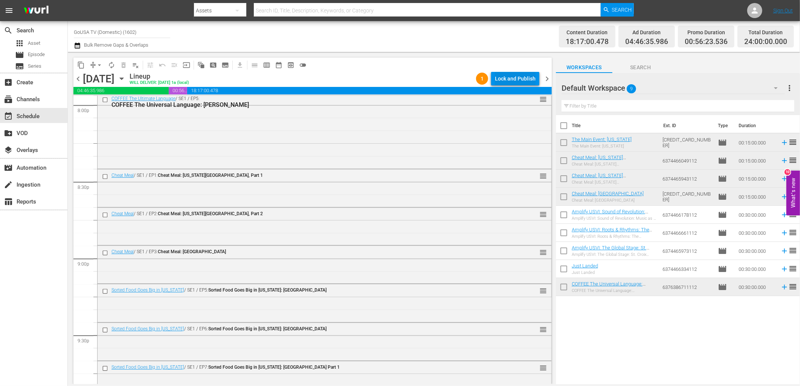
click at [505, 77] on div "Lock and Publish" at bounding box center [515, 79] width 41 height 14
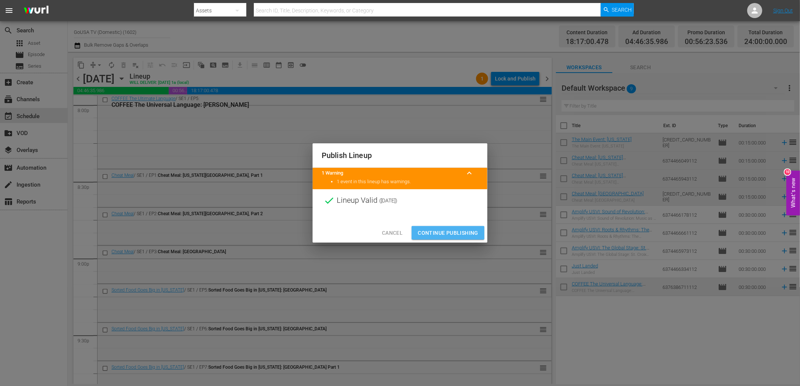
click at [453, 234] on span "Continue Publishing" at bounding box center [447, 232] width 61 height 9
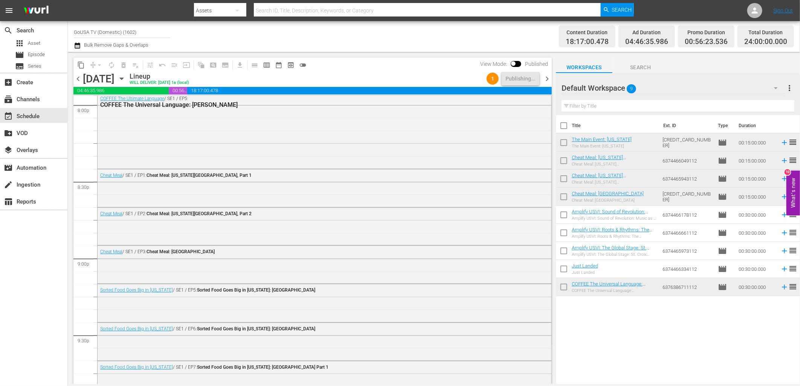
click at [546, 76] on span "chevron_right" at bounding box center [546, 78] width 9 height 9
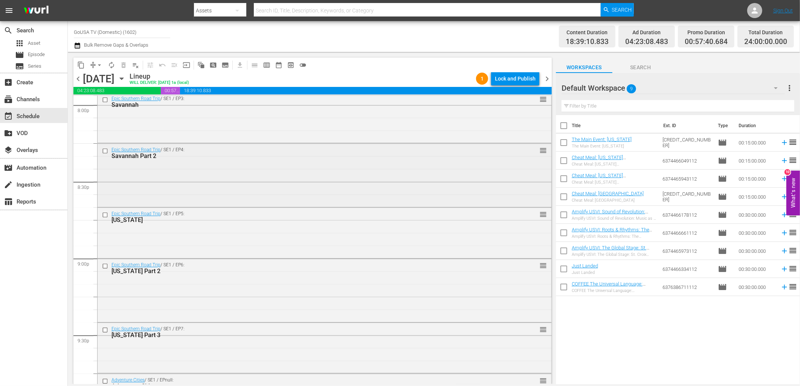
click at [106, 152] on input "checkbox" at bounding box center [106, 151] width 8 height 6
click at [105, 215] on input "checkbox" at bounding box center [106, 215] width 8 height 6
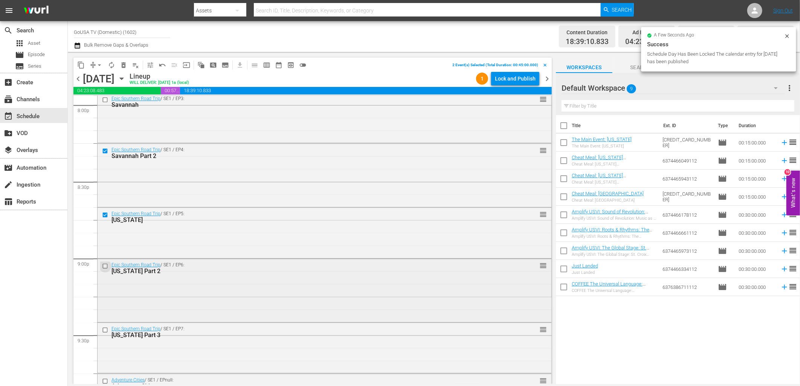
click at [104, 264] on input "checkbox" at bounding box center [106, 266] width 8 height 6
click at [123, 65] on span "delete_forever_outlined" at bounding box center [124, 65] width 8 height 8
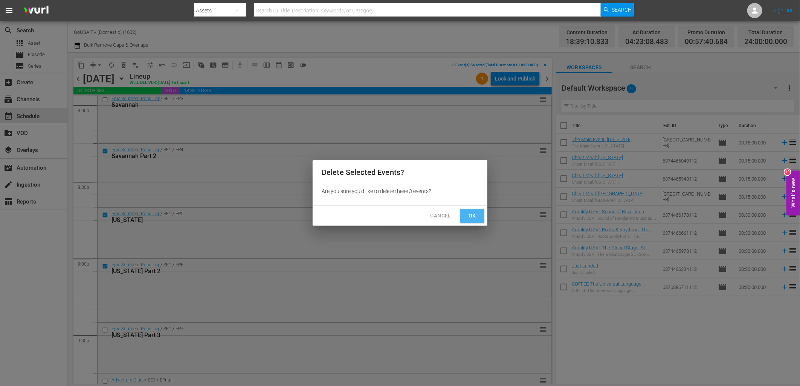
click at [469, 214] on span "Ok" at bounding box center [472, 215] width 12 height 9
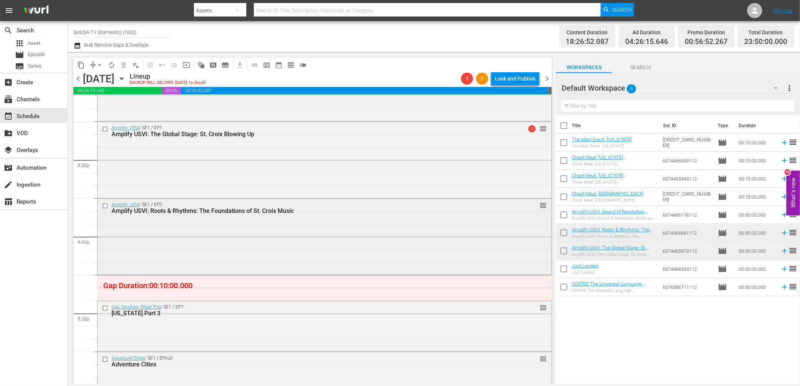
scroll to position [3146, 0]
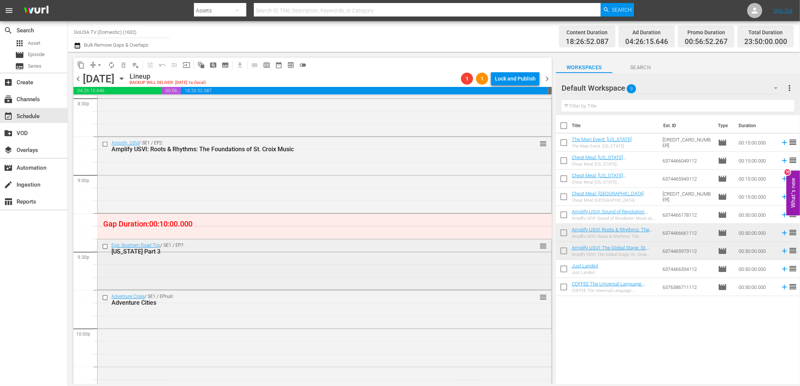
click at [102, 248] on input "checkbox" at bounding box center [106, 247] width 8 height 6
click at [121, 63] on span "delete_forever_outlined" at bounding box center [124, 65] width 8 height 8
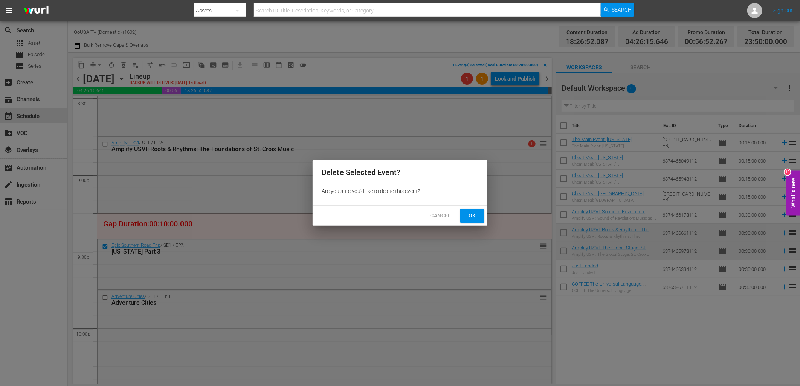
click at [472, 215] on span "Ok" at bounding box center [472, 215] width 12 height 9
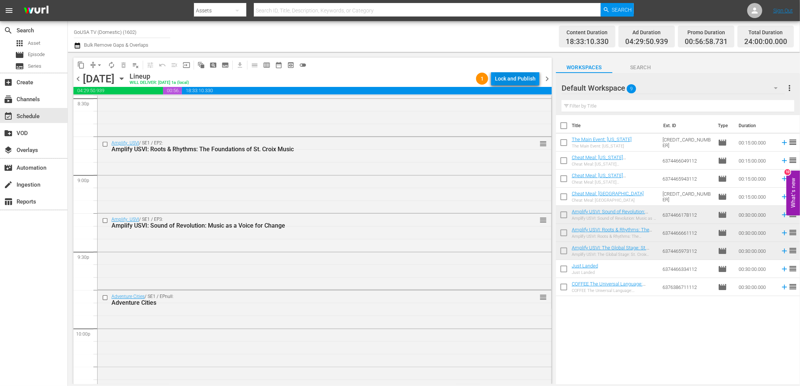
click at [518, 81] on div "Lock and Publish" at bounding box center [515, 79] width 41 height 14
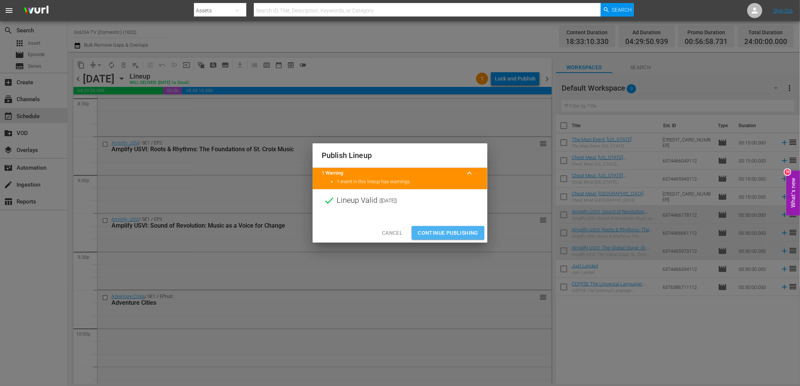
click at [452, 234] on span "Continue Publishing" at bounding box center [447, 232] width 61 height 9
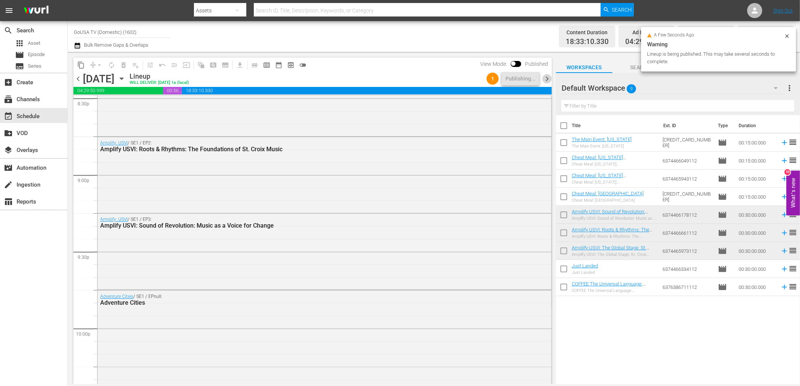
click at [547, 76] on span "chevron_right" at bounding box center [546, 78] width 9 height 9
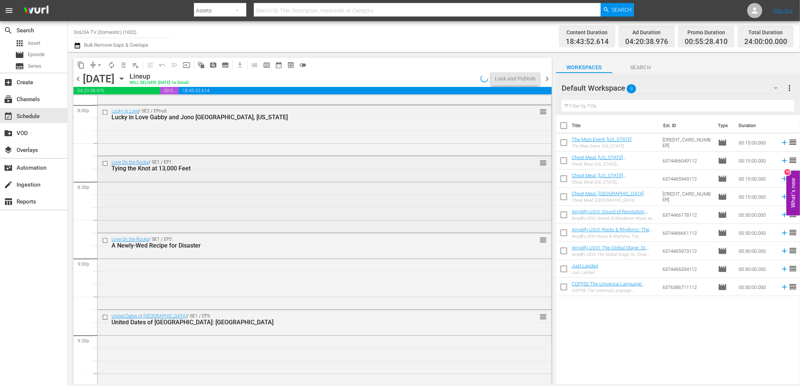
scroll to position [3021, 0]
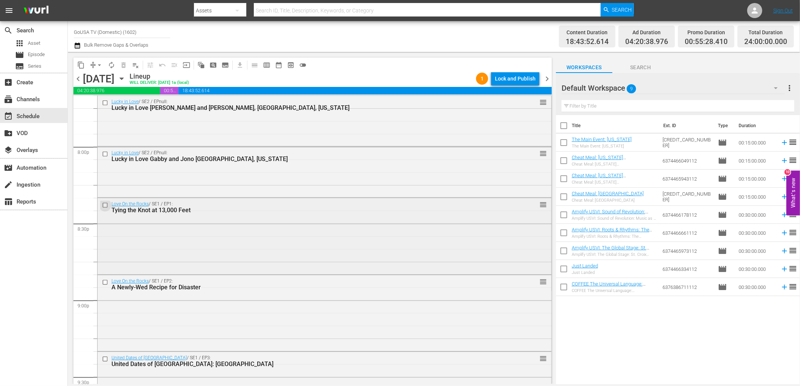
click at [104, 203] on input "checkbox" at bounding box center [106, 205] width 8 height 6
click at [103, 282] on input "checkbox" at bounding box center [106, 282] width 8 height 6
click at [121, 67] on span "delete_forever_outlined" at bounding box center [124, 65] width 8 height 8
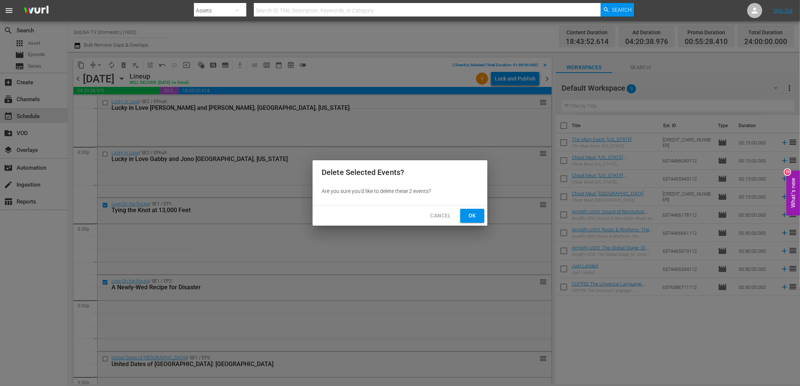
click at [471, 215] on span "Ok" at bounding box center [472, 215] width 12 height 9
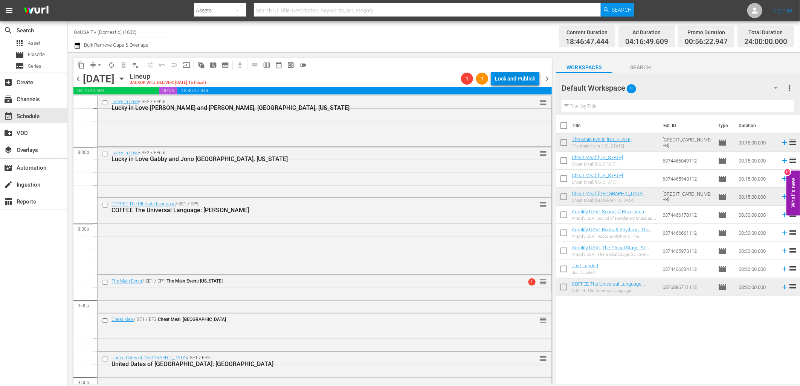
click at [521, 78] on div "Lock and Publish" at bounding box center [515, 79] width 41 height 14
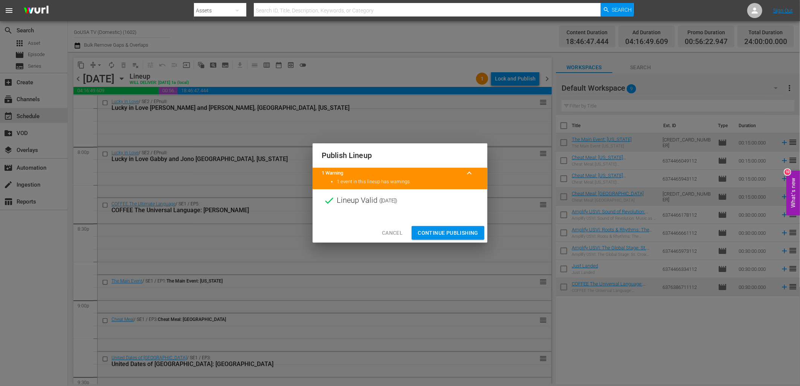
click at [435, 233] on span "Continue Publishing" at bounding box center [447, 232] width 61 height 9
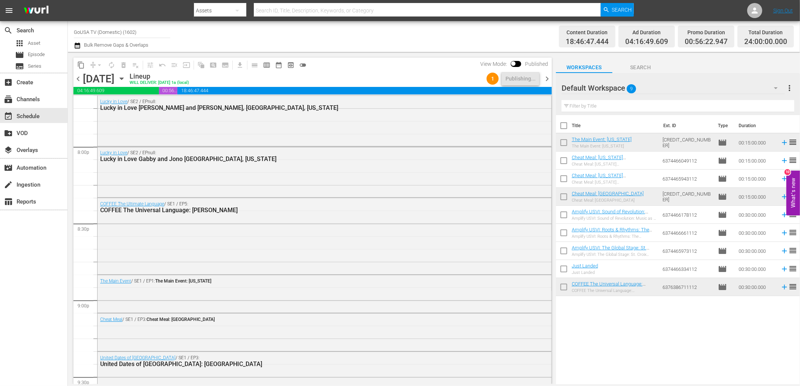
click at [126, 77] on icon "button" at bounding box center [121, 79] width 8 height 8
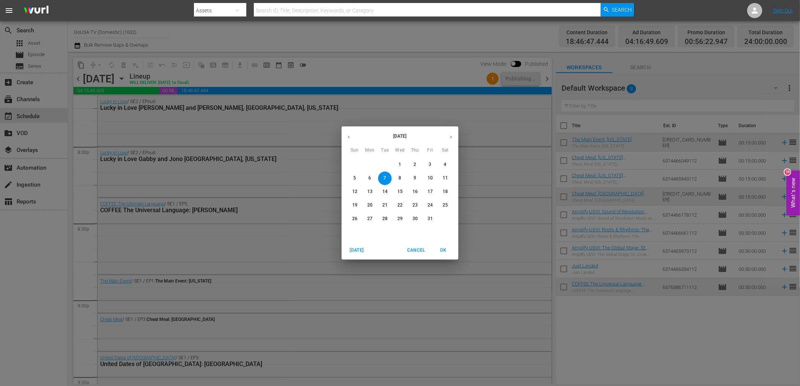
click at [400, 166] on p "1" at bounding box center [399, 164] width 3 height 6
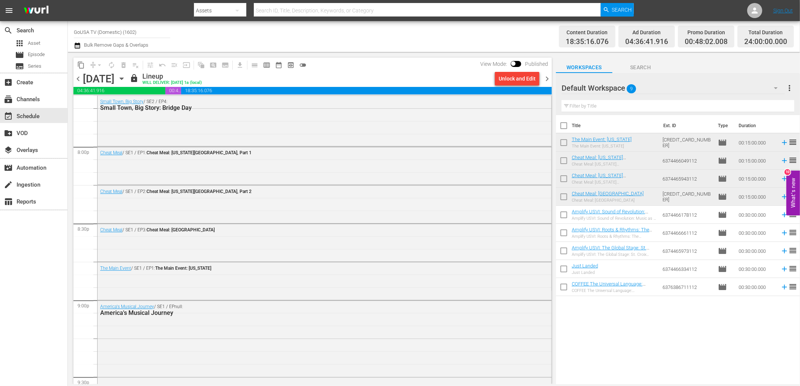
click at [81, 61] on button "content_copy" at bounding box center [81, 65] width 12 height 12
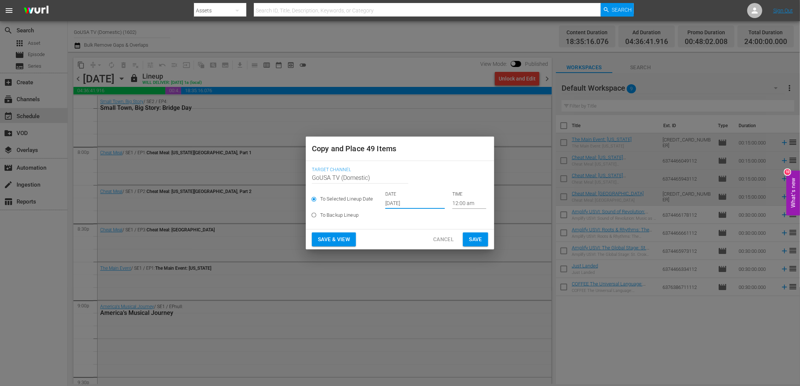
click at [400, 207] on input "Sep 28th 2025" at bounding box center [414, 203] width 59 height 11
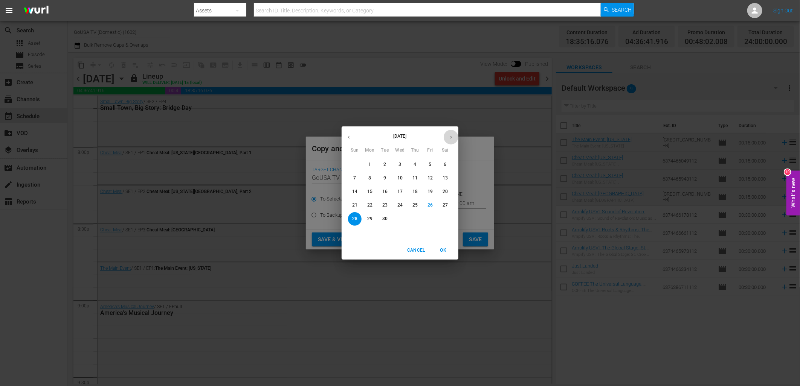
click at [447, 140] on button "button" at bounding box center [450, 137] width 15 height 15
click at [401, 178] on p "8" at bounding box center [399, 178] width 3 height 6
type input "Oct 8th 2025"
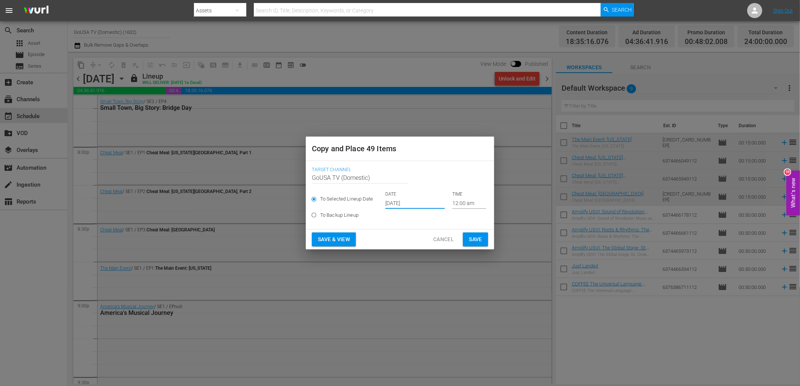
click at [472, 239] on span "Save" at bounding box center [475, 239] width 13 height 9
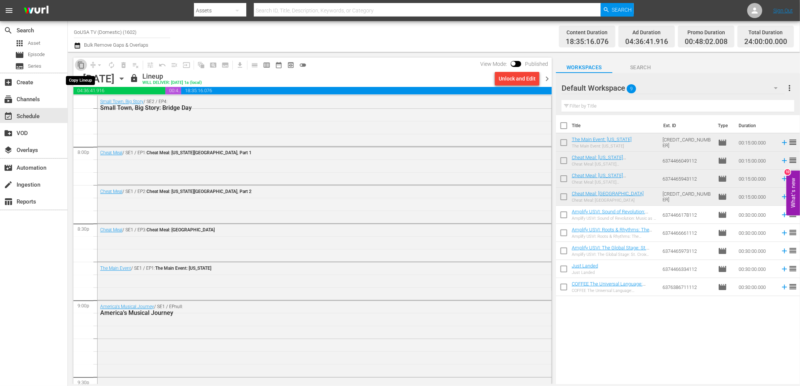
click at [81, 65] on span "content_copy" at bounding box center [81, 65] width 8 height 8
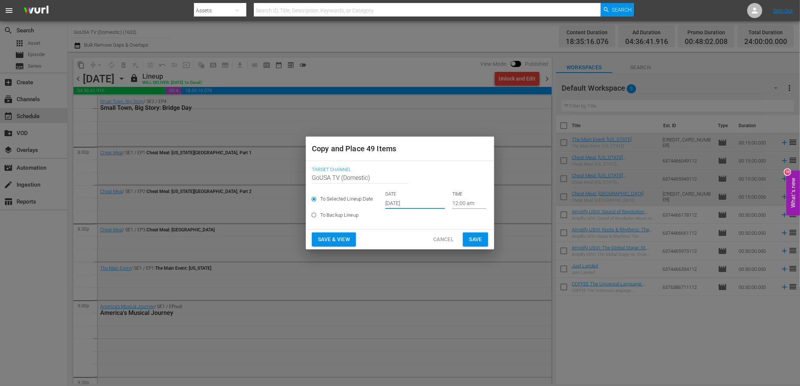
click at [400, 206] on input "Sep 28th 2025" at bounding box center [414, 203] width 59 height 11
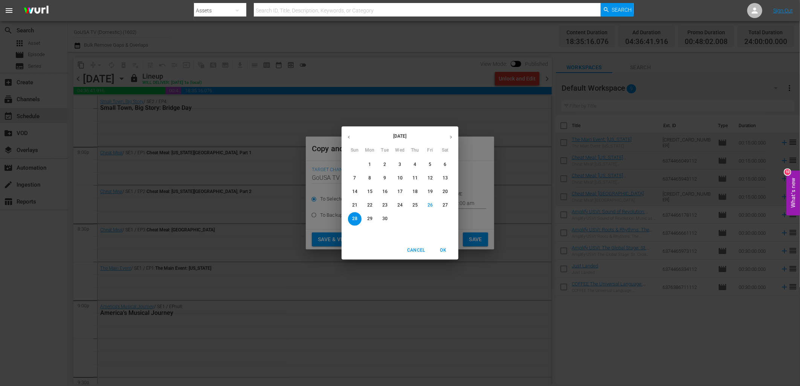
click at [449, 141] on button "button" at bounding box center [450, 137] width 15 height 15
click at [403, 189] on span "15" at bounding box center [400, 192] width 14 height 6
type input "Oct 15th 2025"
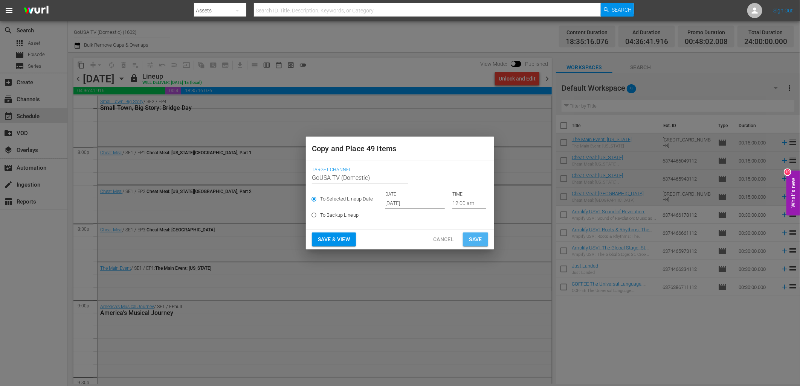
click at [473, 240] on span "Save" at bounding box center [475, 239] width 13 height 9
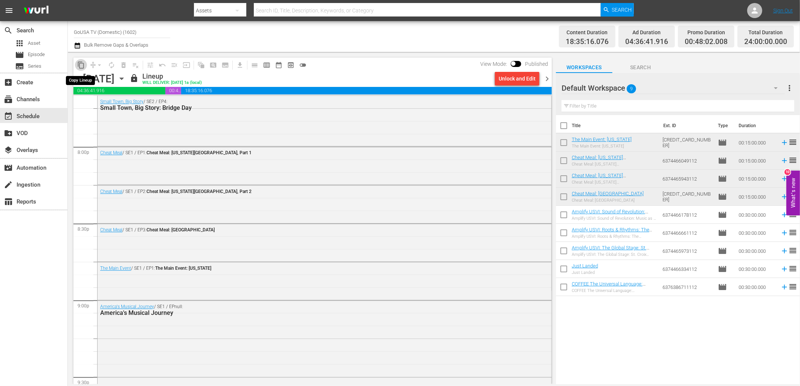
click at [78, 65] on span "content_copy" at bounding box center [81, 65] width 8 height 8
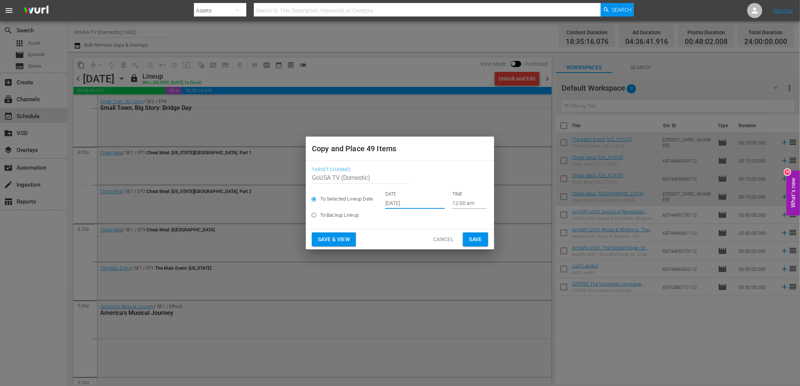
click at [399, 204] on input "Sep 28th 2025" at bounding box center [414, 203] width 59 height 11
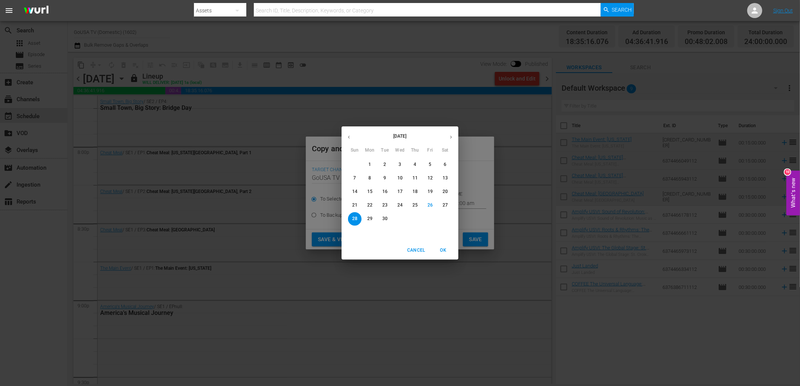
click at [451, 134] on button "button" at bounding box center [450, 137] width 15 height 15
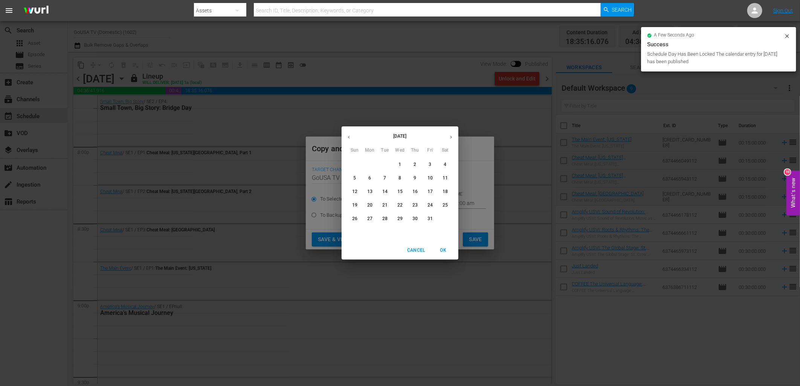
click at [401, 207] on p "22" at bounding box center [399, 205] width 5 height 6
type input "Oct 22nd 2025"
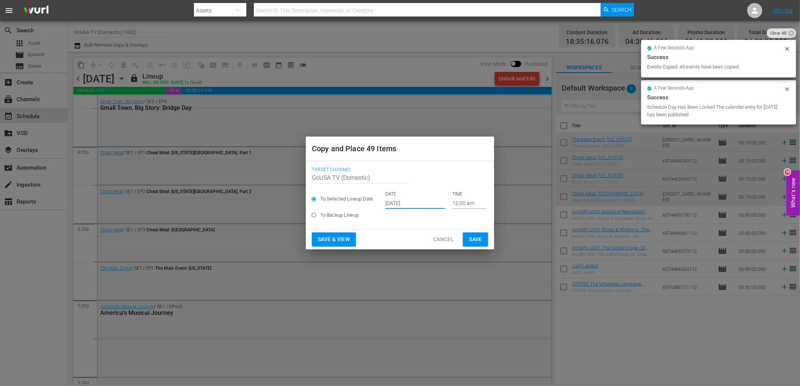
click at [478, 239] on span "Save" at bounding box center [475, 239] width 13 height 9
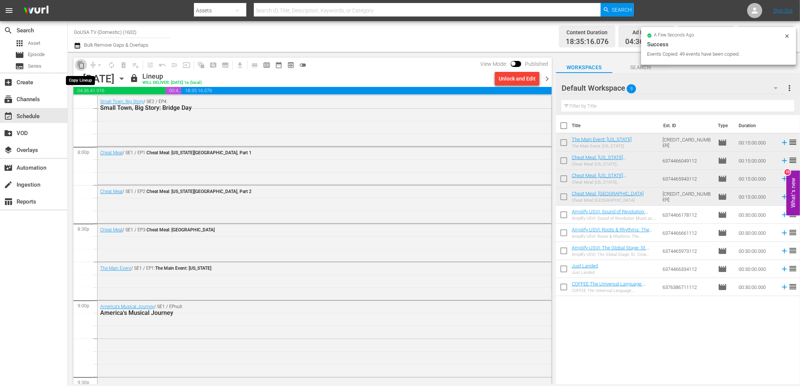
click at [80, 63] on span "content_copy" at bounding box center [81, 65] width 8 height 8
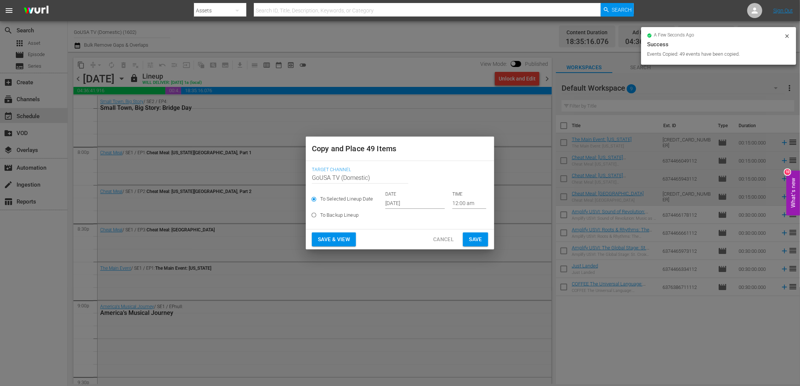
click at [401, 204] on input "Sep 28th 2025" at bounding box center [414, 203] width 59 height 11
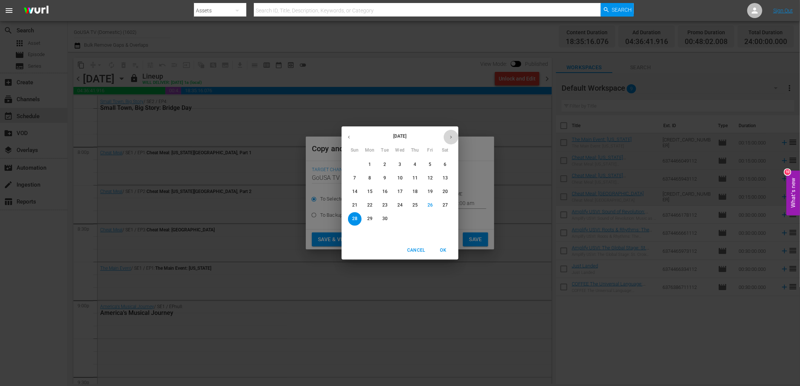
click at [449, 138] on icon "button" at bounding box center [451, 137] width 6 height 6
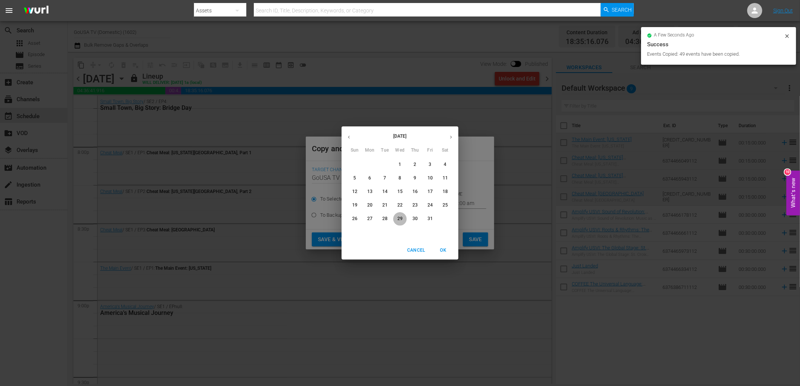
click at [397, 218] on p "29" at bounding box center [399, 219] width 5 height 6
type input "Oct 29th 2025"
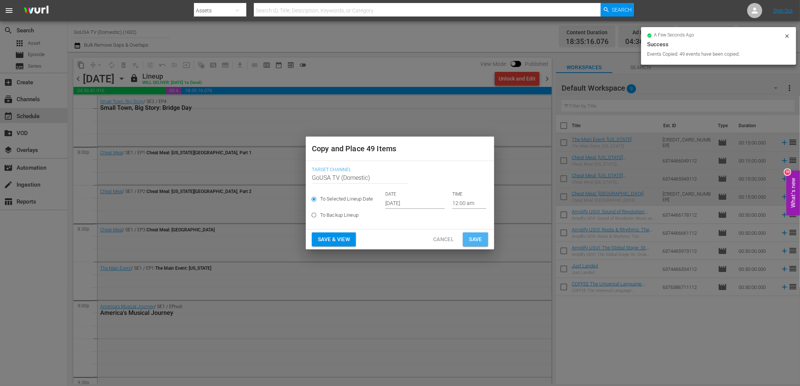
click at [472, 240] on span "Save" at bounding box center [475, 239] width 13 height 9
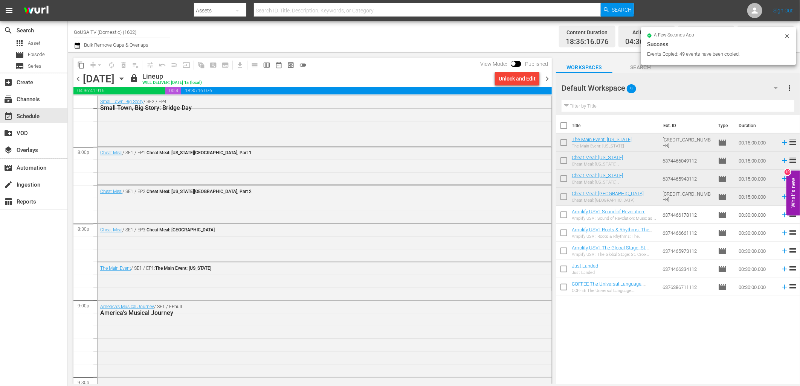
click at [126, 81] on icon "button" at bounding box center [121, 79] width 8 height 8
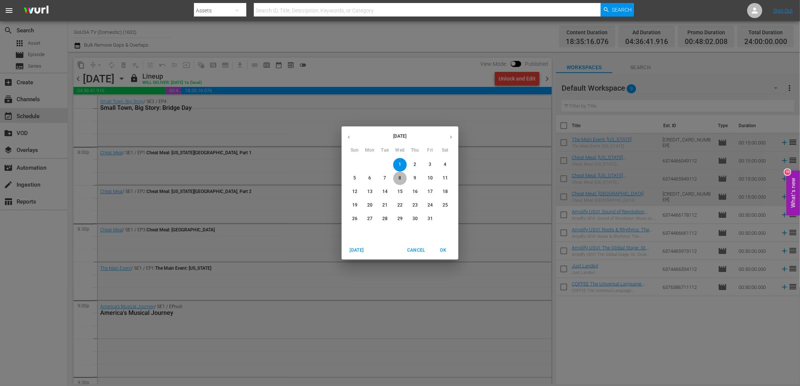
click at [399, 181] on p "8" at bounding box center [399, 178] width 3 height 6
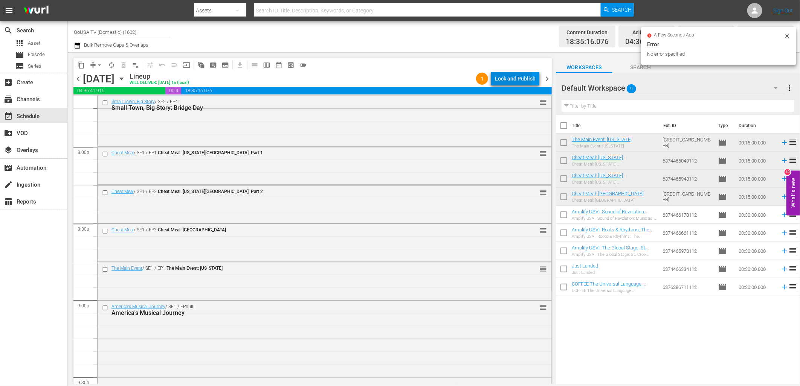
click at [504, 78] on div "Lock and Publish" at bounding box center [515, 79] width 41 height 14
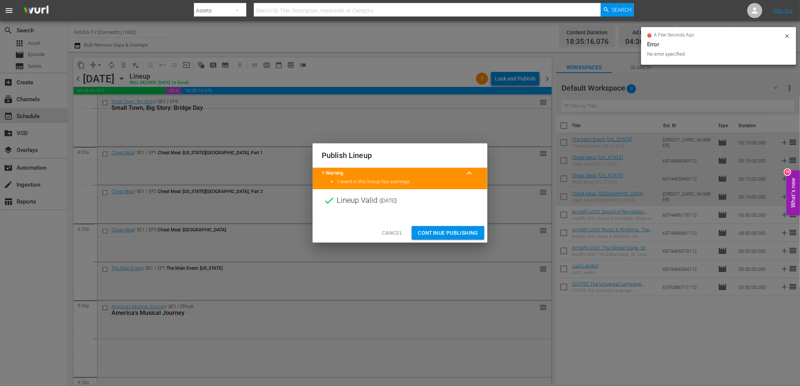
click at [445, 235] on span "Continue Publishing" at bounding box center [447, 232] width 61 height 9
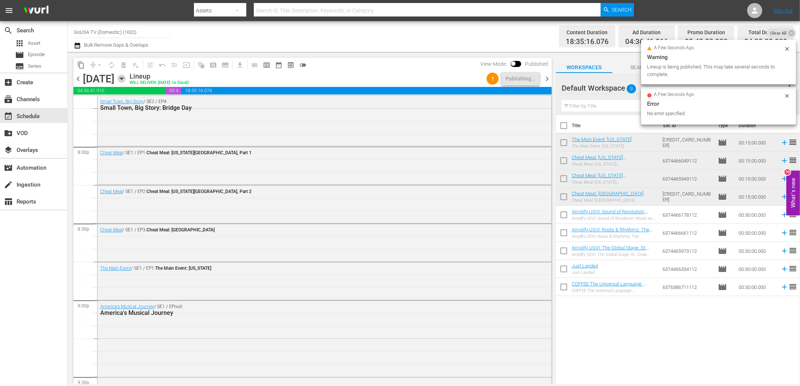
click at [126, 79] on icon "button" at bounding box center [121, 79] width 8 height 8
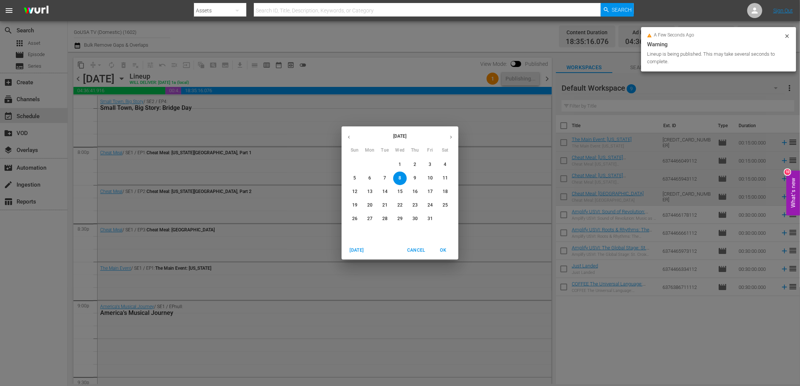
click at [403, 193] on span "15" at bounding box center [400, 192] width 14 height 6
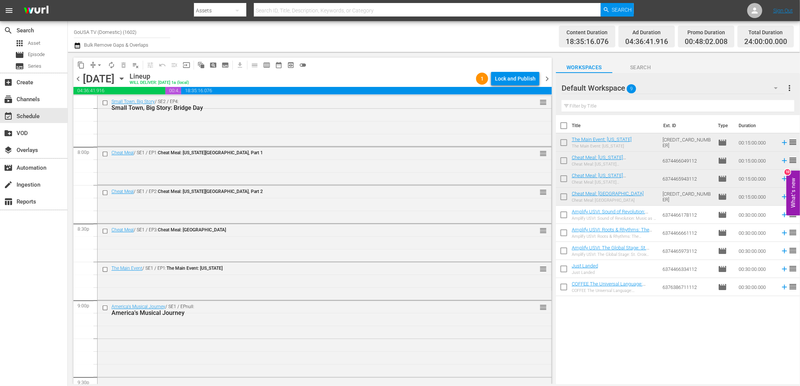
click at [506, 80] on div "Lock and Publish" at bounding box center [515, 79] width 41 height 14
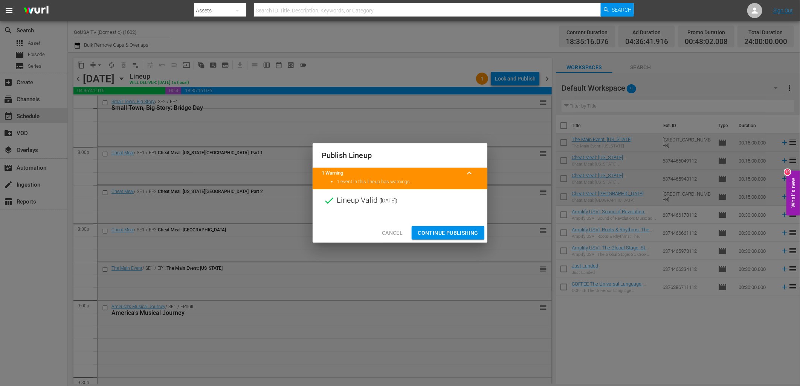
click at [456, 233] on span "Continue Publishing" at bounding box center [447, 232] width 61 height 9
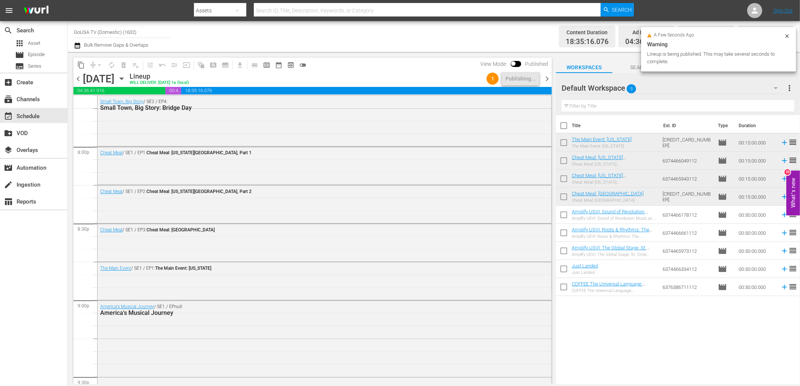
click at [126, 81] on icon "button" at bounding box center [121, 79] width 8 height 8
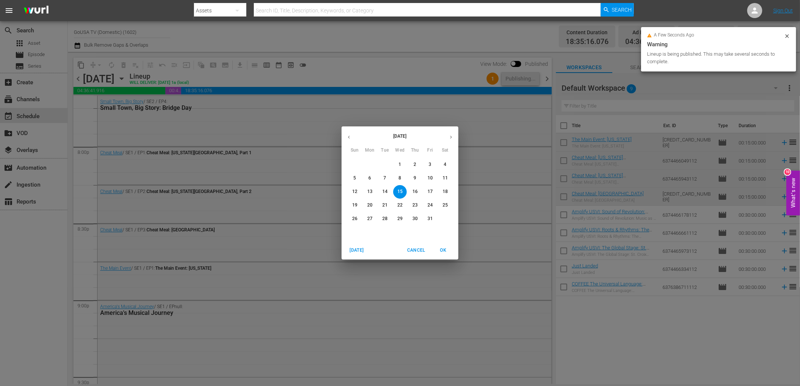
click at [399, 205] on p "22" at bounding box center [399, 205] width 5 height 6
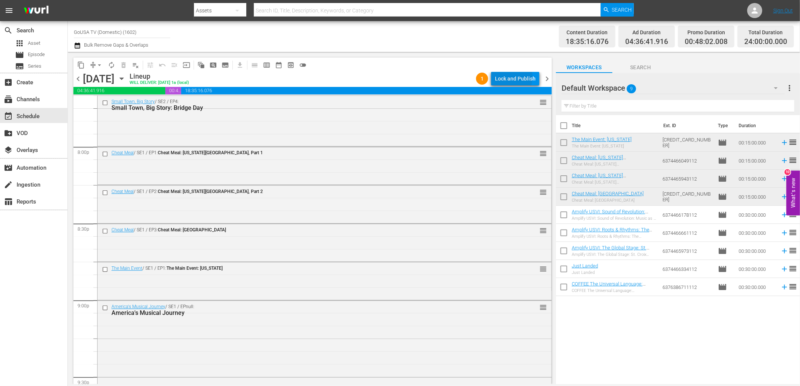
click at [506, 77] on div "Lock and Publish" at bounding box center [515, 79] width 41 height 14
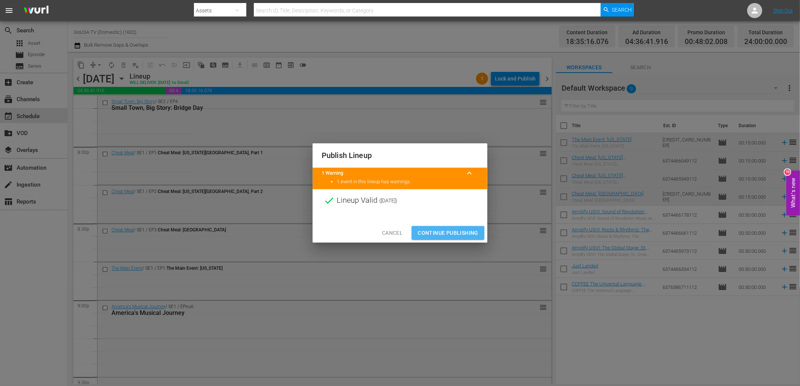
click at [449, 231] on span "Continue Publishing" at bounding box center [447, 232] width 61 height 9
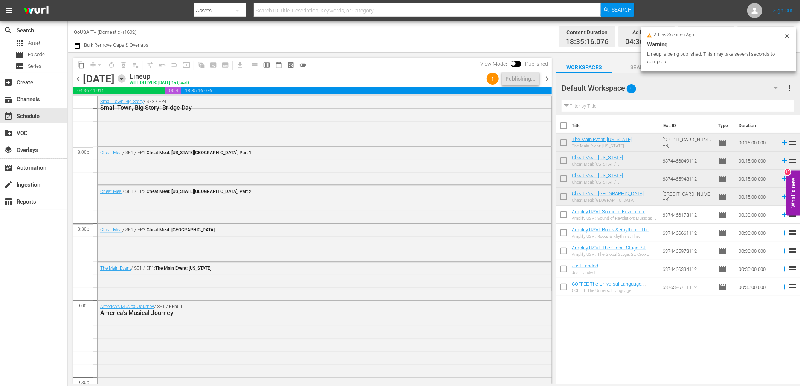
click at [126, 76] on icon "button" at bounding box center [121, 79] width 8 height 8
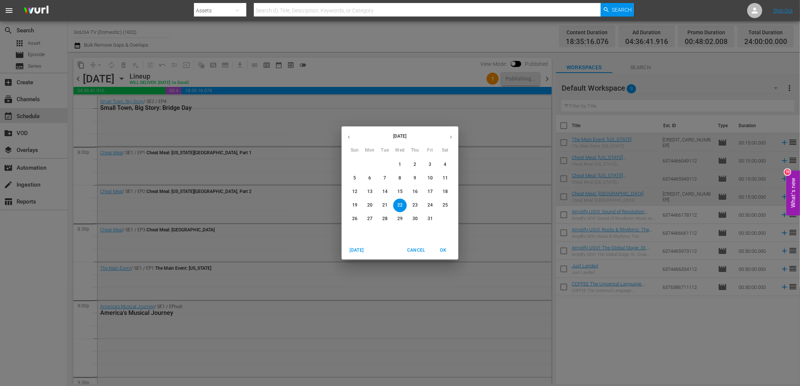
click at [399, 218] on p "29" at bounding box center [399, 219] width 5 height 6
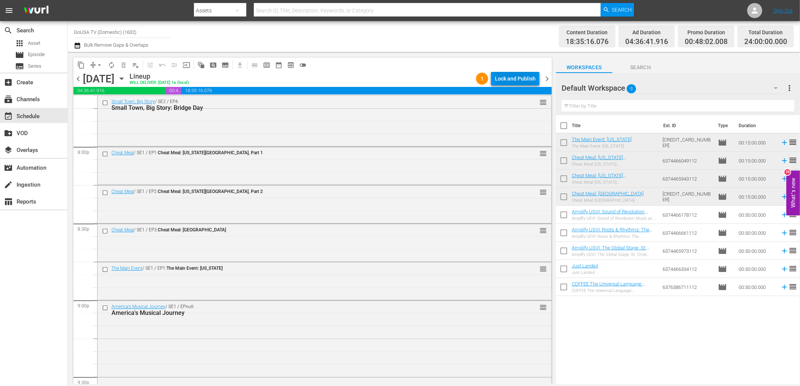
click at [508, 80] on div "Lock and Publish" at bounding box center [515, 79] width 41 height 14
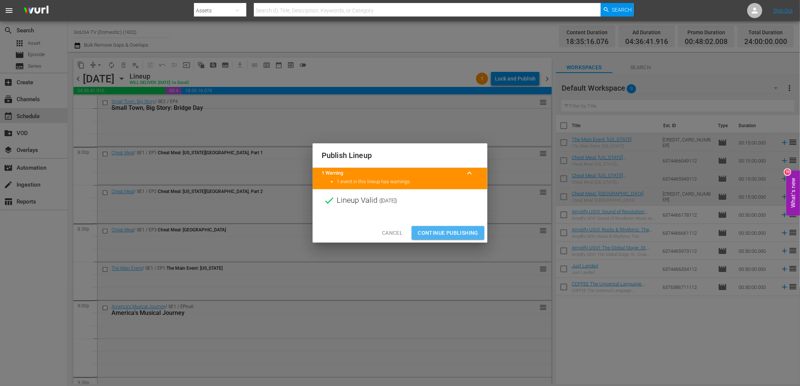
click at [440, 230] on span "Continue Publishing" at bounding box center [447, 232] width 61 height 9
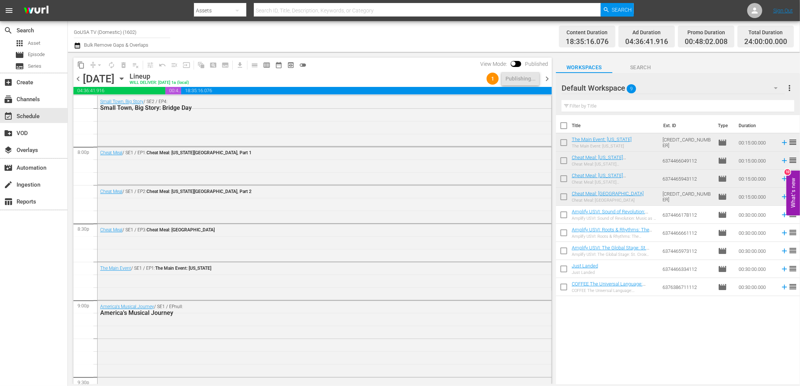
click at [126, 79] on icon "button" at bounding box center [121, 79] width 8 height 8
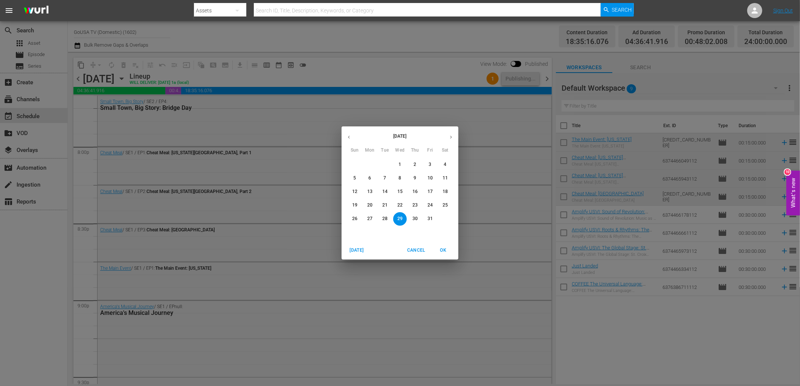
click at [414, 163] on p "2" at bounding box center [414, 164] width 3 height 6
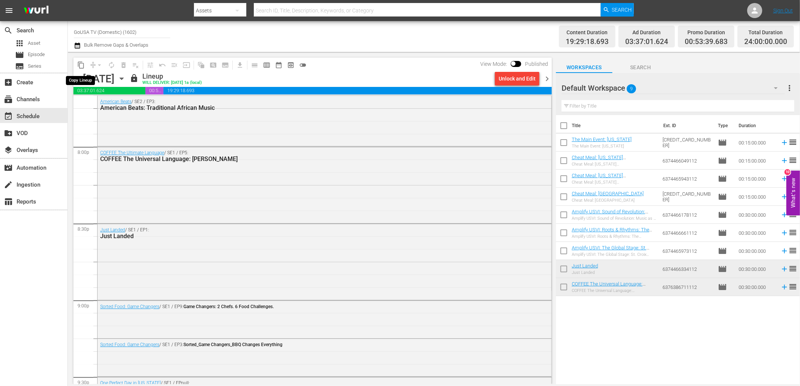
click at [84, 64] on span "content_copy" at bounding box center [81, 65] width 8 height 8
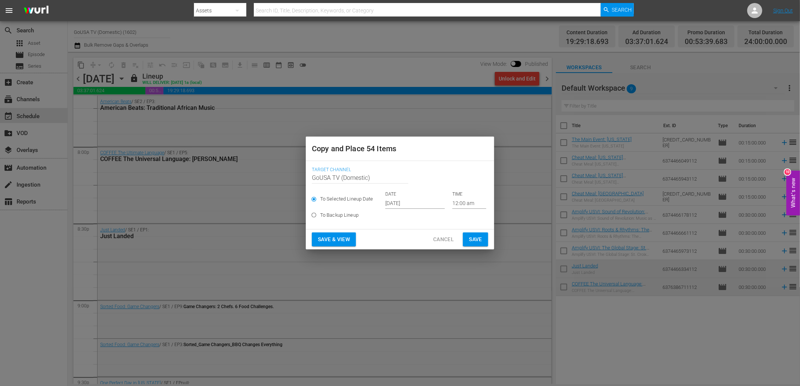
click at [401, 204] on input "Sep 28th 2025" at bounding box center [414, 203] width 59 height 11
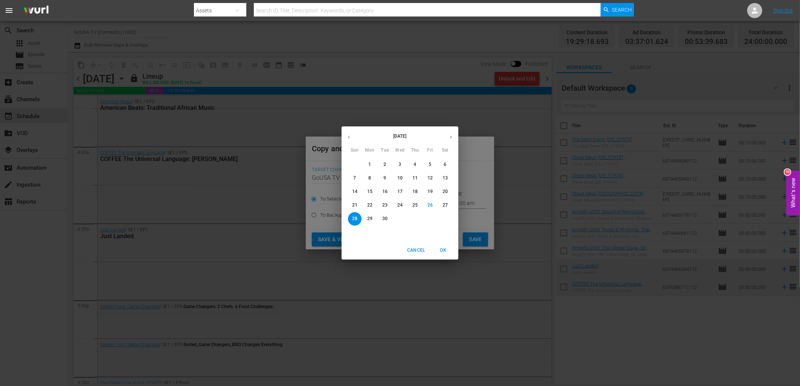
click at [453, 134] on icon "button" at bounding box center [451, 137] width 6 height 6
click at [415, 179] on p "9" at bounding box center [414, 178] width 3 height 6
type input "Oct 9th 2025"
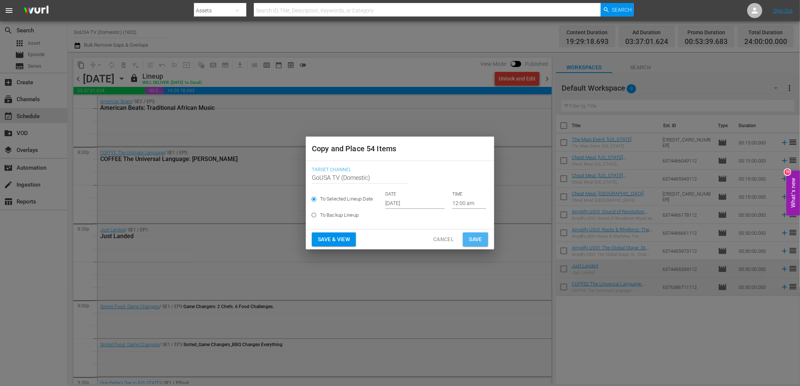
click at [472, 241] on span "Save" at bounding box center [475, 239] width 13 height 9
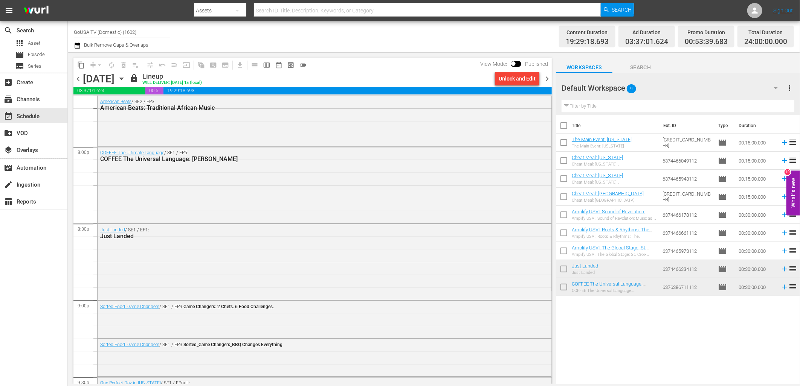
click at [81, 65] on span "content_copy" at bounding box center [81, 65] width 8 height 8
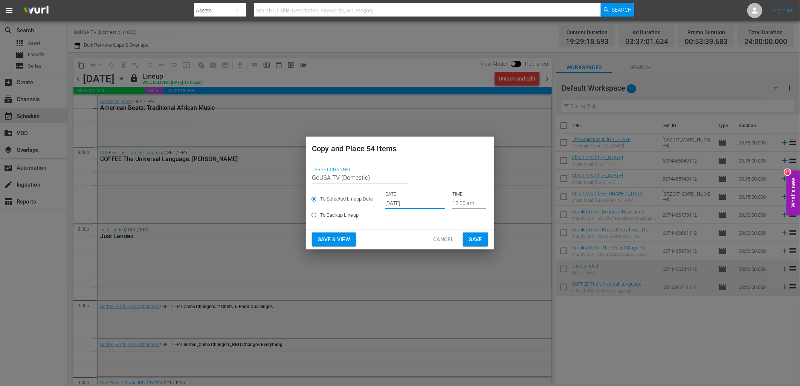
click at [396, 204] on input "Sep 28th 2025" at bounding box center [414, 203] width 59 height 11
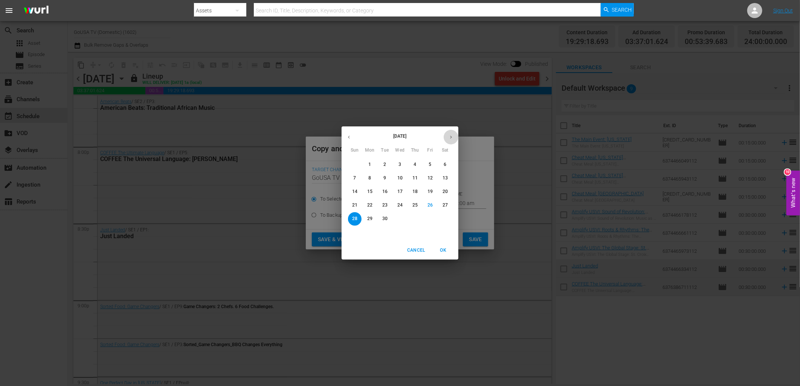
click at [450, 139] on icon "button" at bounding box center [451, 137] width 6 height 6
click at [415, 192] on p "16" at bounding box center [414, 192] width 5 height 6
type input "Oct 16th 2025"
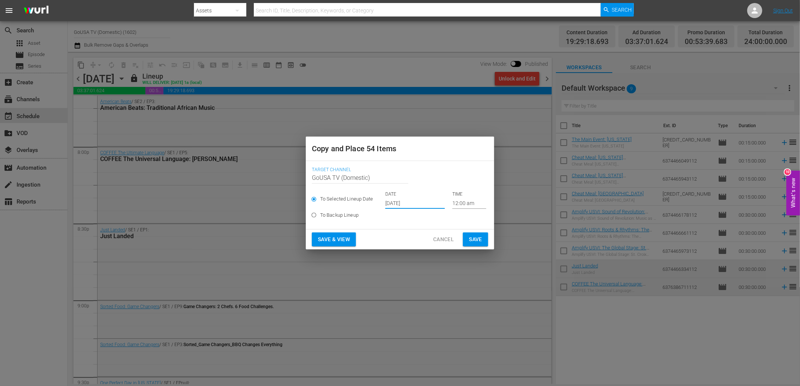
click at [476, 240] on span "Save" at bounding box center [475, 239] width 13 height 9
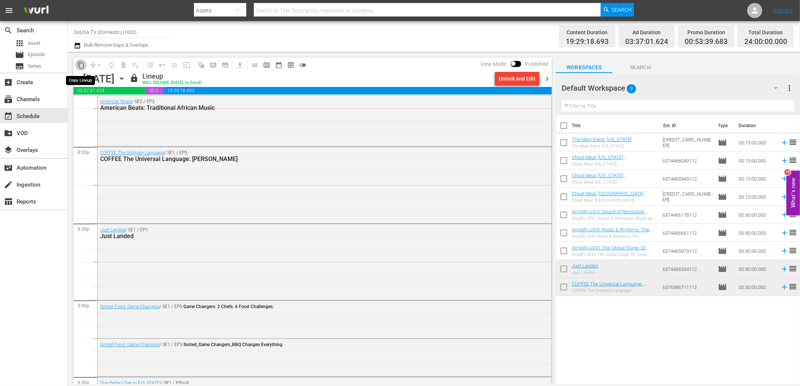
click at [82, 65] on span "content_copy" at bounding box center [81, 65] width 8 height 8
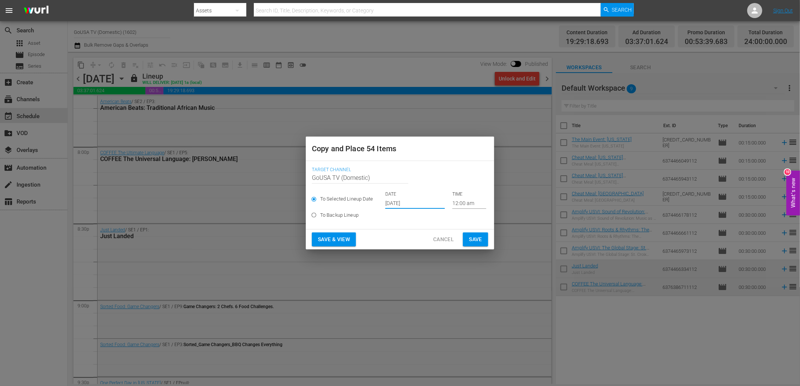
click at [396, 204] on input "Sep 28th 2025" at bounding box center [414, 203] width 59 height 11
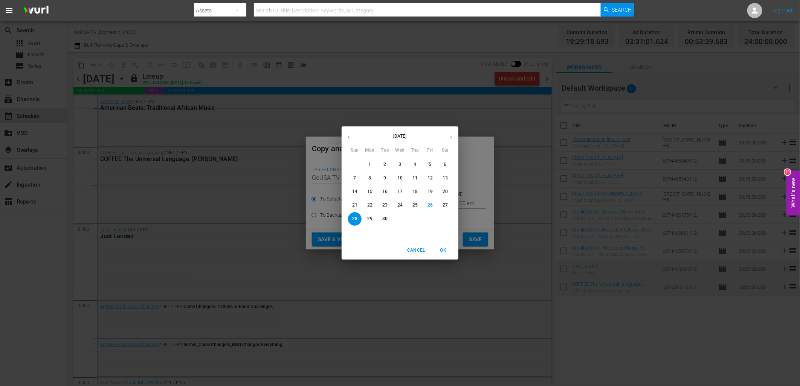
click at [453, 139] on icon "button" at bounding box center [451, 137] width 6 height 6
click at [413, 205] on p "23" at bounding box center [414, 205] width 5 height 6
type input "Oct 23rd 2025"
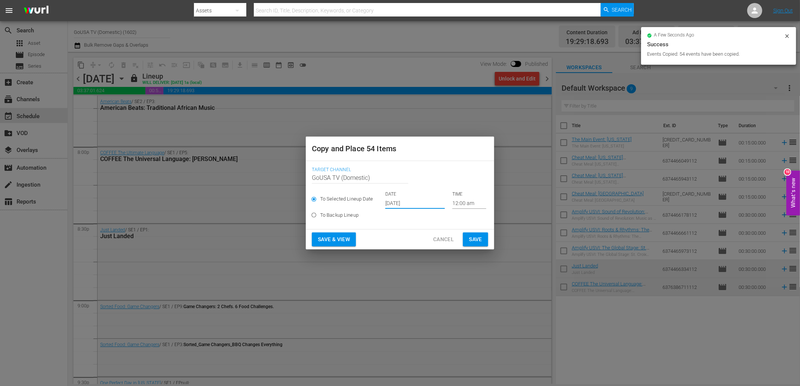
click at [475, 240] on span "Save" at bounding box center [475, 239] width 13 height 9
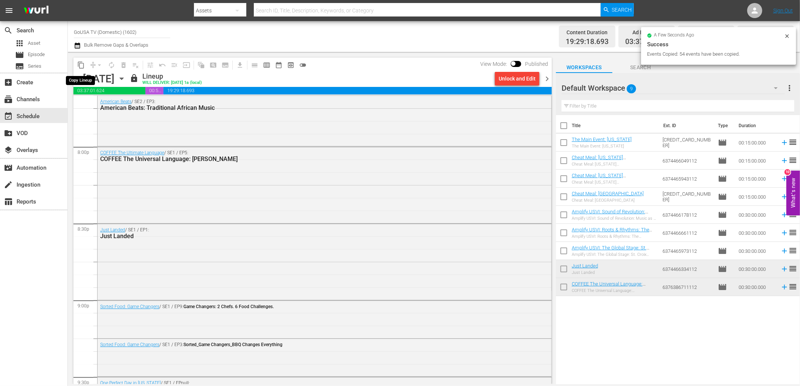
click at [80, 65] on span "content_copy" at bounding box center [81, 65] width 8 height 8
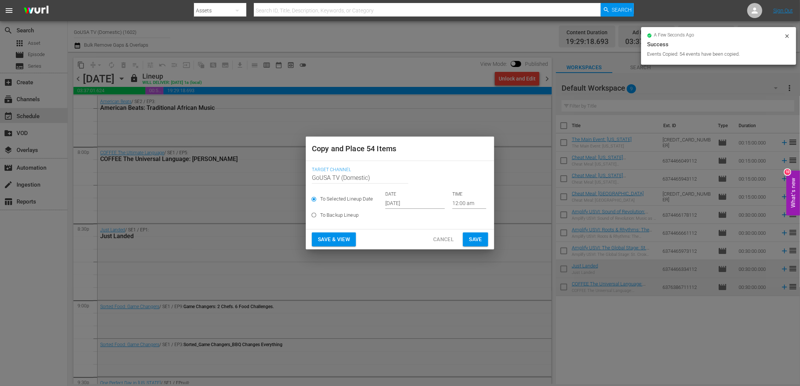
click at [391, 201] on input "Sep 28th 2025" at bounding box center [414, 203] width 59 height 11
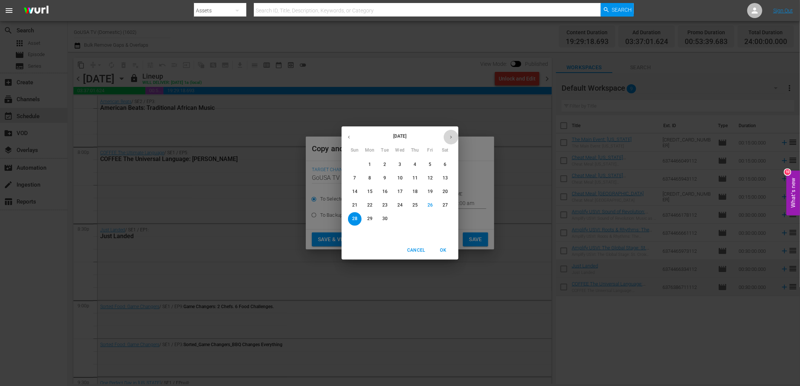
click at [453, 136] on icon "button" at bounding box center [451, 137] width 6 height 6
click at [414, 219] on p "30" at bounding box center [414, 219] width 5 height 6
type input "Oct 30th 2025"
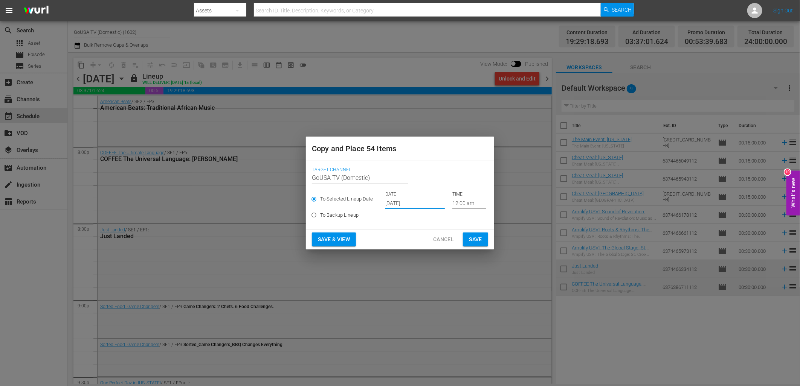
click at [480, 245] on button "Save" at bounding box center [475, 240] width 25 height 14
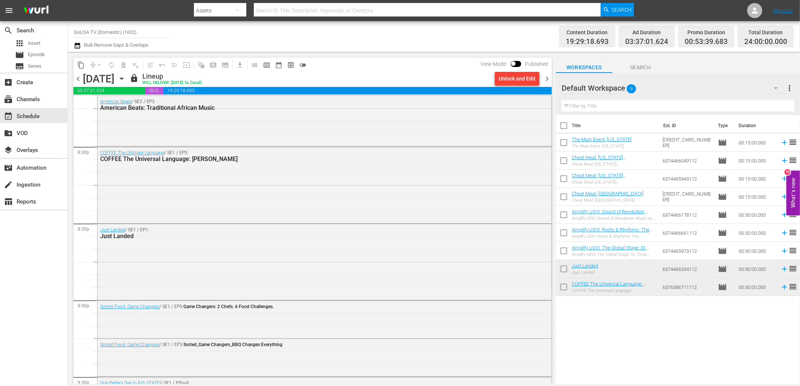
click at [126, 79] on icon "button" at bounding box center [121, 79] width 8 height 8
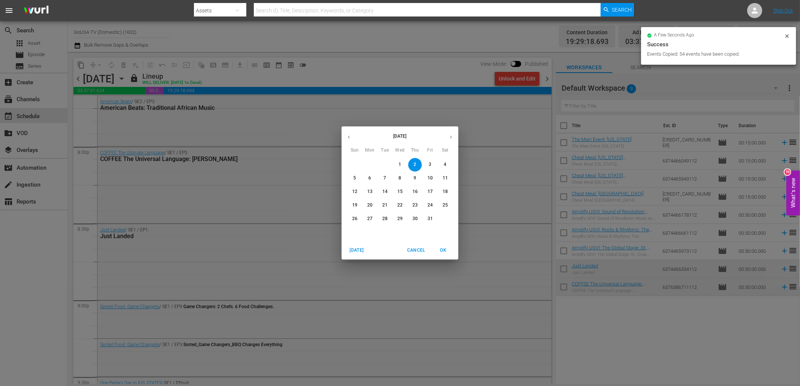
click at [418, 180] on span "9" at bounding box center [415, 178] width 14 height 6
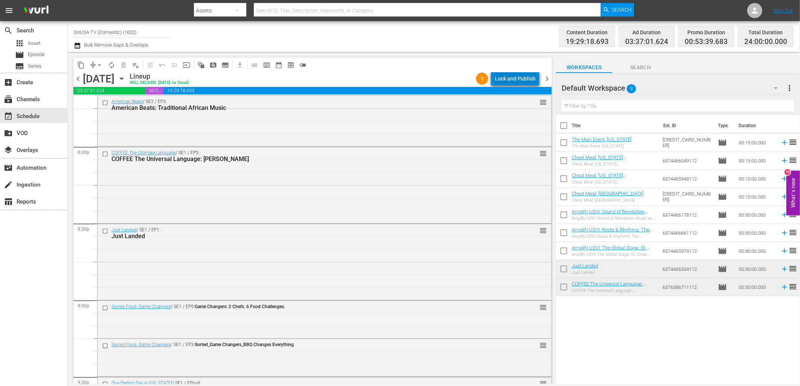
click at [518, 79] on div "Lock and Publish" at bounding box center [515, 79] width 41 height 14
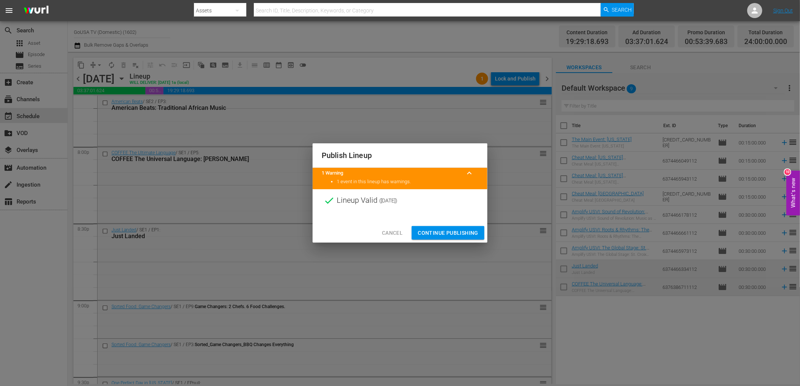
click at [450, 230] on span "Continue Publishing" at bounding box center [447, 232] width 61 height 9
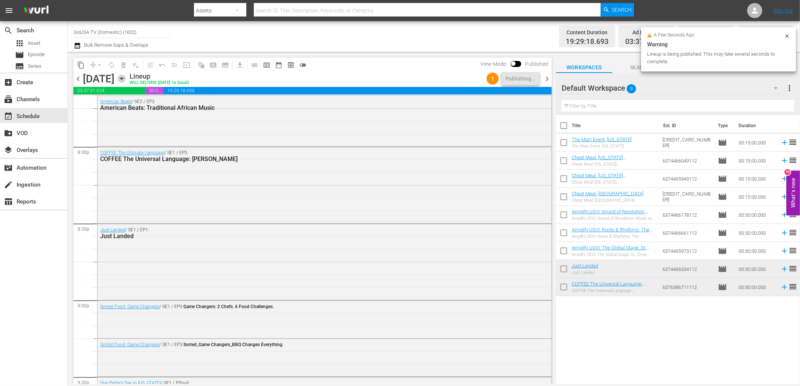
click at [123, 78] on icon "button" at bounding box center [121, 79] width 3 height 2
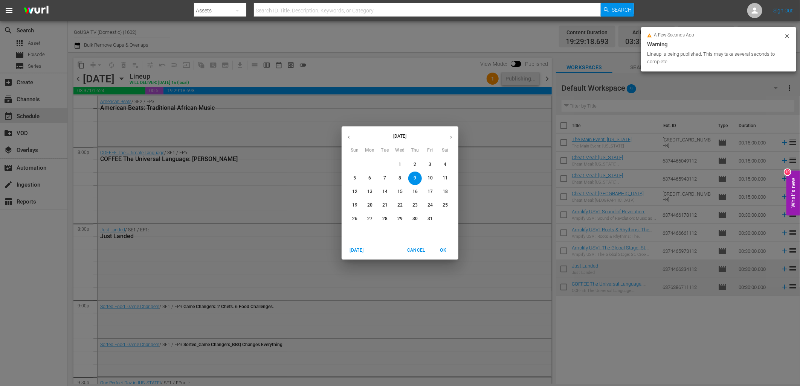
click at [413, 195] on p "16" at bounding box center [414, 192] width 5 height 6
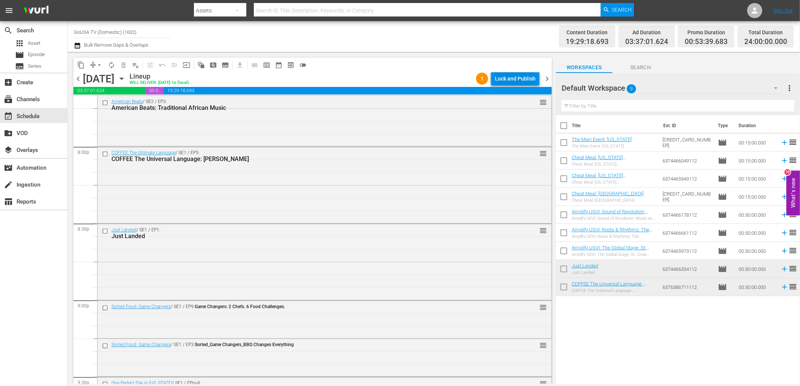
click at [509, 77] on div "Lock and Publish" at bounding box center [515, 79] width 41 height 14
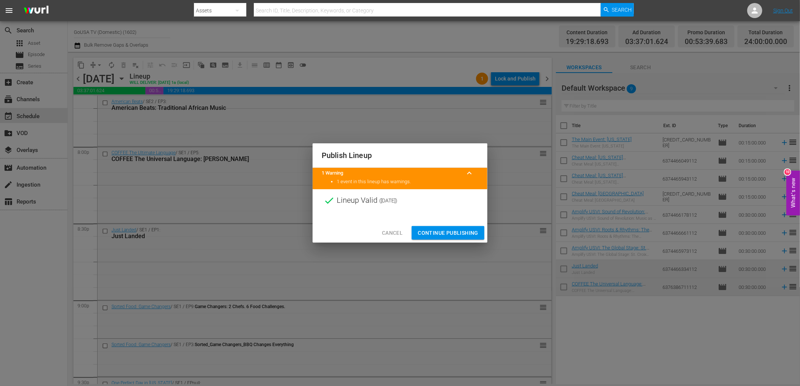
click at [451, 230] on span "Continue Publishing" at bounding box center [447, 232] width 61 height 9
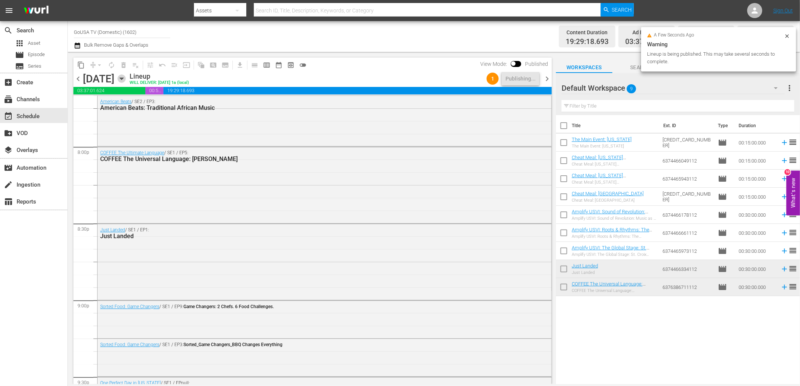
click at [126, 80] on icon "button" at bounding box center [121, 79] width 8 height 8
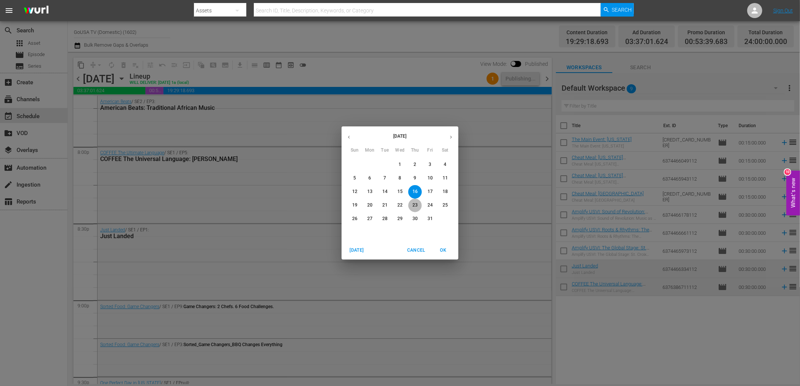
click at [415, 206] on p "23" at bounding box center [414, 205] width 5 height 6
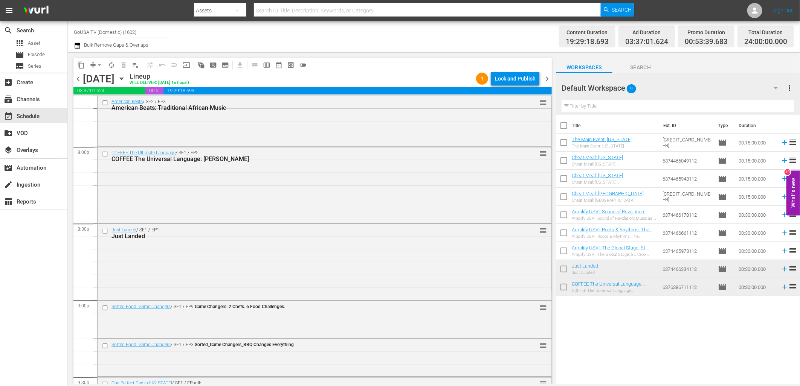
click at [502, 80] on div "Lock and Publish" at bounding box center [515, 79] width 41 height 14
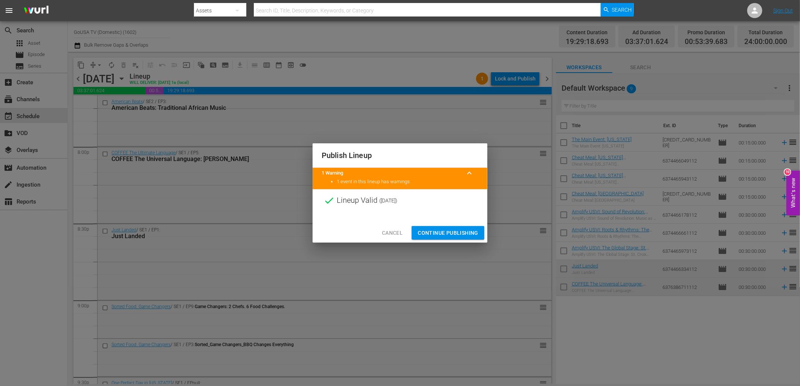
click at [435, 231] on span "Continue Publishing" at bounding box center [447, 232] width 61 height 9
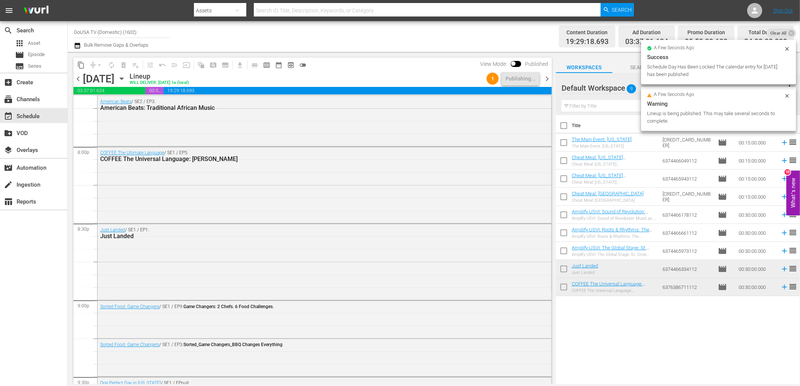
click at [126, 79] on icon "button" at bounding box center [121, 79] width 8 height 8
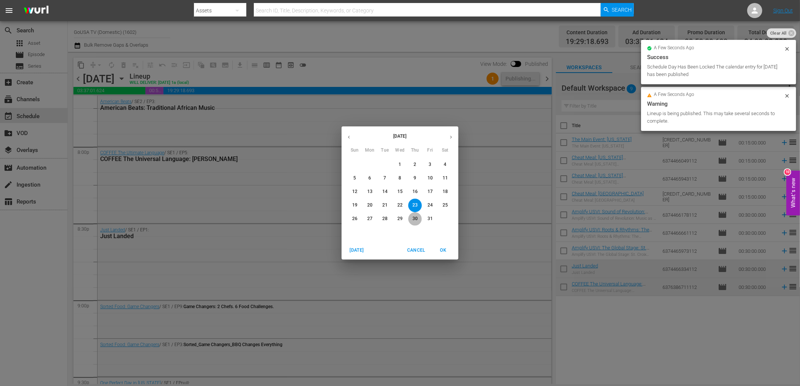
click at [414, 222] on p "30" at bounding box center [414, 219] width 5 height 6
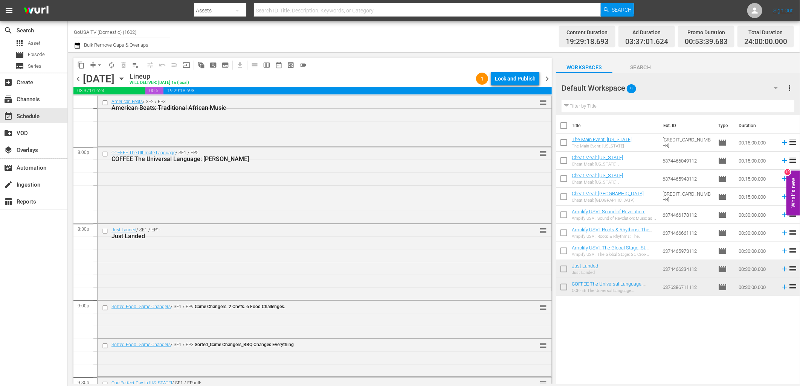
click at [501, 78] on div "Lock and Publish" at bounding box center [515, 79] width 41 height 14
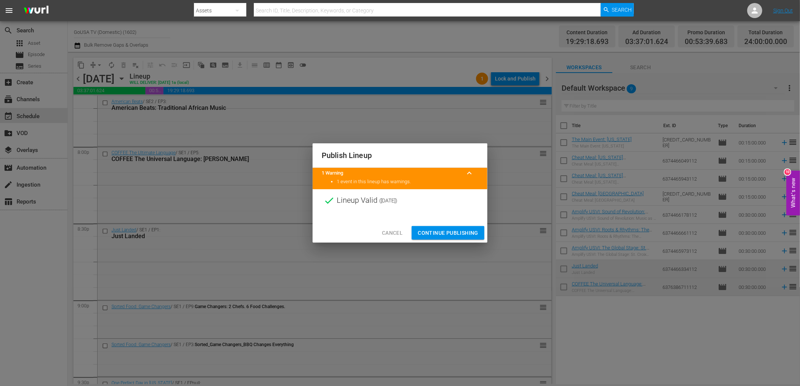
click at [448, 231] on span "Continue Publishing" at bounding box center [447, 232] width 61 height 9
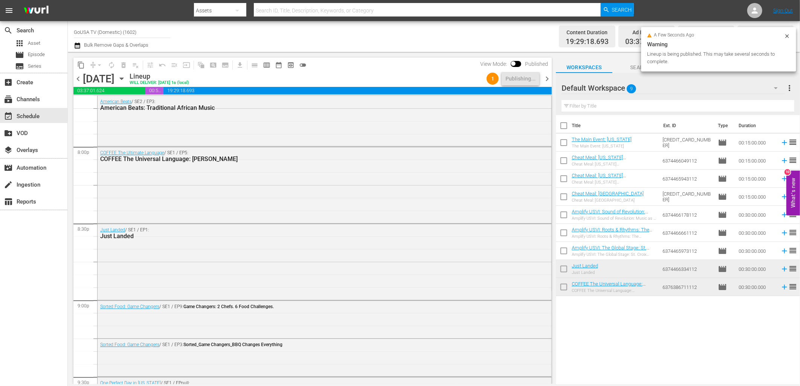
click at [123, 78] on icon "button" at bounding box center [121, 79] width 3 height 2
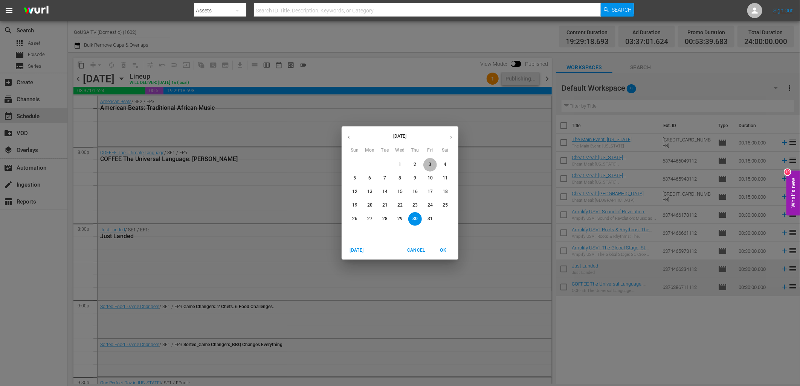
click at [431, 163] on p "3" at bounding box center [429, 164] width 3 height 6
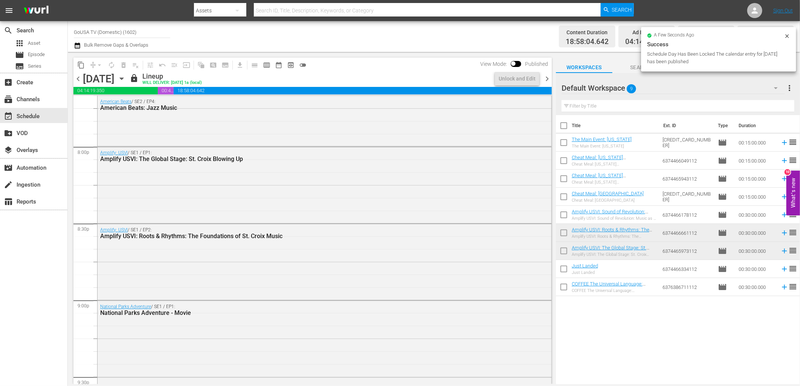
click at [81, 67] on span "content_copy" at bounding box center [81, 65] width 8 height 8
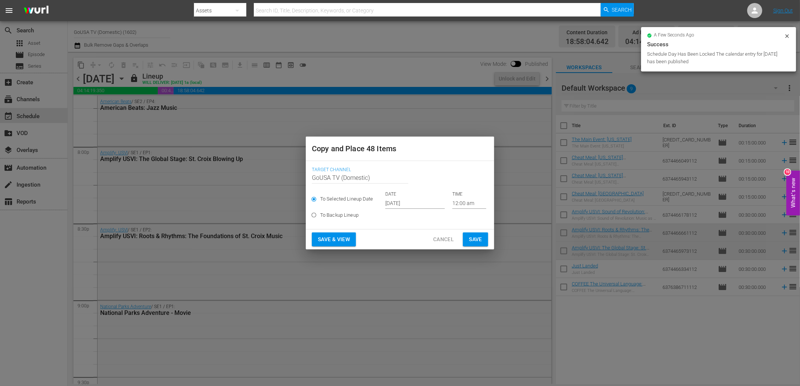
click at [410, 203] on input "Sep 28th 2025" at bounding box center [414, 203] width 59 height 11
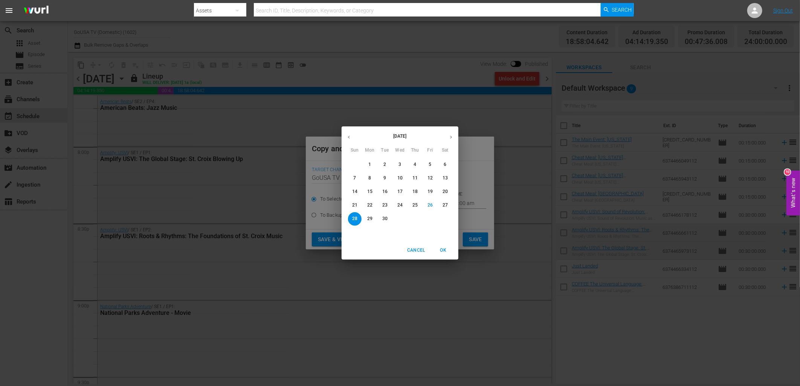
click at [452, 140] on icon "button" at bounding box center [451, 137] width 6 height 6
click at [429, 179] on p "10" at bounding box center [429, 178] width 5 height 6
type input "Oct 10th 2025"
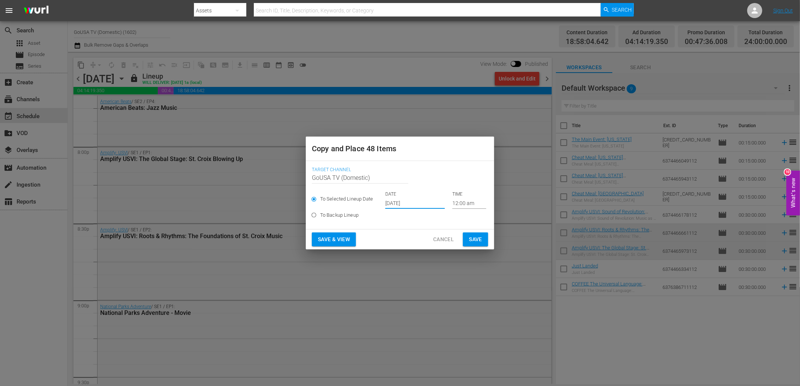
click at [473, 241] on span "Save" at bounding box center [475, 239] width 13 height 9
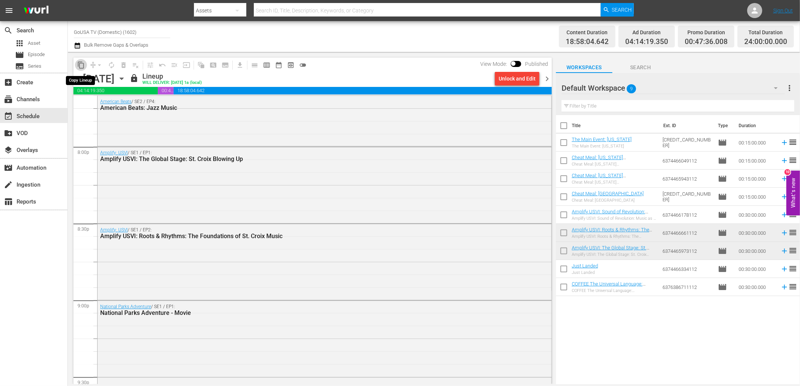
click at [80, 66] on span "content_copy" at bounding box center [81, 65] width 8 height 8
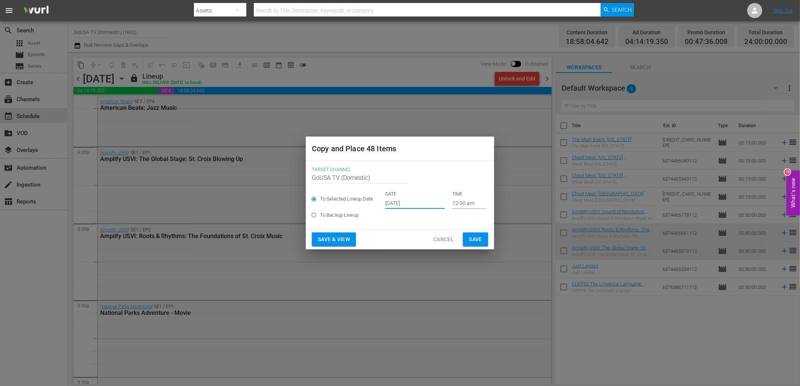
click at [397, 203] on input "Sep 28th 2025" at bounding box center [414, 203] width 59 height 11
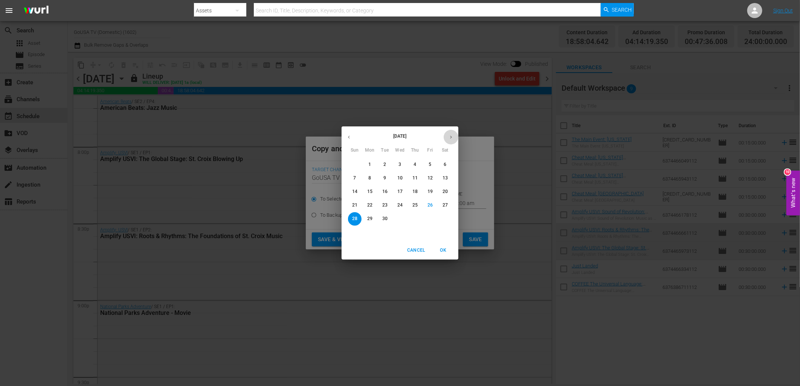
click at [449, 140] on icon "button" at bounding box center [451, 137] width 6 height 6
click at [428, 190] on p "17" at bounding box center [429, 192] width 5 height 6
type input "Oct 17th 2025"
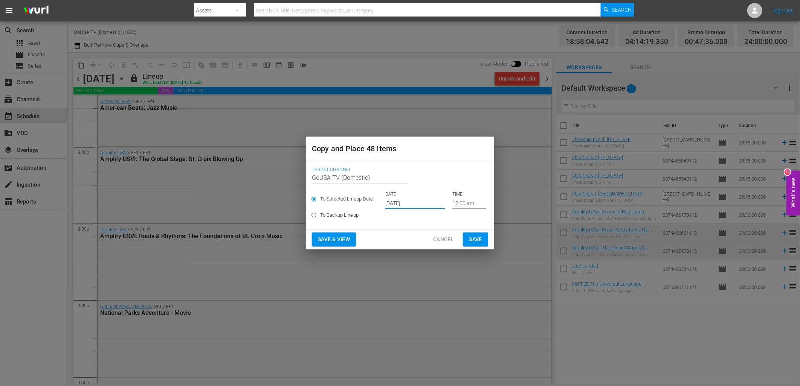
click at [477, 241] on span "Save" at bounding box center [475, 239] width 13 height 9
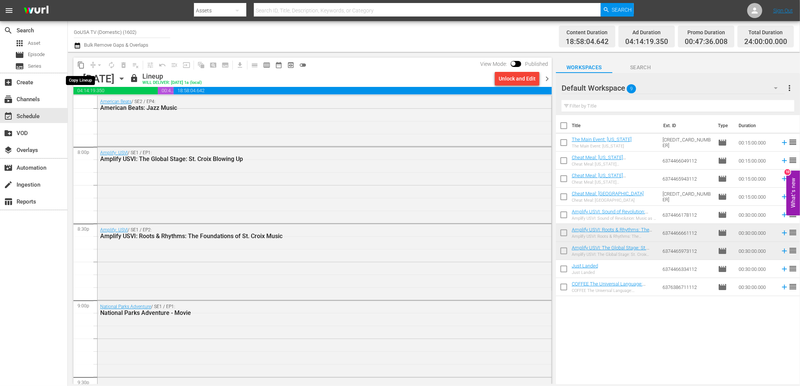
click at [80, 64] on span "content_copy" at bounding box center [81, 65] width 8 height 8
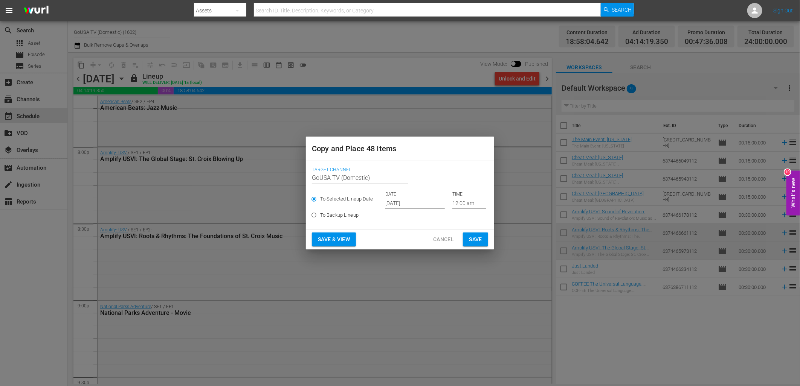
click at [391, 206] on input "Sep 28th 2025" at bounding box center [414, 203] width 59 height 11
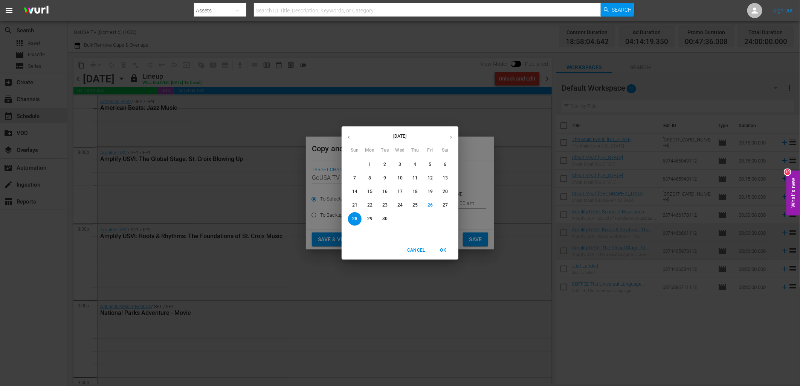
click at [448, 136] on icon "button" at bounding box center [451, 137] width 6 height 6
click at [430, 204] on p "24" at bounding box center [429, 205] width 5 height 6
type input "Oct 24th 2025"
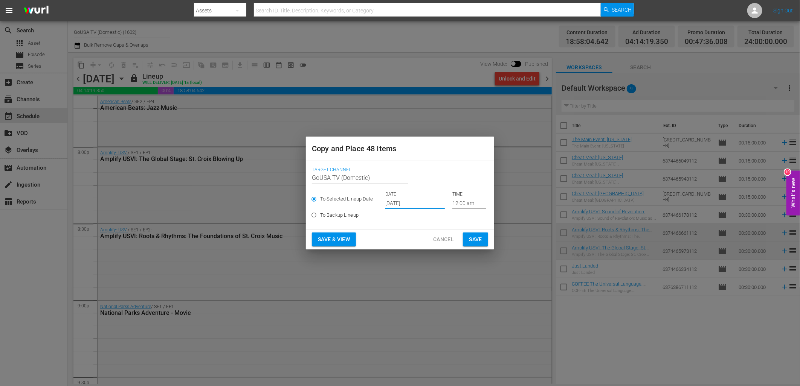
click at [473, 237] on span "Save" at bounding box center [475, 239] width 13 height 9
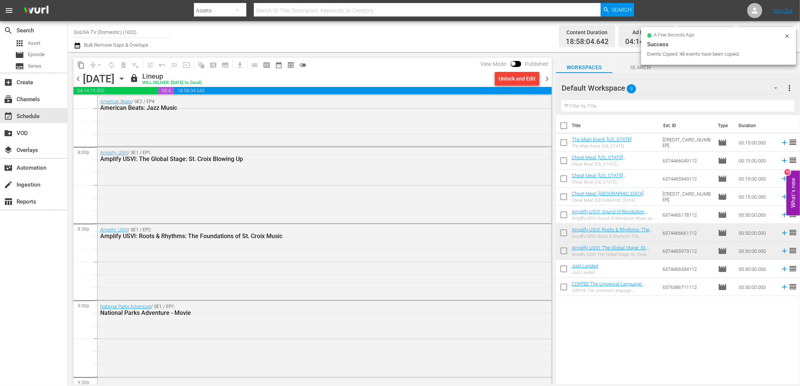
click at [79, 68] on span "content_copy" at bounding box center [81, 65] width 8 height 8
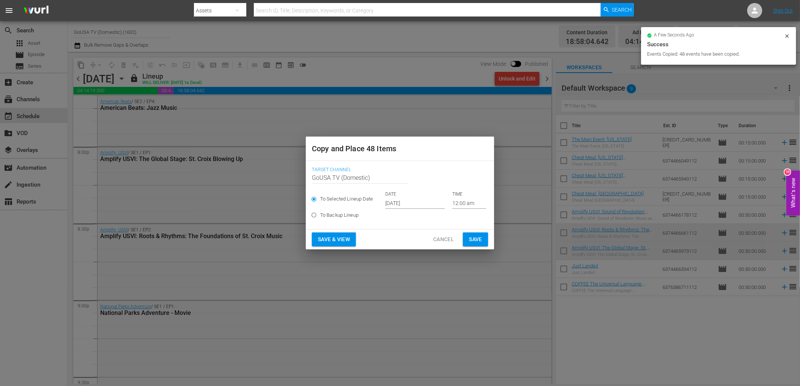
click at [401, 199] on input "Sep 28th 2025" at bounding box center [414, 203] width 59 height 11
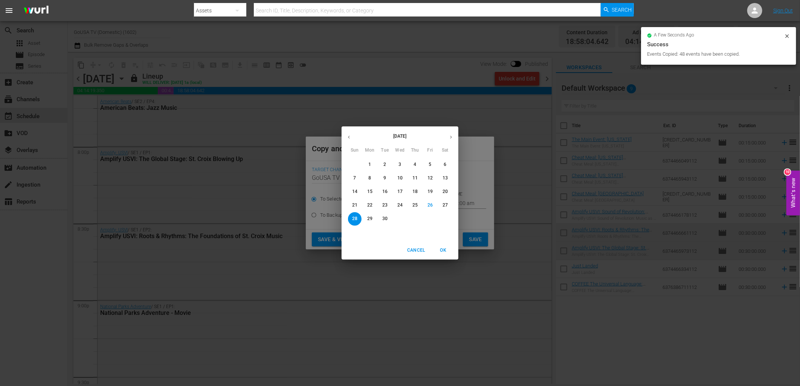
click at [449, 139] on icon "button" at bounding box center [451, 137] width 6 height 6
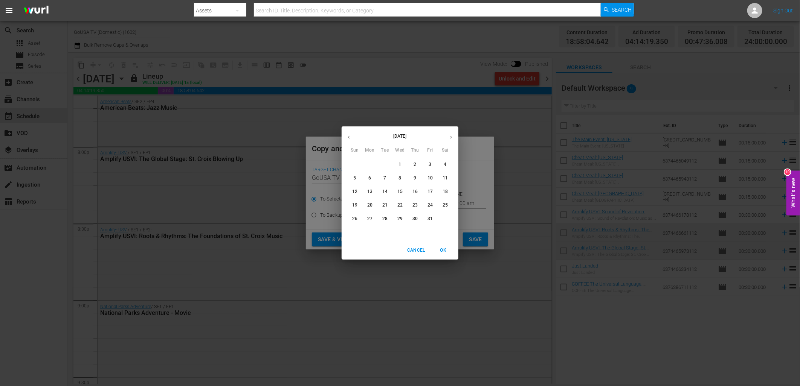
click at [430, 215] on button "31" at bounding box center [430, 219] width 14 height 14
type input "Oct 31st 2025"
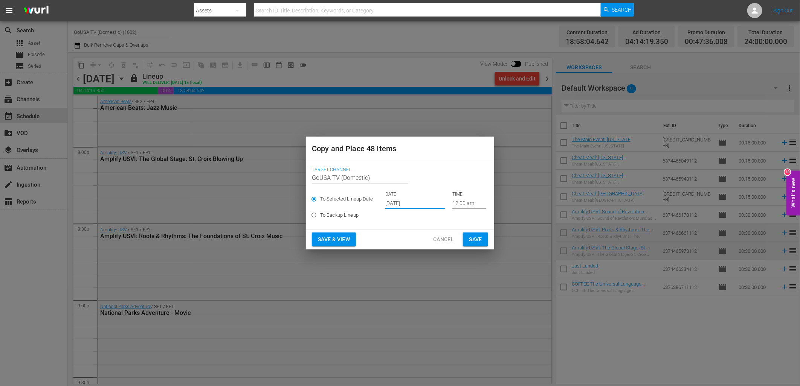
click at [477, 242] on span "Save" at bounding box center [475, 239] width 13 height 9
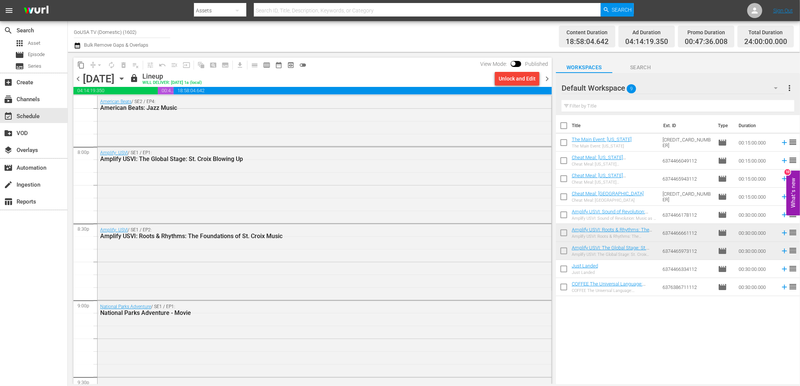
click at [126, 80] on icon "button" at bounding box center [121, 79] width 8 height 8
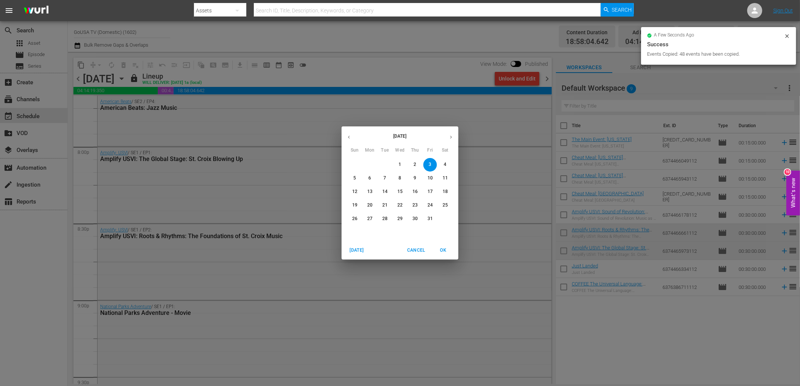
click at [436, 181] on span "10" at bounding box center [430, 178] width 14 height 6
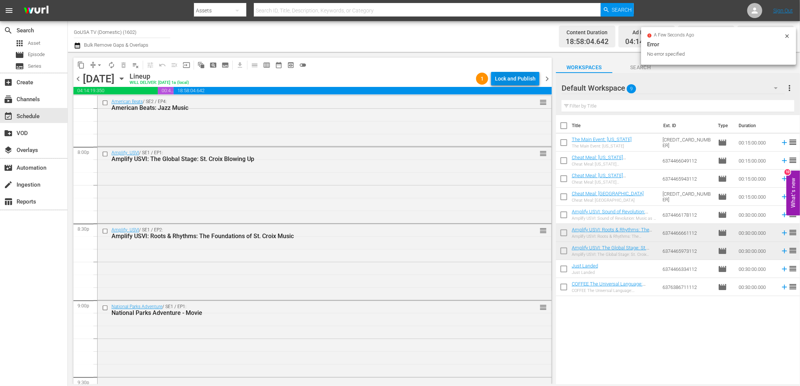
click at [513, 74] on div "Lock and Publish" at bounding box center [515, 79] width 41 height 14
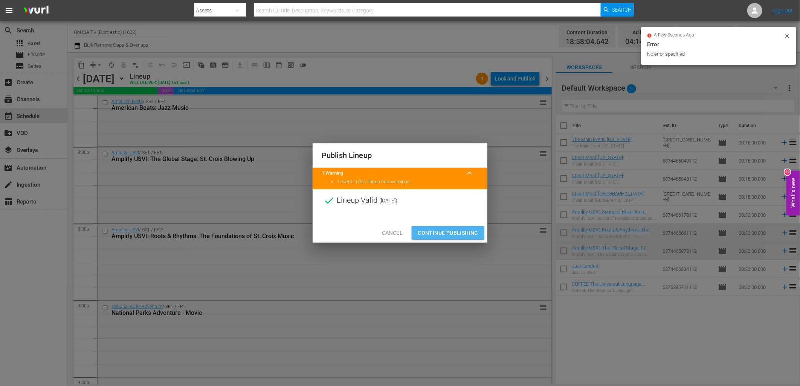
click at [460, 233] on span "Continue Publishing" at bounding box center [447, 232] width 61 height 9
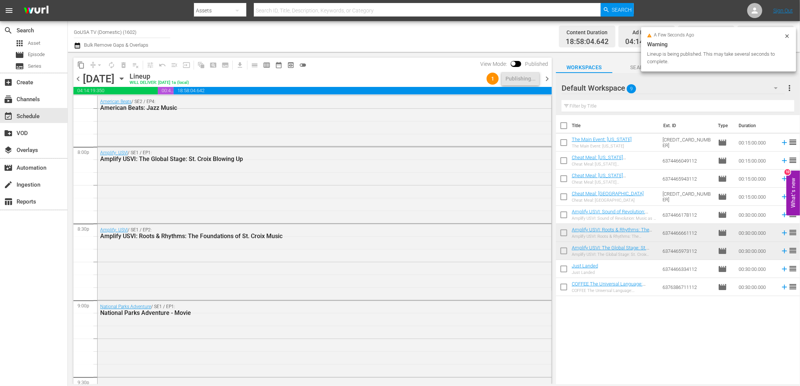
click at [126, 77] on icon "button" at bounding box center [121, 79] width 8 height 8
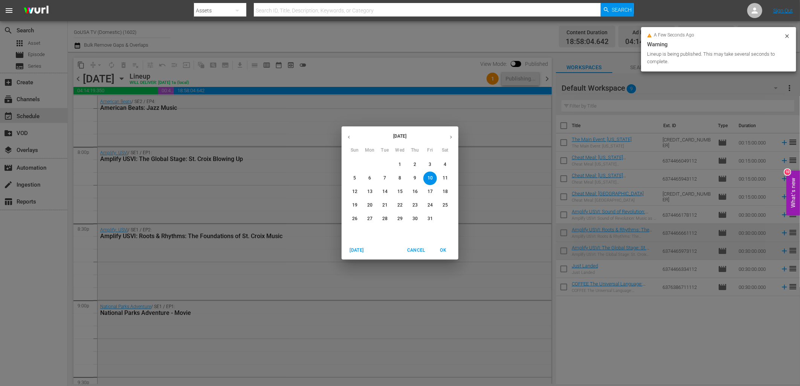
click at [429, 192] on p "17" at bounding box center [429, 192] width 5 height 6
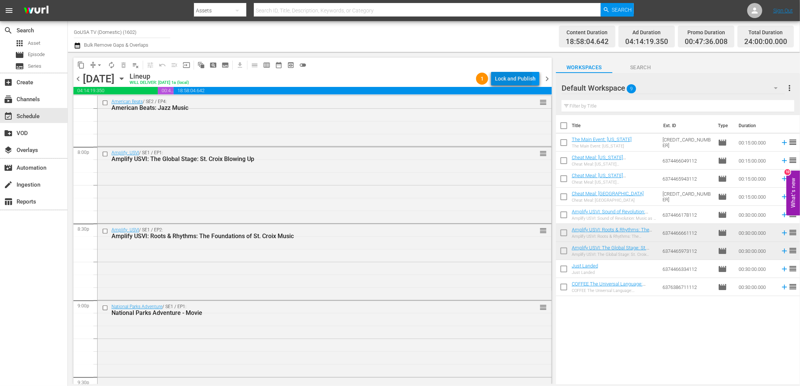
click at [510, 78] on div "Lock and Publish" at bounding box center [515, 79] width 41 height 14
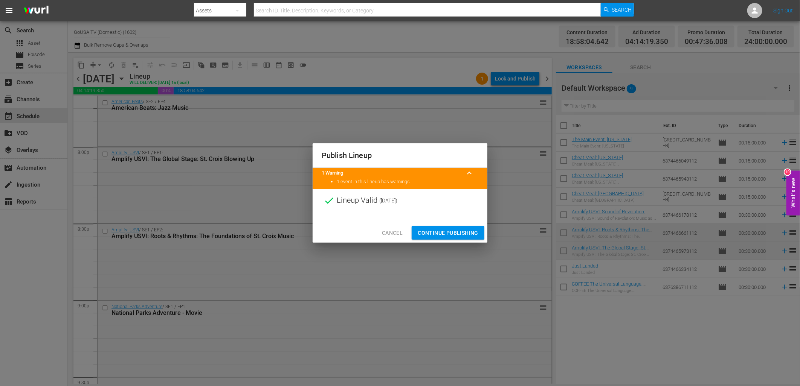
click at [454, 235] on span "Continue Publishing" at bounding box center [447, 232] width 61 height 9
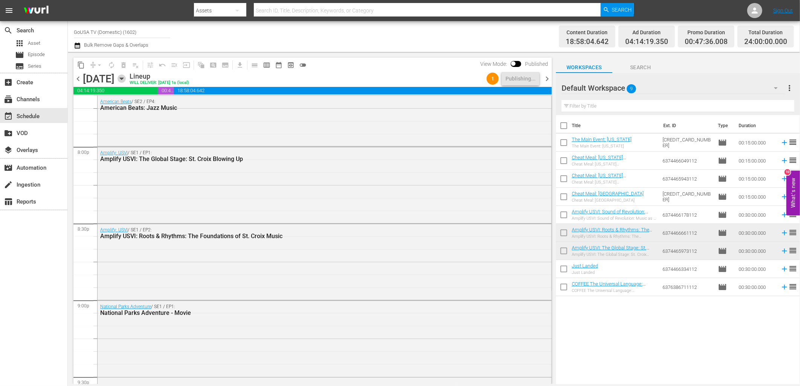
click at [123, 78] on icon "button" at bounding box center [121, 79] width 3 height 2
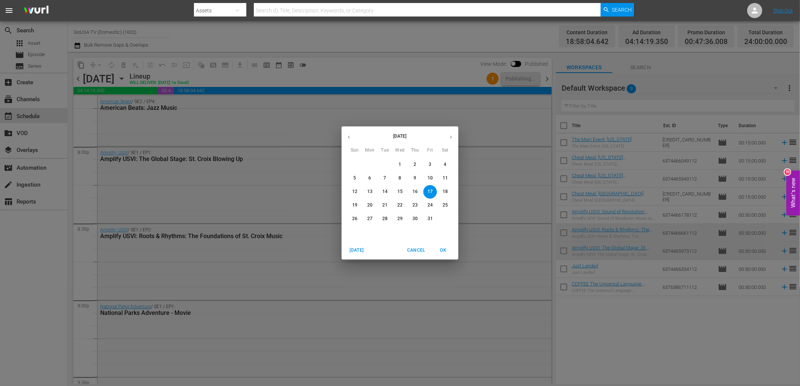
click at [430, 204] on p "24" at bounding box center [429, 205] width 5 height 6
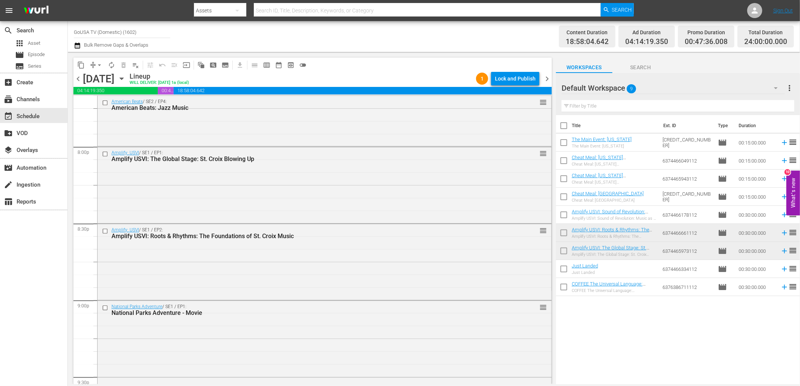
click at [503, 79] on div "Lock and Publish" at bounding box center [515, 79] width 41 height 14
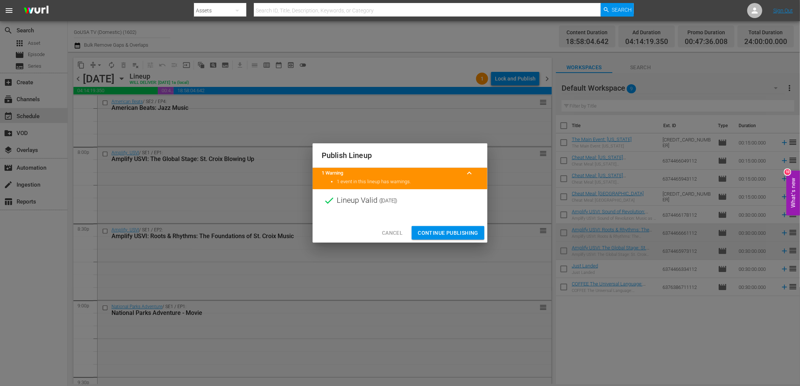
click at [452, 234] on span "Continue Publishing" at bounding box center [447, 232] width 61 height 9
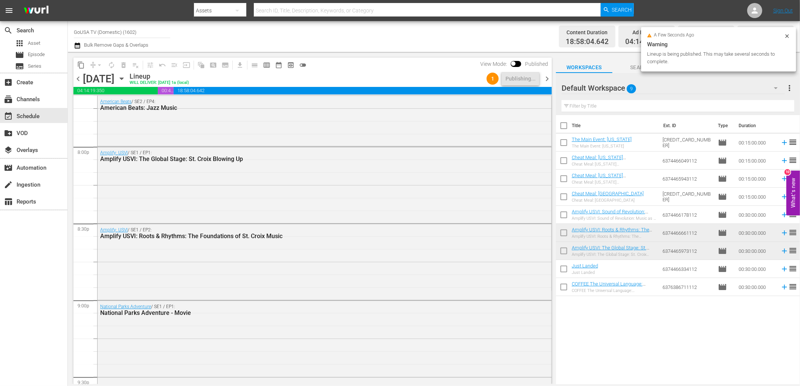
click at [126, 79] on icon "button" at bounding box center [121, 79] width 8 height 8
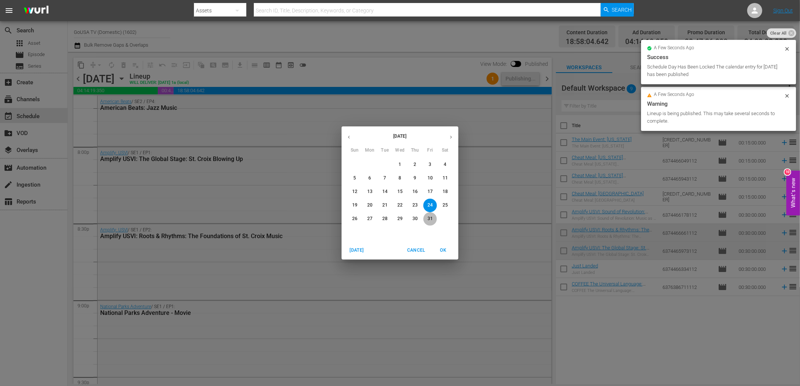
click at [429, 220] on p "31" at bounding box center [429, 219] width 5 height 6
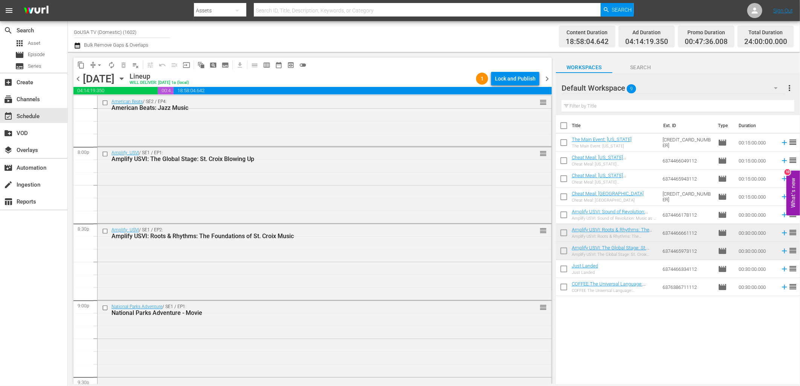
click at [511, 79] on div "Lock and Publish" at bounding box center [515, 79] width 41 height 14
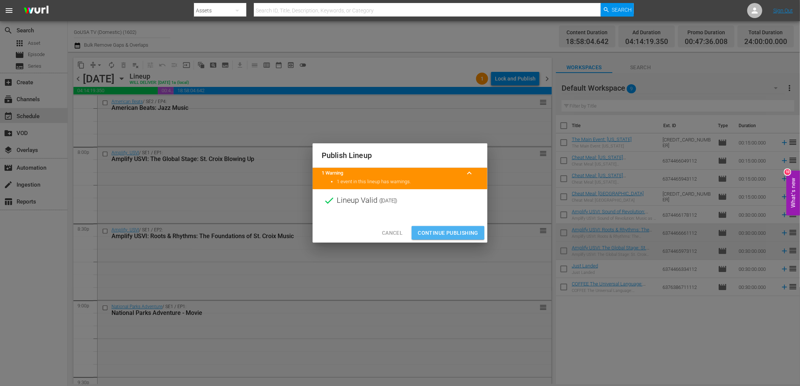
click at [447, 230] on span "Continue Publishing" at bounding box center [447, 232] width 61 height 9
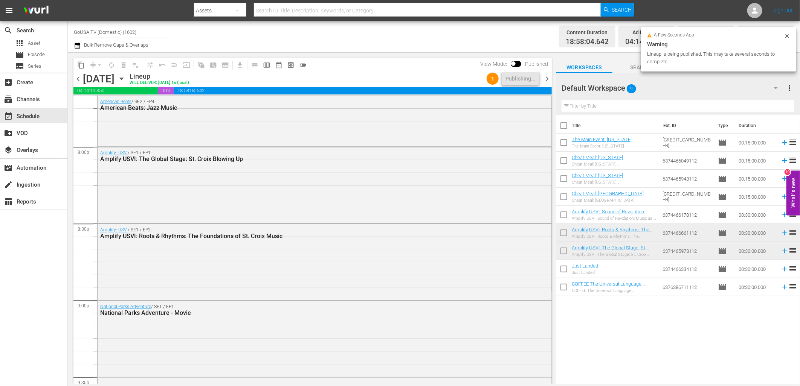
click at [126, 81] on icon "button" at bounding box center [121, 79] width 8 height 8
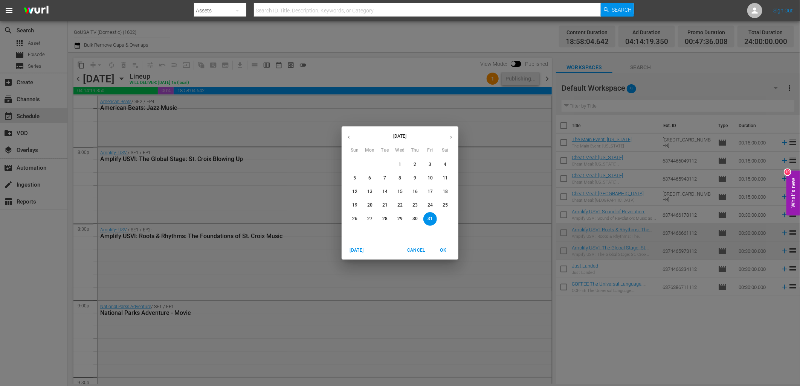
click at [443, 167] on p "4" at bounding box center [444, 164] width 3 height 6
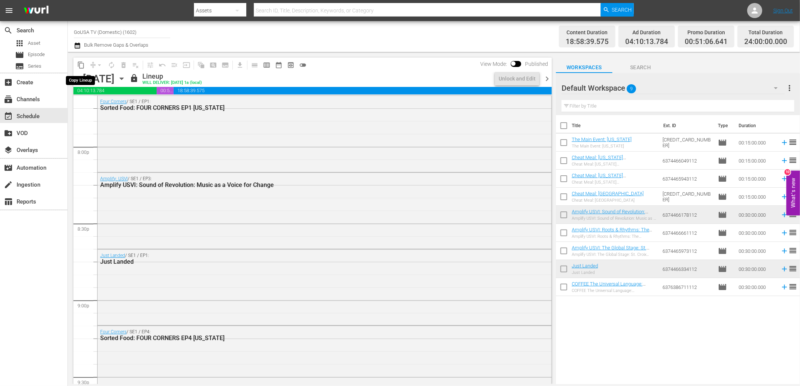
click at [81, 64] on span "content_copy" at bounding box center [81, 65] width 8 height 8
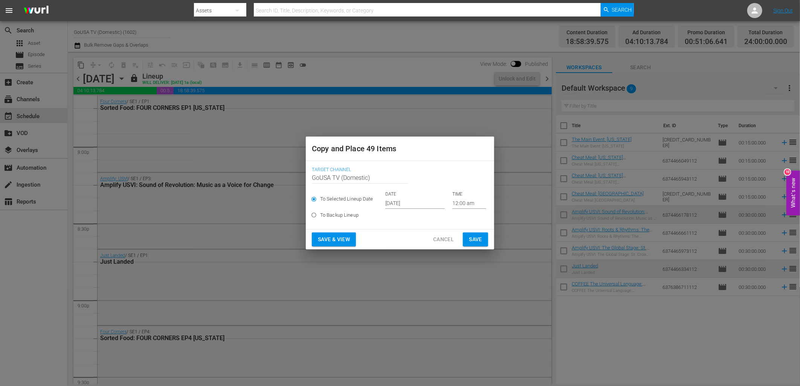
click at [412, 203] on input "Sep 28th 2025" at bounding box center [414, 203] width 59 height 11
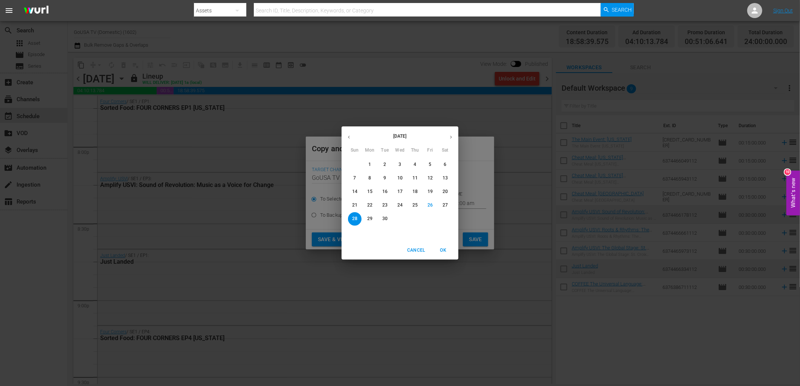
click at [449, 138] on icon "button" at bounding box center [451, 137] width 6 height 6
click at [444, 176] on p "11" at bounding box center [444, 178] width 5 height 6
type input "Oct 11th 2025"
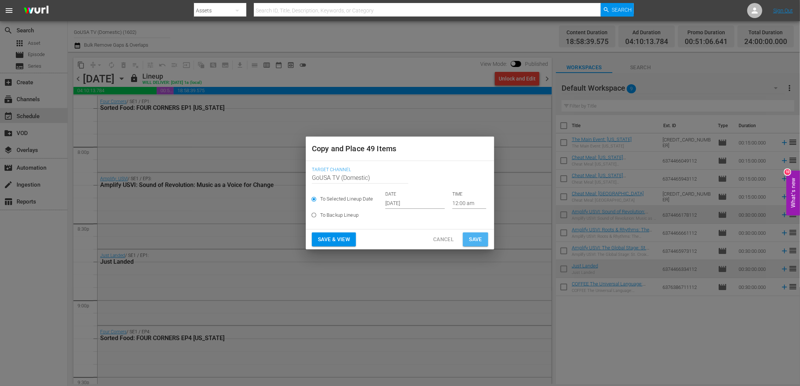
click at [476, 242] on span "Save" at bounding box center [475, 239] width 13 height 9
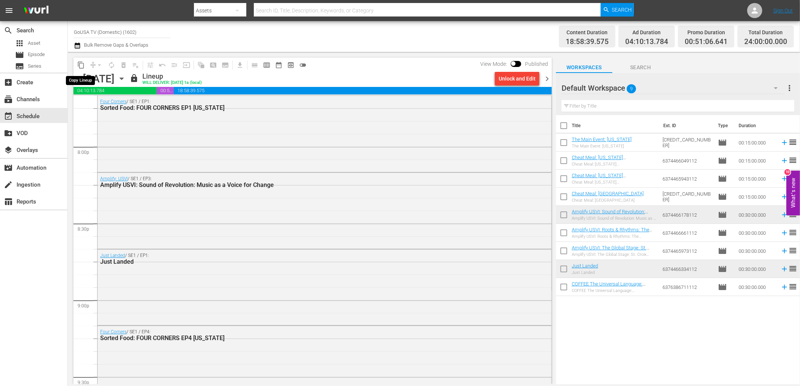
click at [81, 66] on span "content_copy" at bounding box center [81, 65] width 8 height 8
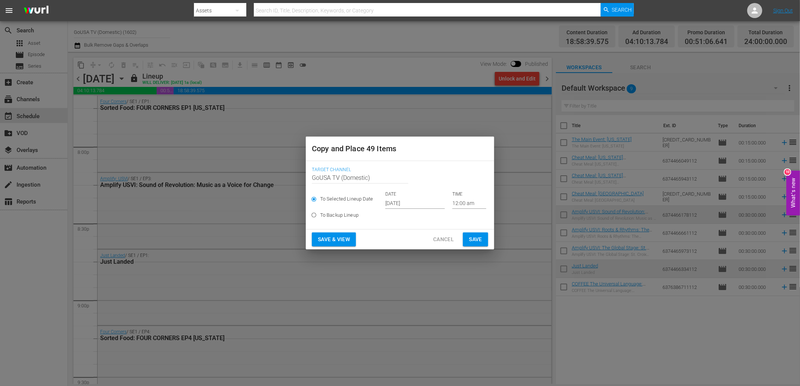
click at [408, 204] on input "Sep 28th 2025" at bounding box center [414, 203] width 59 height 11
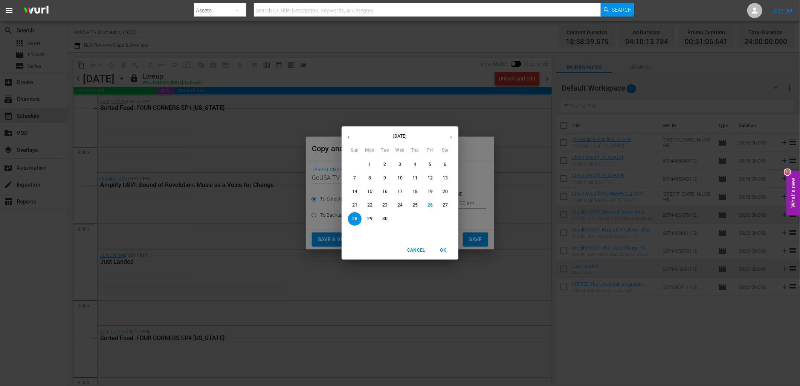
click at [451, 138] on icon "button" at bounding box center [451, 137] width 6 height 6
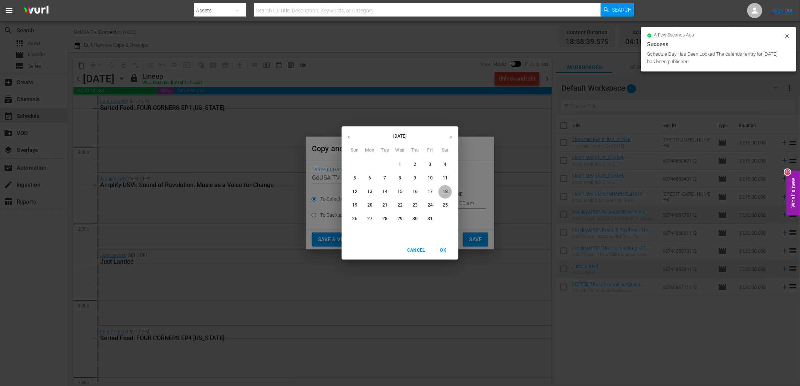
click at [442, 195] on p "18" at bounding box center [444, 192] width 5 height 6
type input "Oct 18th 2025"
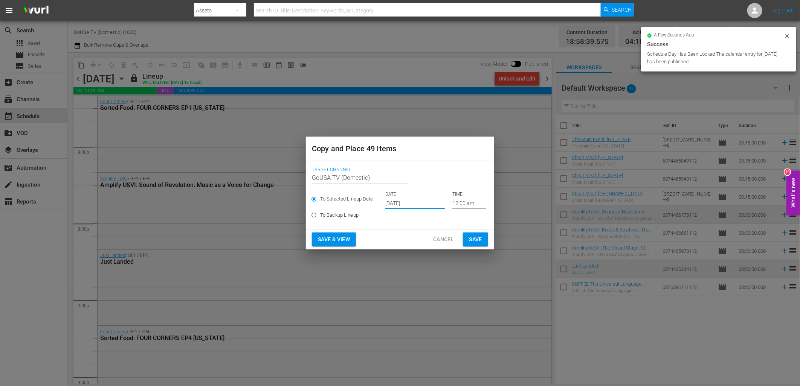
click at [477, 241] on span "Save" at bounding box center [475, 239] width 13 height 9
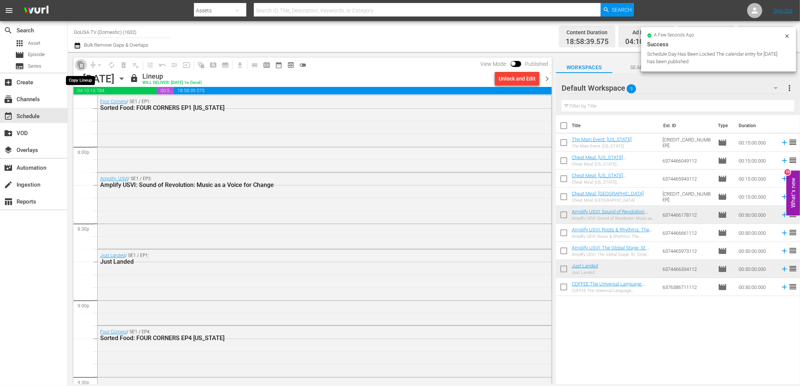
click at [81, 65] on span "content_copy" at bounding box center [81, 65] width 8 height 8
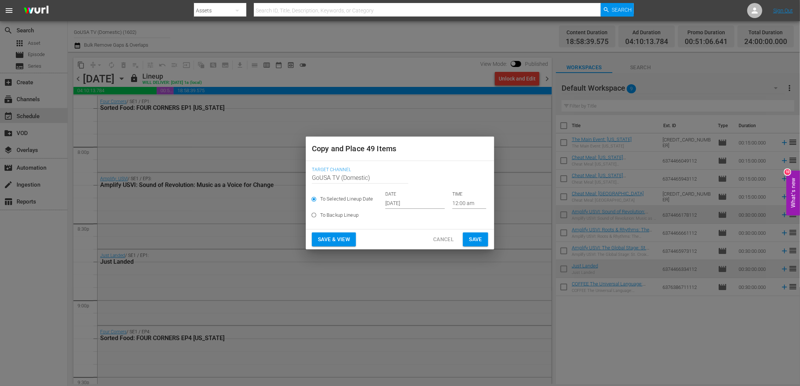
click at [396, 205] on input "Sep 28th 2025" at bounding box center [414, 203] width 59 height 11
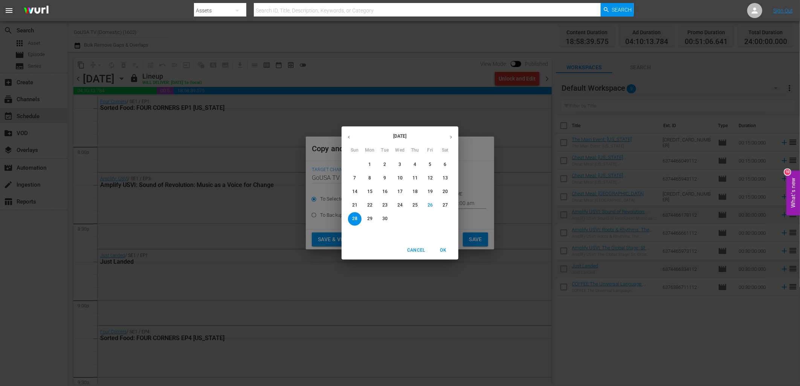
click at [449, 142] on button "button" at bounding box center [450, 137] width 15 height 15
click at [443, 203] on p "25" at bounding box center [444, 205] width 5 height 6
type input "Oct 25th 2025"
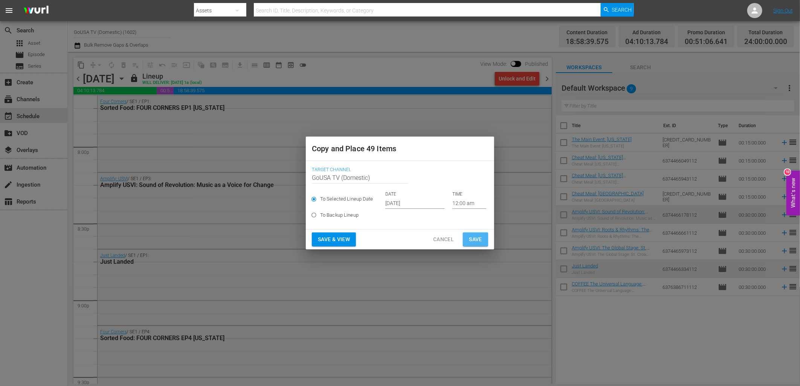
click at [477, 241] on span "Save" at bounding box center [475, 239] width 13 height 9
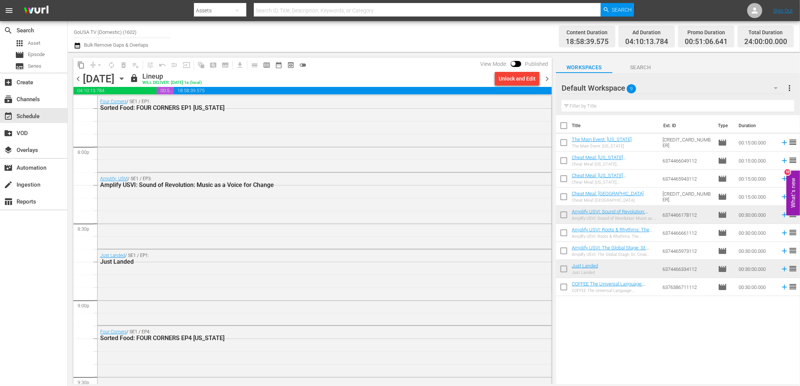
click at [126, 81] on icon "button" at bounding box center [121, 79] width 8 height 8
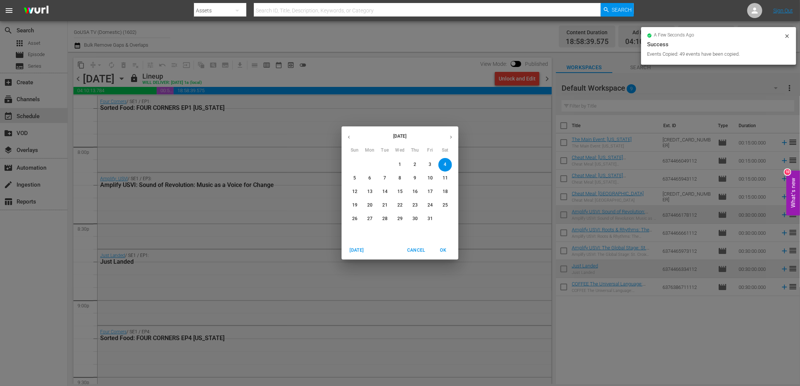
click at [446, 181] on p "11" at bounding box center [444, 178] width 5 height 6
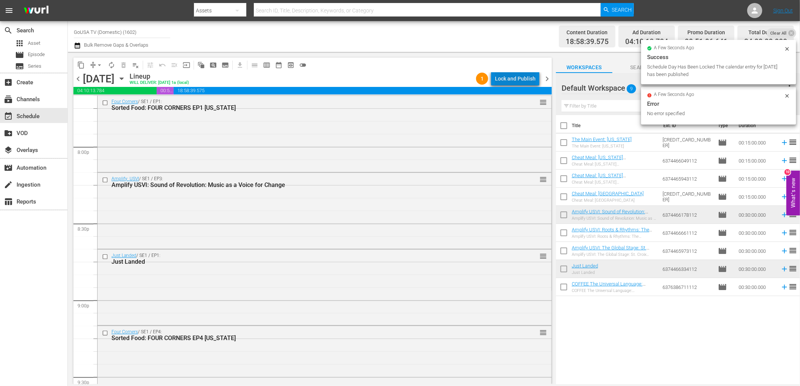
click at [526, 82] on div "Lock and Publish" at bounding box center [515, 79] width 41 height 14
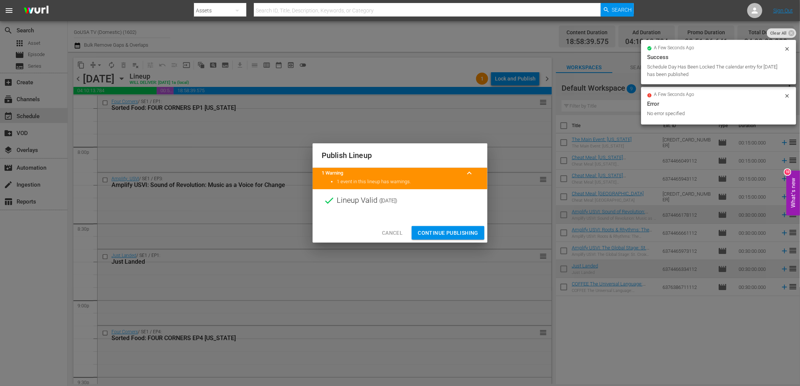
click at [462, 229] on span "Continue Publishing" at bounding box center [447, 232] width 61 height 9
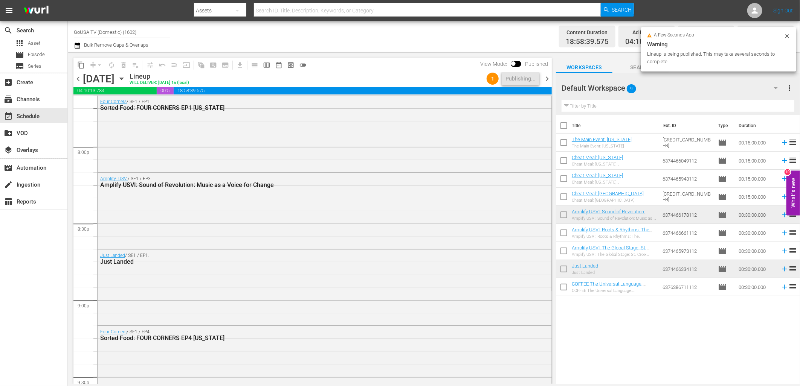
click at [126, 79] on icon "button" at bounding box center [121, 79] width 8 height 8
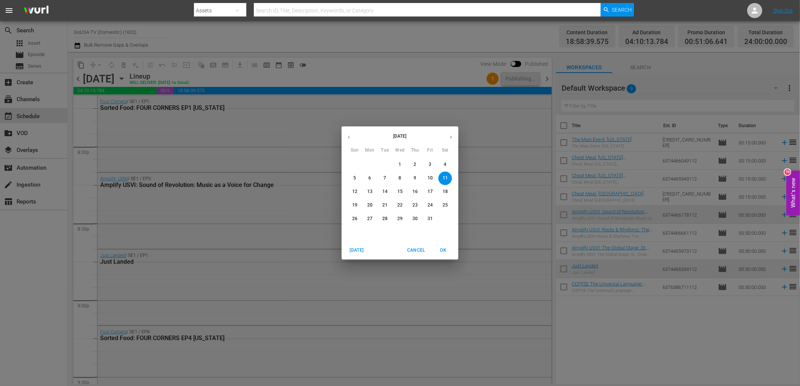
click at [447, 190] on p "18" at bounding box center [444, 192] width 5 height 6
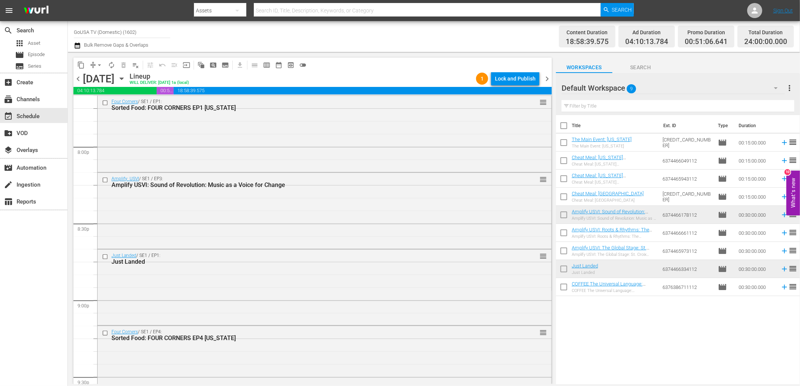
click at [512, 78] on div "Lock and Publish" at bounding box center [515, 79] width 41 height 14
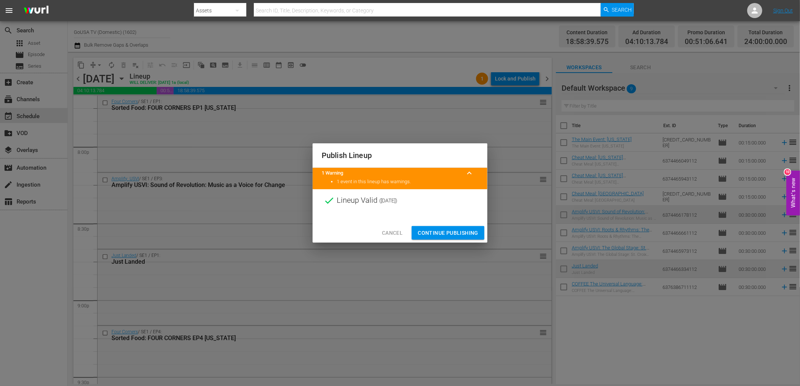
click at [458, 231] on span "Continue Publishing" at bounding box center [447, 232] width 61 height 9
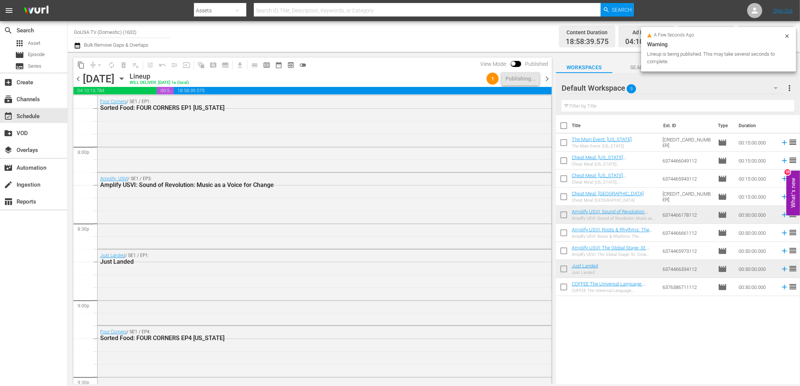
click at [123, 79] on icon "button" at bounding box center [121, 79] width 3 height 2
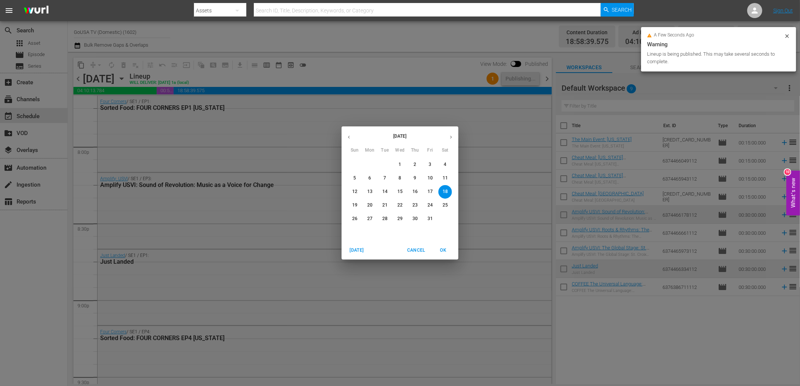
click at [445, 205] on p "25" at bounding box center [444, 205] width 5 height 6
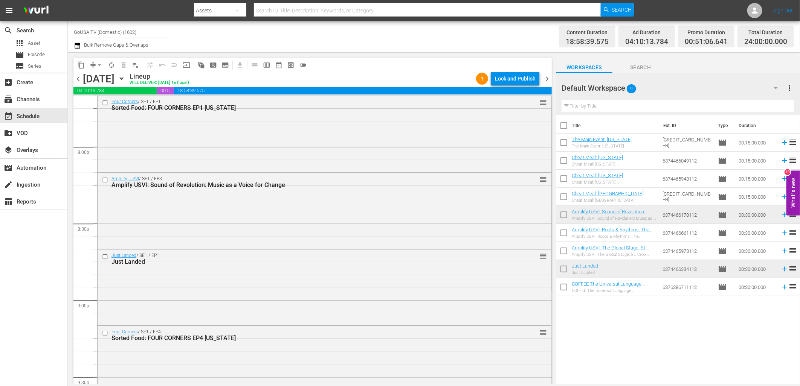
click at [510, 77] on div "Lock and Publish" at bounding box center [515, 79] width 41 height 14
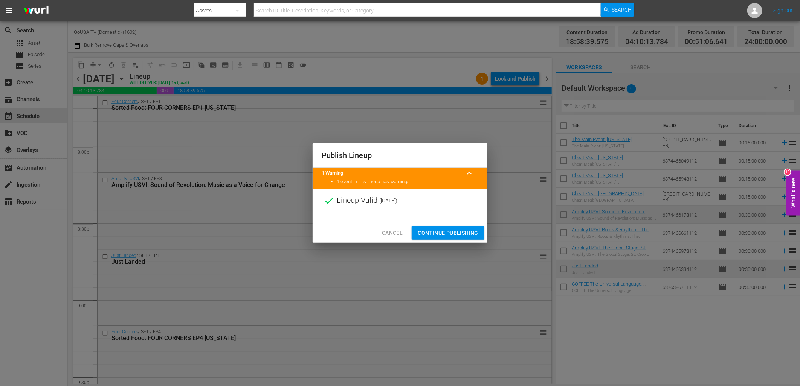
click at [447, 231] on span "Continue Publishing" at bounding box center [447, 232] width 61 height 9
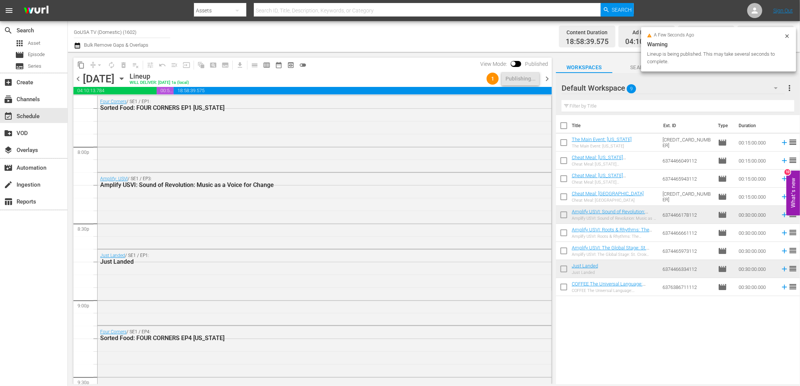
click at [126, 77] on icon "button" at bounding box center [121, 79] width 8 height 8
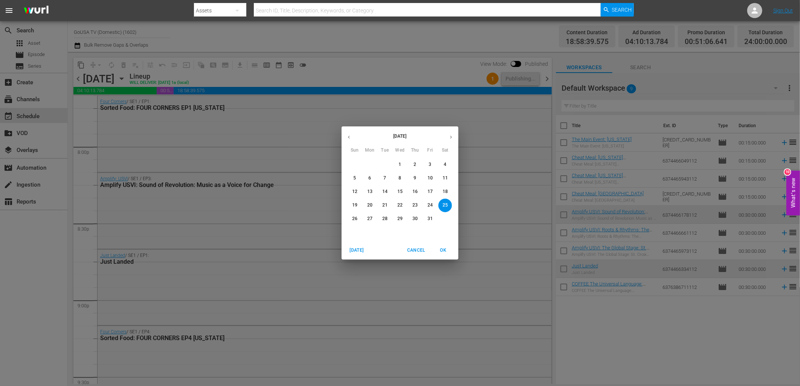
click at [354, 178] on p "5" at bounding box center [354, 178] width 3 height 6
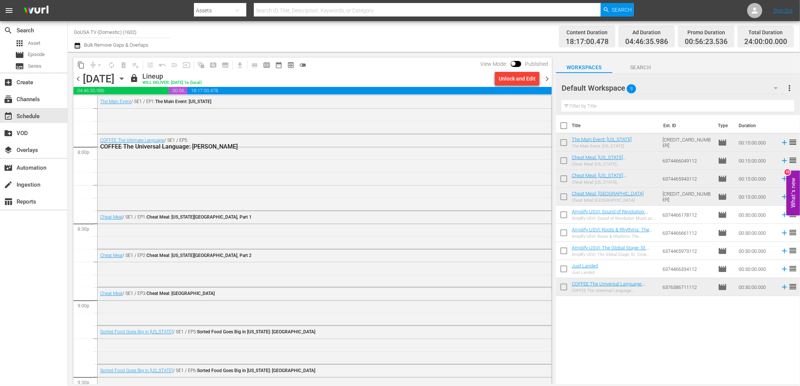
click at [123, 79] on icon "button" at bounding box center [121, 79] width 3 height 2
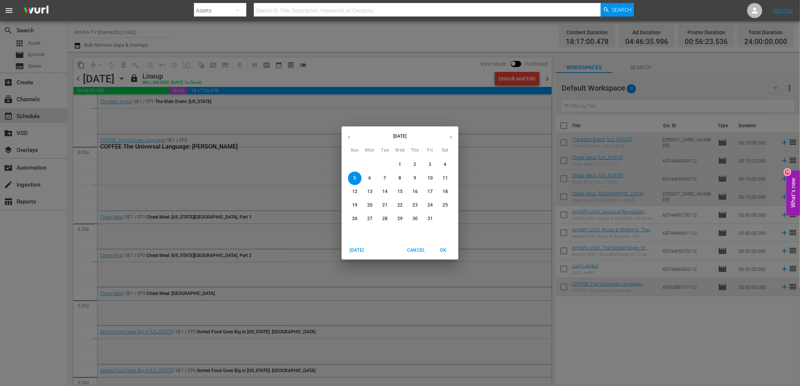
click at [354, 190] on p "12" at bounding box center [354, 192] width 5 height 6
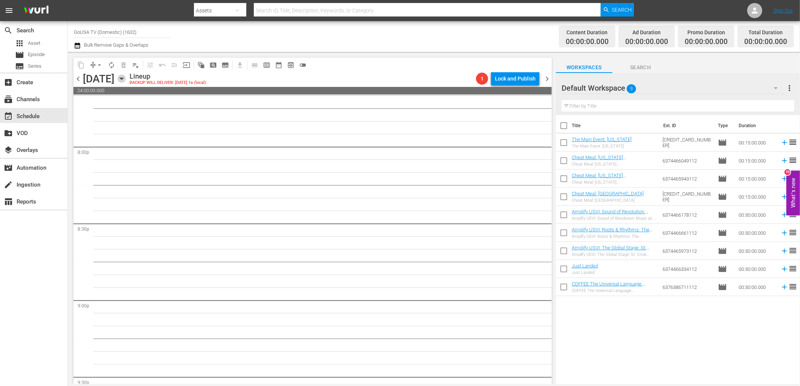
click at [126, 81] on icon "button" at bounding box center [121, 79] width 8 height 8
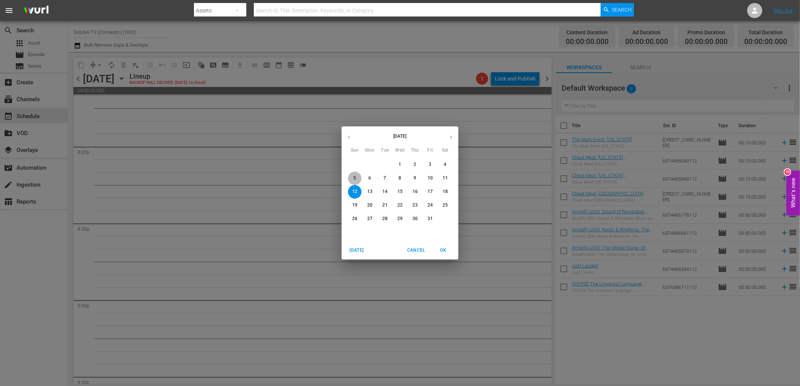
click at [353, 174] on button "5" at bounding box center [355, 179] width 14 height 14
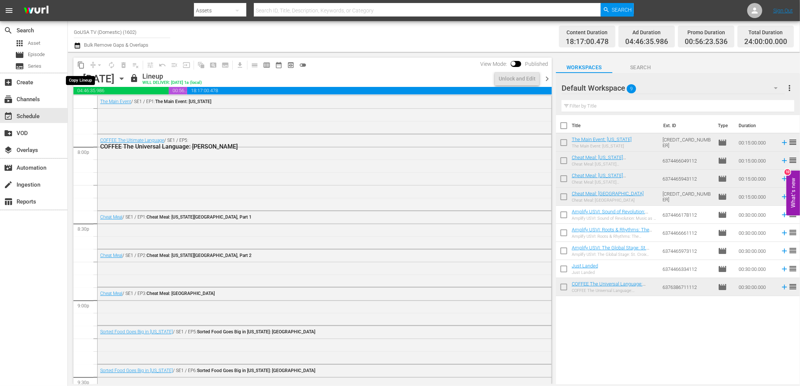
click at [82, 62] on span "content_copy" at bounding box center [81, 65] width 8 height 8
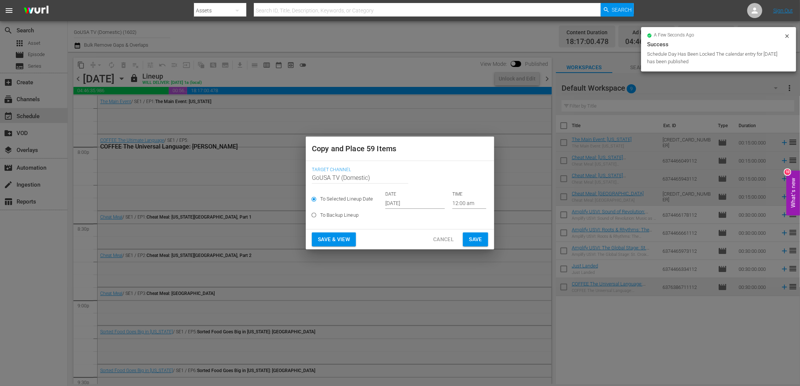
click at [404, 202] on input "Sep 28th 2025" at bounding box center [414, 203] width 59 height 11
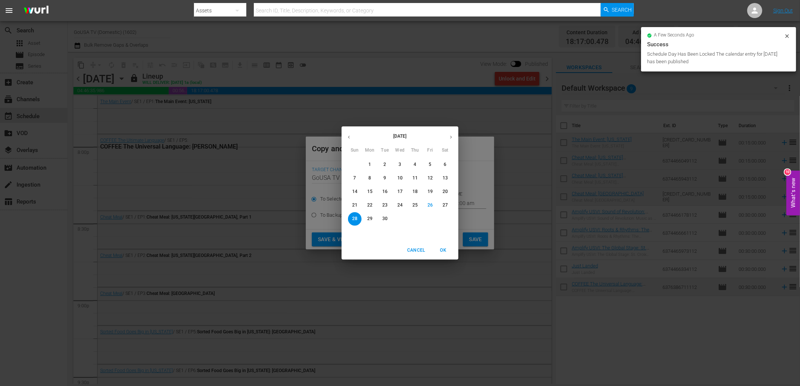
click at [452, 136] on icon "button" at bounding box center [451, 137] width 6 height 6
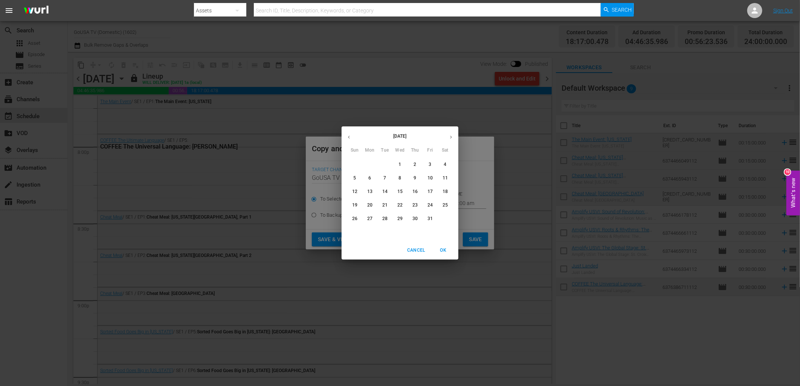
click at [354, 190] on p "12" at bounding box center [354, 192] width 5 height 6
type input "Oct 12th 2025"
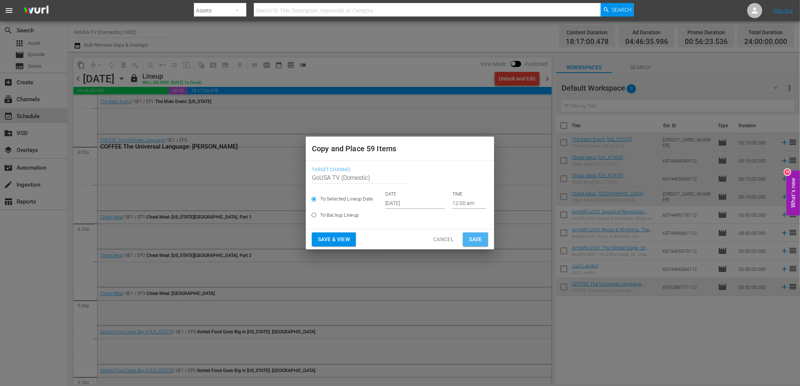
click at [480, 240] on span "Save" at bounding box center [475, 239] width 13 height 9
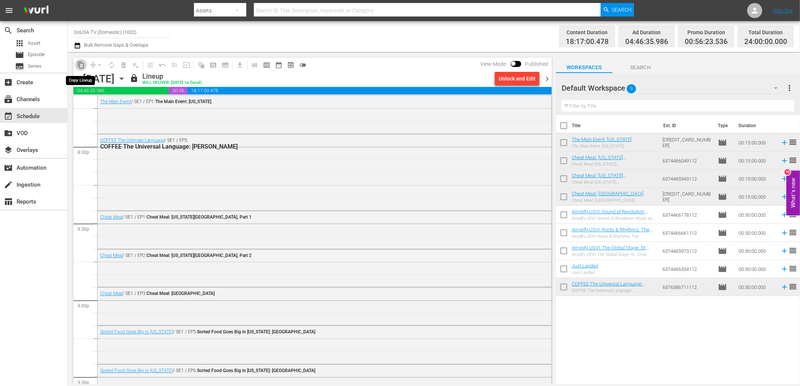
click at [81, 65] on span "content_copy" at bounding box center [81, 65] width 8 height 8
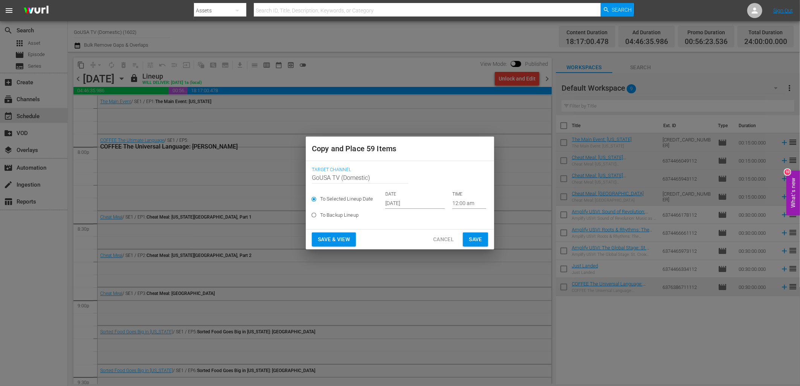
click at [399, 198] on input "Sep 28th 2025" at bounding box center [414, 203] width 59 height 11
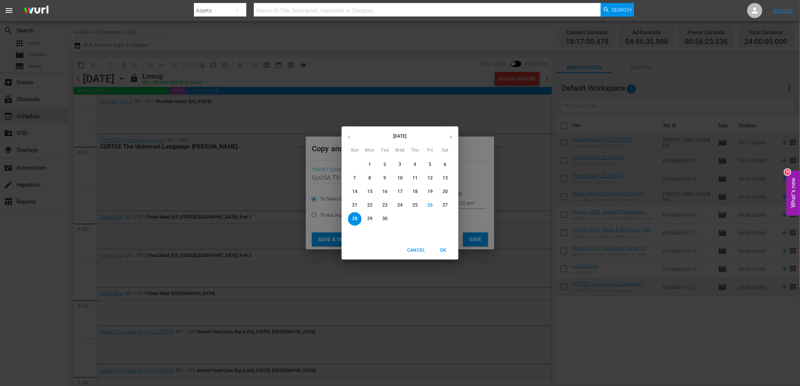
click at [448, 136] on icon "button" at bounding box center [451, 137] width 6 height 6
click at [355, 207] on p "19" at bounding box center [354, 205] width 5 height 6
type input "Oct 19th 2025"
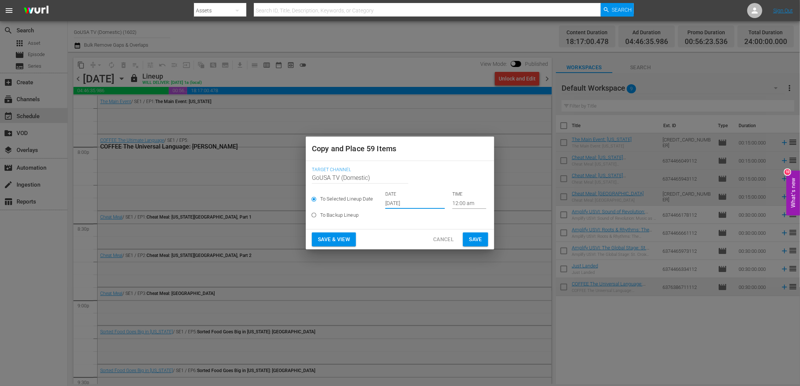
click at [484, 240] on button "Save" at bounding box center [475, 240] width 25 height 14
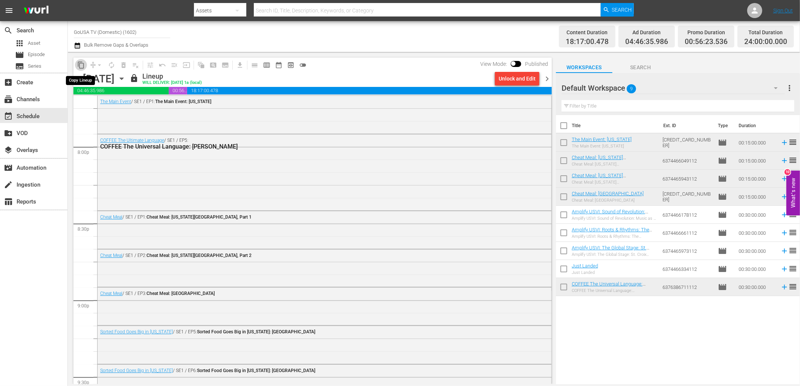
click at [80, 66] on span "content_copy" at bounding box center [81, 65] width 8 height 8
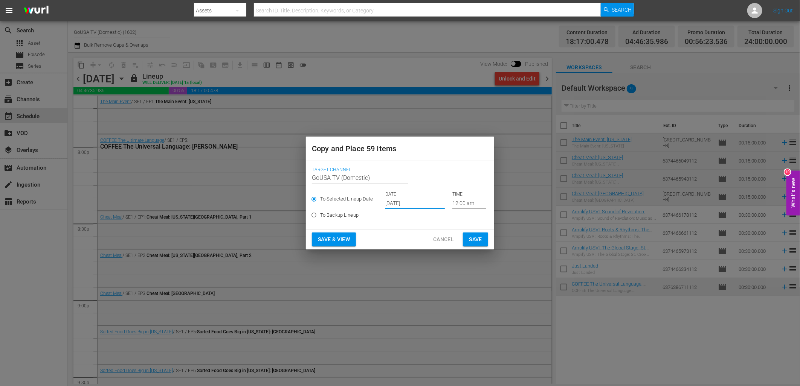
click at [416, 202] on input "Sep 28th 2025" at bounding box center [414, 203] width 59 height 11
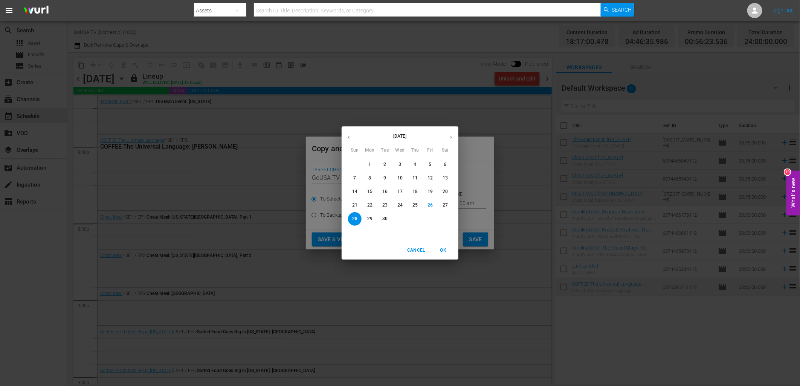
click at [449, 135] on icon "button" at bounding box center [451, 137] width 6 height 6
click at [349, 217] on span "26" at bounding box center [355, 219] width 14 height 6
type input "Oct 26th 2025"
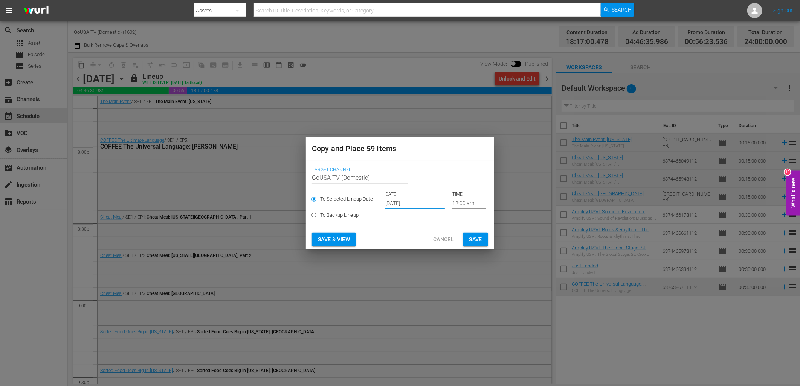
click at [477, 239] on span "Save" at bounding box center [475, 239] width 13 height 9
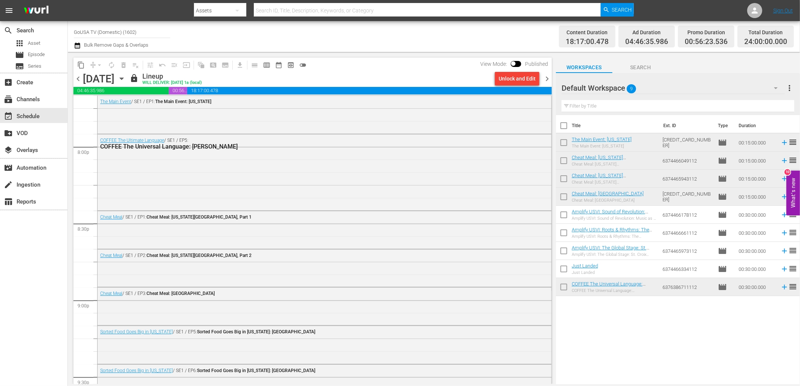
click at [126, 77] on icon "button" at bounding box center [121, 79] width 8 height 8
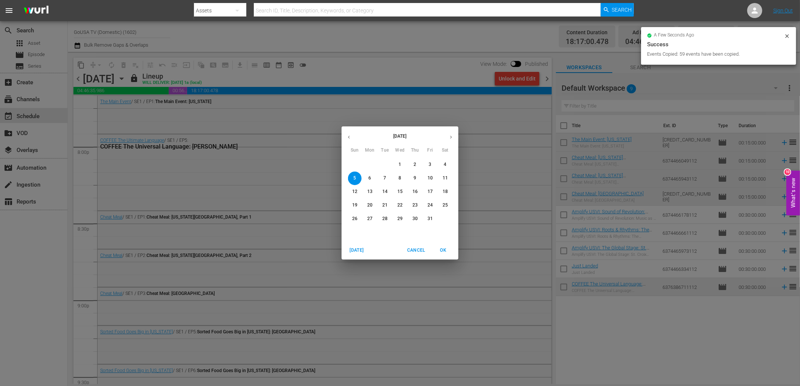
click at [352, 190] on p "12" at bounding box center [354, 192] width 5 height 6
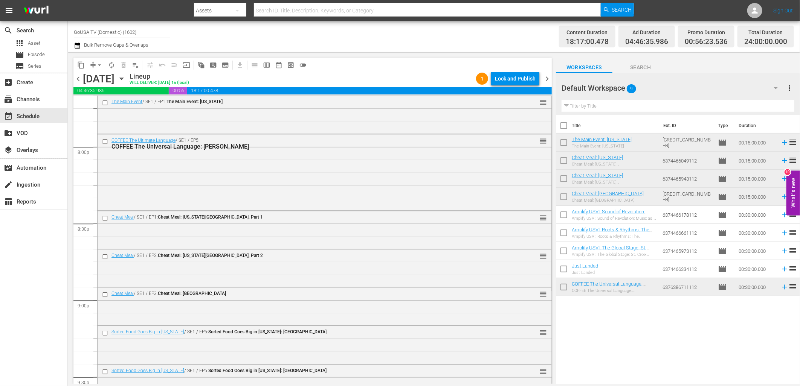
click at [513, 78] on div "Lock and Publish" at bounding box center [515, 79] width 41 height 14
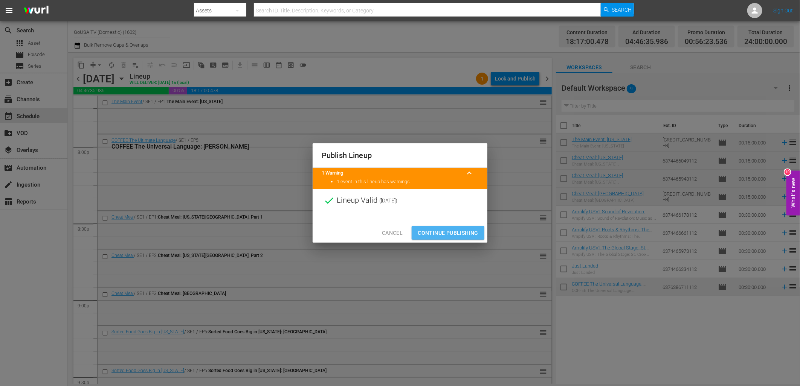
click at [442, 235] on span "Continue Publishing" at bounding box center [447, 232] width 61 height 9
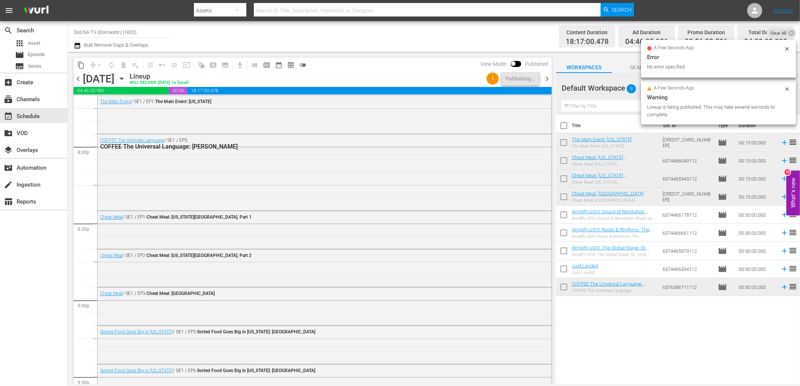
click at [123, 78] on icon "button" at bounding box center [121, 79] width 3 height 2
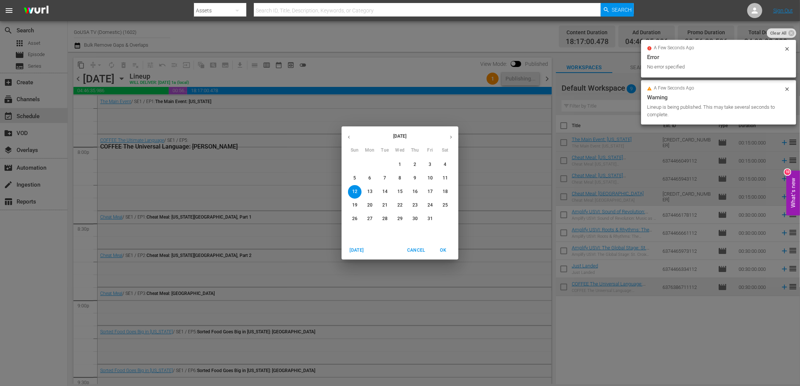
click at [357, 207] on p "19" at bounding box center [354, 205] width 5 height 6
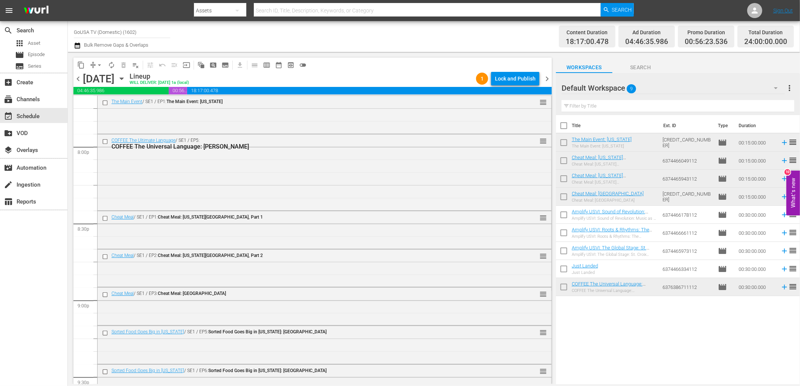
click at [507, 78] on div "Lock and Publish" at bounding box center [515, 79] width 41 height 14
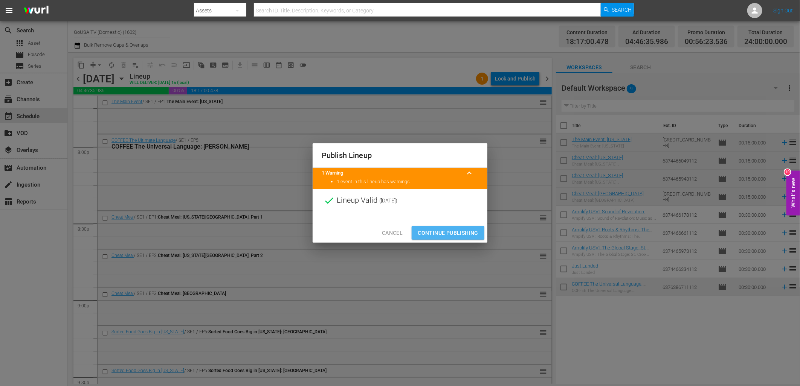
click at [442, 231] on span "Continue Publishing" at bounding box center [447, 232] width 61 height 9
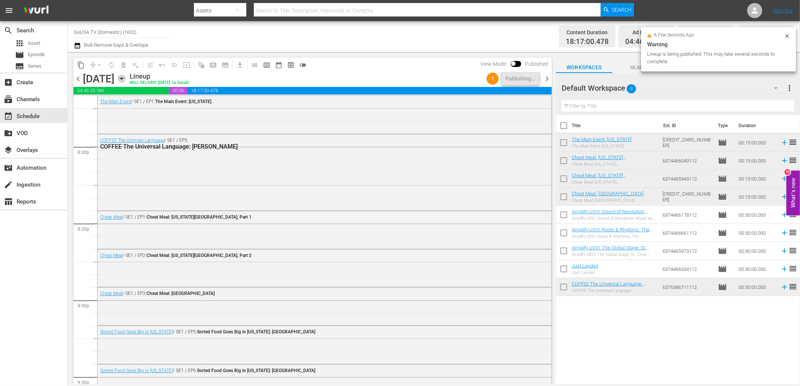
click at [126, 76] on icon "button" at bounding box center [121, 79] width 8 height 8
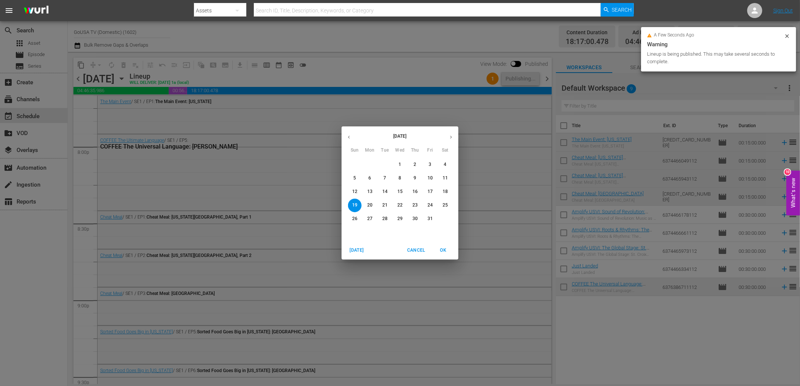
click at [354, 219] on p "26" at bounding box center [354, 219] width 5 height 6
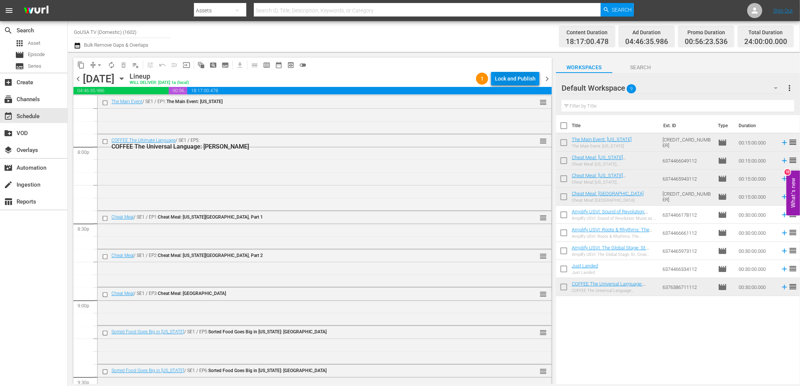
click at [504, 80] on div "Lock and Publish" at bounding box center [515, 79] width 41 height 14
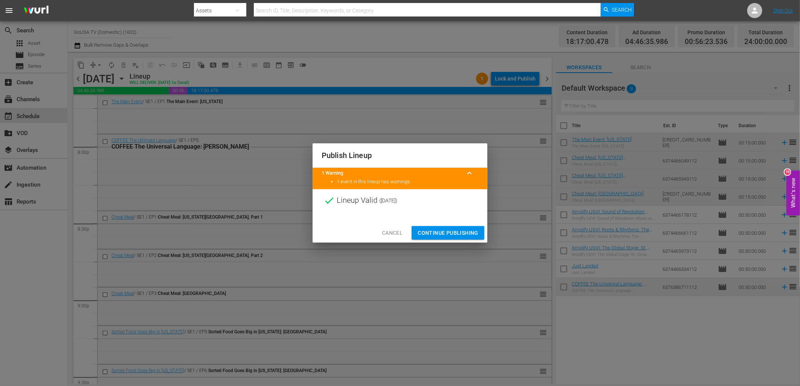
click at [451, 230] on span "Continue Publishing" at bounding box center [447, 232] width 61 height 9
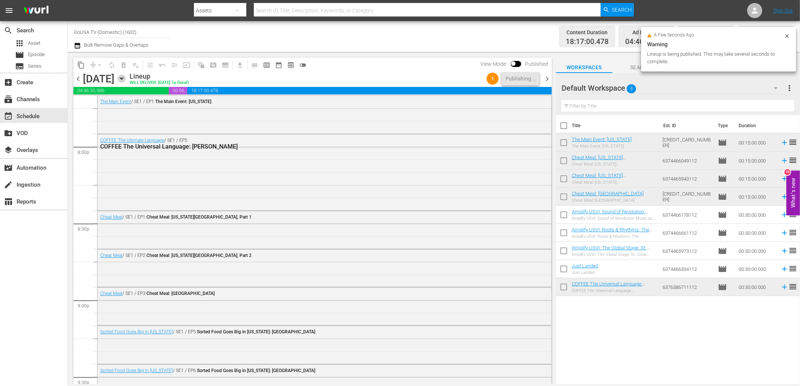
click at [126, 75] on icon "button" at bounding box center [121, 79] width 8 height 8
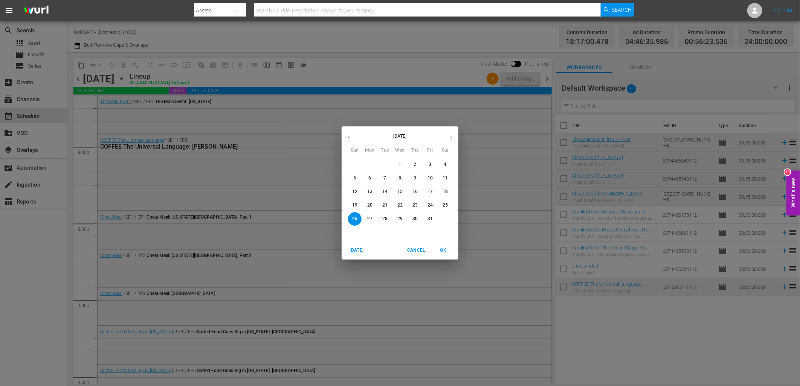
click at [370, 178] on p "6" at bounding box center [369, 178] width 3 height 6
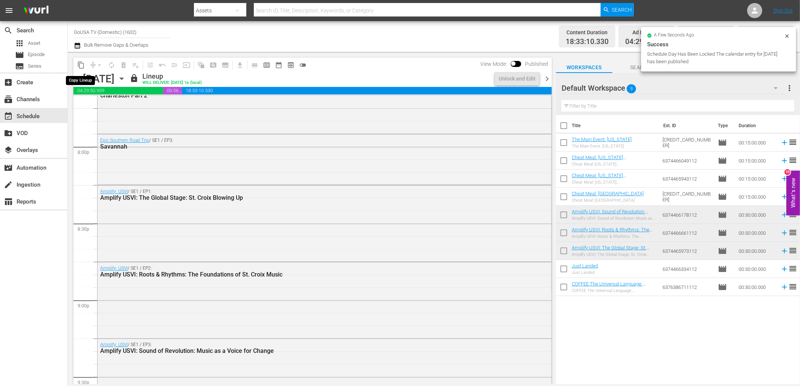
click at [81, 66] on span "content_copy" at bounding box center [81, 65] width 8 height 8
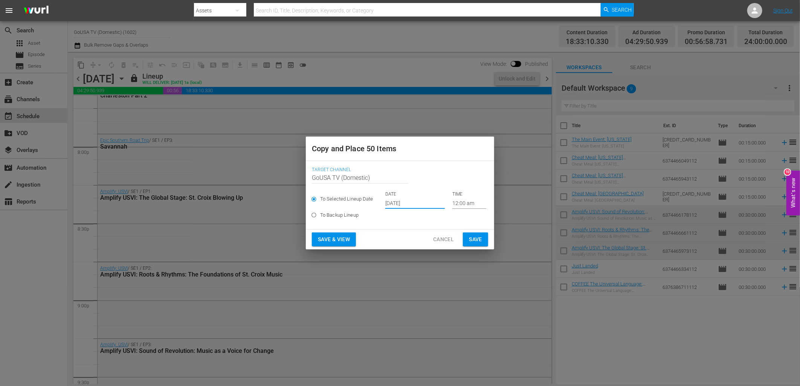
click at [398, 204] on input "Sep 28th 2025" at bounding box center [414, 203] width 59 height 11
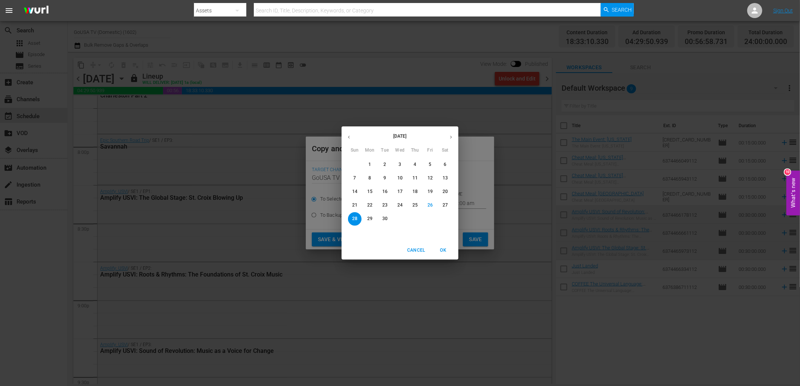
click at [450, 136] on icon "button" at bounding box center [451, 137] width 6 height 6
click at [369, 193] on p "13" at bounding box center [369, 192] width 5 height 6
type input "Oct 13th 2025"
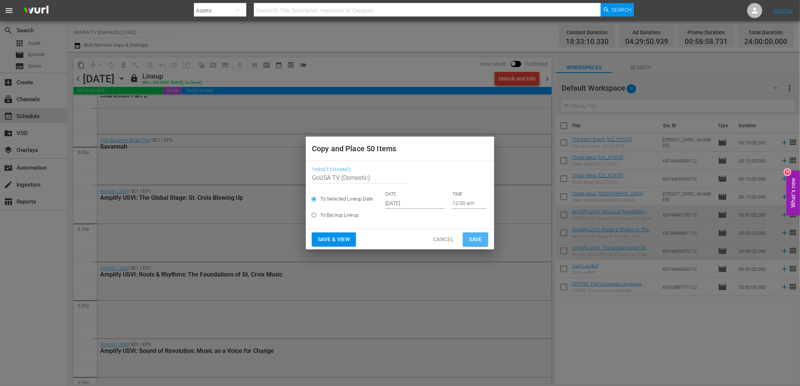
click at [474, 241] on span "Save" at bounding box center [475, 239] width 13 height 9
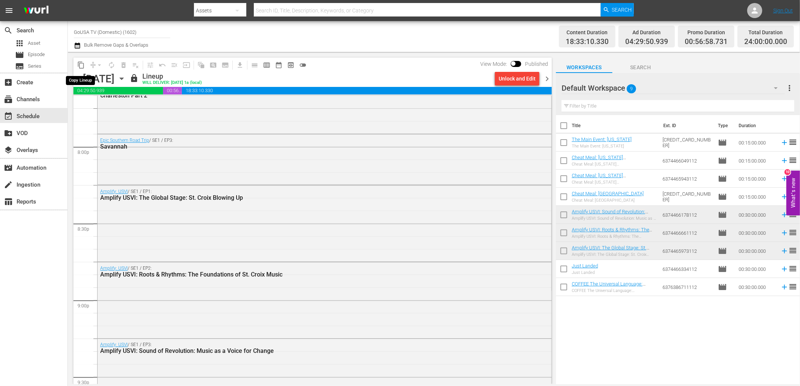
click at [77, 65] on span "content_copy" at bounding box center [81, 65] width 8 height 8
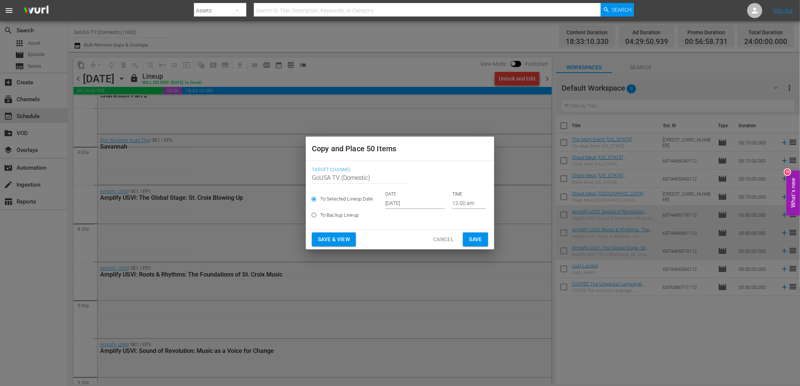
click at [407, 204] on input "Sep 28th 2025" at bounding box center [414, 203] width 59 height 11
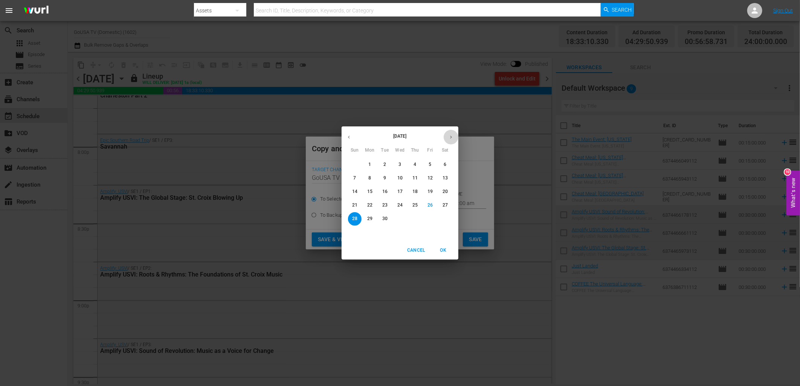
click at [451, 140] on icon "button" at bounding box center [451, 137] width 6 height 6
click at [372, 209] on p "20" at bounding box center [369, 205] width 5 height 6
type input "Oct 20th 2025"
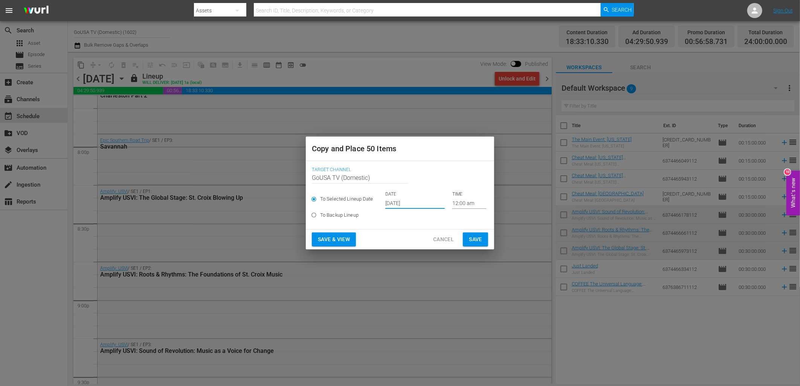
click at [478, 239] on span "Save" at bounding box center [475, 239] width 13 height 9
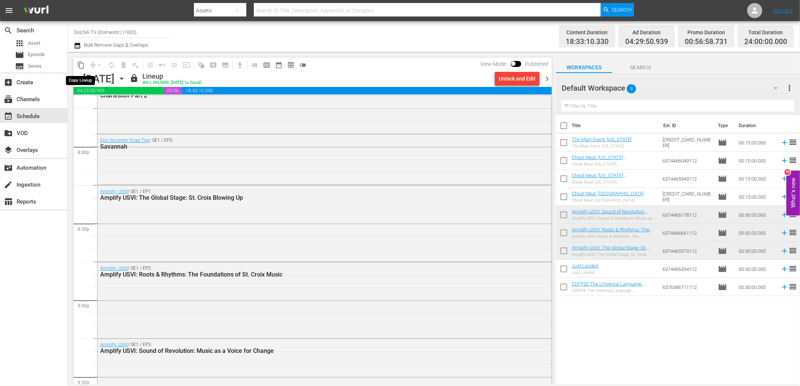
click at [80, 64] on span "content_copy" at bounding box center [81, 65] width 8 height 8
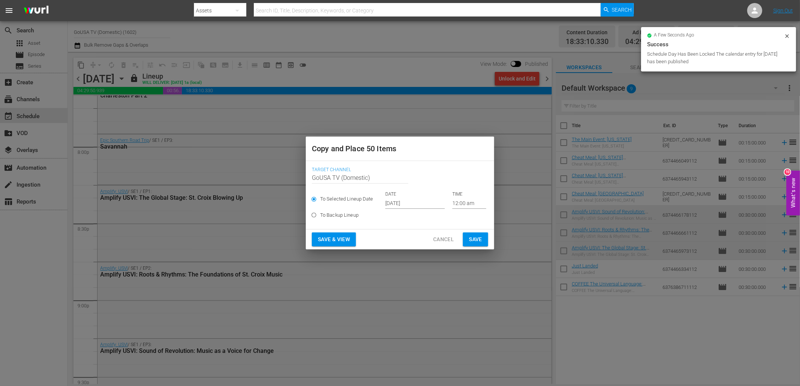
click at [414, 204] on input "Sep 28th 2025" at bounding box center [414, 203] width 59 height 11
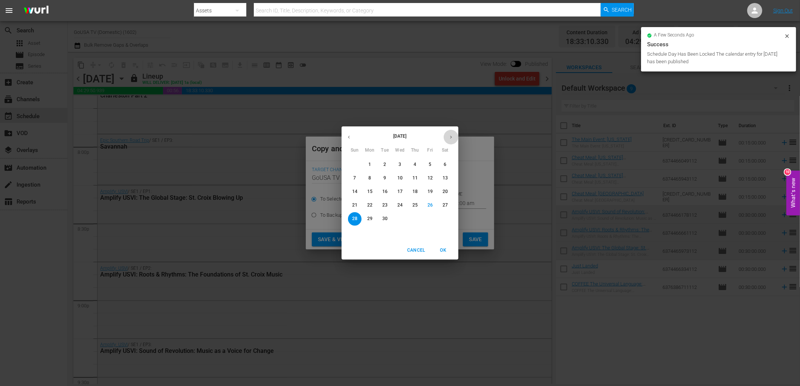
click at [449, 138] on icon "button" at bounding box center [451, 137] width 6 height 6
click at [368, 221] on p "27" at bounding box center [369, 219] width 5 height 6
type input "Oct 27th 2025"
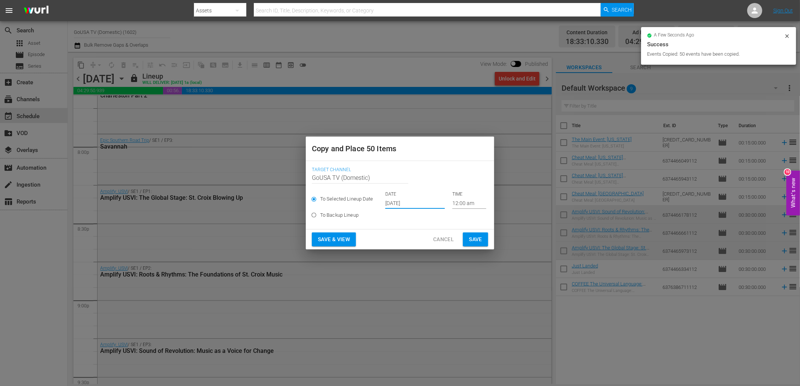
click at [480, 240] on span "Save" at bounding box center [475, 239] width 13 height 9
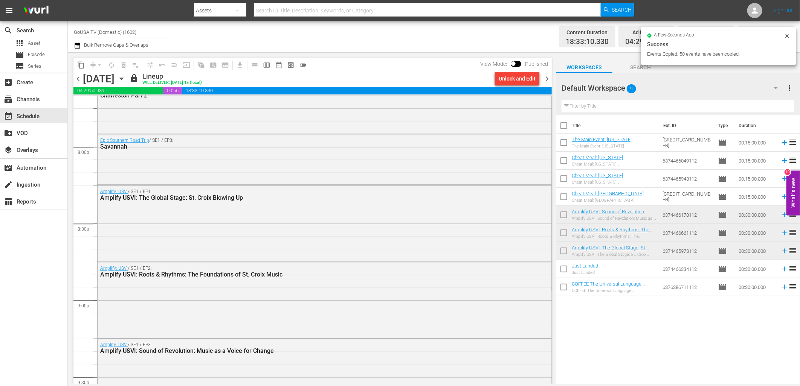
click at [128, 78] on div "Monday, October 6th October 6th" at bounding box center [105, 79] width 45 height 12
click at [123, 78] on icon "button" at bounding box center [121, 79] width 3 height 2
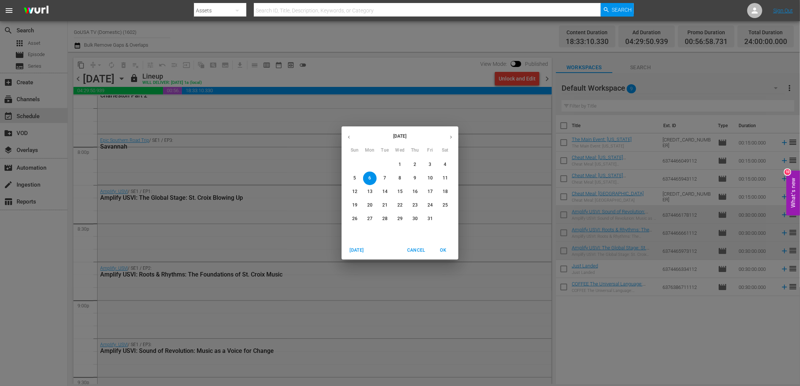
click at [370, 192] on p "13" at bounding box center [369, 192] width 5 height 6
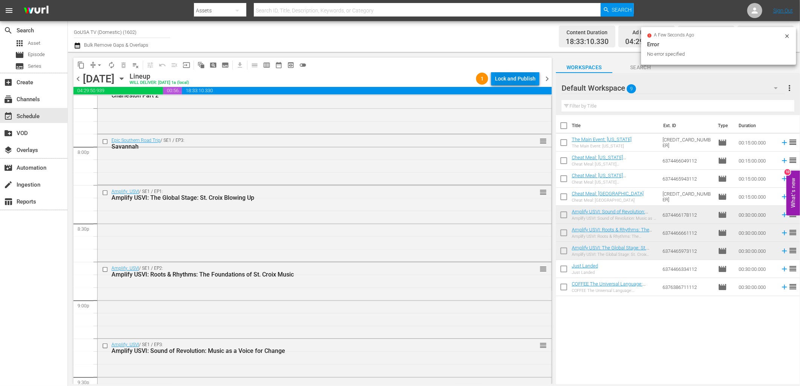
click at [518, 79] on div "Lock and Publish" at bounding box center [515, 79] width 41 height 14
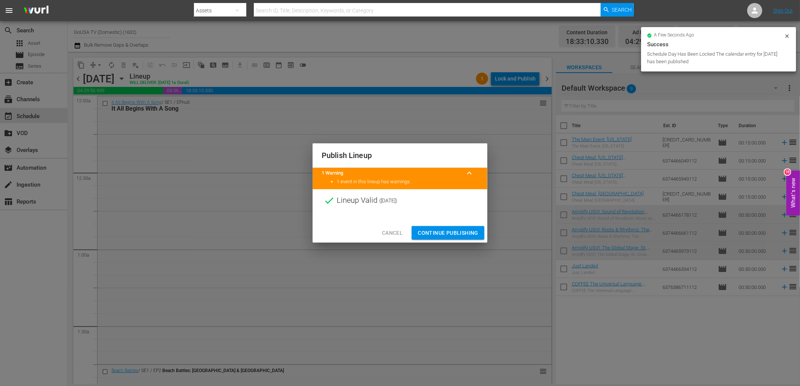
click at [450, 231] on span "Continue Publishing" at bounding box center [447, 232] width 61 height 9
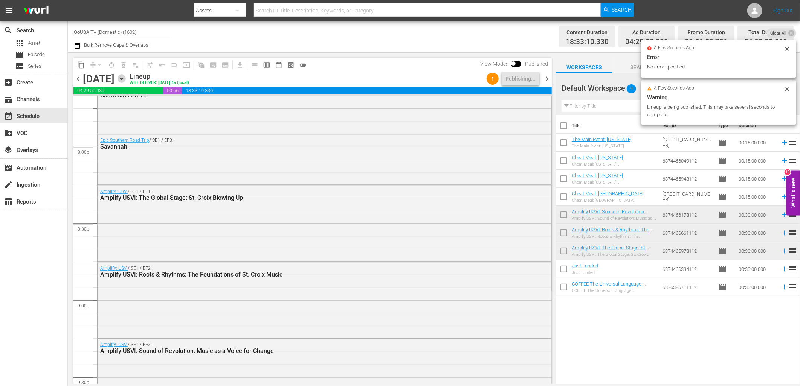
click at [126, 78] on icon "button" at bounding box center [121, 79] width 8 height 8
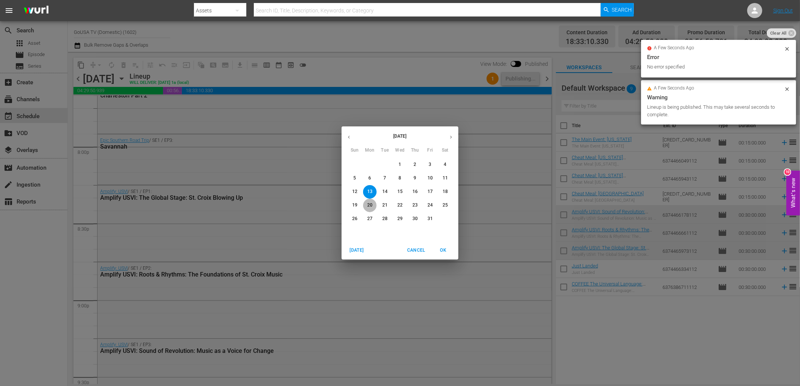
click at [367, 204] on p "20" at bounding box center [369, 205] width 5 height 6
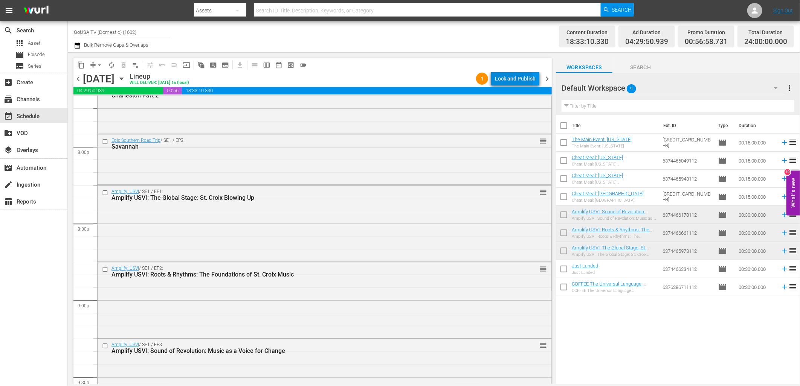
click at [513, 81] on div "Lock and Publish" at bounding box center [515, 79] width 41 height 14
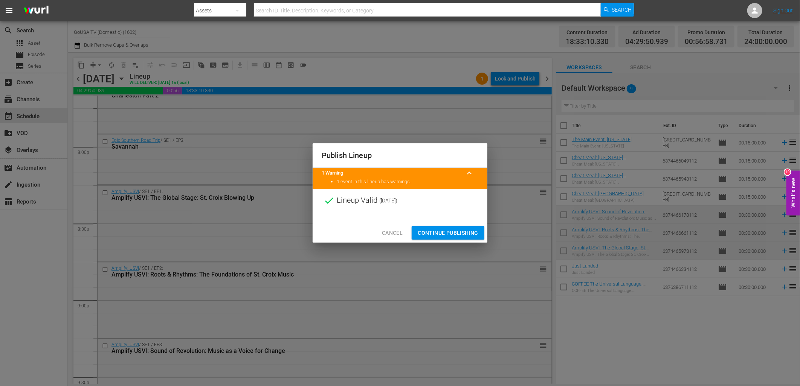
click at [446, 230] on span "Continue Publishing" at bounding box center [447, 232] width 61 height 9
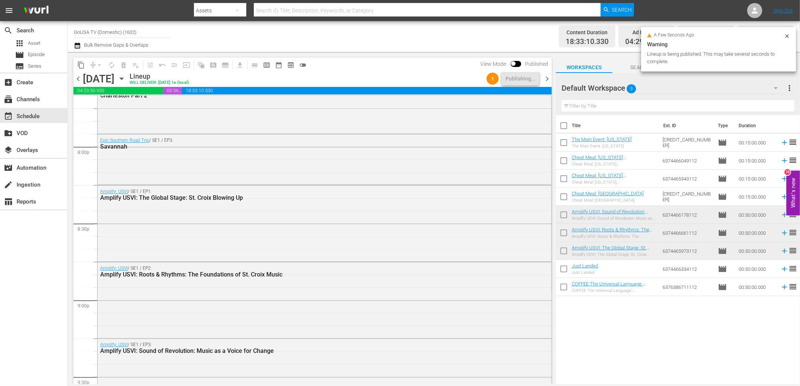
click at [123, 78] on icon "button" at bounding box center [121, 79] width 3 height 2
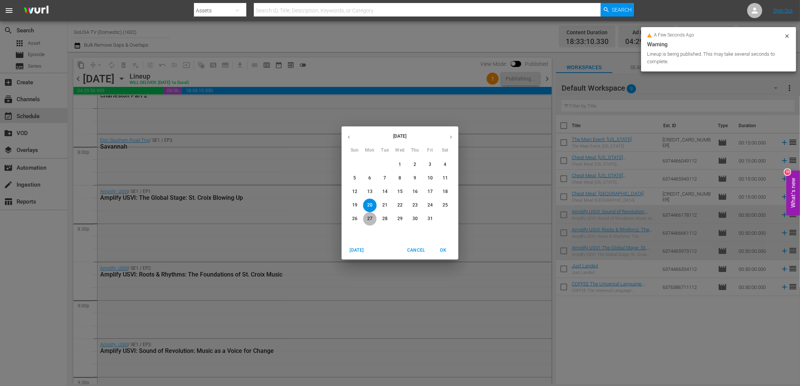
click at [368, 218] on p "27" at bounding box center [369, 219] width 5 height 6
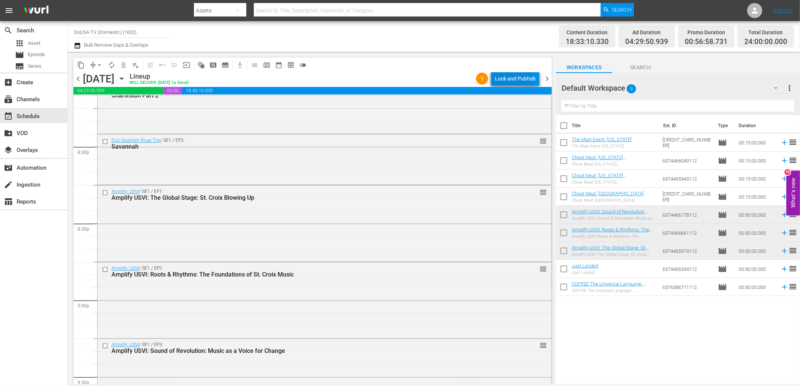
click at [506, 80] on div "Lock and Publish" at bounding box center [515, 79] width 41 height 14
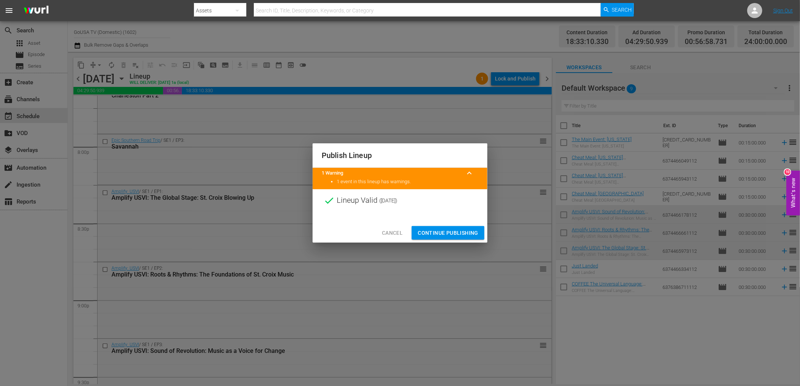
click at [445, 231] on span "Continue Publishing" at bounding box center [447, 232] width 61 height 9
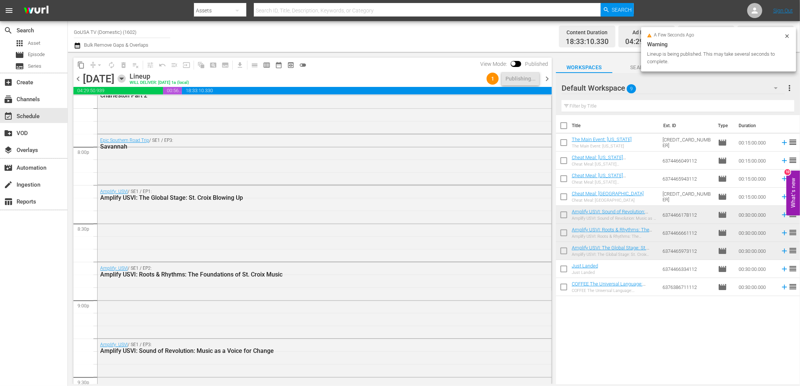
click at [123, 78] on icon "button" at bounding box center [121, 79] width 3 height 2
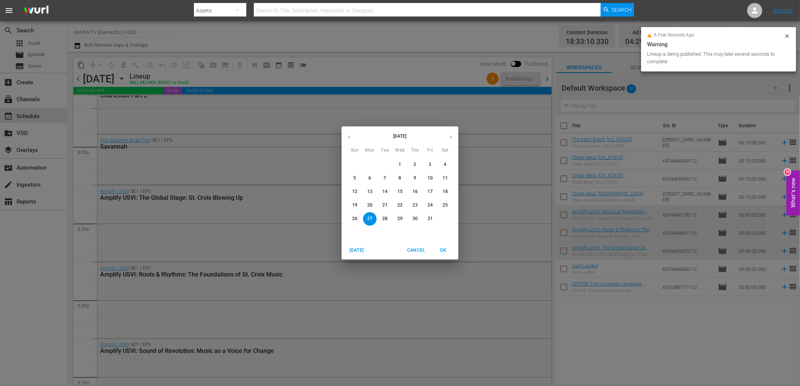
click at [382, 180] on span "7" at bounding box center [385, 178] width 14 height 6
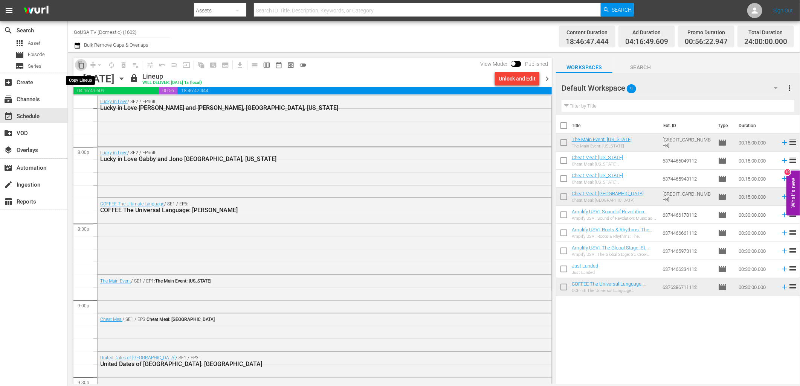
click at [81, 68] on span "content_copy" at bounding box center [81, 65] width 8 height 8
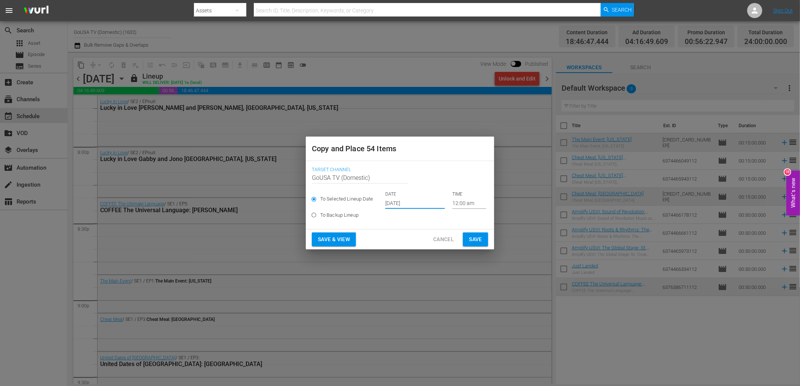
click at [407, 202] on input "[DATE]" at bounding box center [414, 203] width 59 height 11
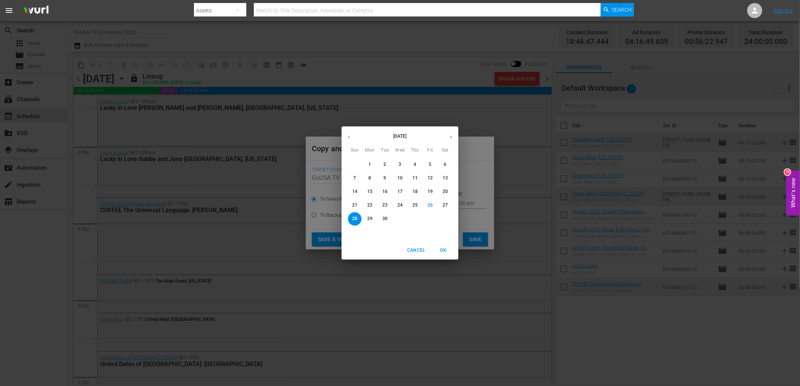
click at [451, 139] on icon "button" at bounding box center [451, 137] width 6 height 6
click at [386, 194] on p "14" at bounding box center [384, 192] width 5 height 6
type input "Oct 14th 2025"
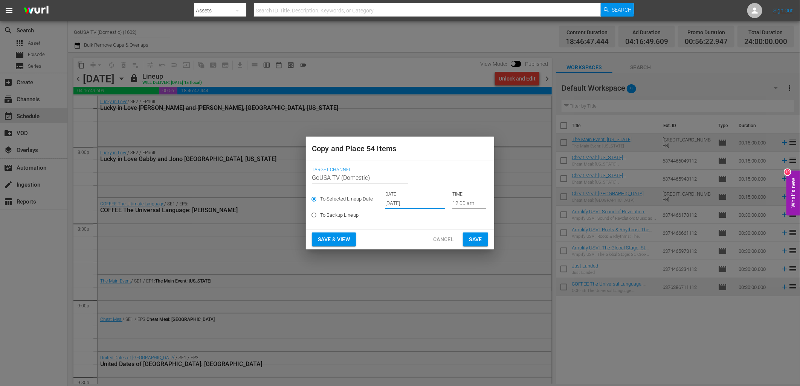
click at [475, 244] on span "Save" at bounding box center [475, 239] width 13 height 9
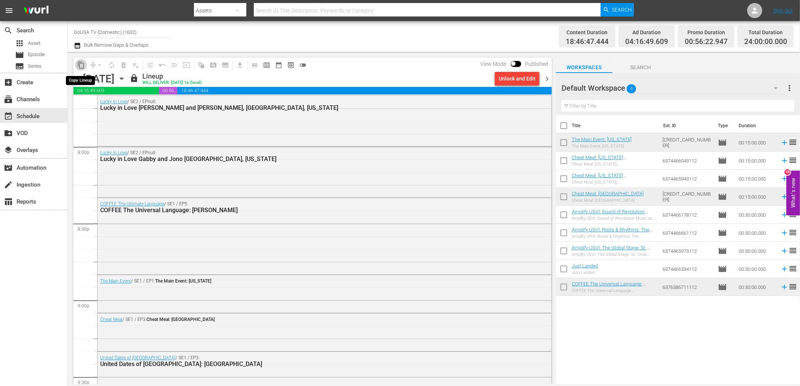
click at [85, 66] on button "content_copy" at bounding box center [81, 65] width 12 height 12
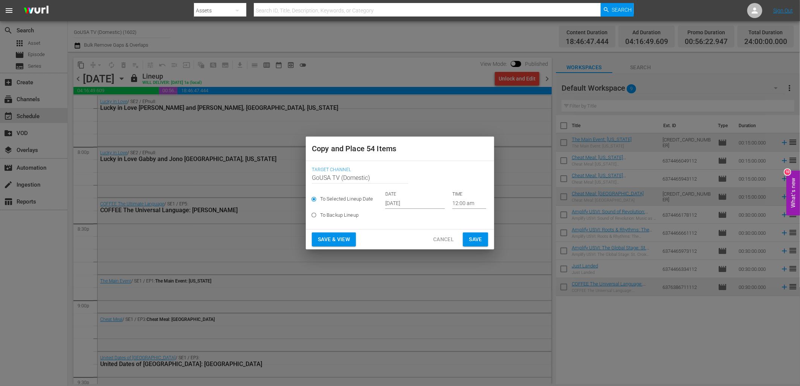
click at [399, 206] on input "[DATE]" at bounding box center [414, 203] width 59 height 11
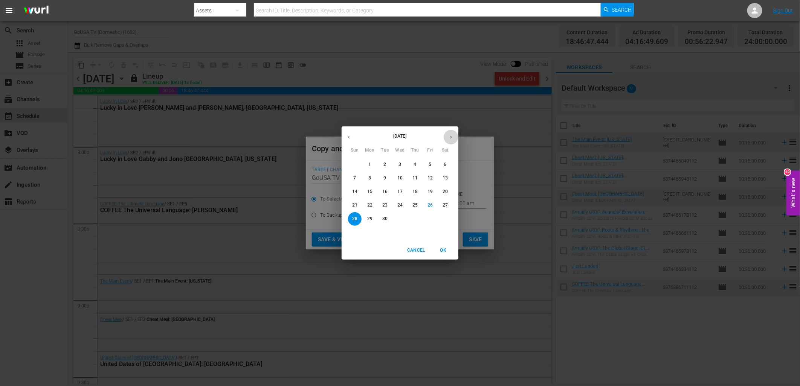
click at [448, 137] on icon "button" at bounding box center [451, 137] width 6 height 6
click at [384, 204] on p "21" at bounding box center [384, 205] width 5 height 6
type input "Oct 21st 2025"
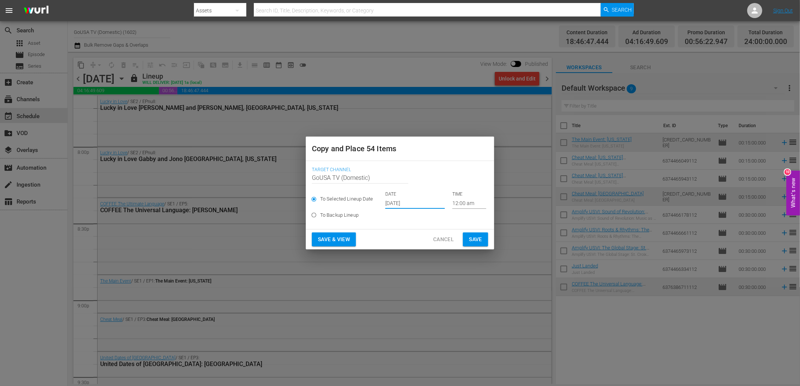
click at [476, 240] on span "Save" at bounding box center [475, 239] width 13 height 9
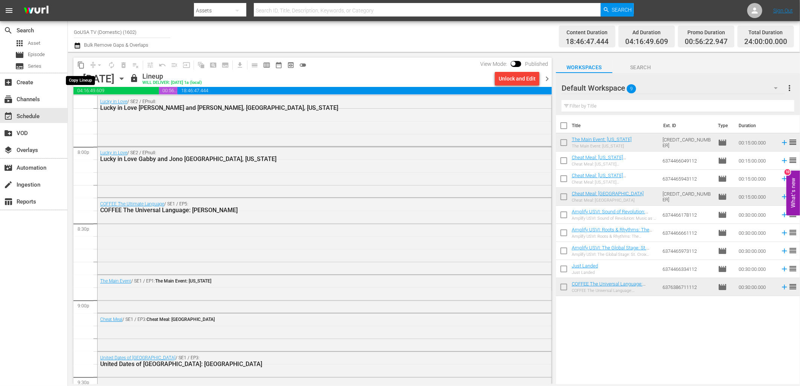
click at [83, 66] on span "content_copy" at bounding box center [81, 65] width 8 height 8
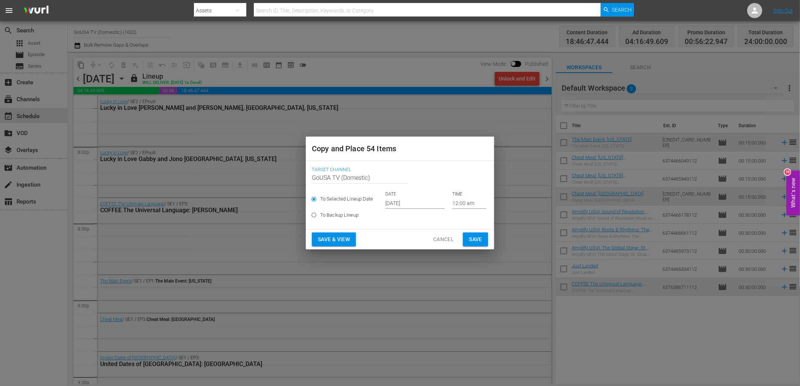
click at [399, 201] on input "[DATE]" at bounding box center [414, 203] width 59 height 11
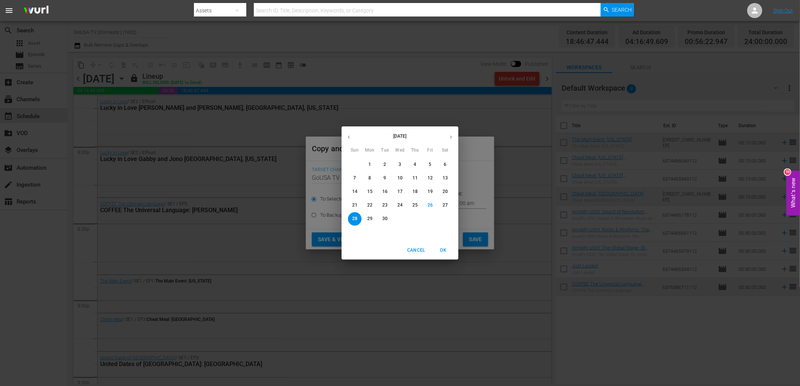
click at [451, 135] on icon "button" at bounding box center [451, 137] width 6 height 6
click at [382, 218] on p "28" at bounding box center [384, 219] width 5 height 6
type input "Oct 28th 2025"
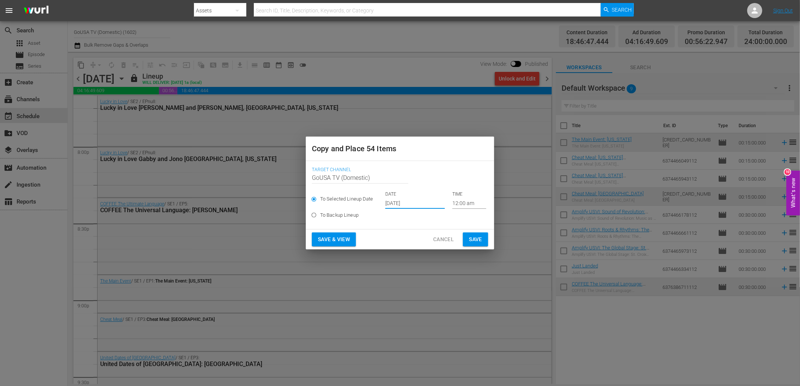
click at [477, 238] on span "Save" at bounding box center [475, 239] width 13 height 9
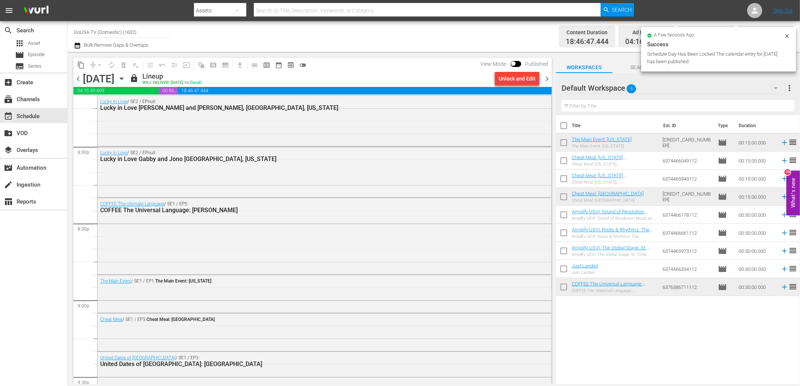
click at [114, 82] on div "[DATE]" at bounding box center [99, 79] width 32 height 12
click at [126, 81] on icon "button" at bounding box center [121, 79] width 8 height 8
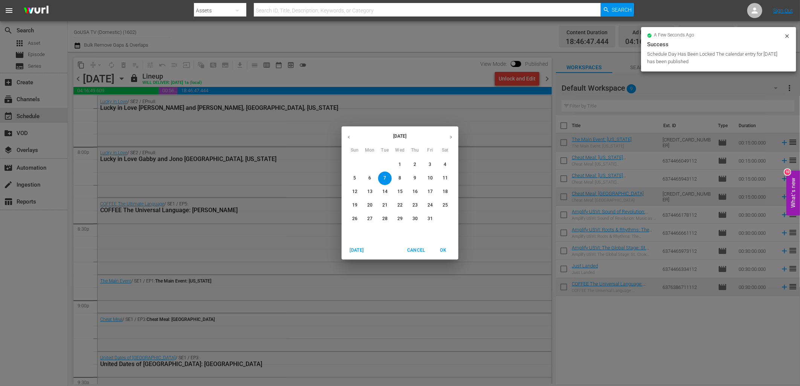
click at [382, 192] on p "14" at bounding box center [384, 192] width 5 height 6
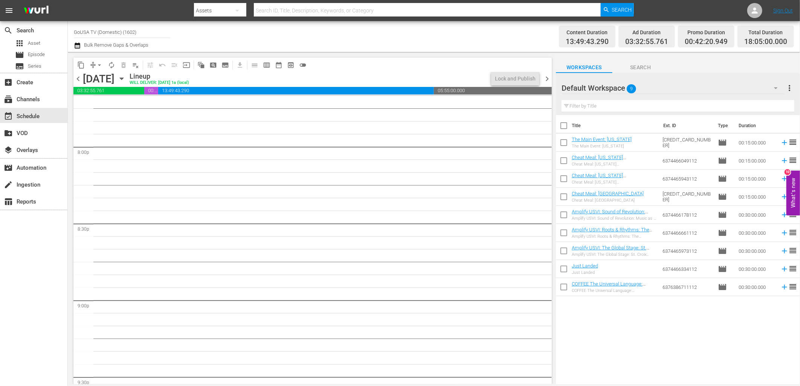
click at [126, 78] on icon "button" at bounding box center [121, 79] width 8 height 8
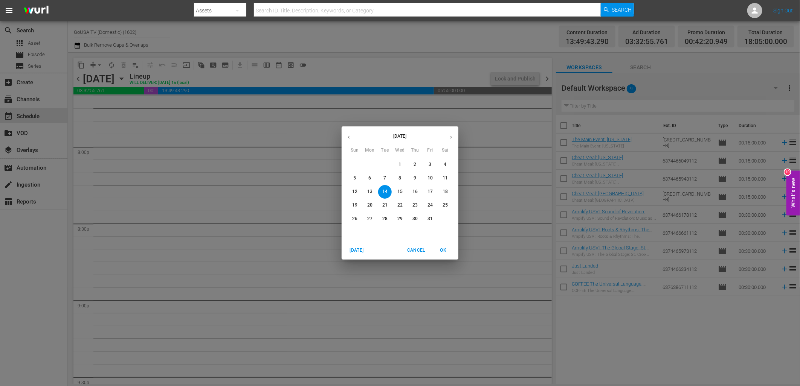
click at [385, 177] on p "7" at bounding box center [384, 178] width 3 height 6
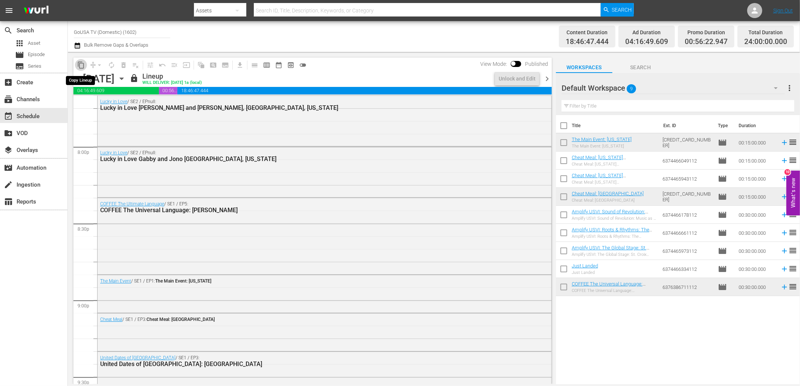
click at [81, 65] on span "content_copy" at bounding box center [81, 65] width 8 height 8
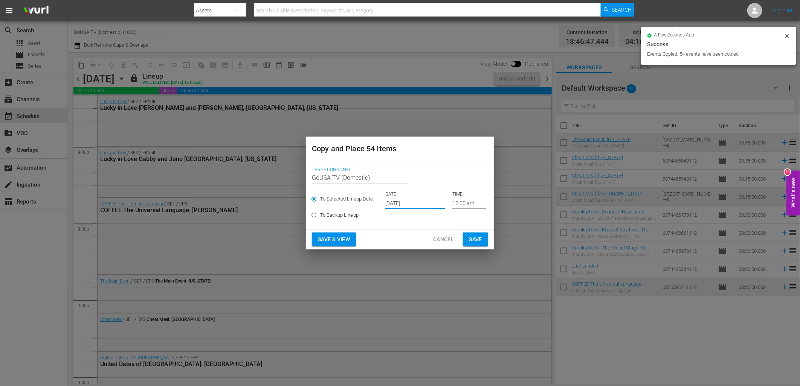
click at [394, 203] on input "[DATE]" at bounding box center [414, 203] width 59 height 11
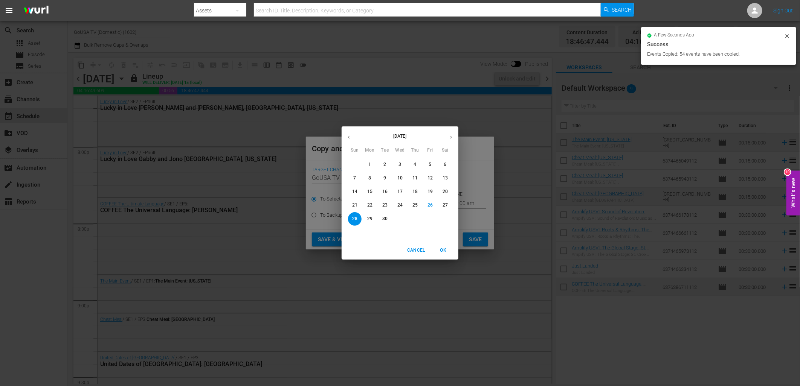
click at [452, 137] on icon "button" at bounding box center [451, 137] width 6 height 6
click at [382, 190] on p "14" at bounding box center [384, 192] width 5 height 6
type input "Oct 14th 2025"
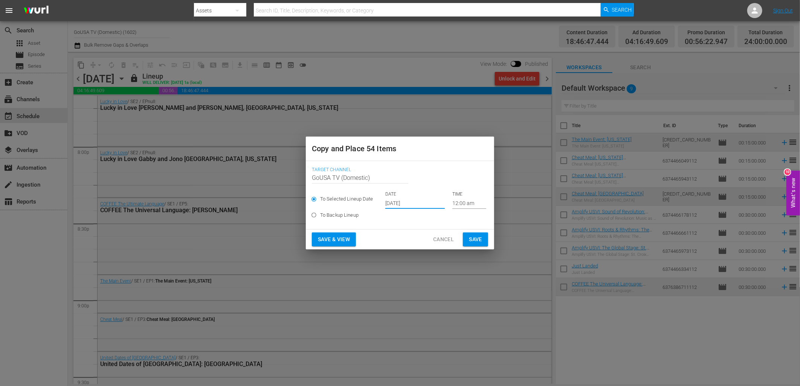
click at [480, 240] on span "Save" at bounding box center [475, 239] width 13 height 9
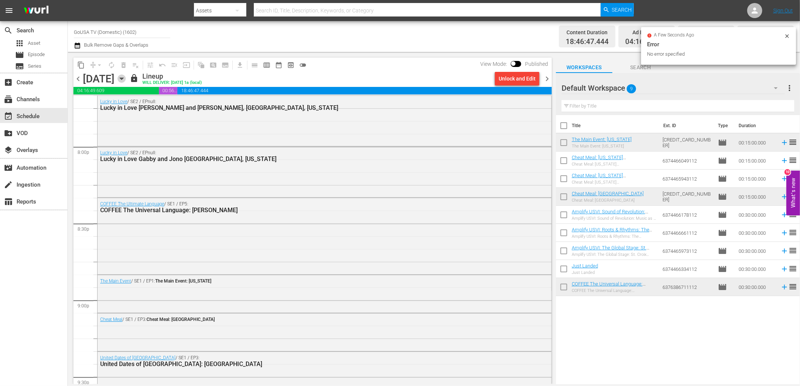
click at [126, 79] on icon "button" at bounding box center [121, 79] width 8 height 8
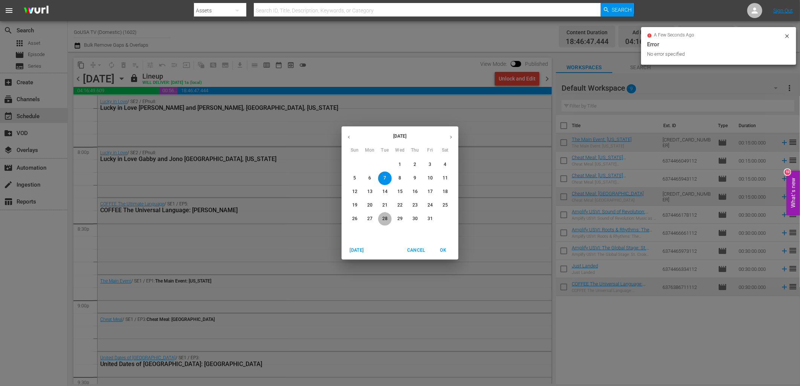
click at [385, 218] on p "28" at bounding box center [384, 219] width 5 height 6
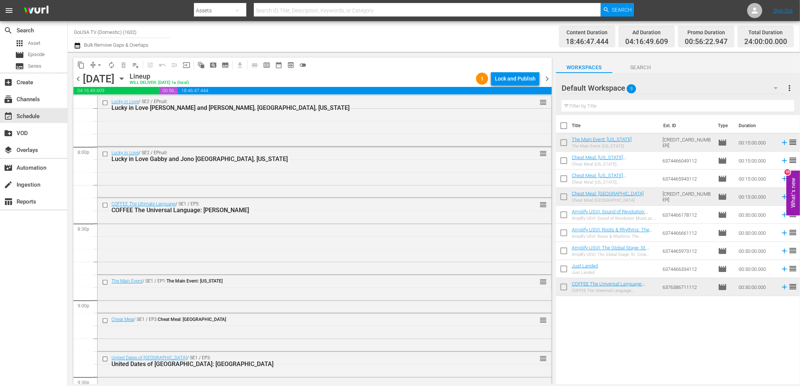
click at [512, 72] on div "content_copy compress arrow_drop_down autorenew_outlined delete_forever_outline…" at bounding box center [312, 72] width 478 height 29
click at [504, 78] on div "Lock and Publish" at bounding box center [515, 79] width 41 height 14
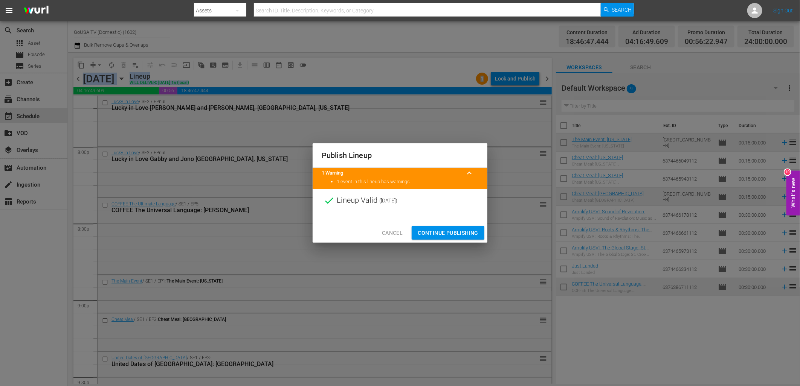
click at [464, 234] on span "Continue Publishing" at bounding box center [447, 232] width 61 height 9
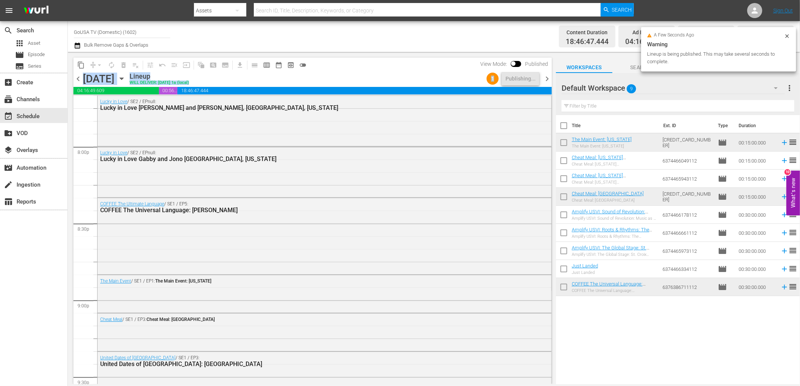
click at [126, 80] on icon "button" at bounding box center [121, 79] width 8 height 8
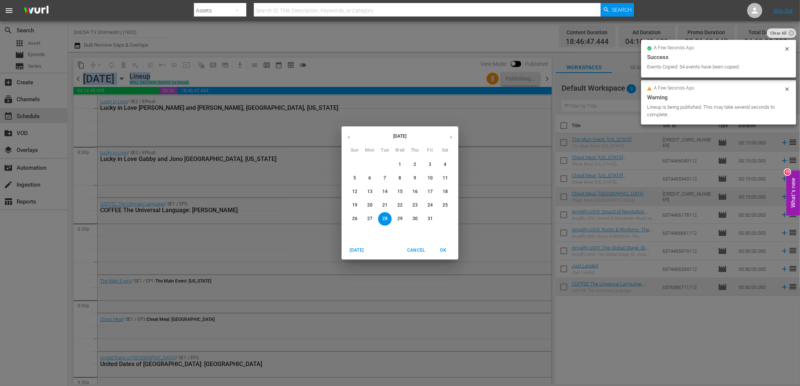
click at [387, 205] on p "21" at bounding box center [384, 205] width 5 height 6
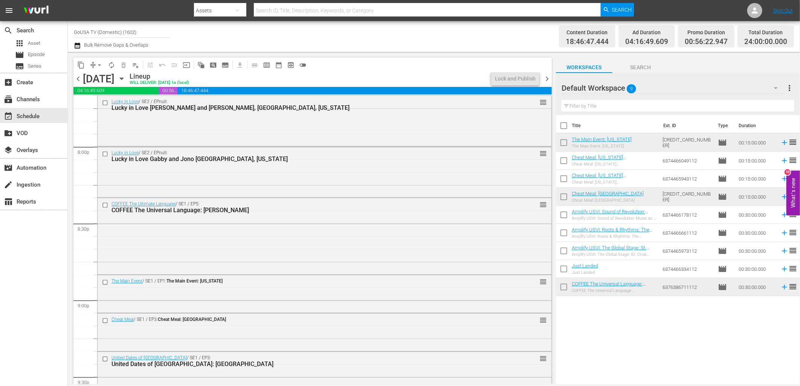
click at [413, 69] on div "content_copy compress arrow_drop_down autorenew_outlined delete_forever_outline…" at bounding box center [312, 65] width 478 height 15
click at [517, 80] on div "Lock and Publish" at bounding box center [515, 79] width 41 height 14
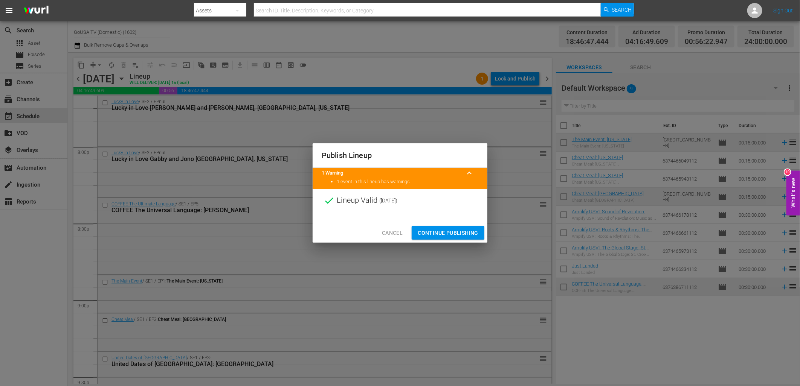
click at [455, 233] on span "Continue Publishing" at bounding box center [447, 232] width 61 height 9
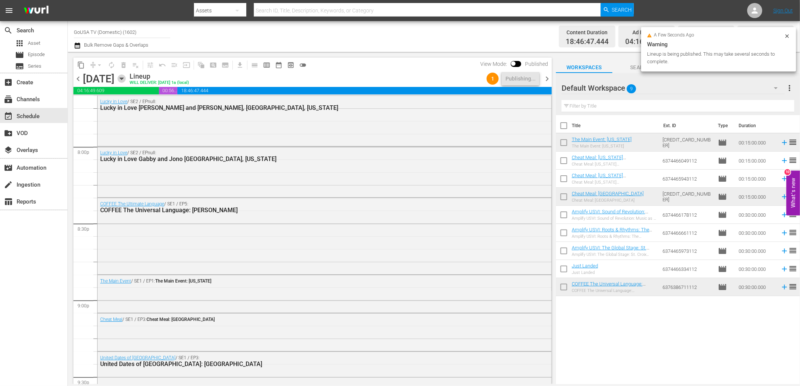
click at [123, 78] on icon "button" at bounding box center [121, 79] width 3 height 2
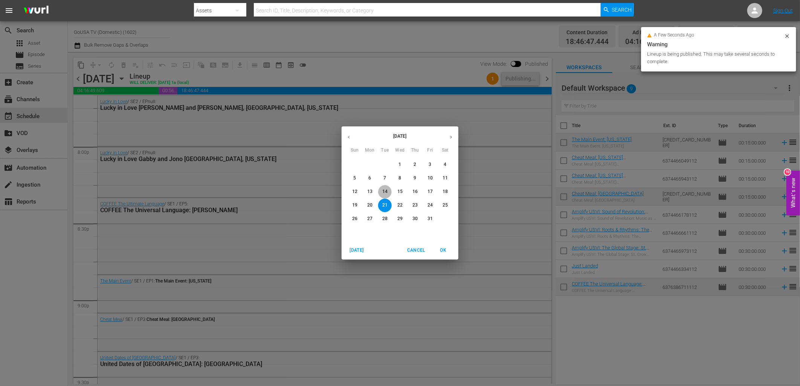
click at [387, 189] on p "14" at bounding box center [384, 192] width 5 height 6
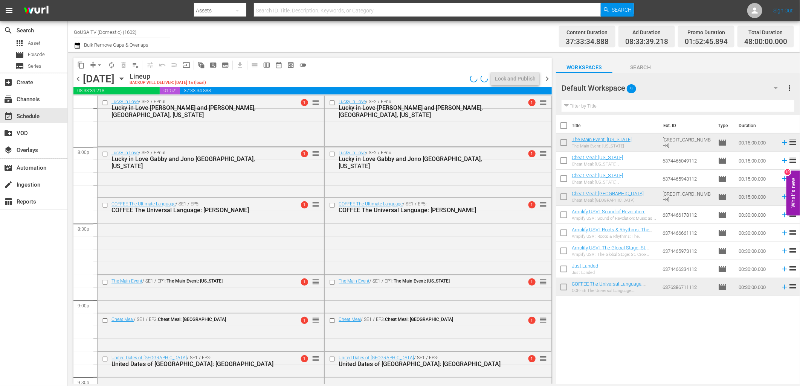
scroll to position [2573, 0]
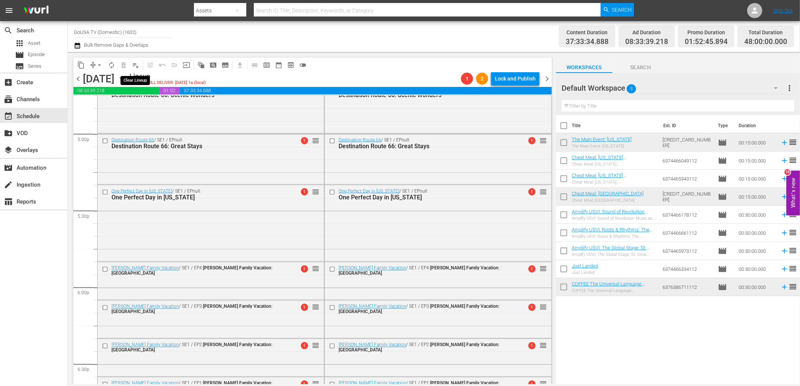
click at [134, 66] on span "playlist_remove_outlined" at bounding box center [136, 65] width 8 height 8
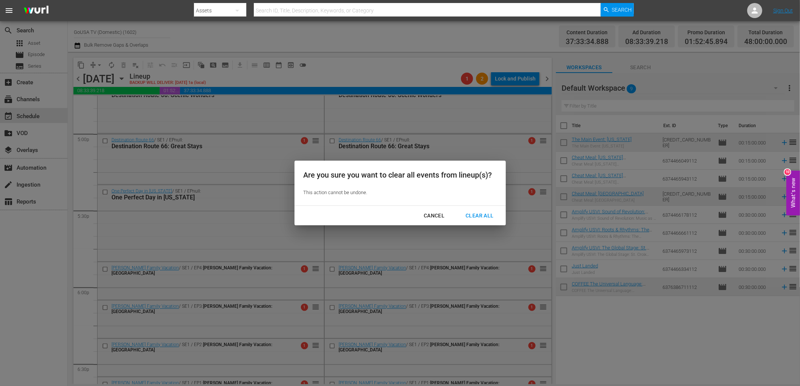
click at [482, 215] on div "Clear All" at bounding box center [479, 215] width 40 height 9
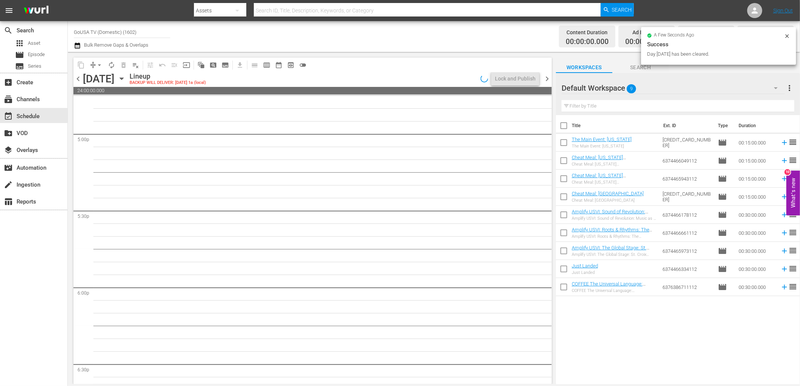
scroll to position [3021, 0]
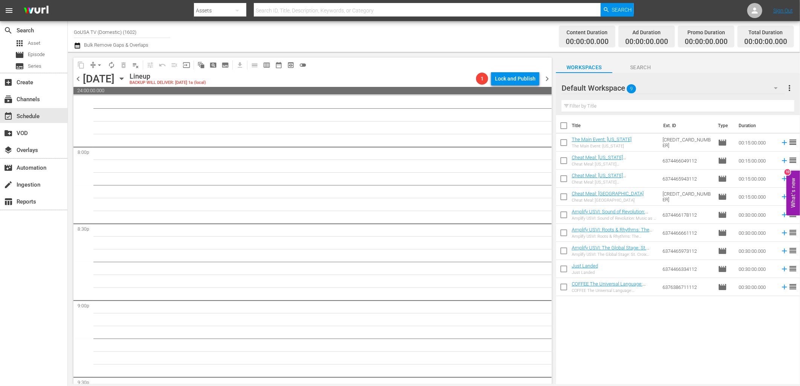
click at [126, 82] on icon "button" at bounding box center [121, 79] width 8 height 8
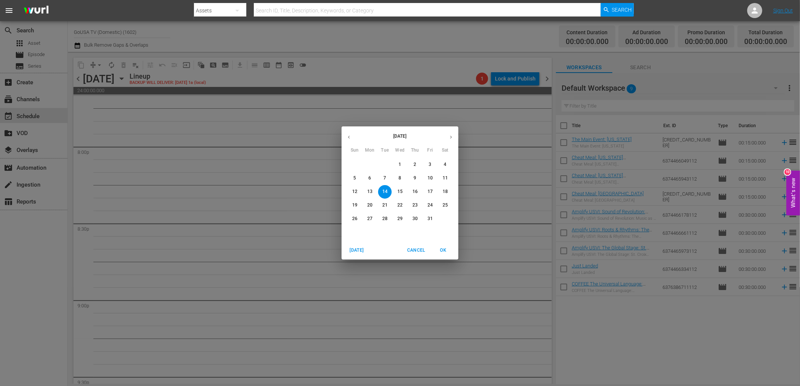
click at [382, 177] on span "7" at bounding box center [385, 178] width 14 height 6
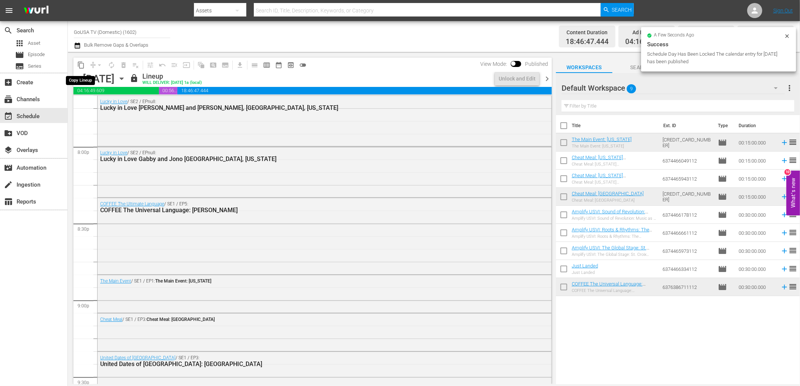
click at [84, 64] on span "content_copy" at bounding box center [81, 65] width 8 height 8
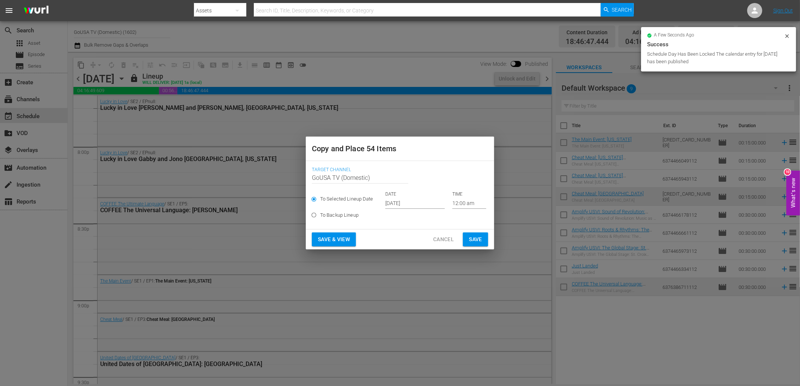
click at [390, 203] on input "[DATE]" at bounding box center [414, 203] width 59 height 11
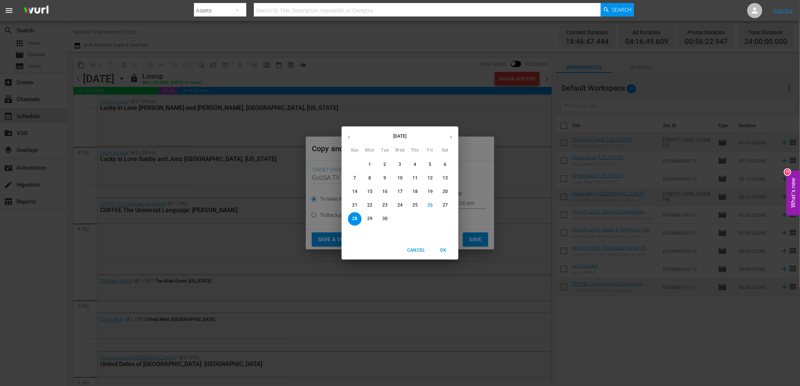
click at [449, 138] on icon "button" at bounding box center [451, 137] width 6 height 6
click at [386, 195] on p "14" at bounding box center [384, 192] width 5 height 6
type input "Oct 14th 2025"
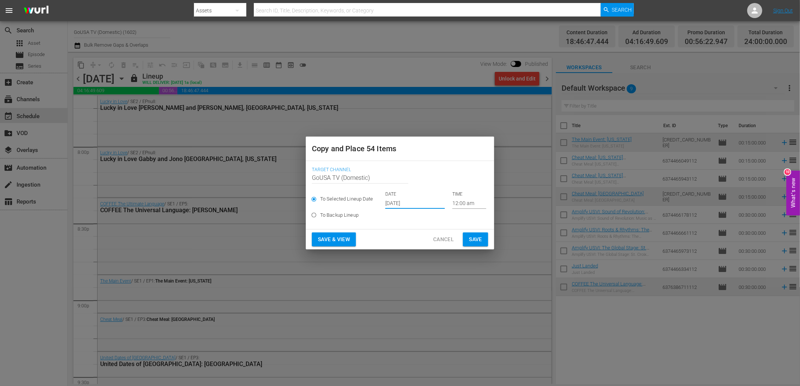
click at [476, 242] on span "Save" at bounding box center [475, 239] width 13 height 9
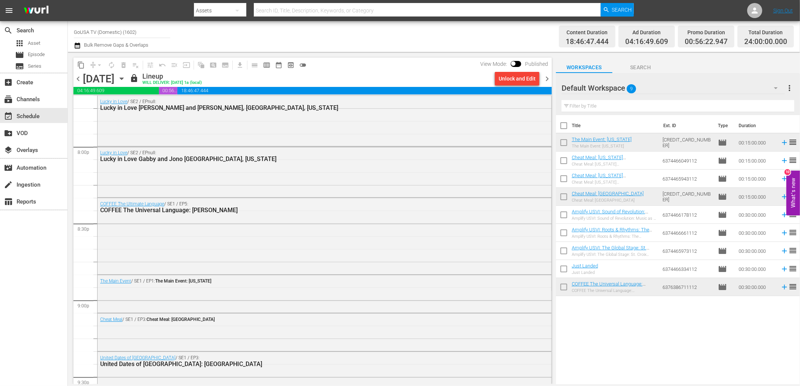
click at [123, 78] on icon "button" at bounding box center [121, 79] width 3 height 2
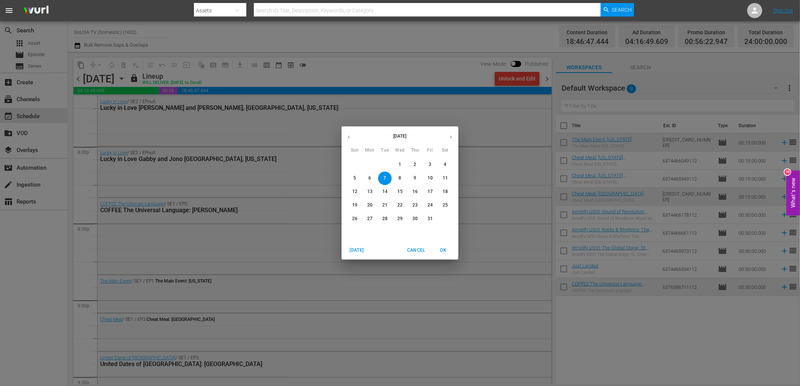
click at [383, 194] on p "14" at bounding box center [384, 192] width 5 height 6
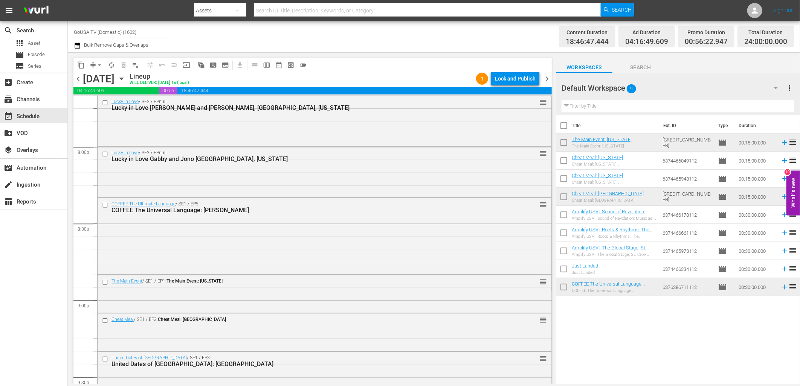
click at [513, 78] on div "Lock and Publish" at bounding box center [515, 79] width 41 height 14
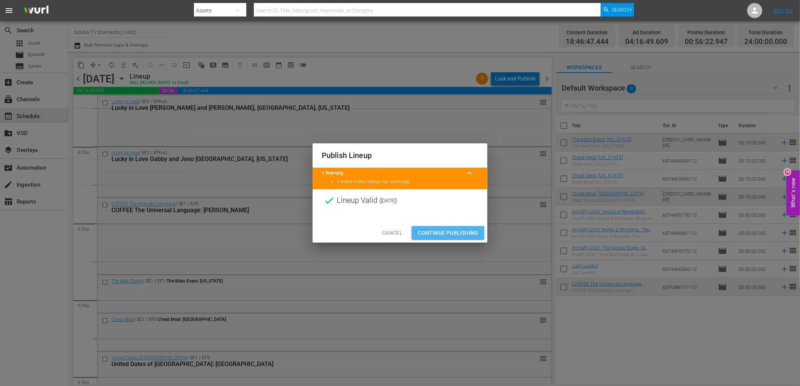
click at [445, 231] on span "Continue Publishing" at bounding box center [447, 232] width 61 height 9
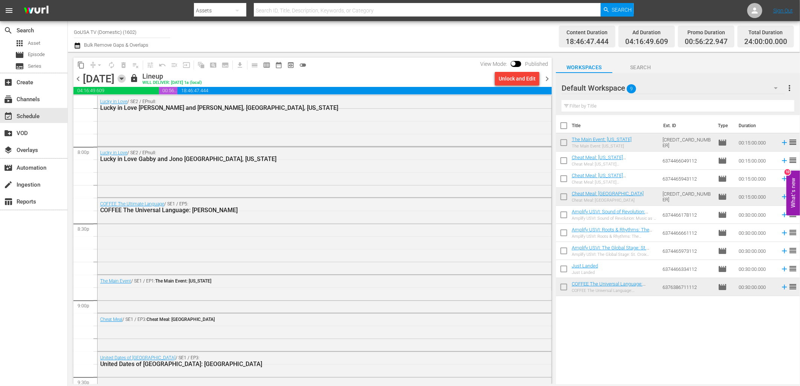
click at [126, 77] on icon "button" at bounding box center [121, 79] width 8 height 8
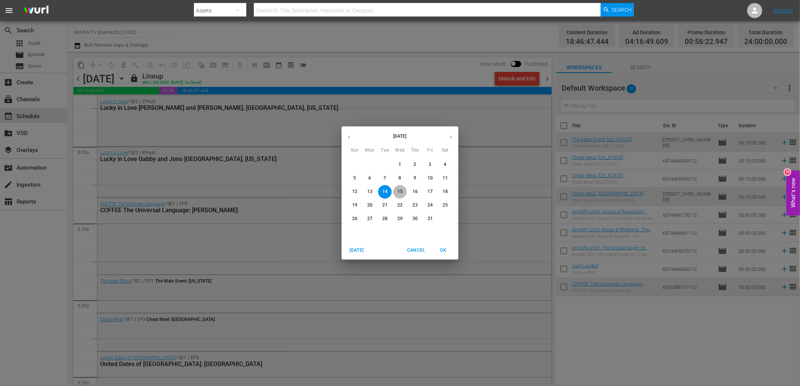
click at [401, 188] on button "15" at bounding box center [400, 192] width 14 height 14
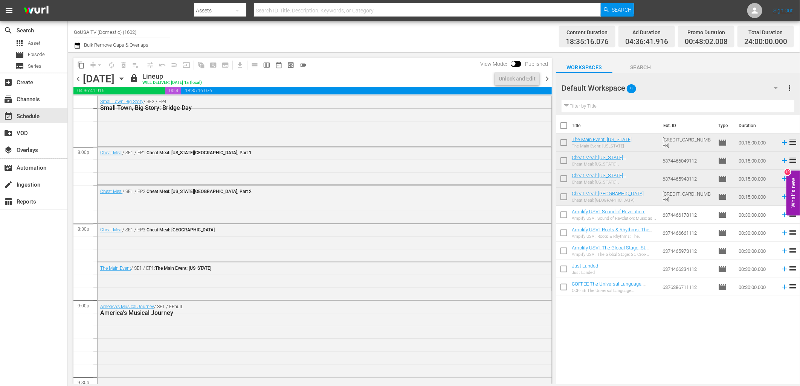
click at [126, 78] on icon "button" at bounding box center [121, 79] width 8 height 8
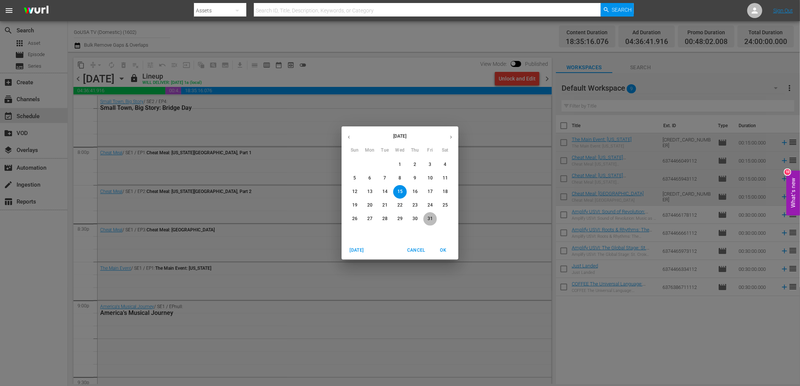
click at [427, 220] on p "31" at bounding box center [429, 219] width 5 height 6
